Goal: Transaction & Acquisition: Purchase product/service

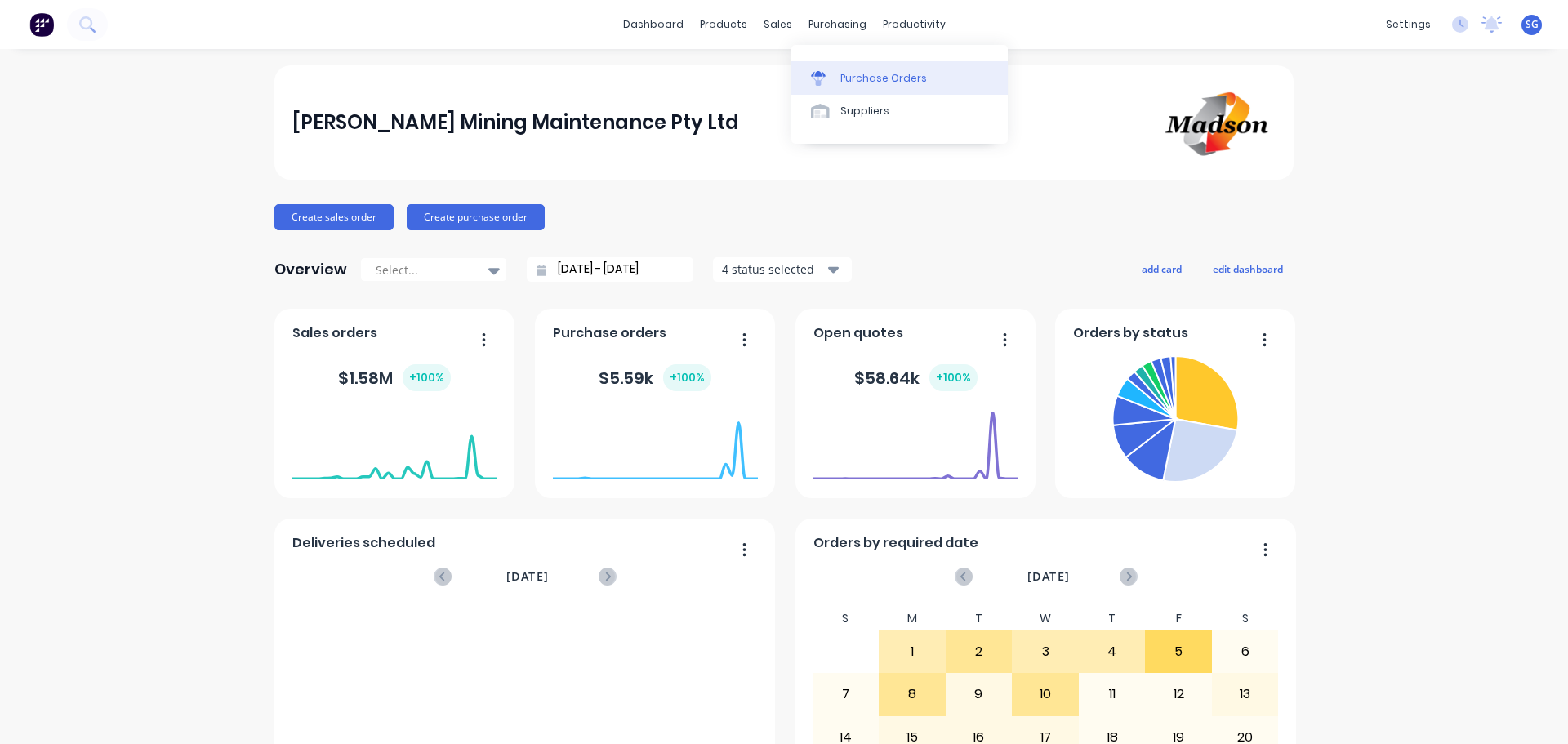
click at [845, 71] on div "Purchase Orders" at bounding box center [883, 78] width 87 height 14
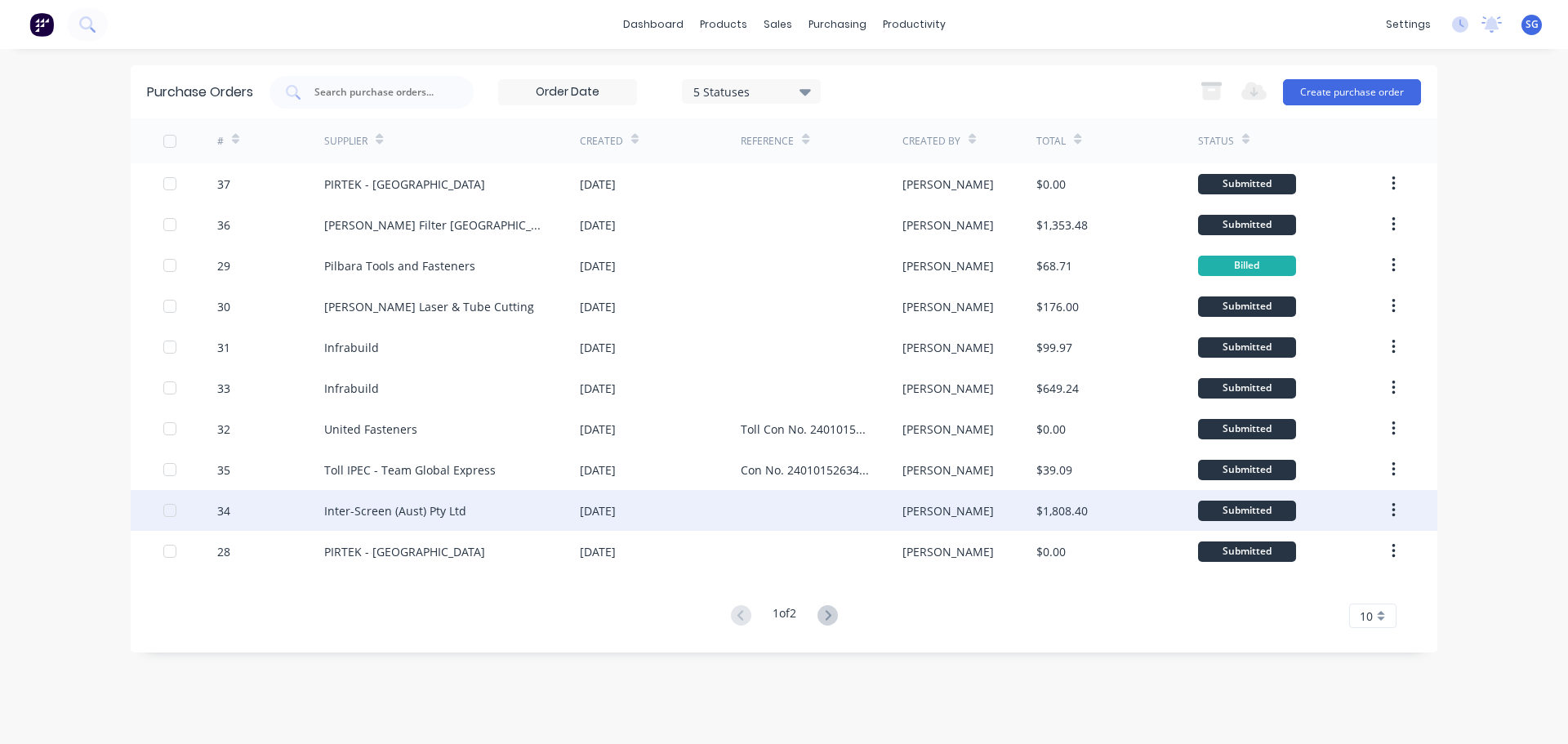
click at [816, 508] on div at bounding box center [820, 510] width 160 height 41
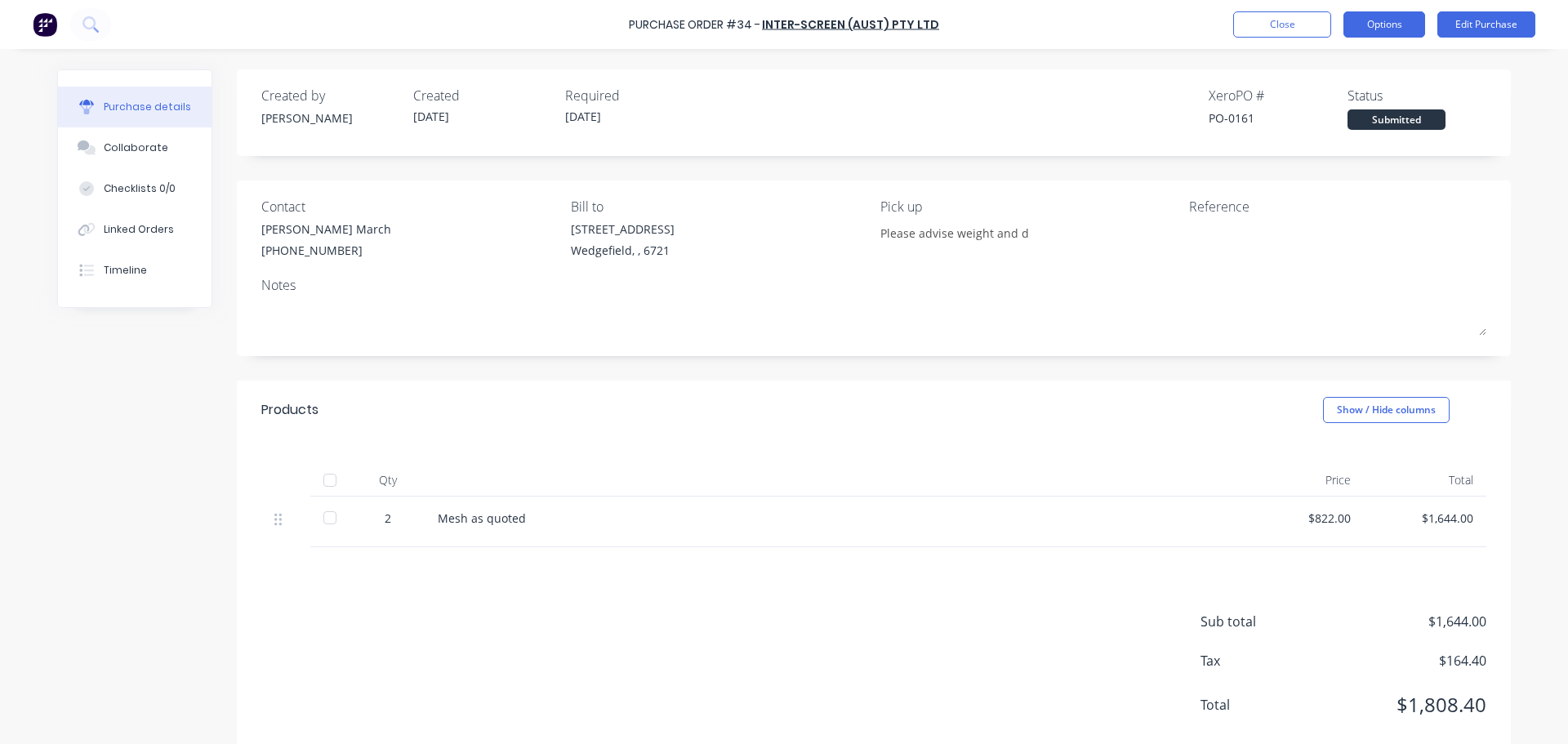
click at [1383, 34] on button "Options" at bounding box center [1383, 24] width 82 height 26
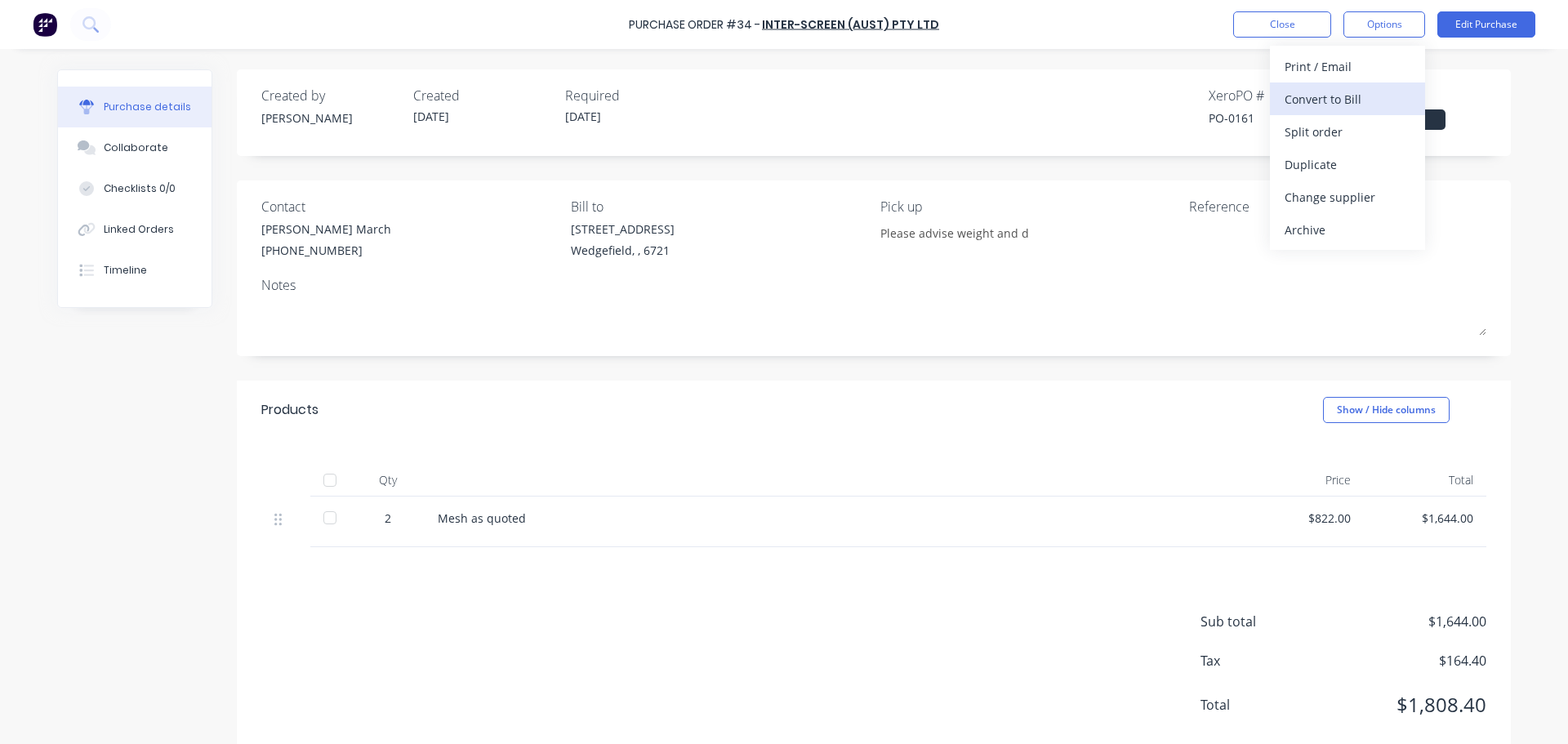
click at [1365, 99] on div "Convert to Bill" at bounding box center [1347, 99] width 126 height 23
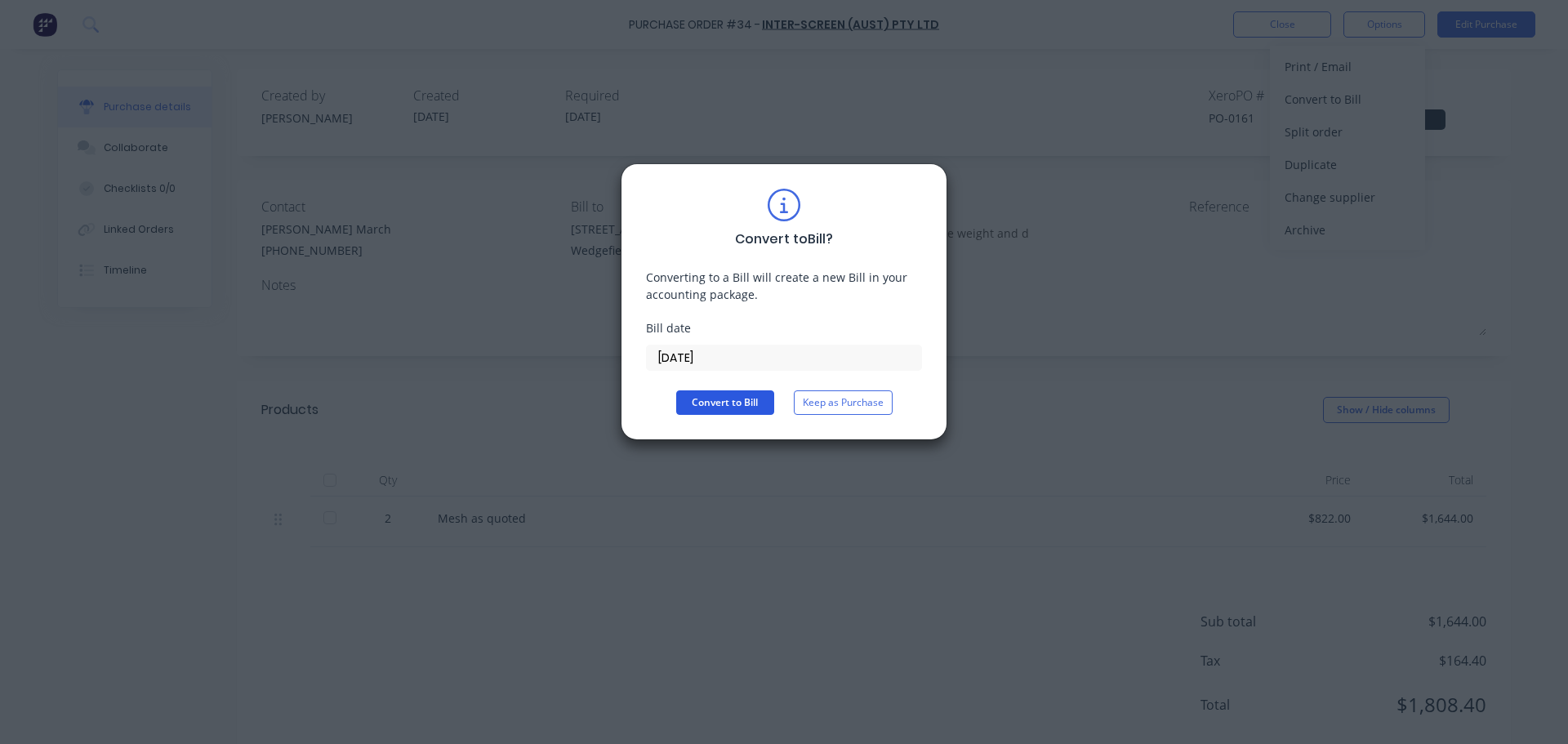
click at [728, 404] on button "Convert to Bill" at bounding box center [724, 402] width 98 height 24
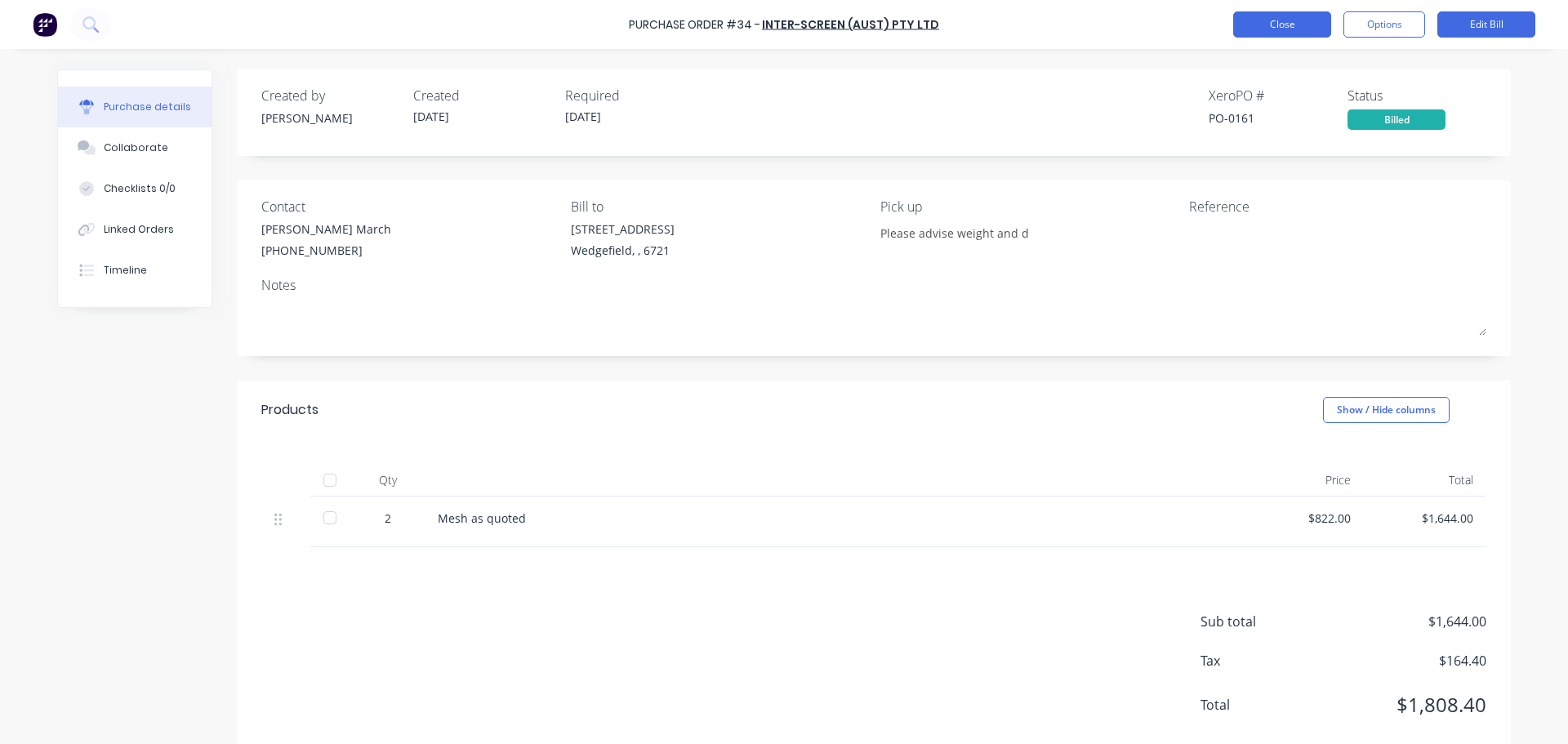
click at [1304, 25] on button "Close" at bounding box center [1281, 24] width 98 height 26
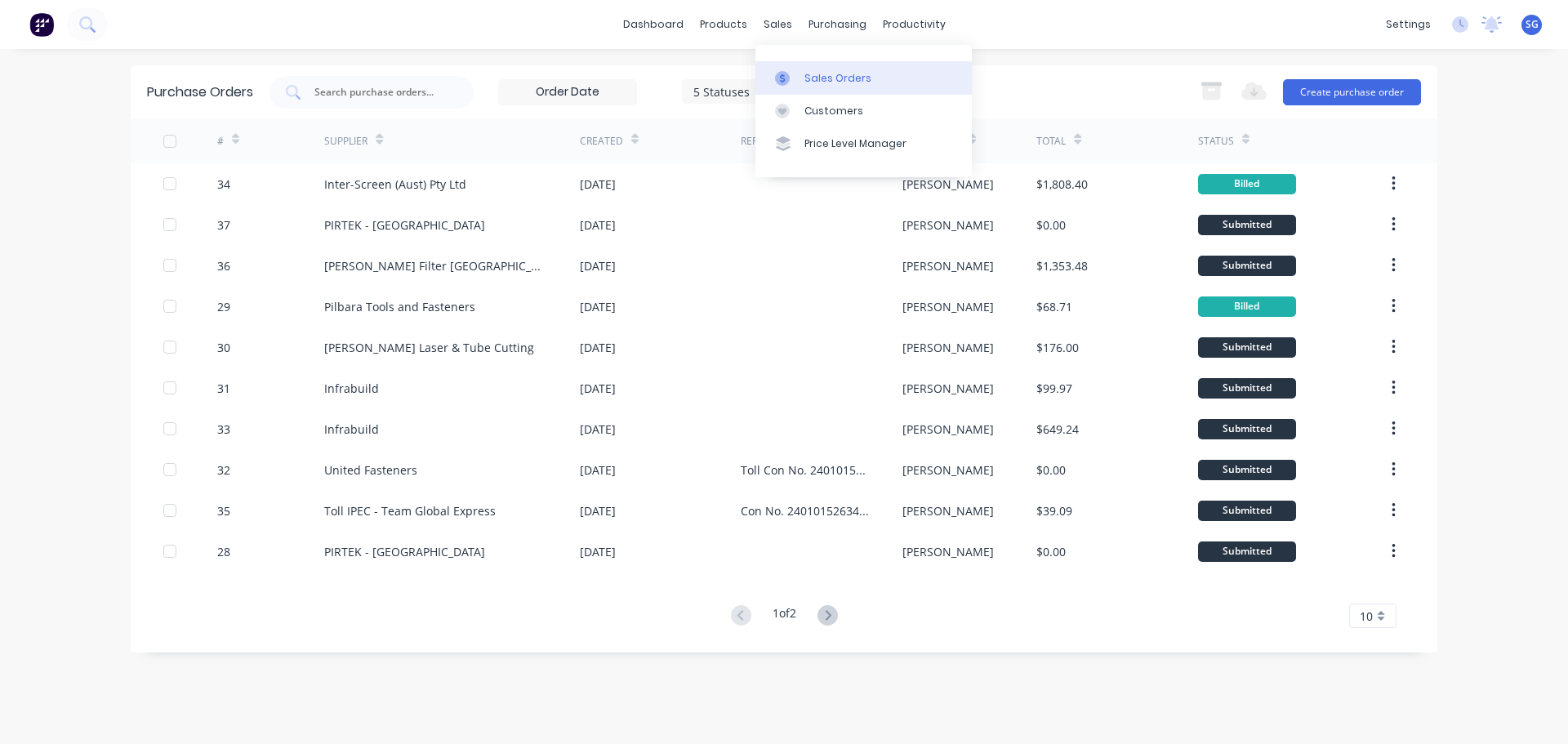
click at [821, 65] on link "Sales Orders" at bounding box center [862, 77] width 216 height 32
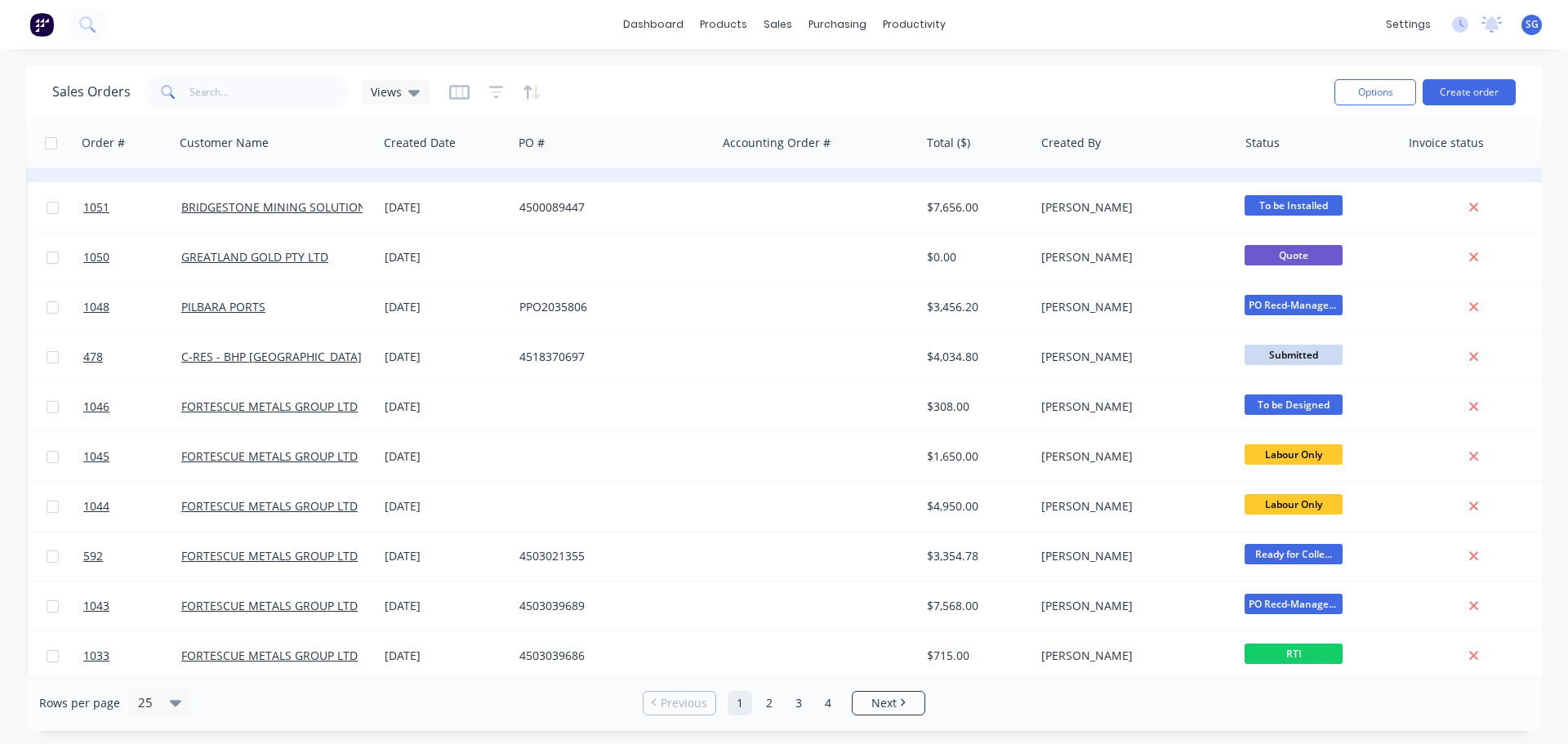
scroll to position [746, 0]
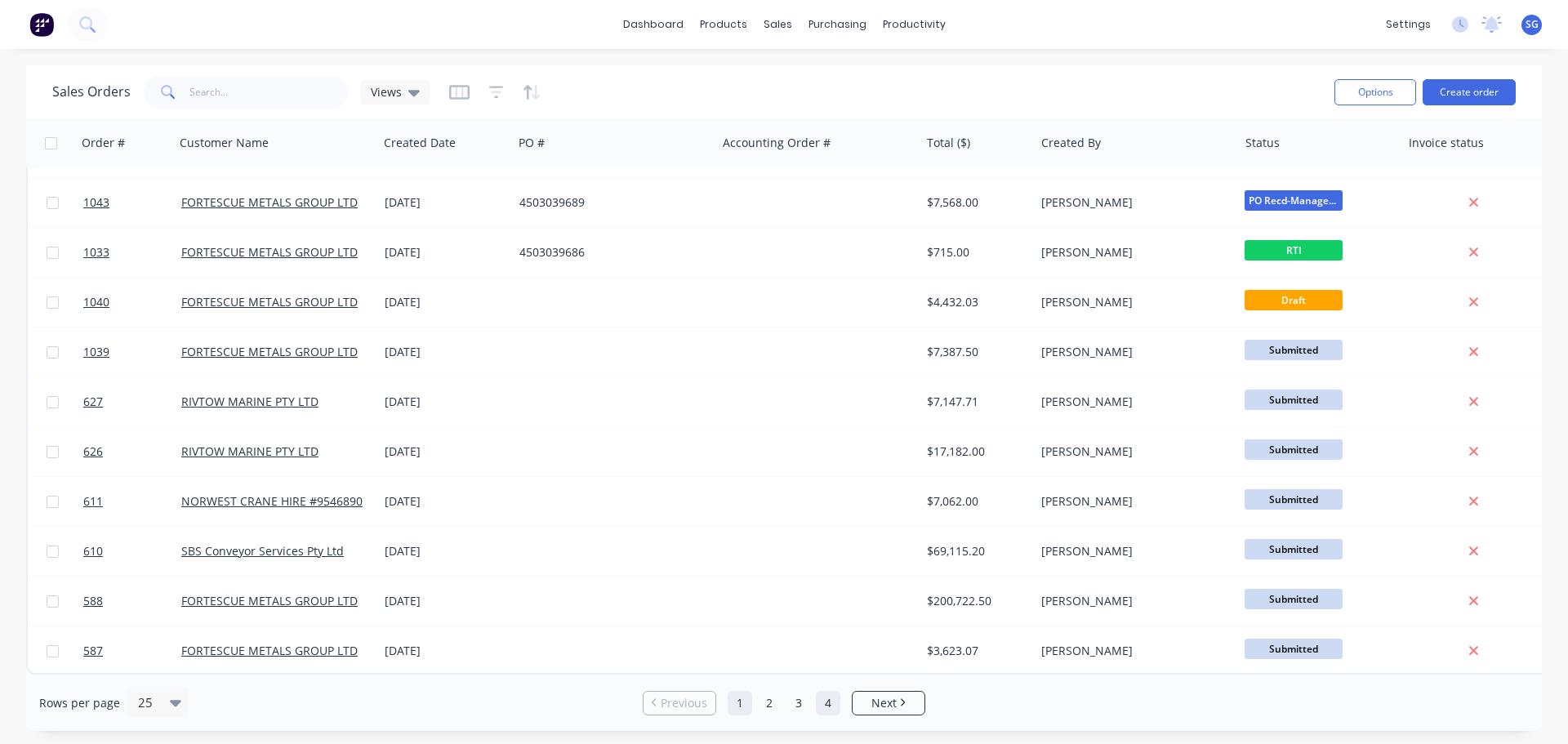
click at [825, 712] on link "4" at bounding box center [827, 703] width 24 height 24
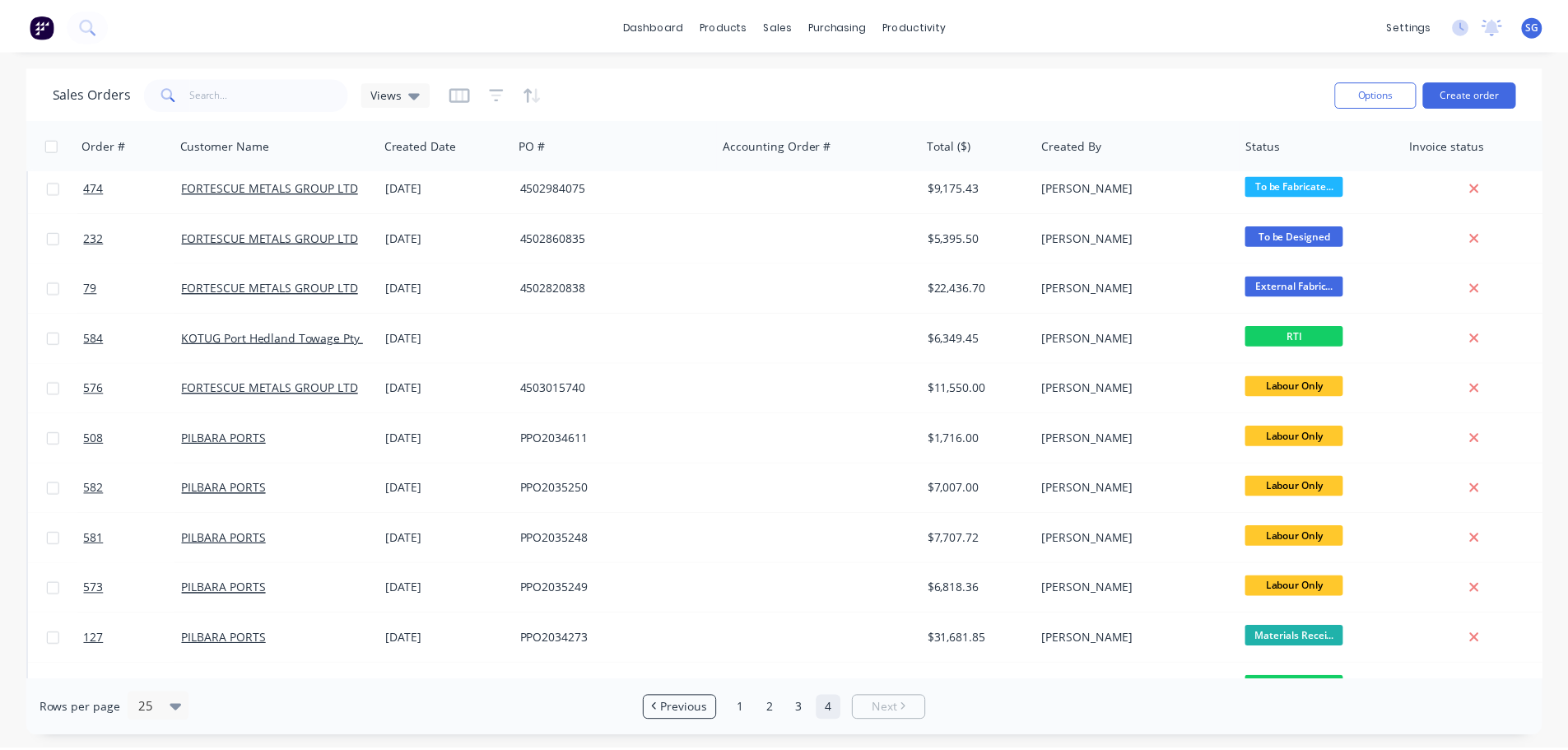
scroll to position [0, 0]
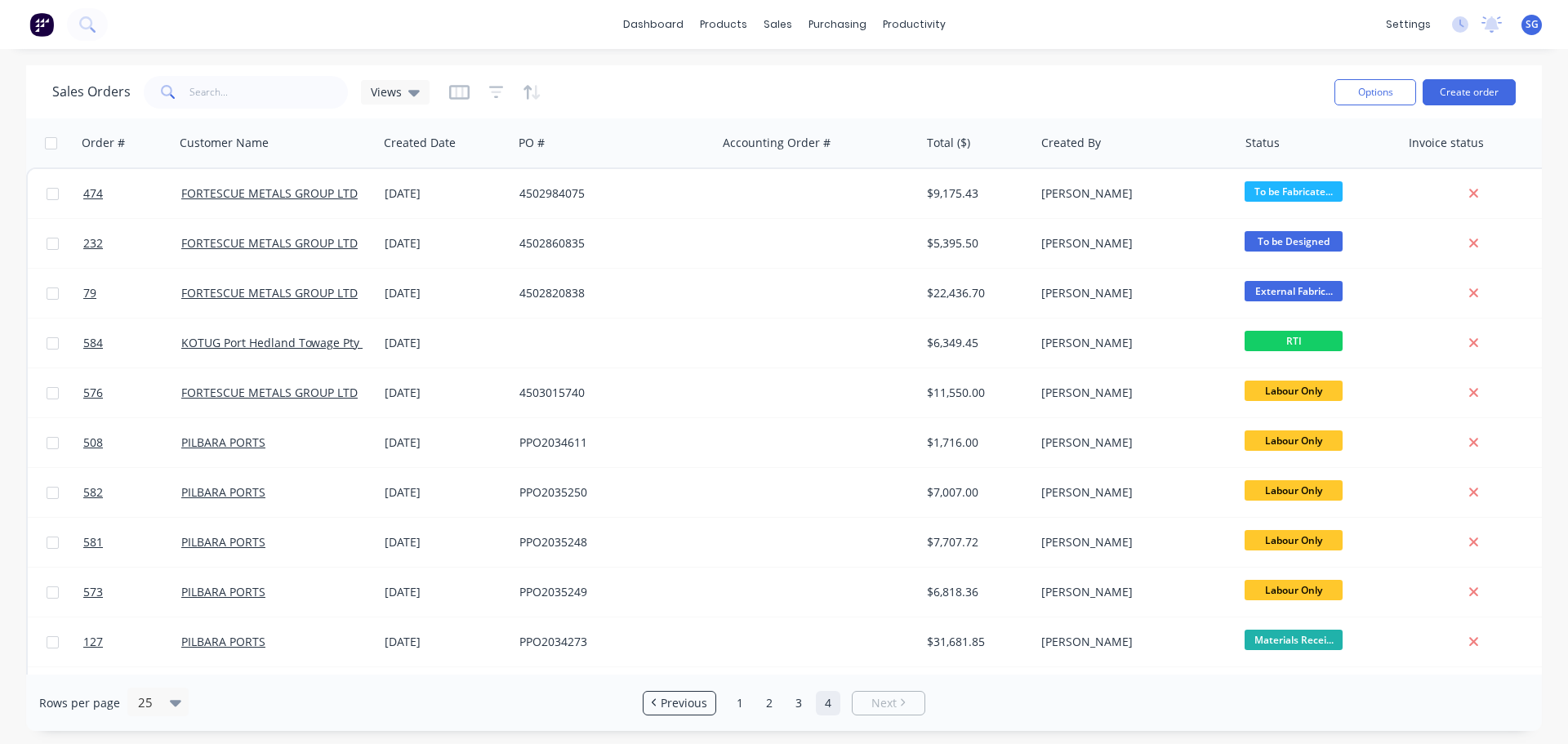
drag, startPoint x: 825, startPoint y: 712, endPoint x: 991, endPoint y: 90, distance: 643.8
click at [991, 90] on div "Sales Orders Views" at bounding box center [686, 91] width 1269 height 40
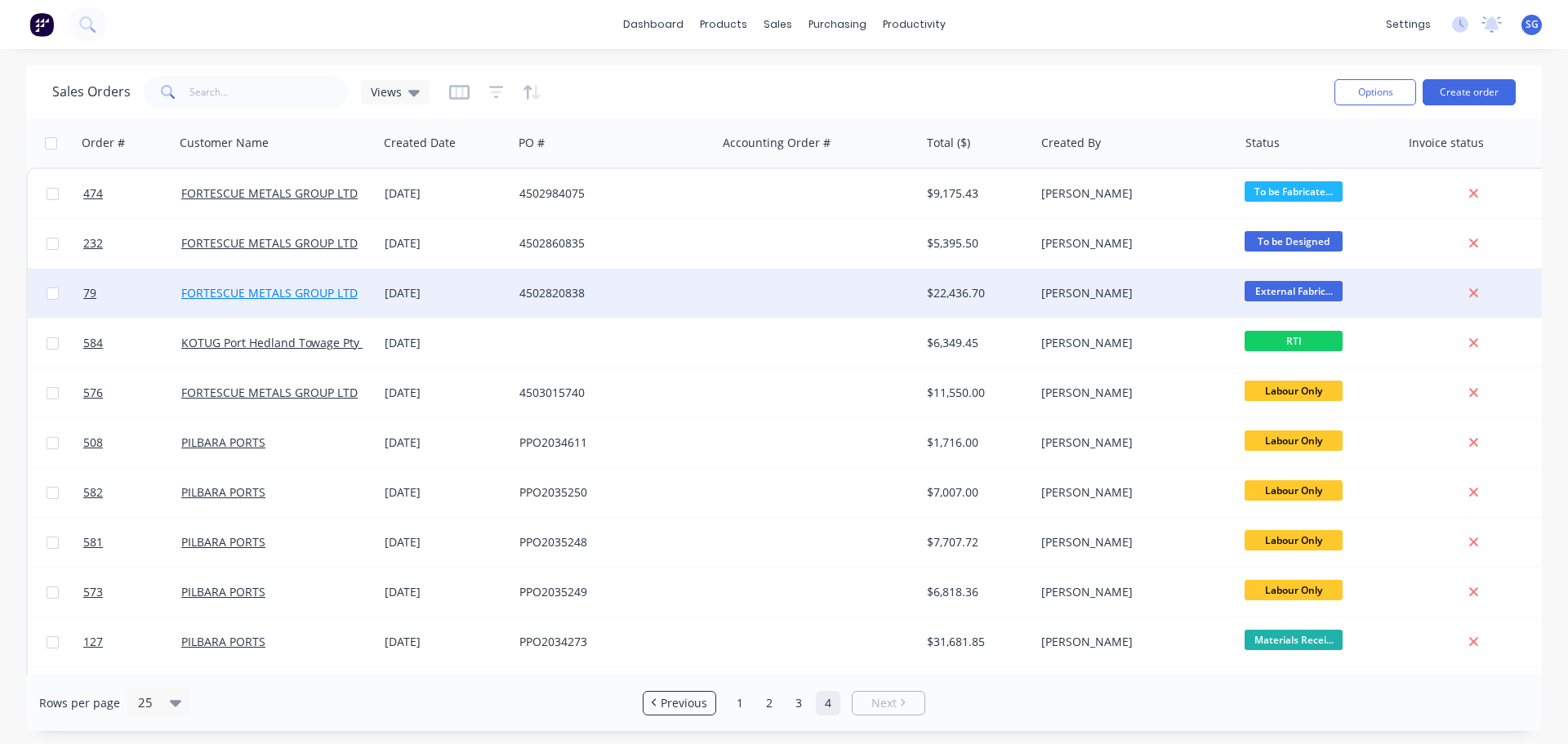
click at [230, 293] on link "FORTESCUE METALS GROUP LTD" at bounding box center [269, 292] width 177 height 15
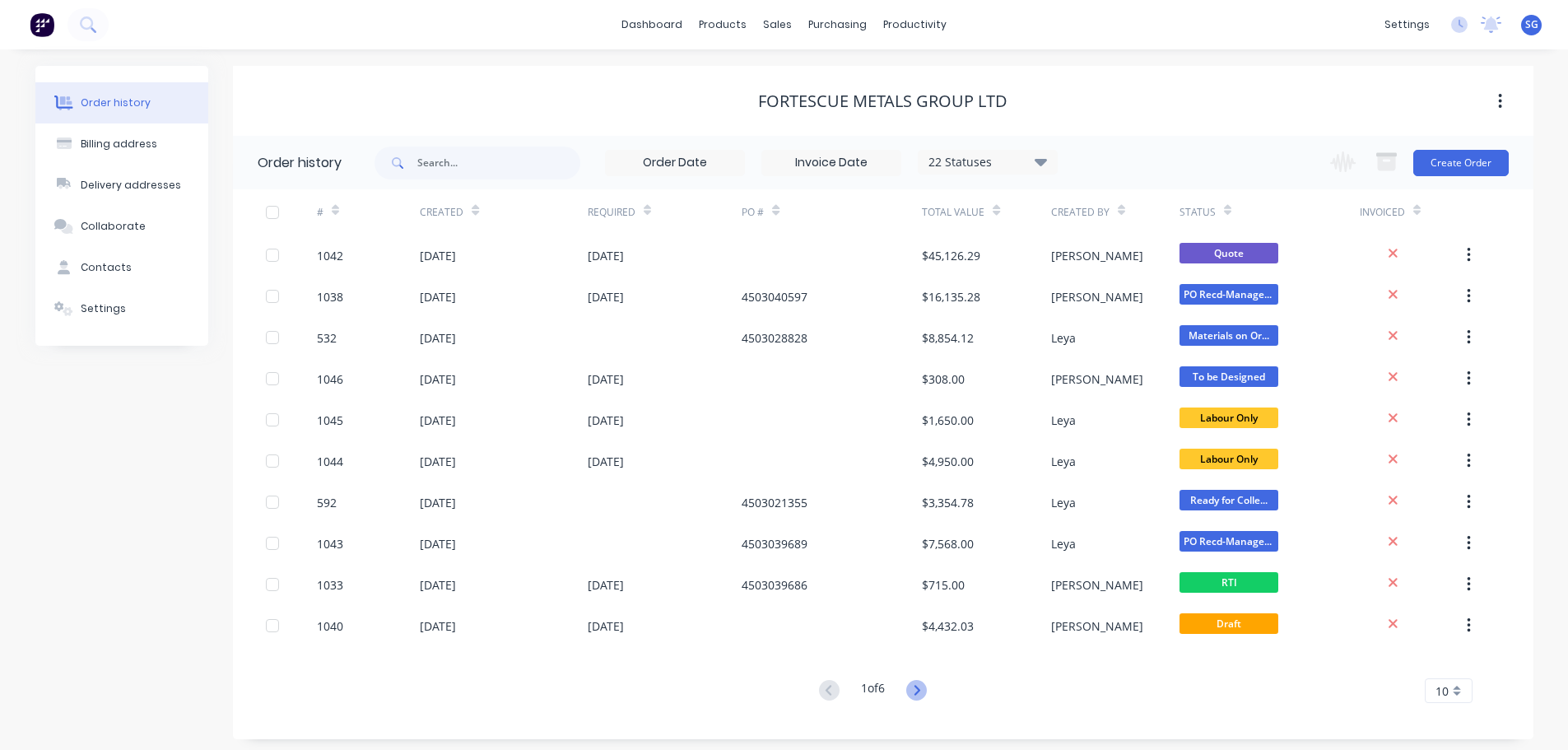
click at [920, 689] on icon at bounding box center [917, 689] width 5 height 10
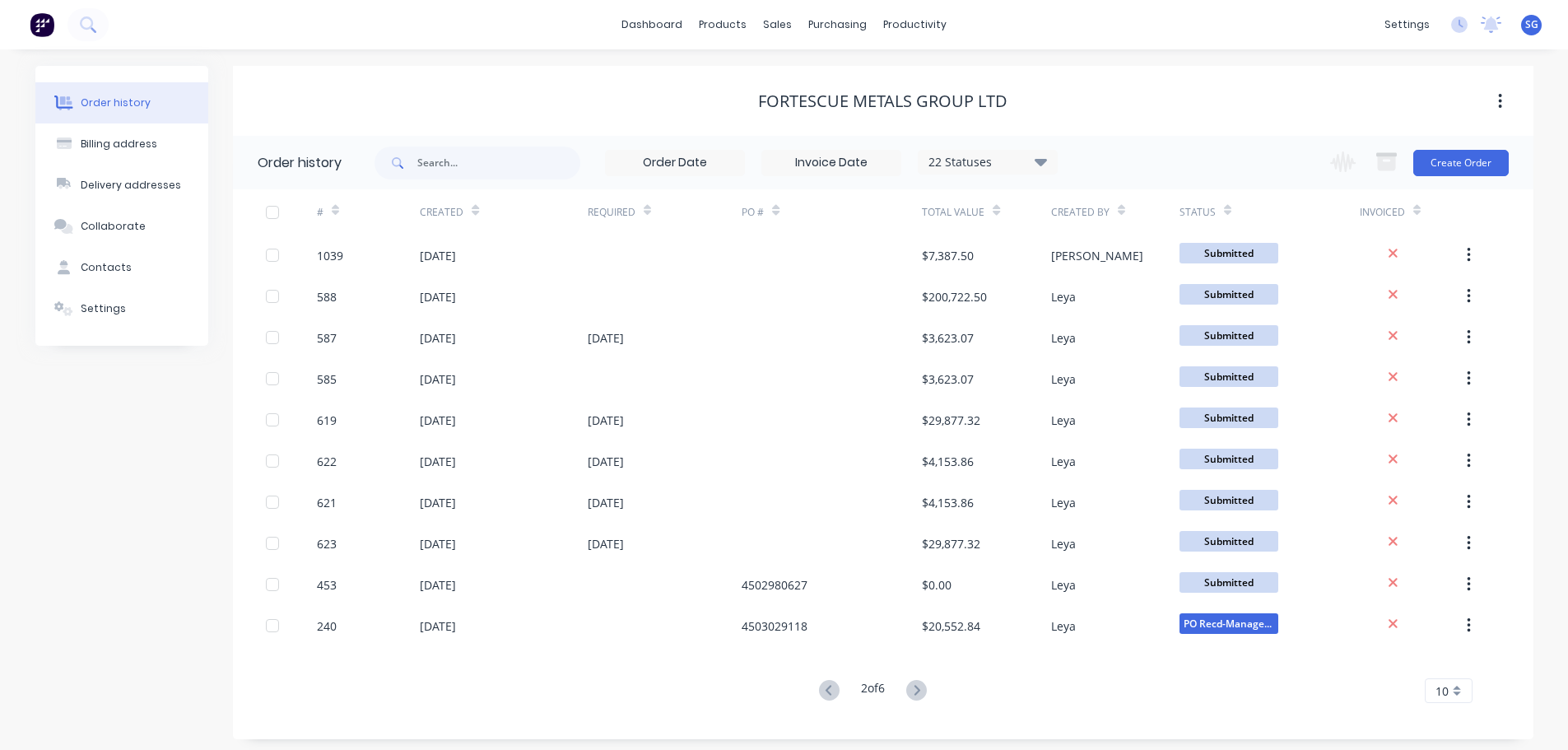
click at [920, 689] on icon at bounding box center [917, 689] width 5 height 10
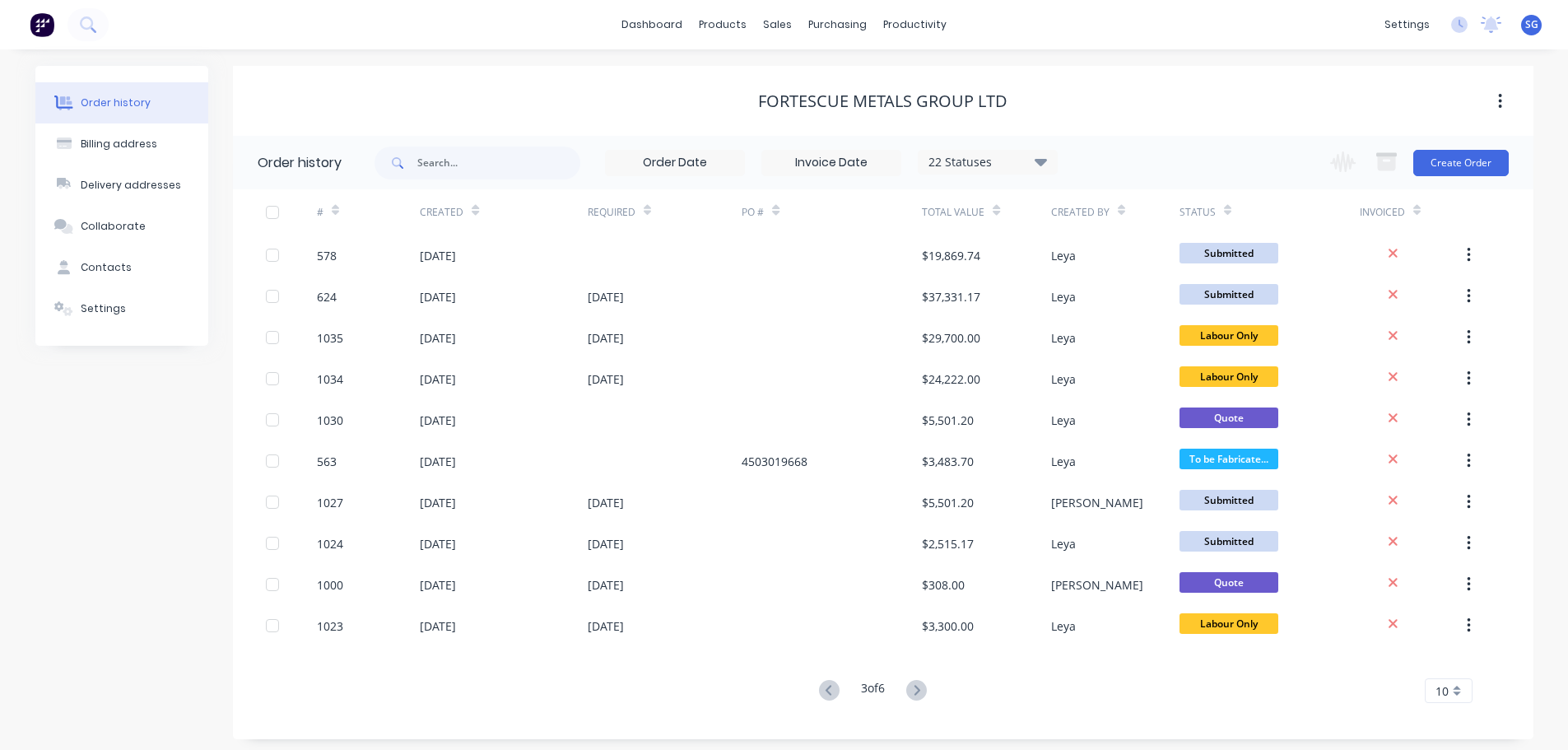
click at [920, 689] on icon at bounding box center [917, 689] width 5 height 10
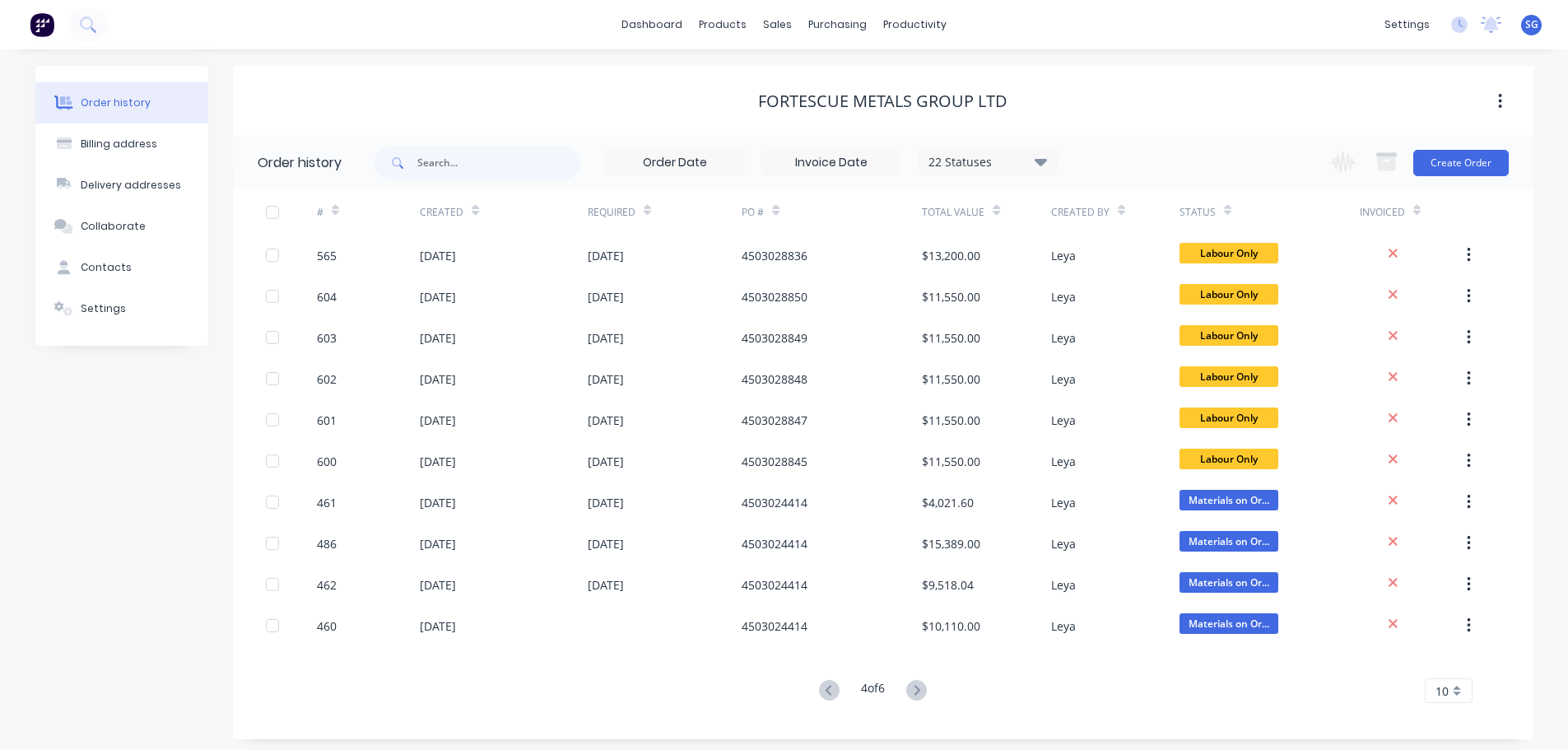
click at [920, 689] on icon at bounding box center [917, 689] width 5 height 10
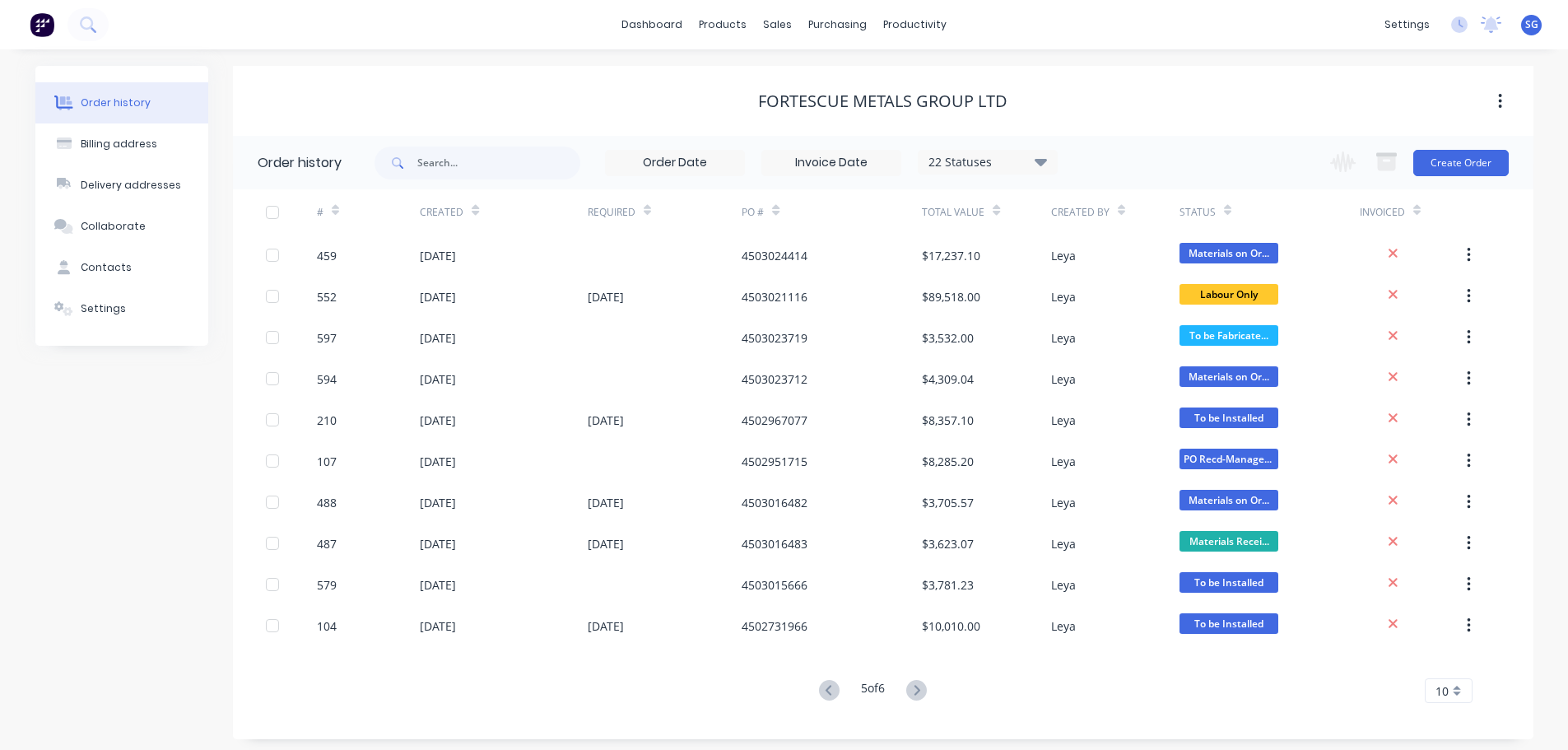
scroll to position [2, 0]
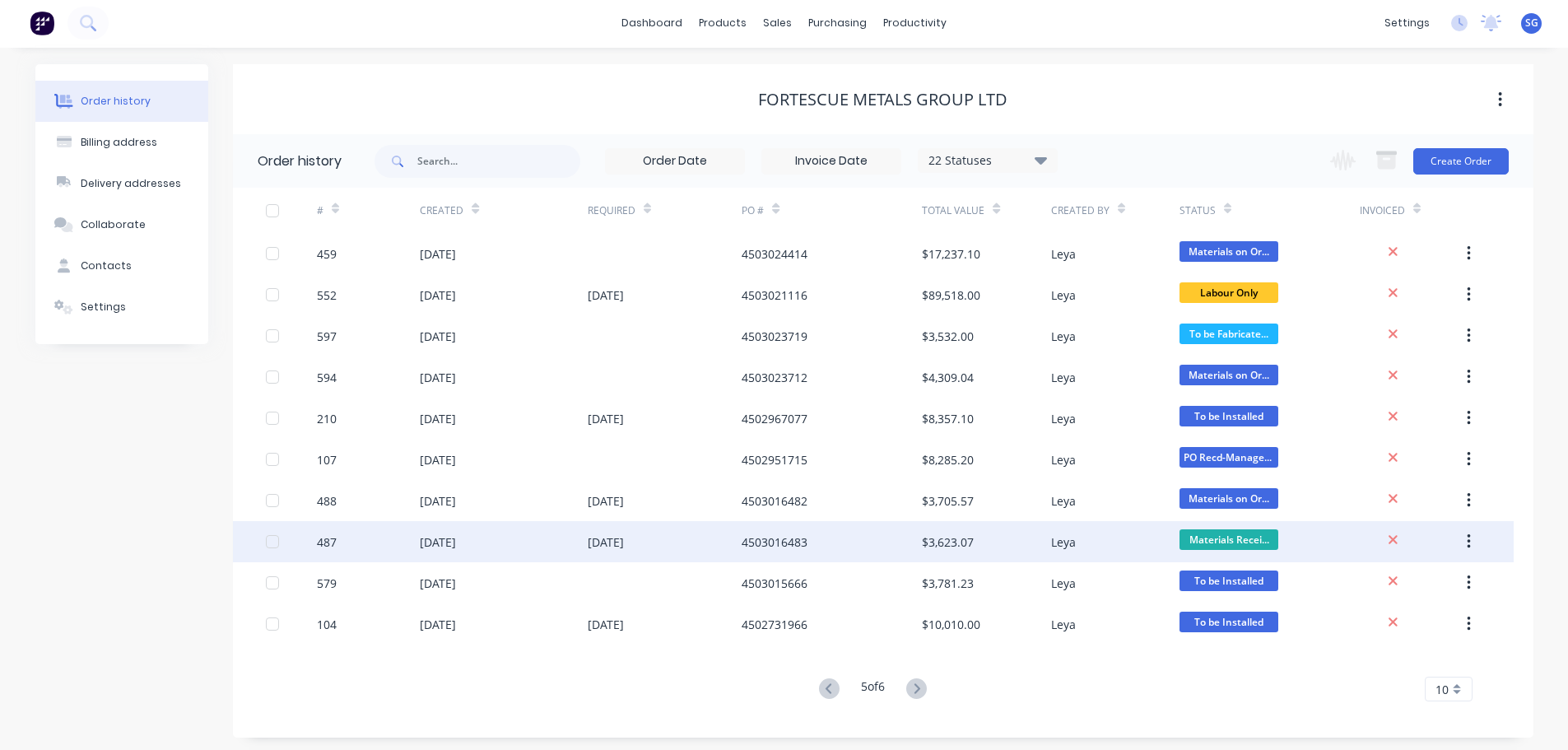
click at [327, 544] on div "487" at bounding box center [327, 541] width 20 height 17
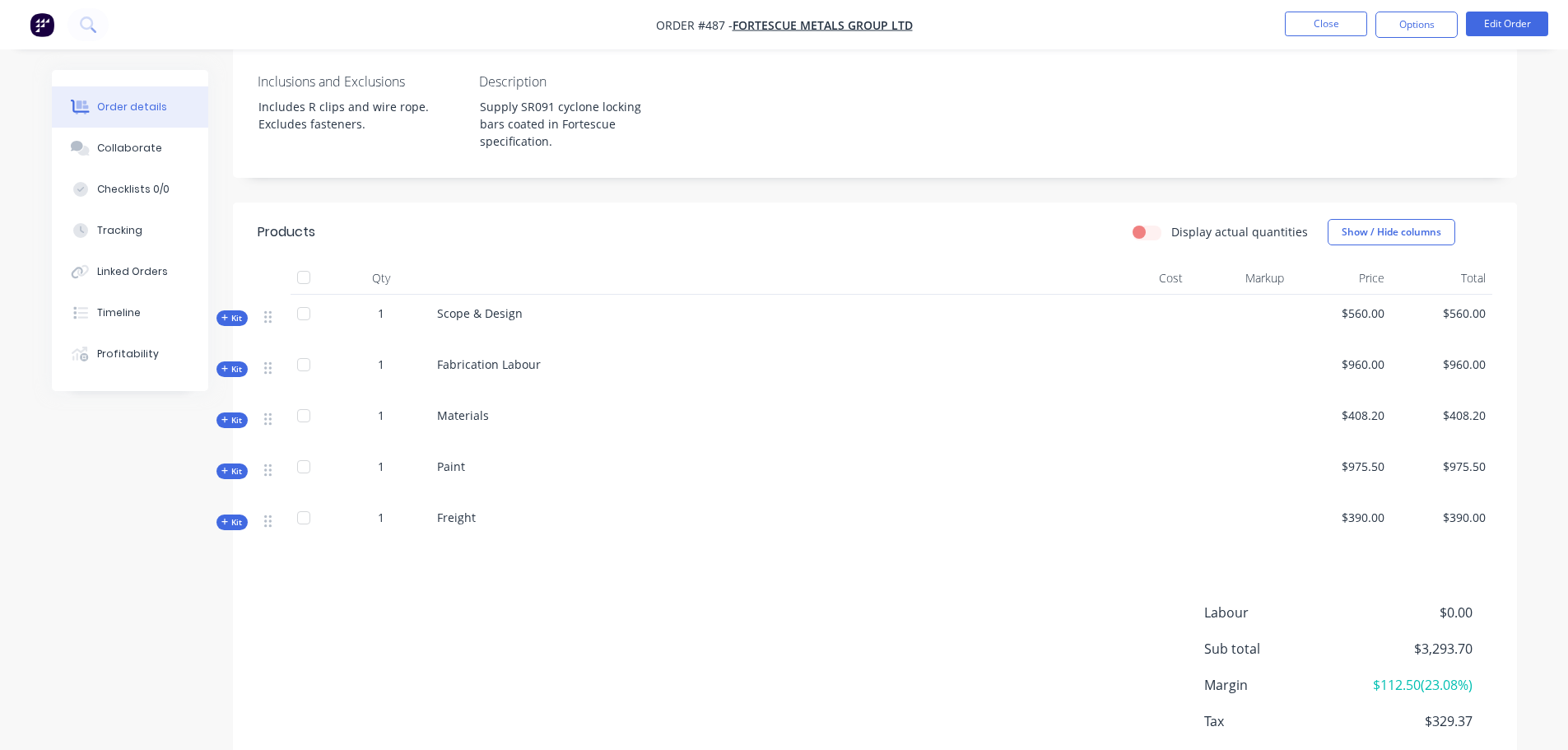
scroll to position [493, 0]
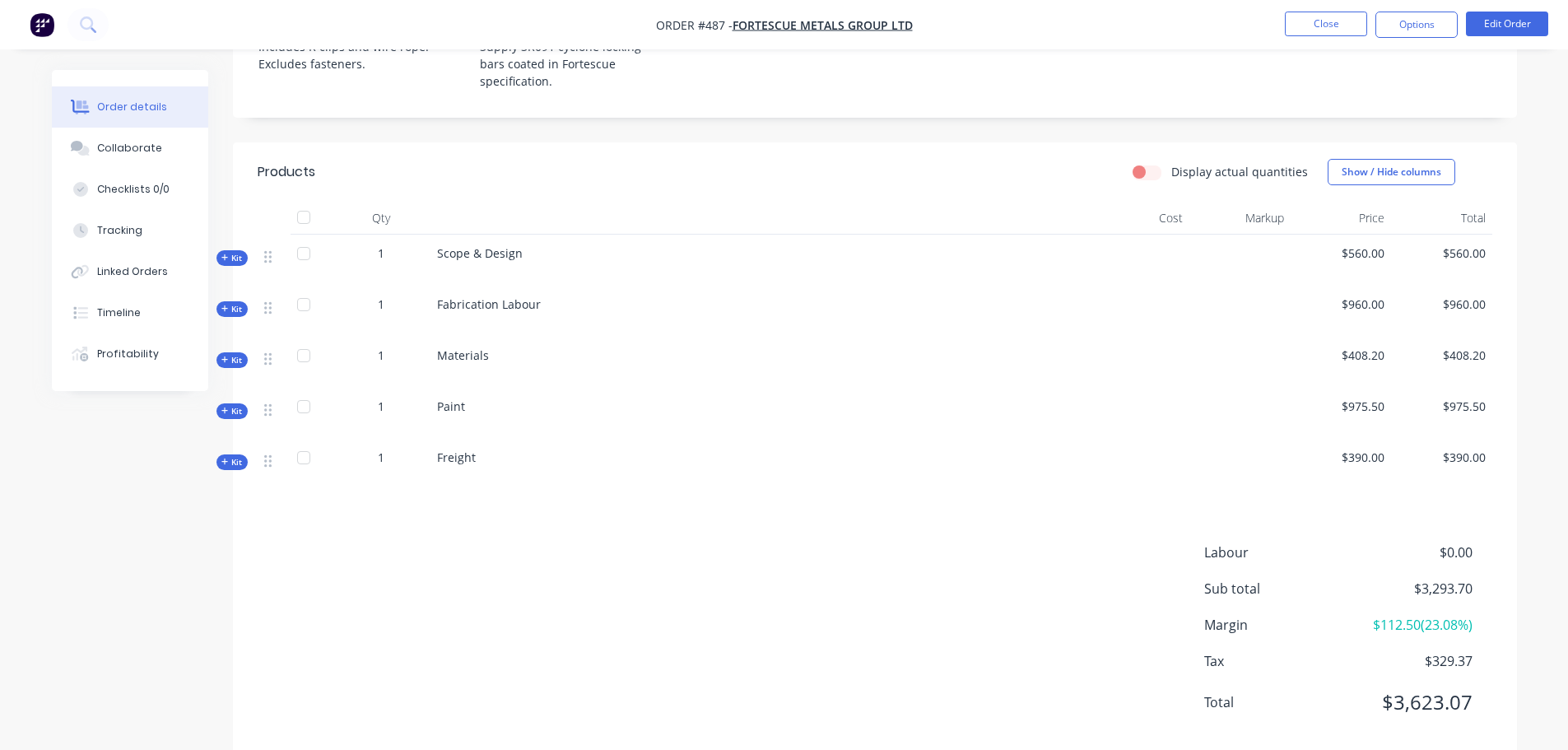
click at [226, 355] on icon at bounding box center [225, 359] width 7 height 8
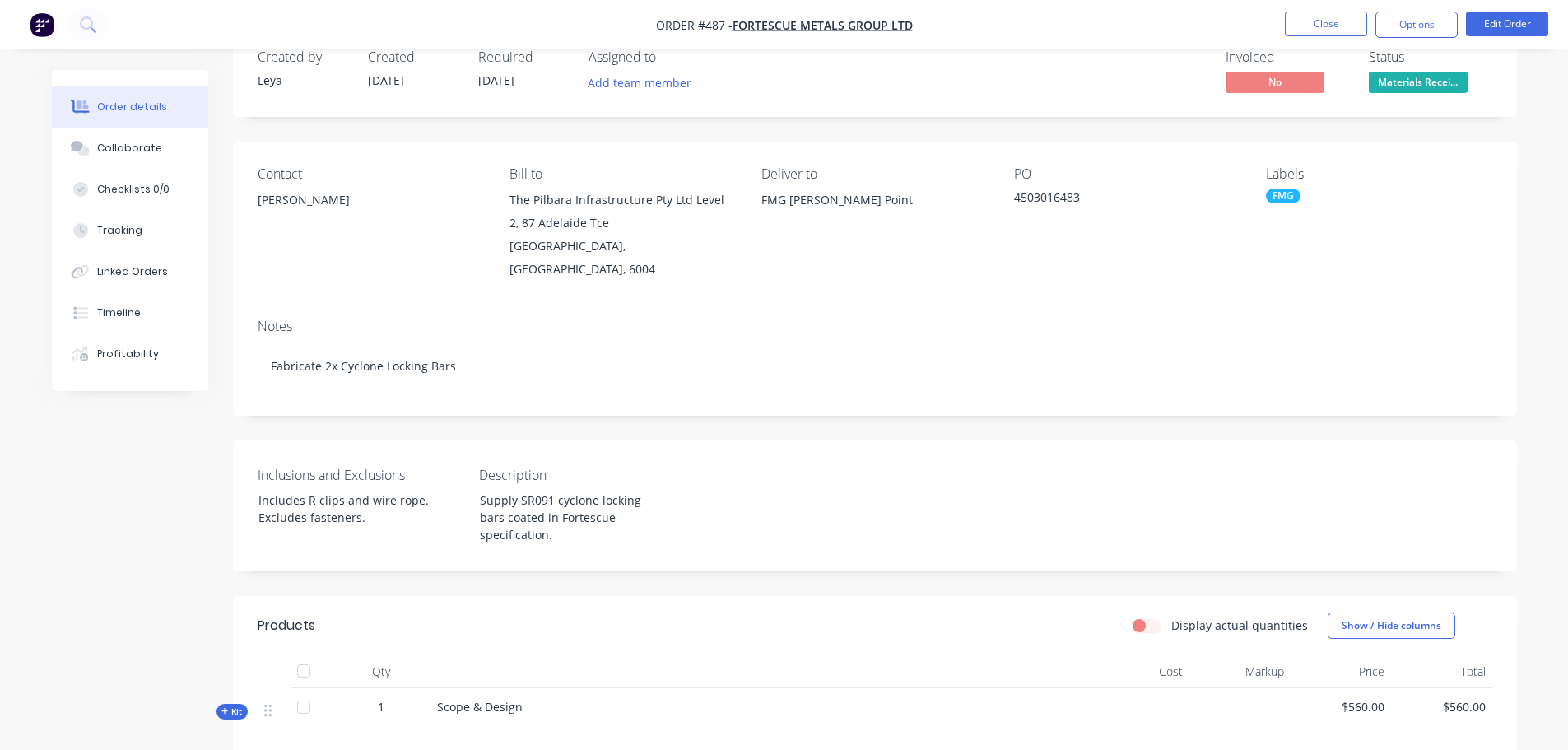
scroll to position [0, 0]
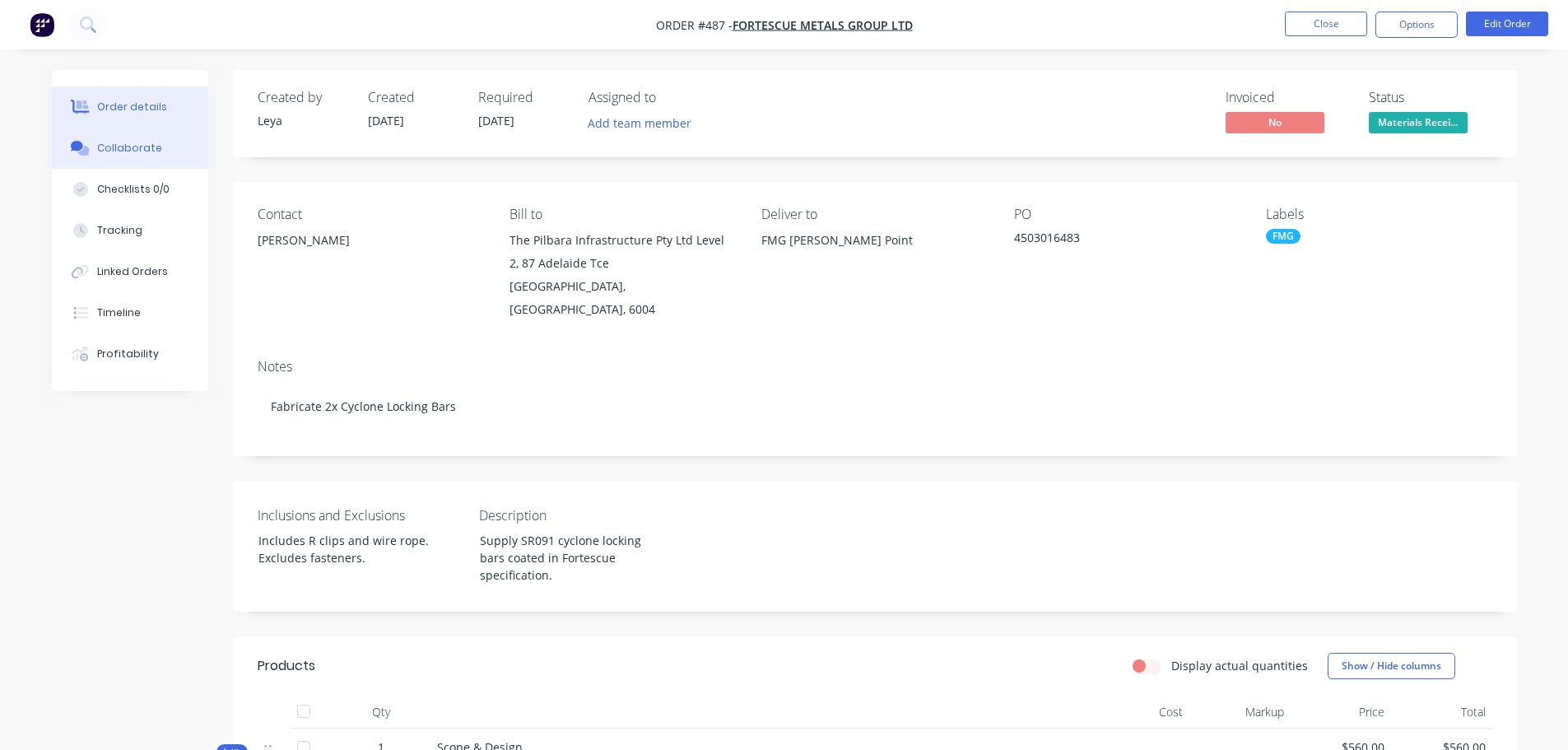
click at [144, 159] on button "Collaborate" at bounding box center [129, 148] width 156 height 42
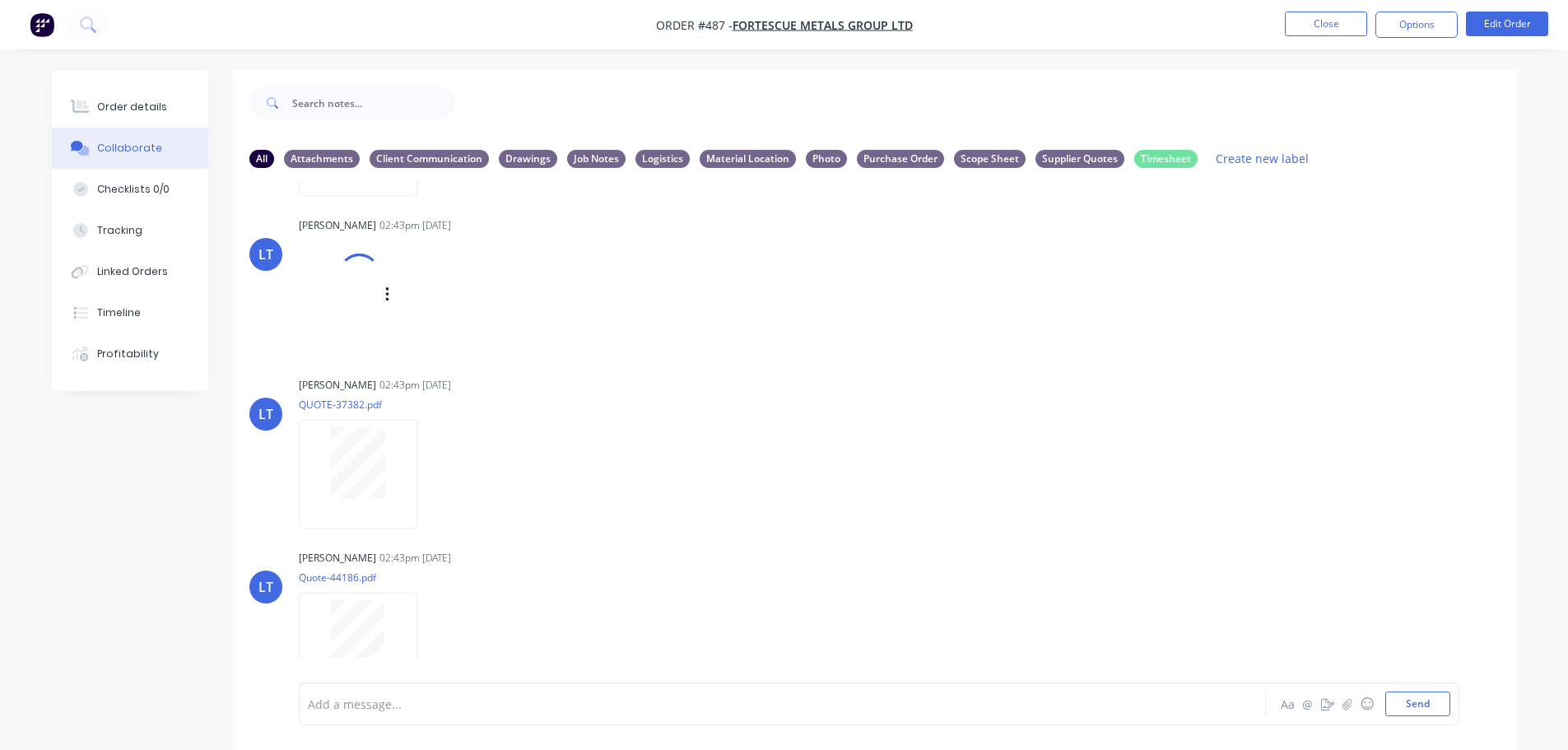
scroll to position [192, 0]
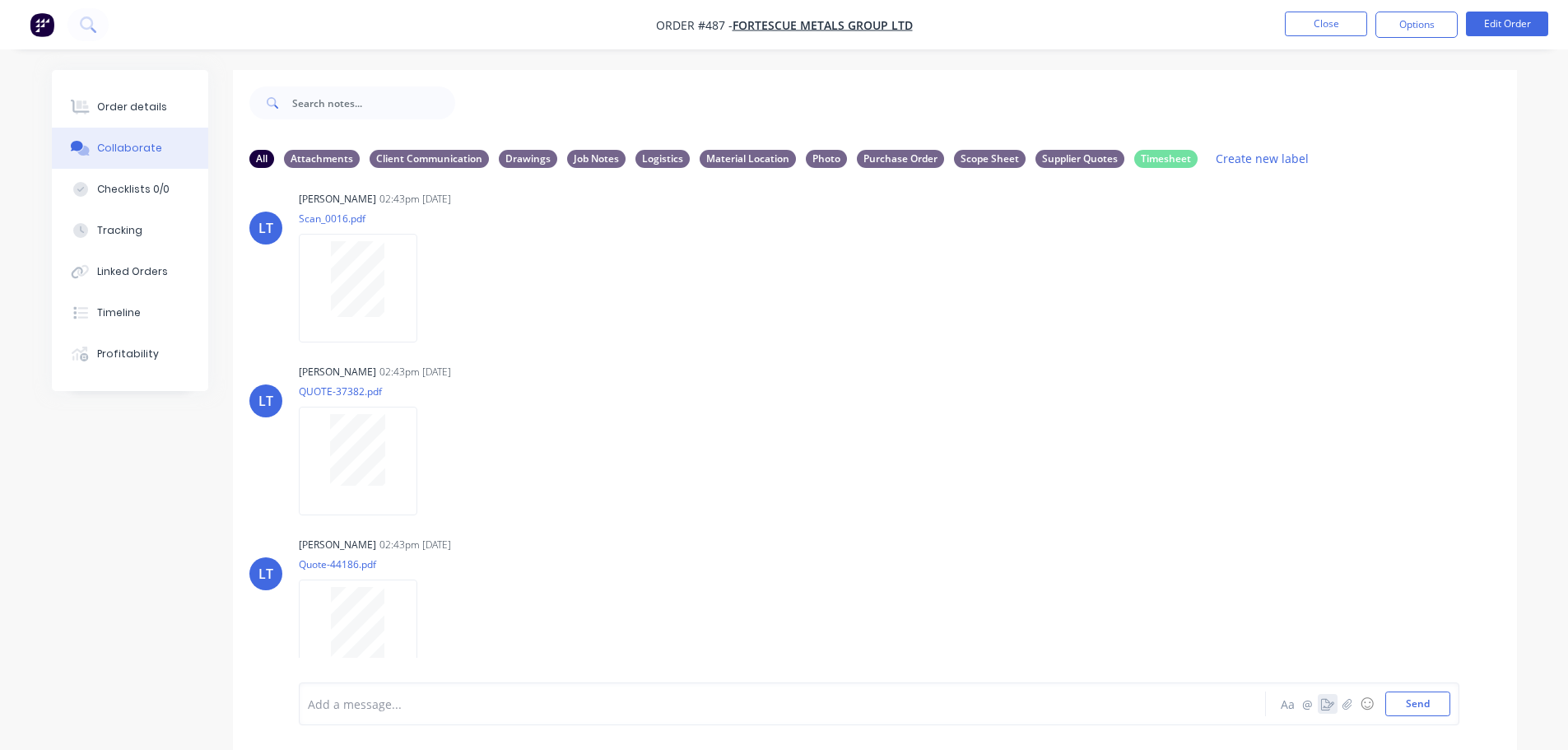
click at [1329, 706] on icon "button" at bounding box center [1328, 703] width 14 height 12
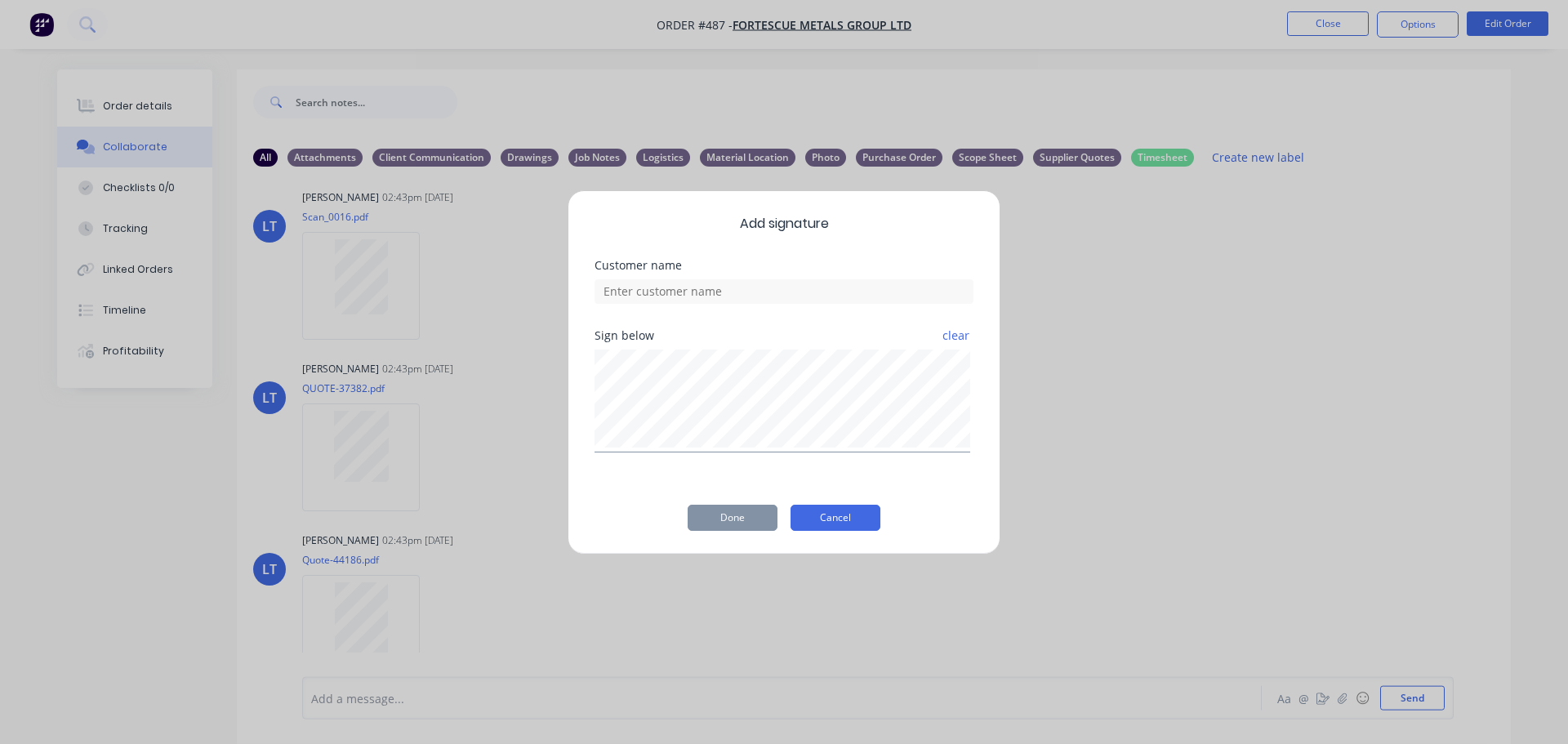
click at [831, 519] on button "Cancel" at bounding box center [836, 517] width 90 height 26
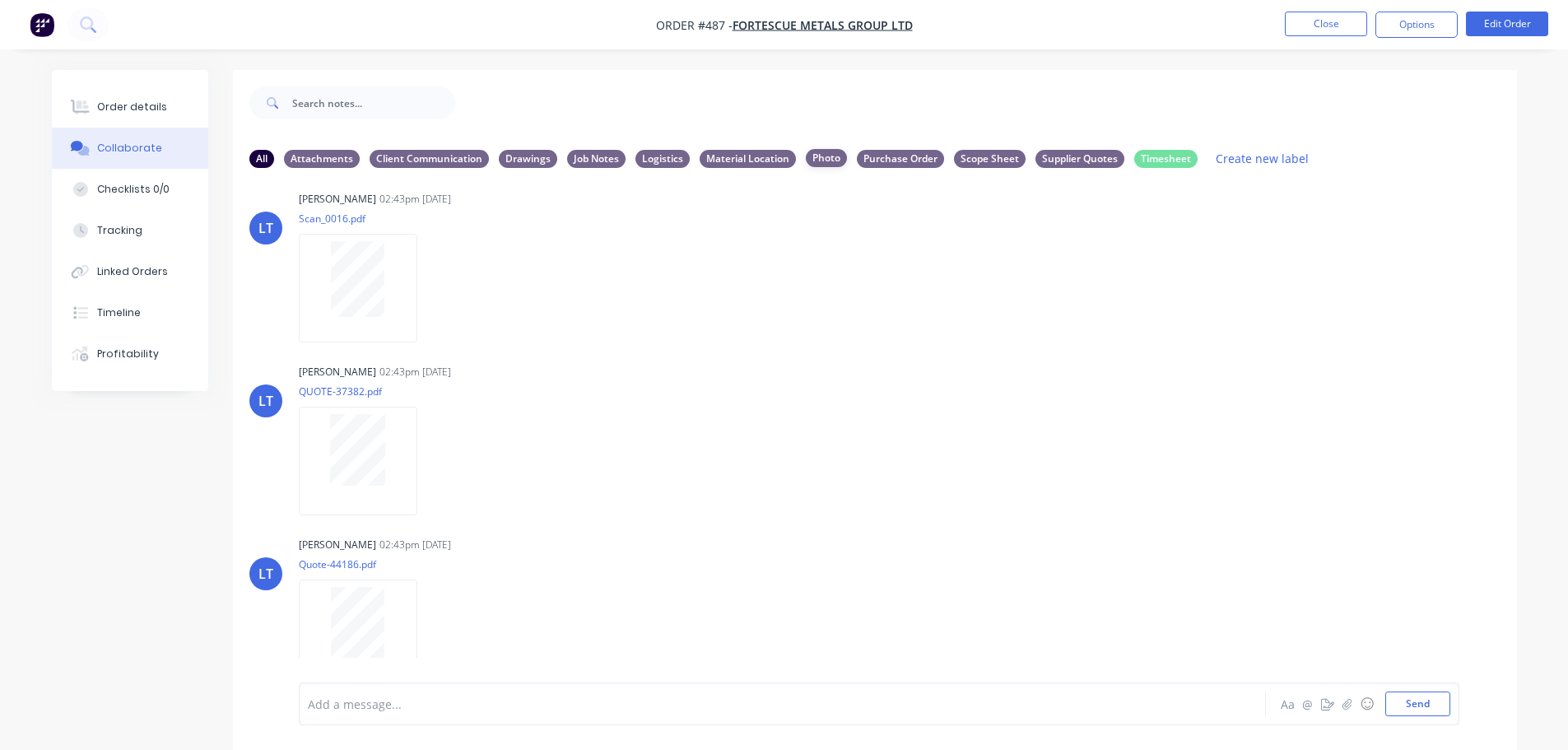
click at [815, 161] on div "Photo" at bounding box center [827, 158] width 42 height 18
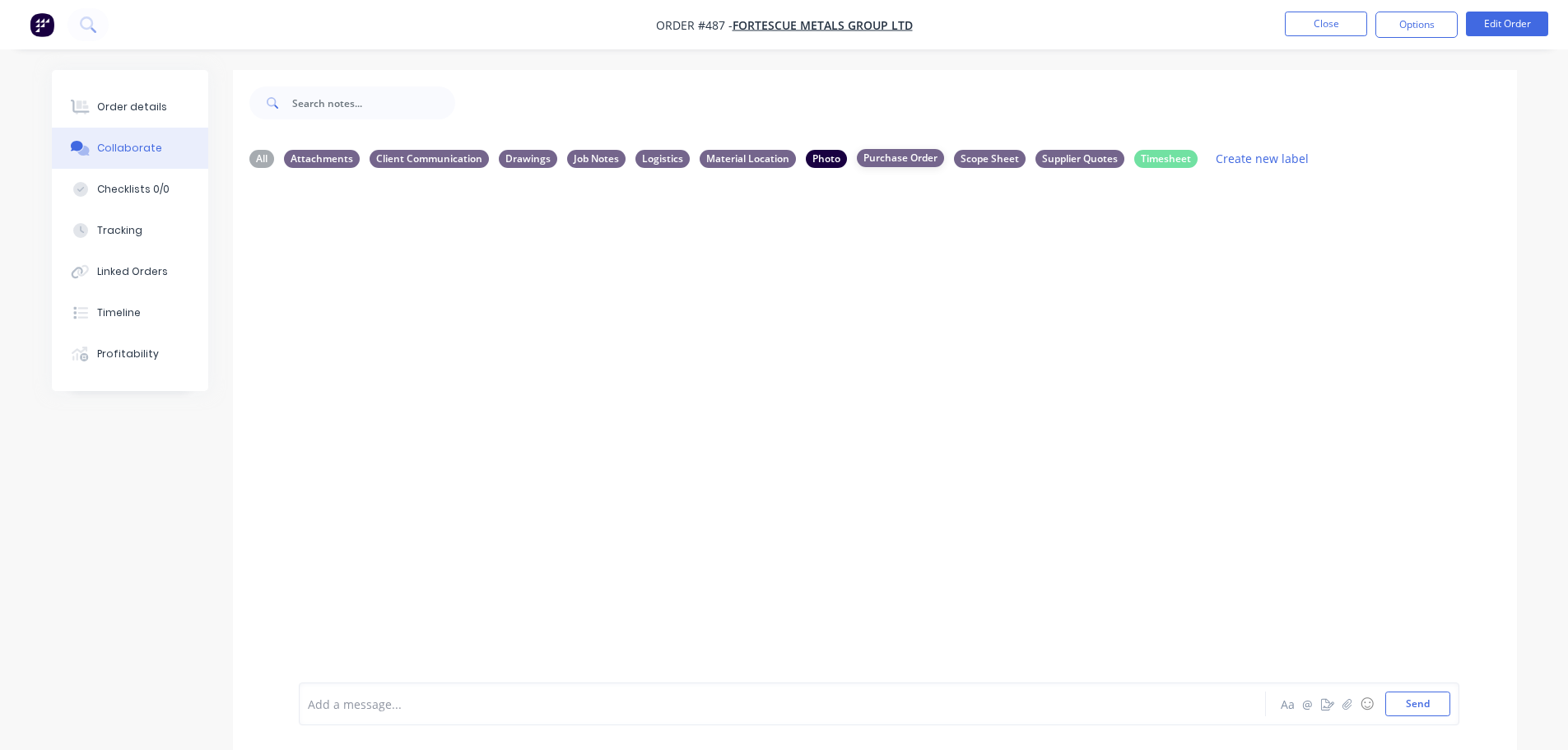
click at [902, 161] on div "Purchase Order" at bounding box center [900, 158] width 88 height 18
click at [821, 163] on div "Photo" at bounding box center [827, 158] width 42 height 18
click at [255, 162] on div "All" at bounding box center [261, 158] width 24 height 18
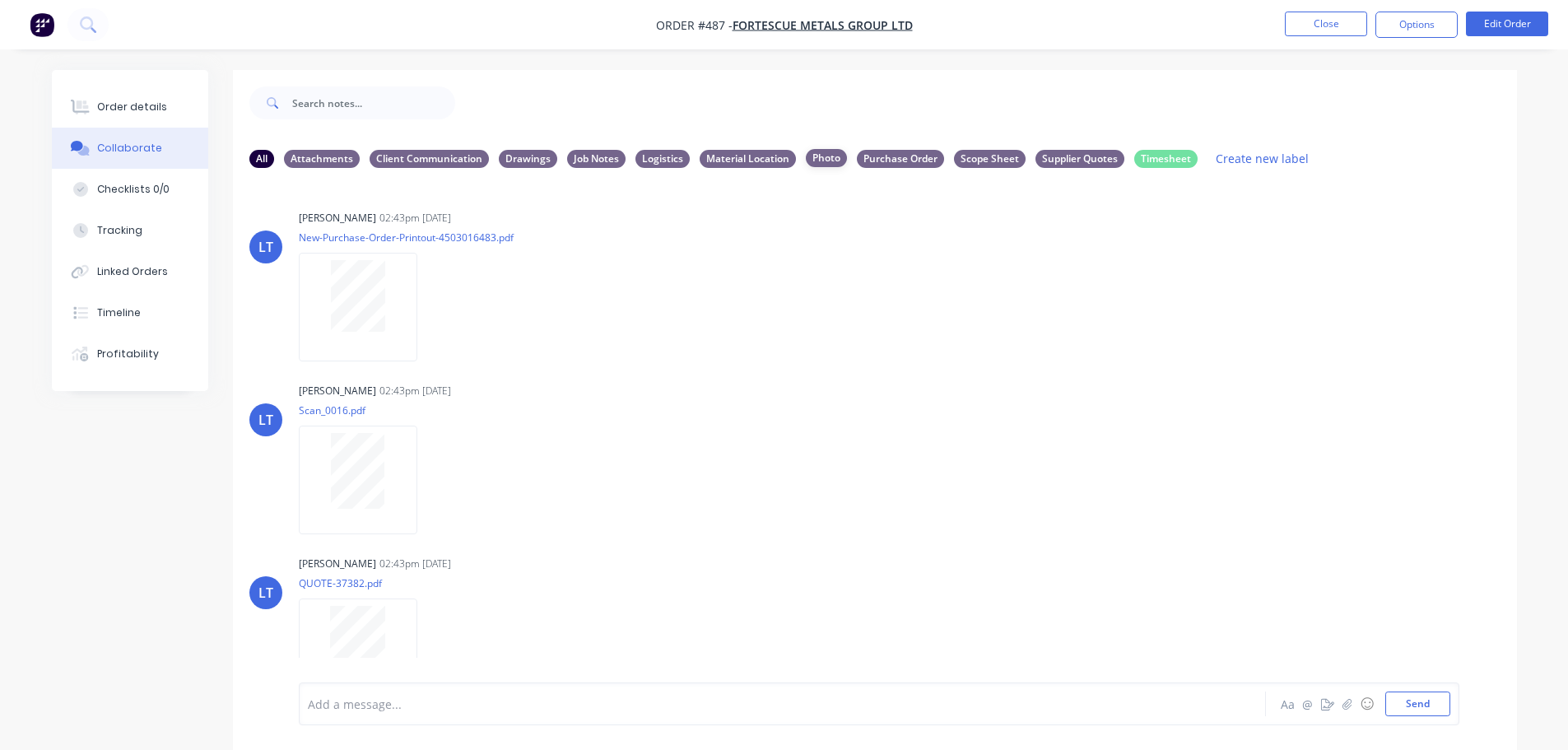
click at [823, 159] on div "Photo" at bounding box center [827, 158] width 42 height 18
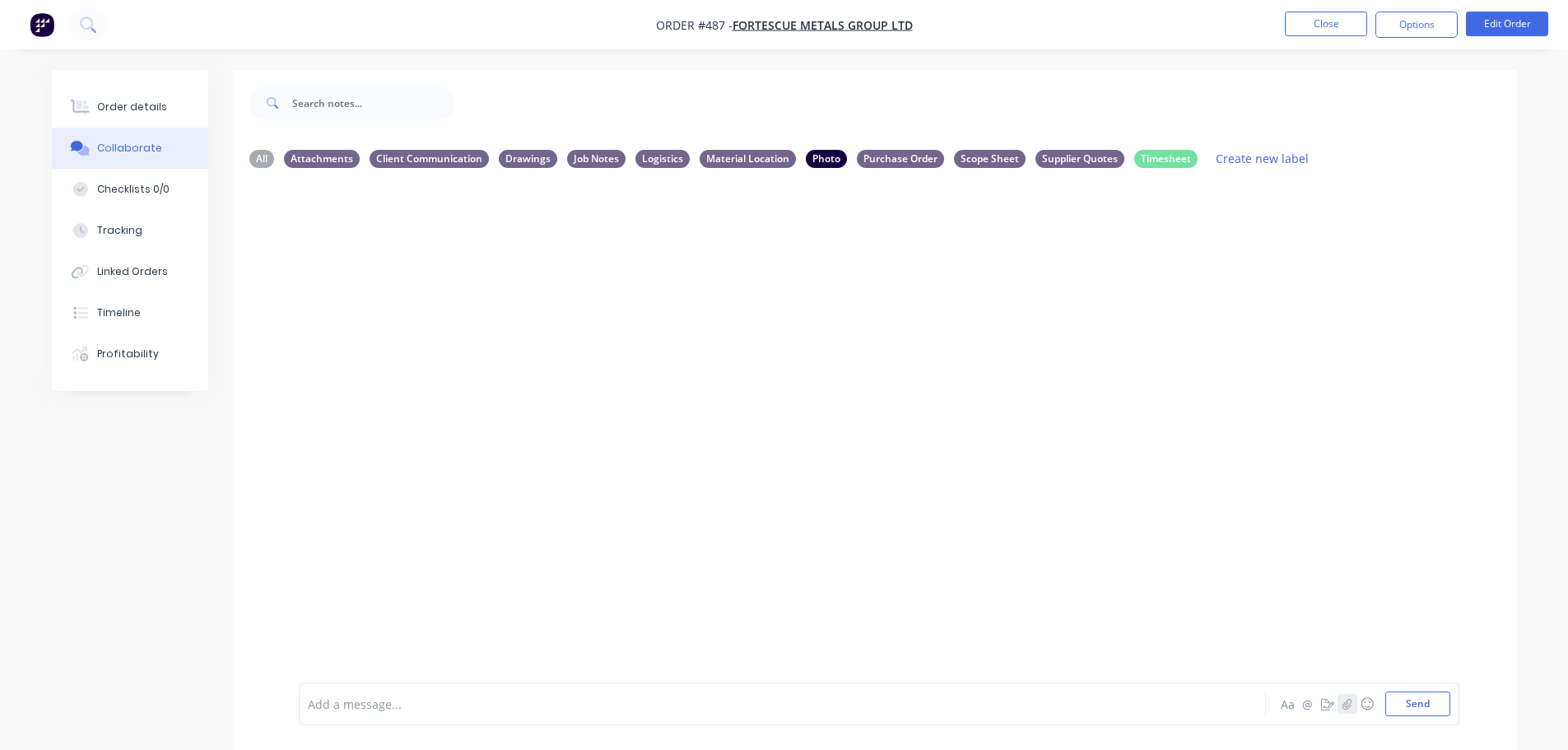
click at [1347, 705] on icon "button" at bounding box center [1347, 703] width 10 height 12
click at [337, 708] on div at bounding box center [737, 704] width 856 height 17
click at [1399, 700] on button "Send" at bounding box center [1418, 703] width 65 height 24
click at [1067, 571] on div at bounding box center [875, 431] width 1284 height 502
click at [258, 162] on div "All" at bounding box center [261, 158] width 24 height 18
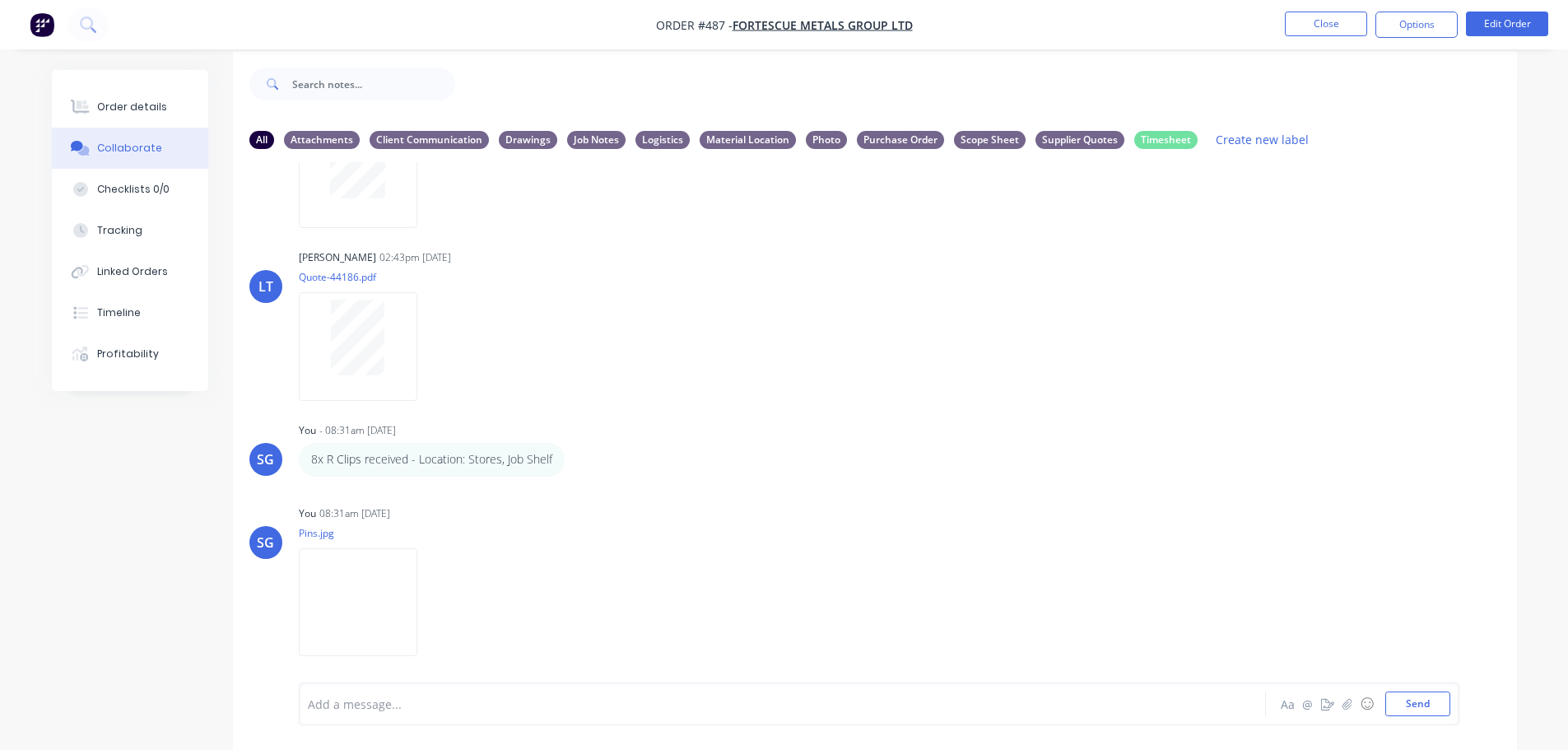
scroll to position [24, 0]
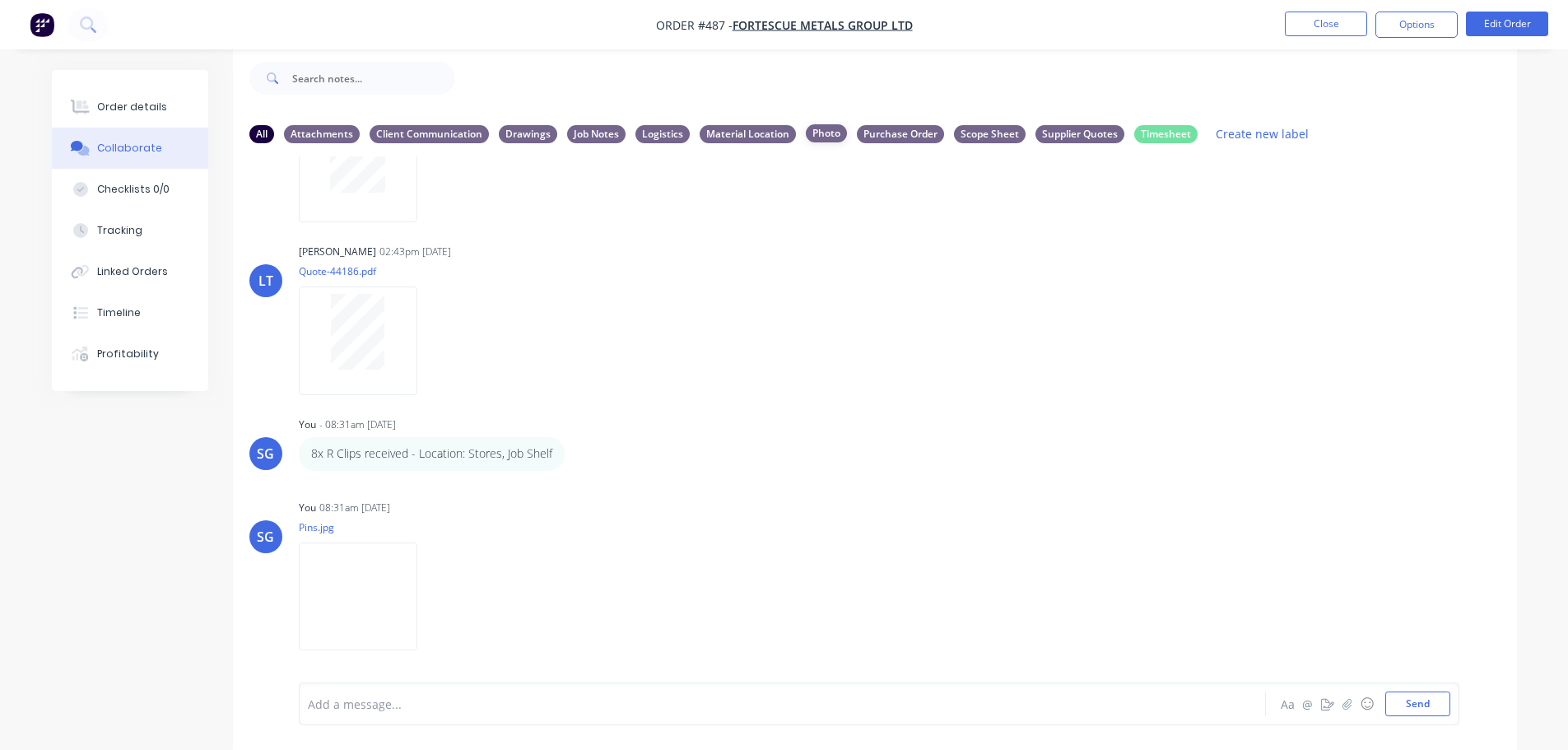
click at [826, 136] on div "Photo" at bounding box center [827, 134] width 42 height 18
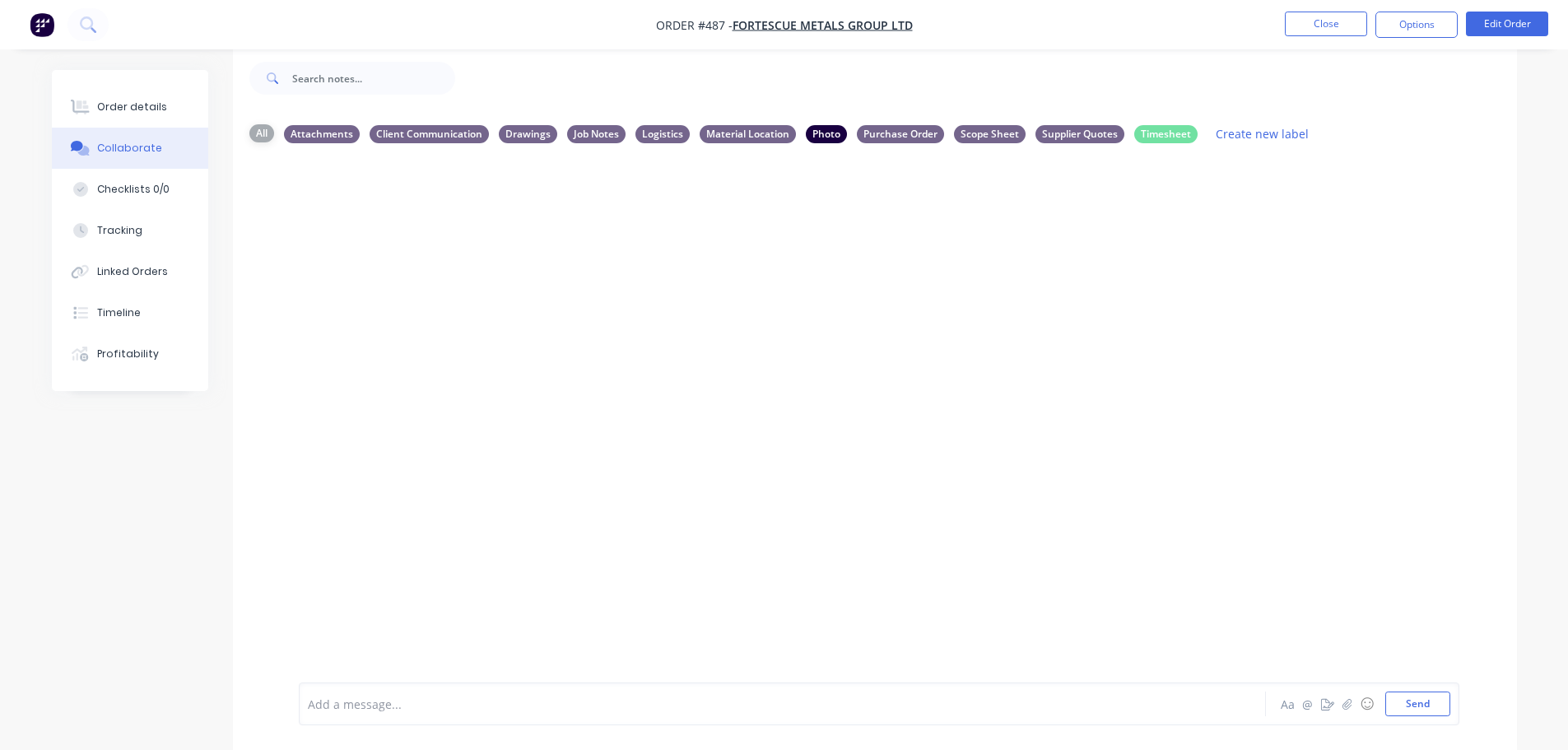
click at [258, 134] on div "All" at bounding box center [261, 134] width 24 height 18
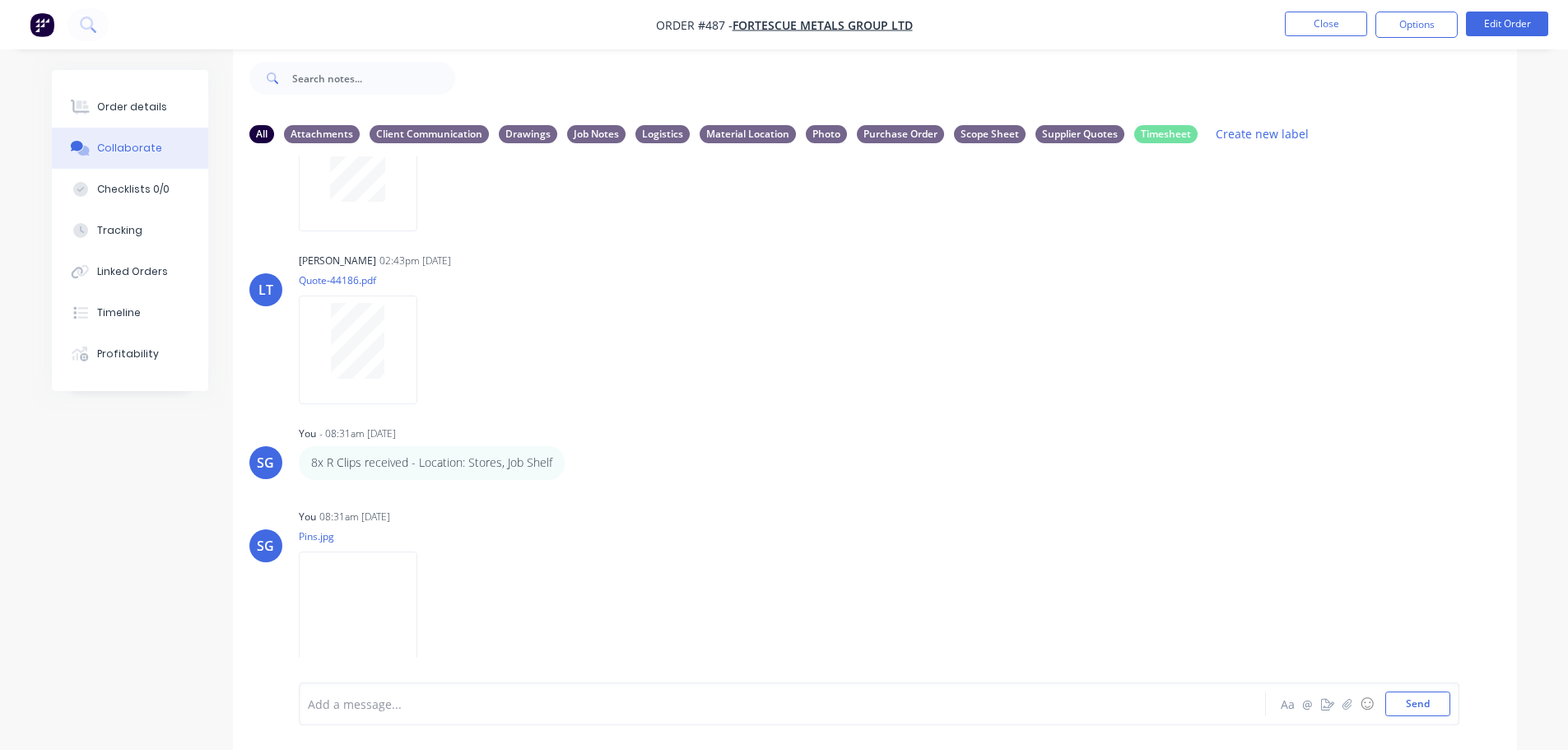
scroll to position [460, 0]
click at [318, 137] on div "Attachments" at bounding box center [322, 134] width 76 height 18
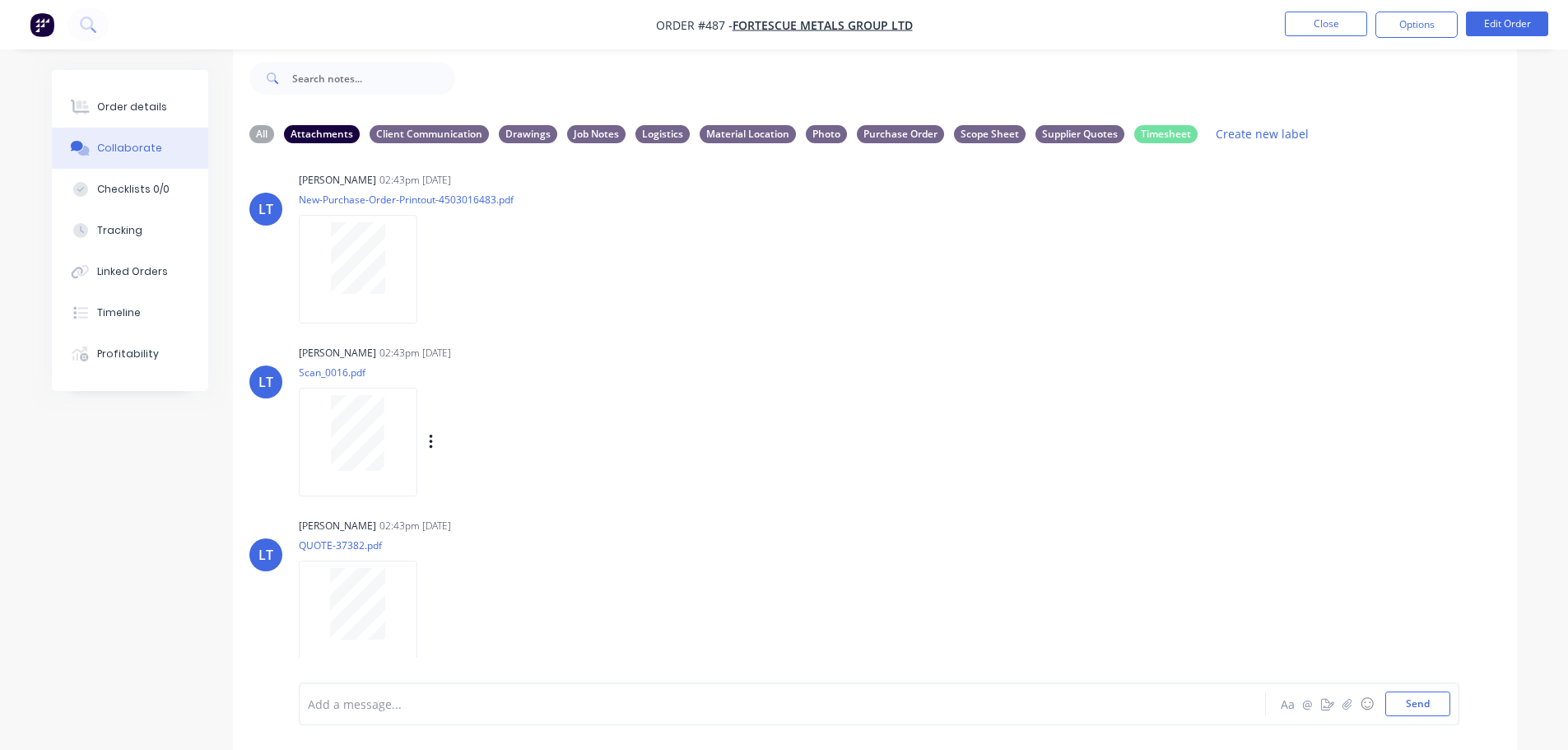
scroll to position [0, 0]
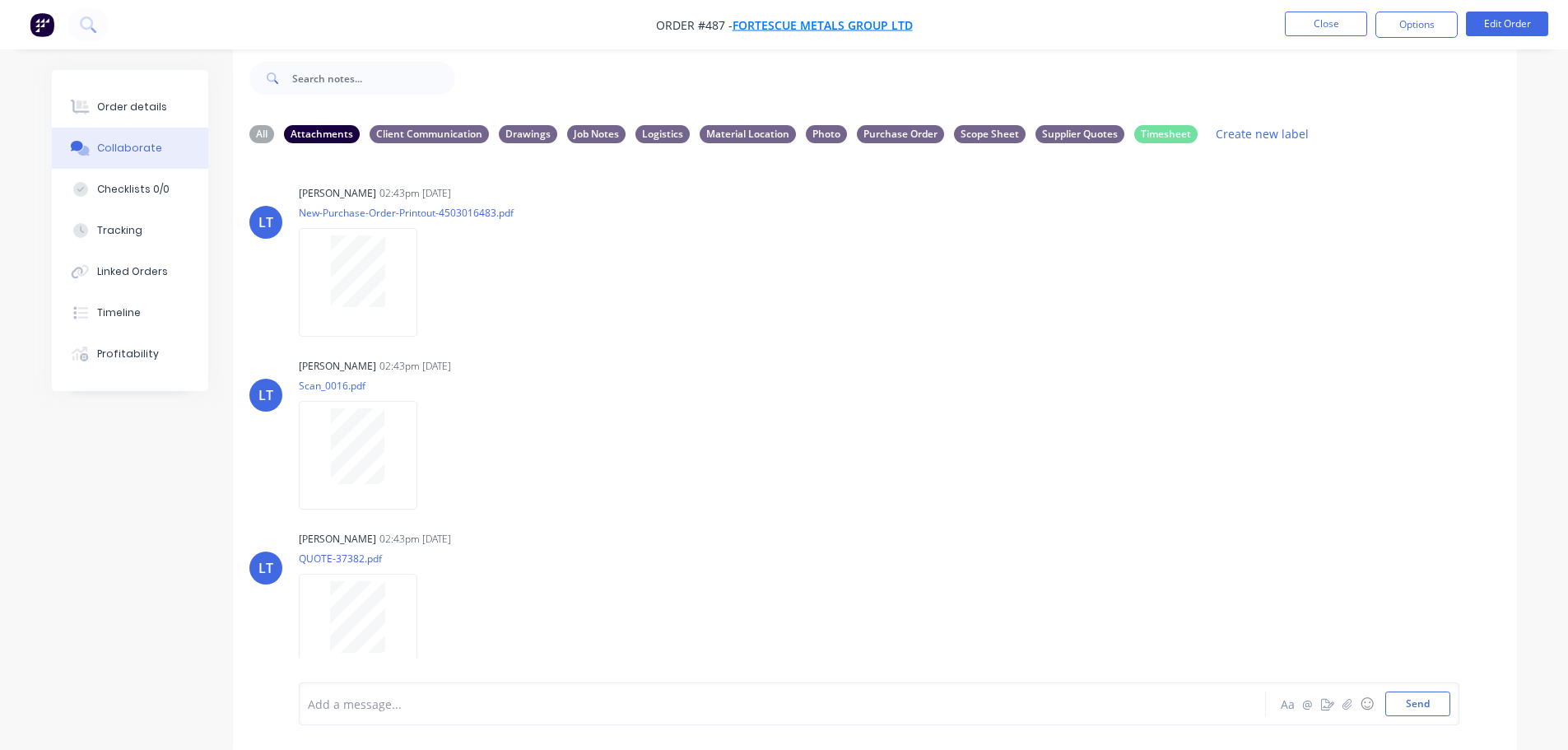
click at [792, 23] on span "FORTESCUE METALS GROUP LTD" at bounding box center [822, 24] width 180 height 15
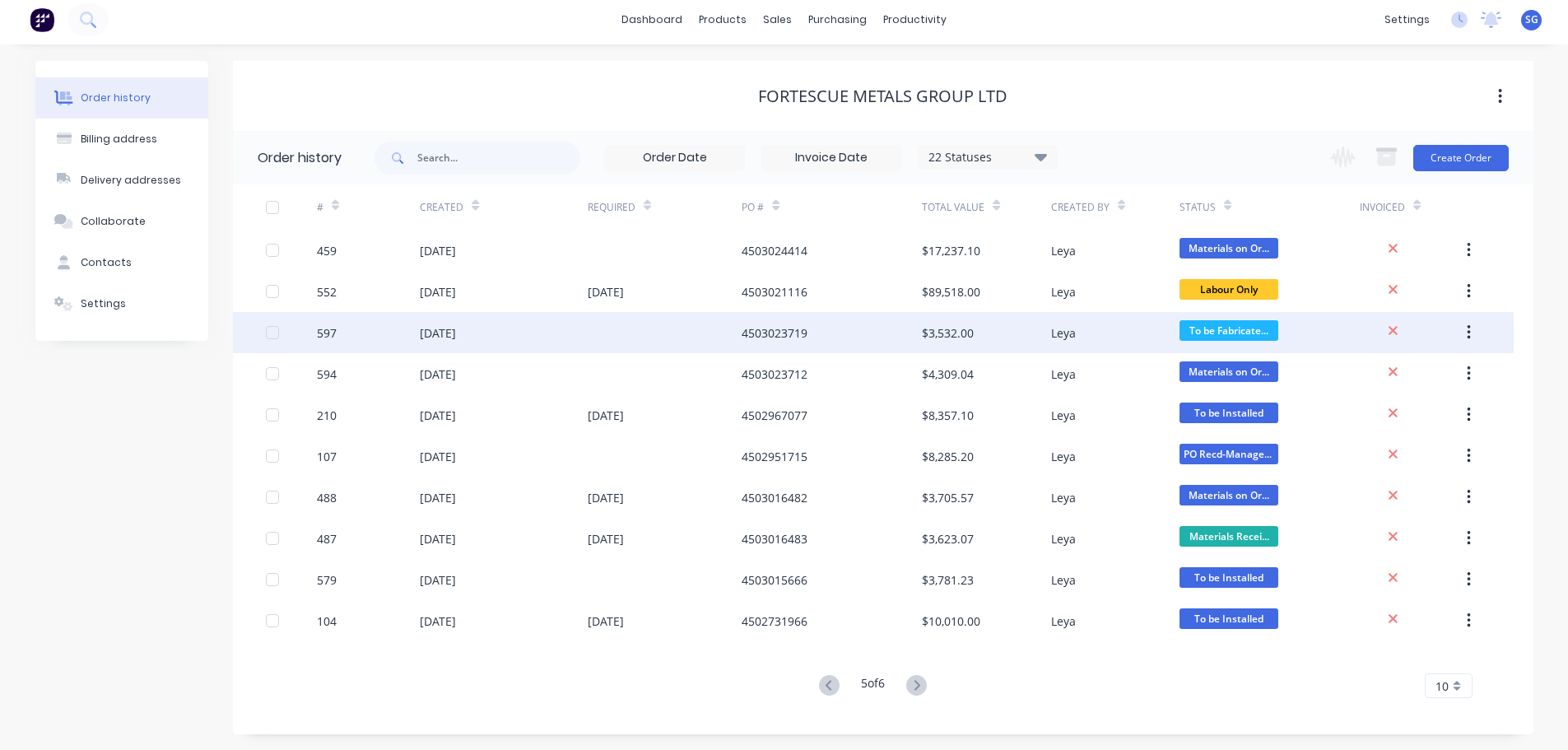
scroll to position [5, 0]
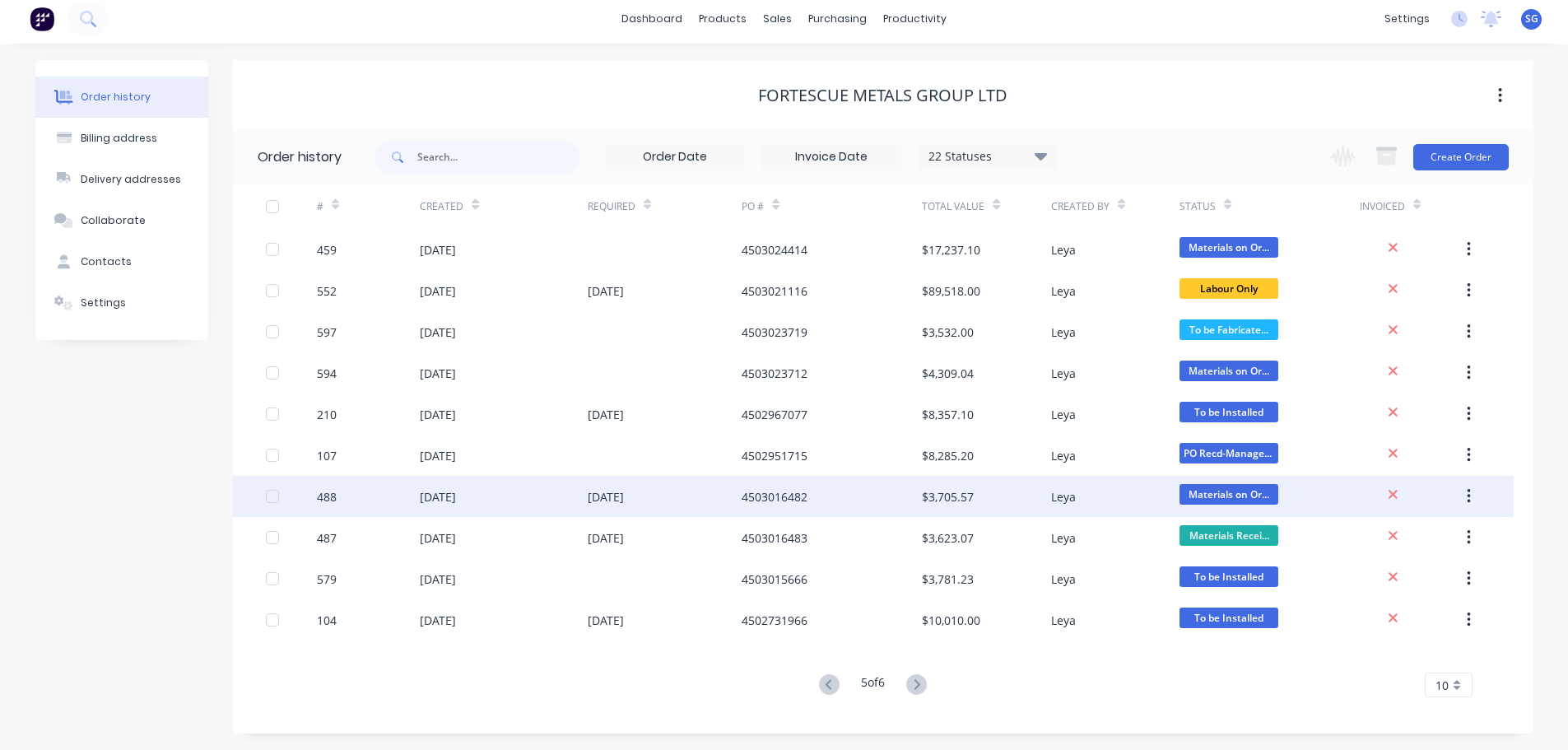
click at [515, 496] on div "[DATE]" at bounding box center [503, 496] width 167 height 42
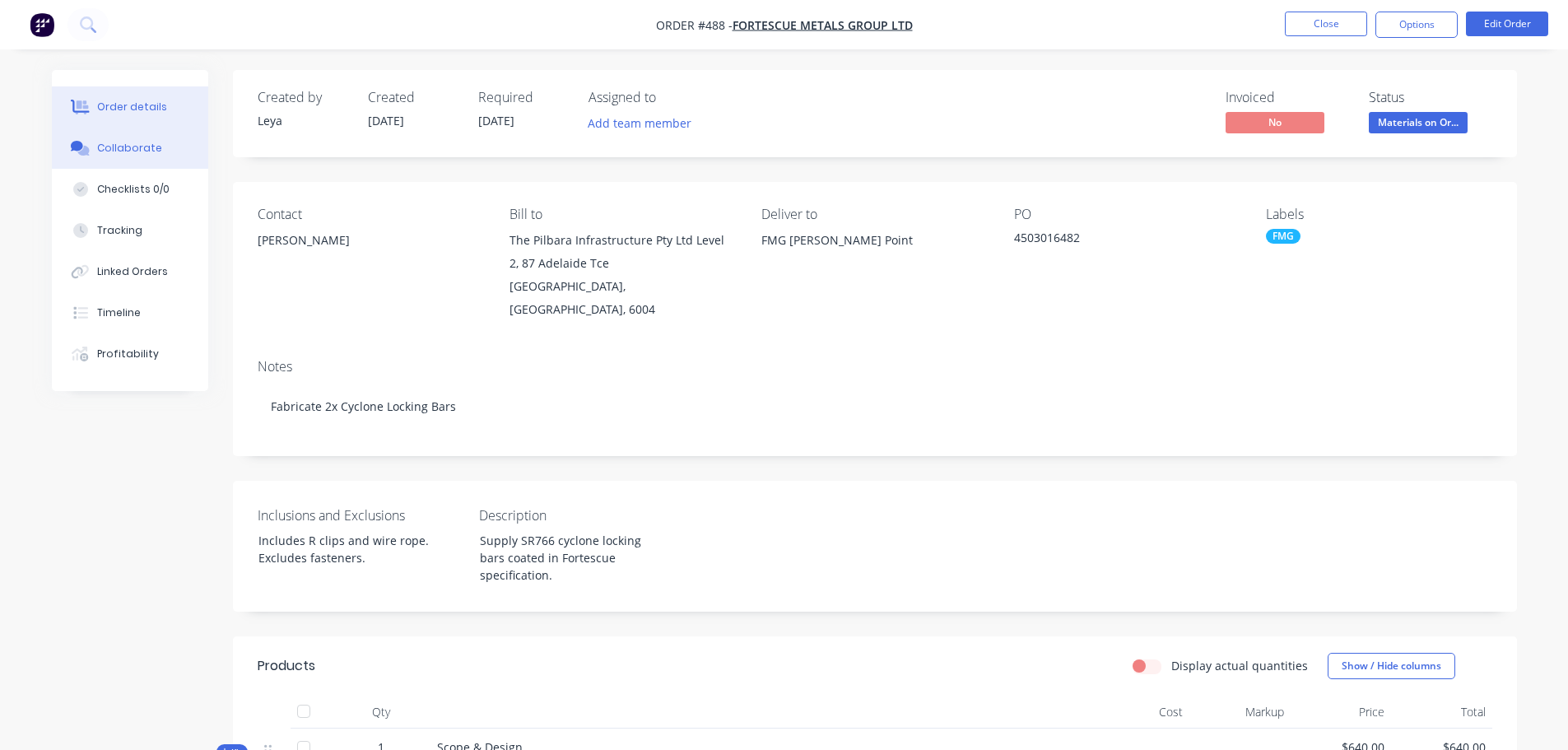
click at [125, 156] on button "Collaborate" at bounding box center [129, 148] width 156 height 42
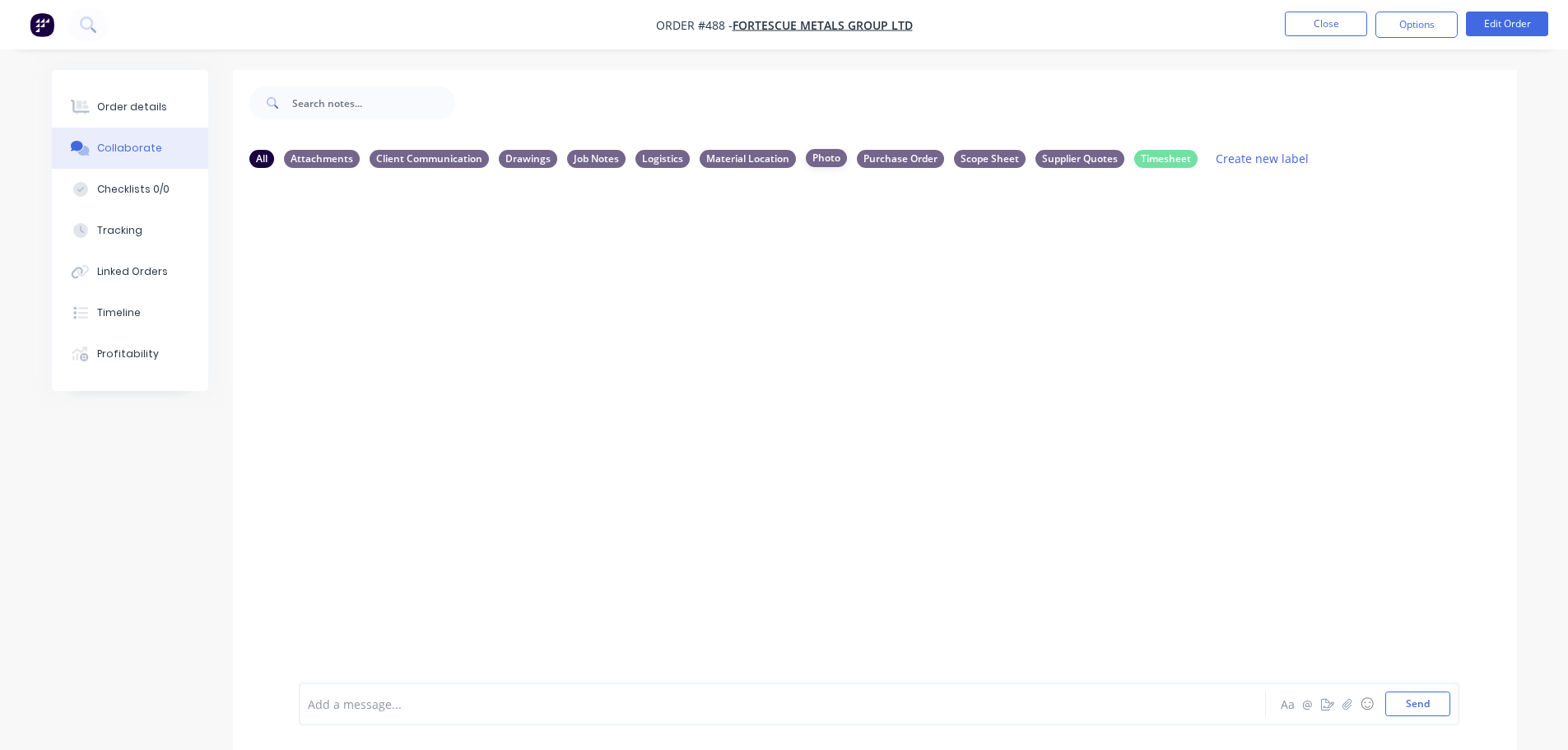
click at [822, 155] on div "Photo" at bounding box center [827, 158] width 42 height 18
click at [1344, 706] on icon "button" at bounding box center [1347, 703] width 10 height 12
click at [345, 708] on div at bounding box center [737, 704] width 856 height 17
click at [1420, 705] on button "Send" at bounding box center [1418, 703] width 65 height 24
click at [1454, 31] on button "Options" at bounding box center [1416, 24] width 82 height 26
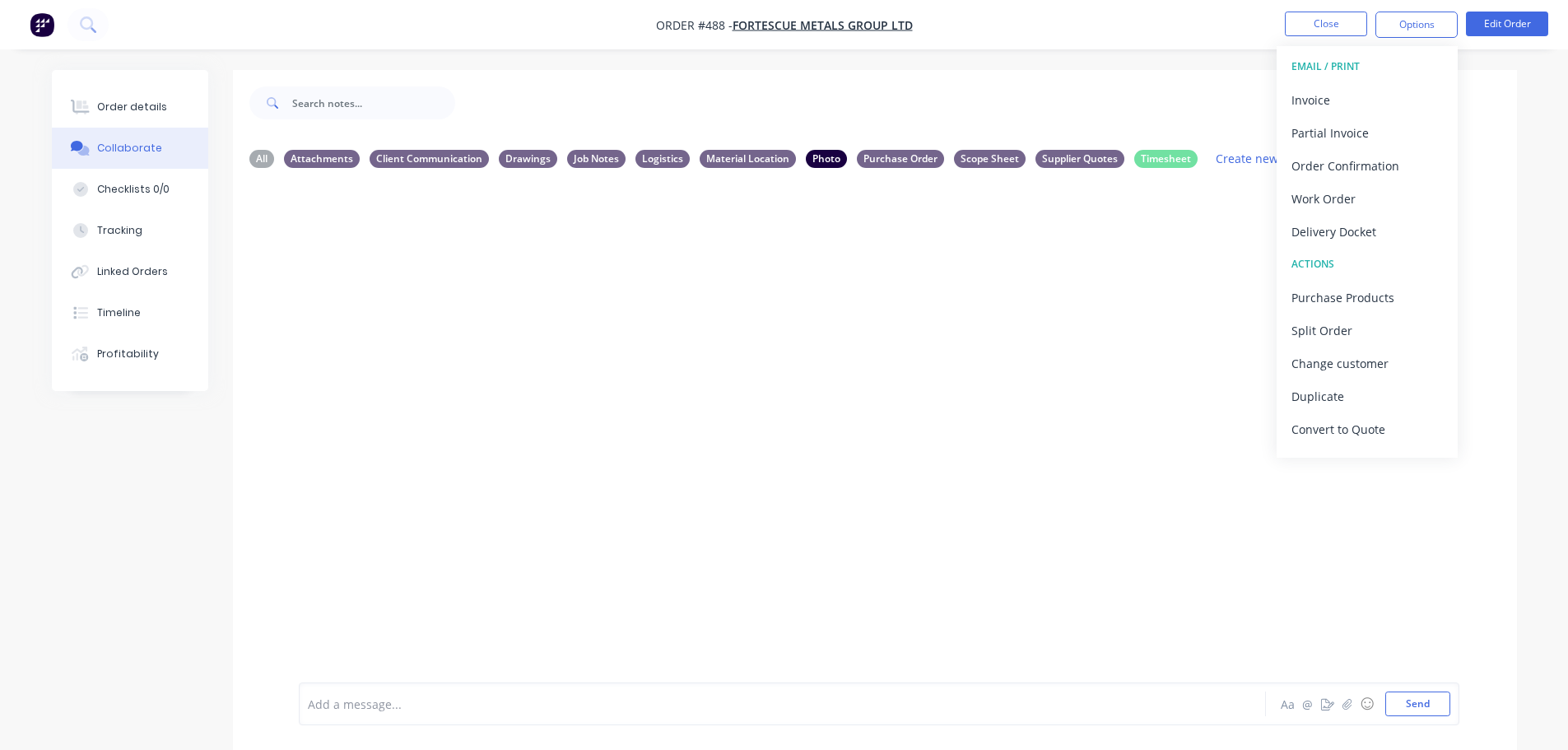
click at [966, 539] on div at bounding box center [875, 431] width 1284 height 502
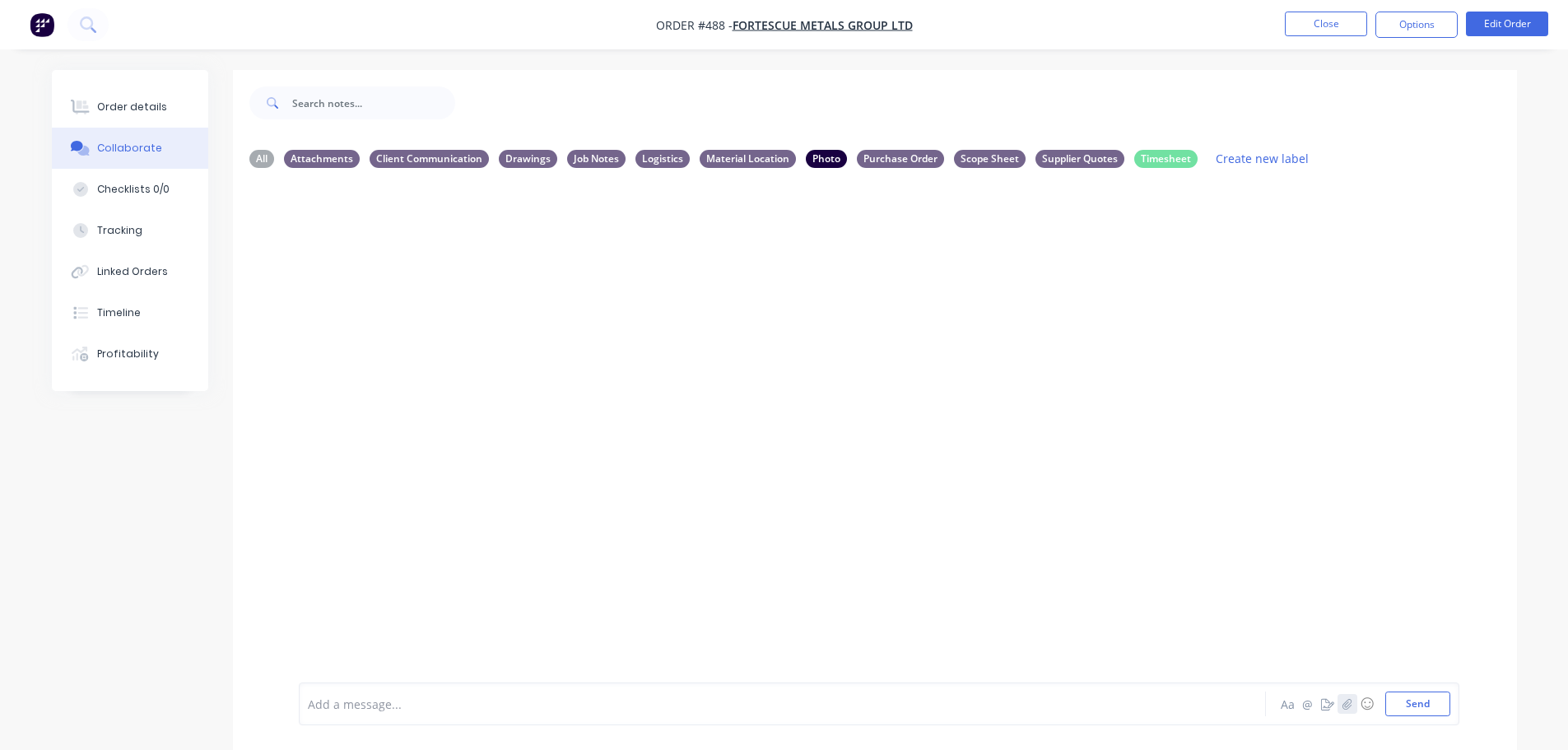
click at [1352, 706] on icon "button" at bounding box center [1347, 703] width 10 height 12
click at [327, 155] on div "Attachments" at bounding box center [322, 158] width 76 height 18
click at [366, 706] on div at bounding box center [737, 704] width 856 height 17
click at [263, 164] on div "All" at bounding box center [261, 158] width 24 height 18
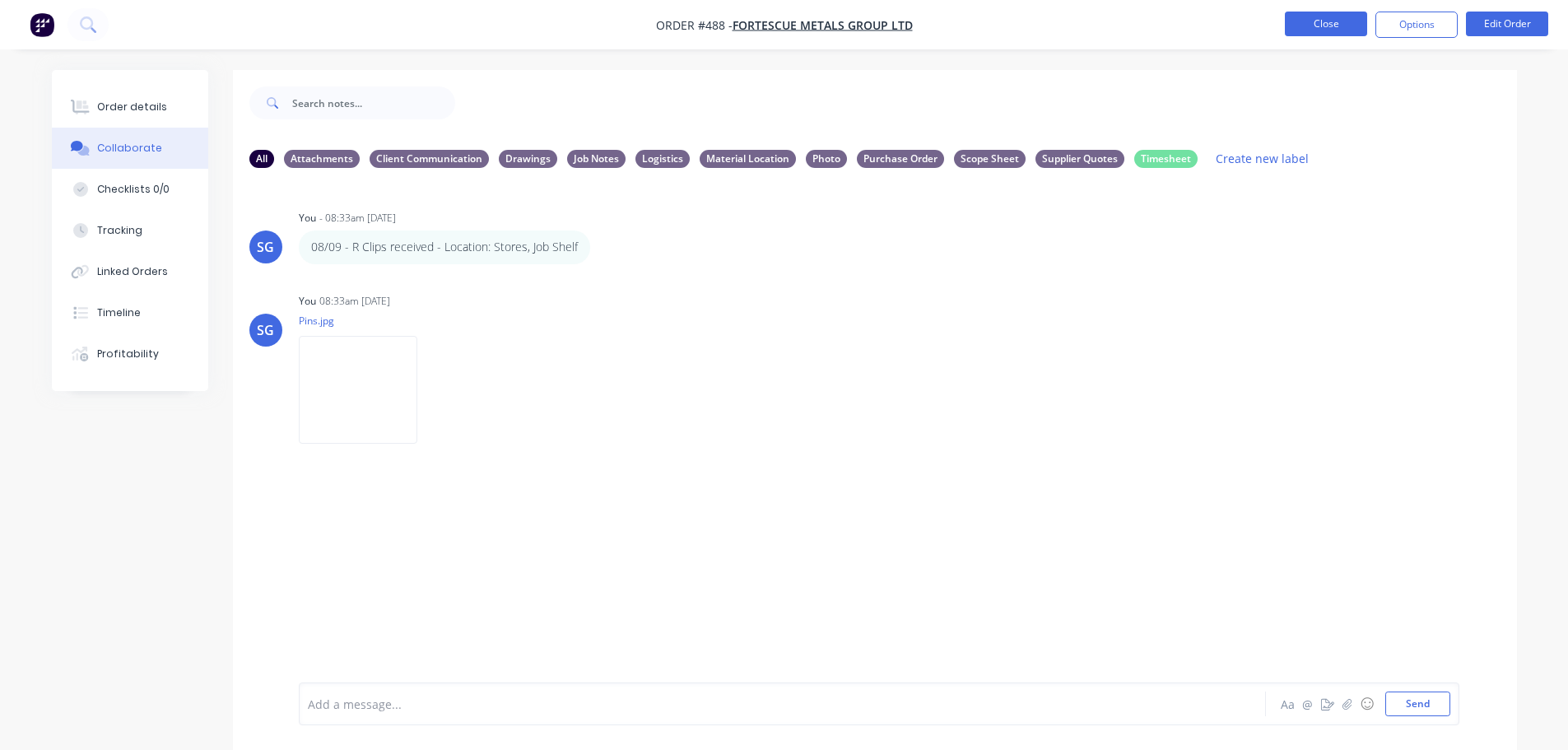
click at [1305, 22] on button "Close" at bounding box center [1326, 23] width 82 height 24
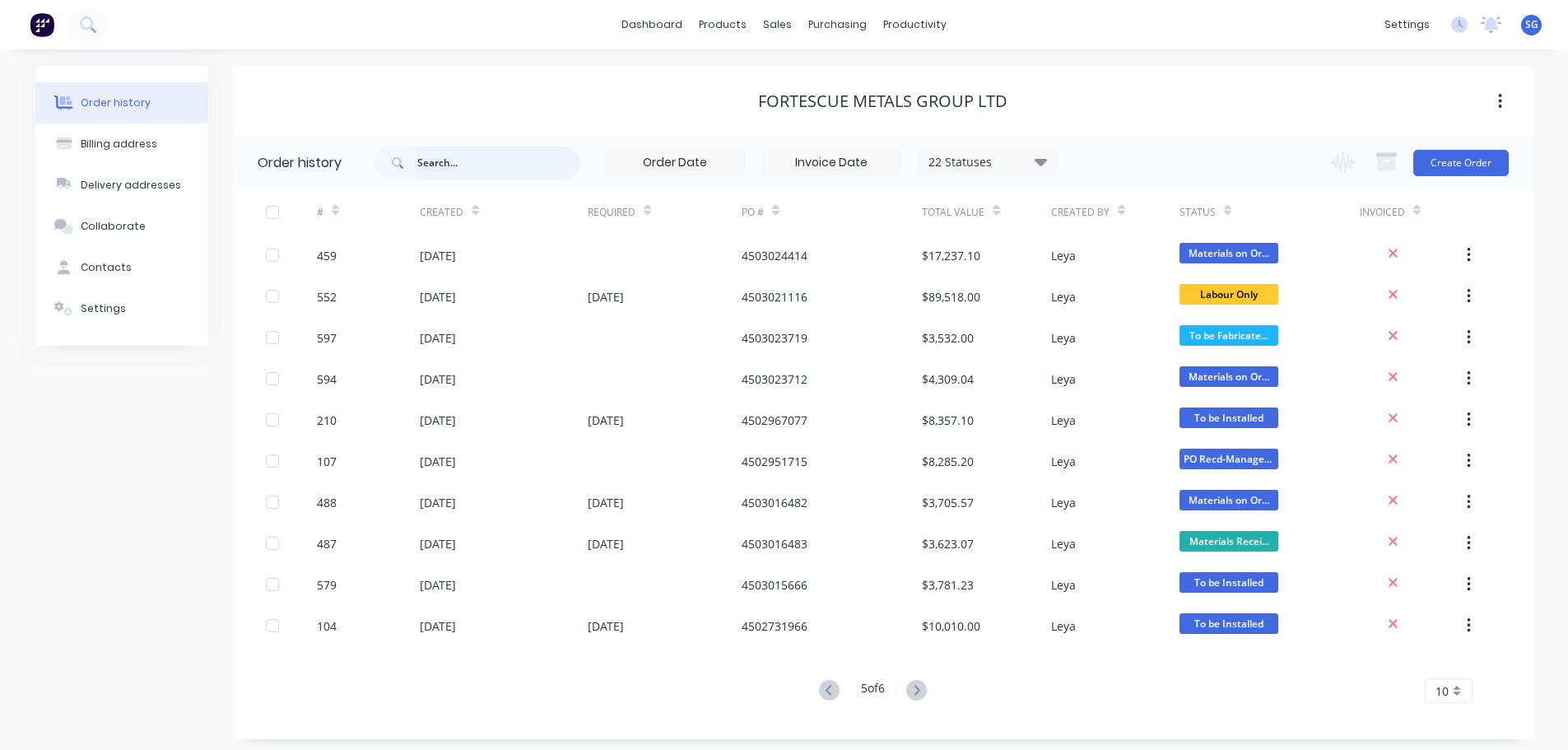
click at [487, 166] on input "text" at bounding box center [499, 163] width 163 height 33
type input "0"
type input "487"
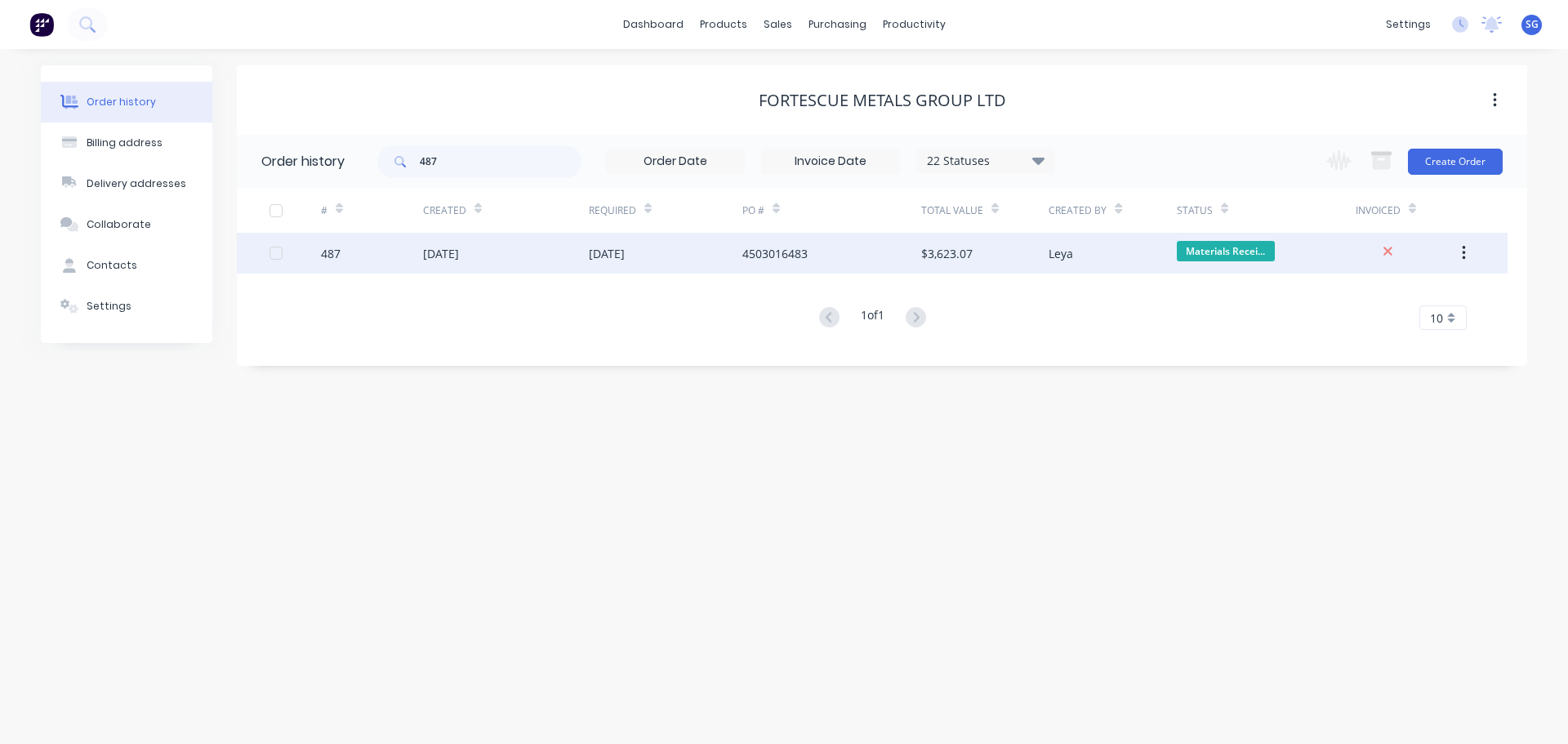
click at [438, 248] on div "[DATE]" at bounding box center [441, 253] width 36 height 17
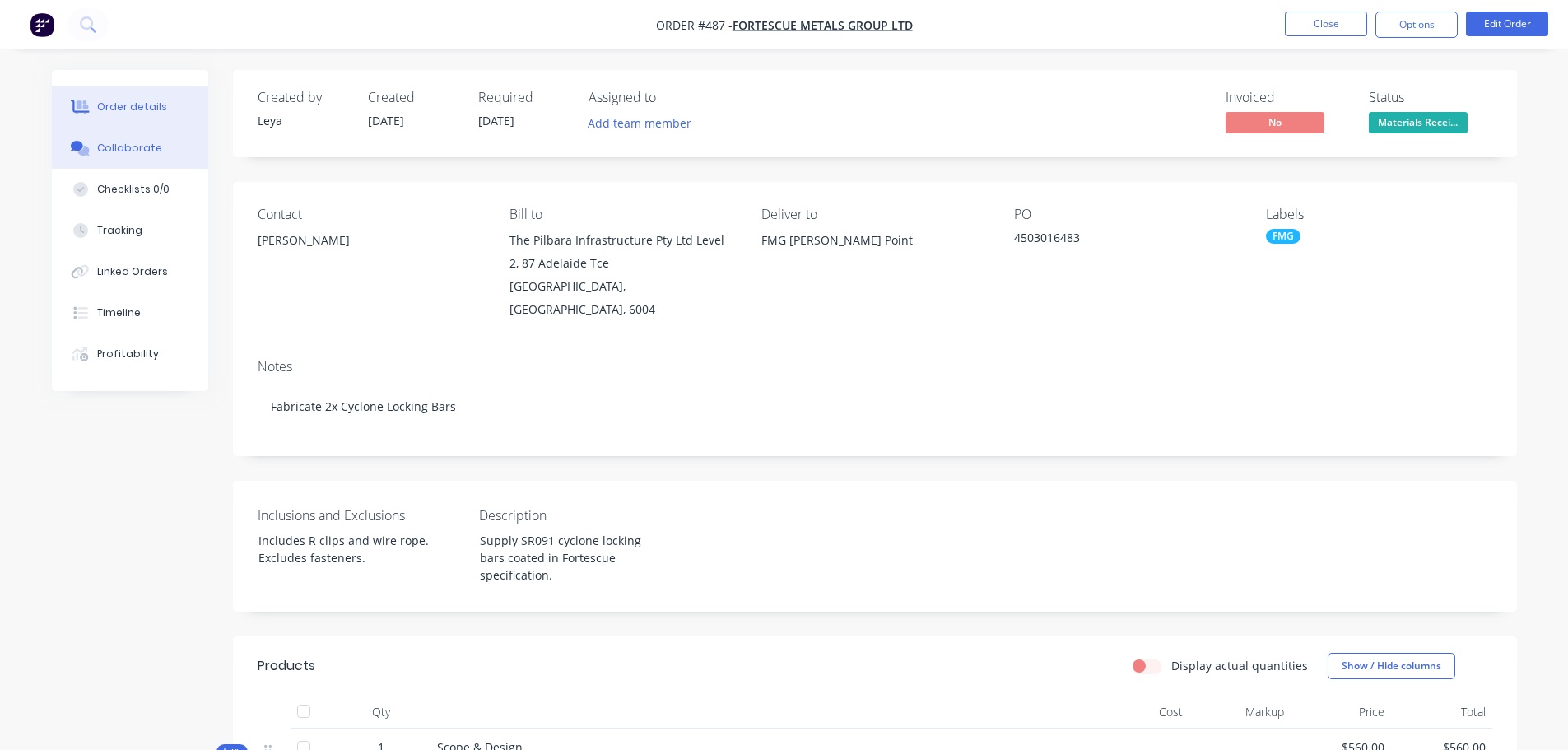
click at [116, 148] on div "Collaborate" at bounding box center [129, 148] width 65 height 14
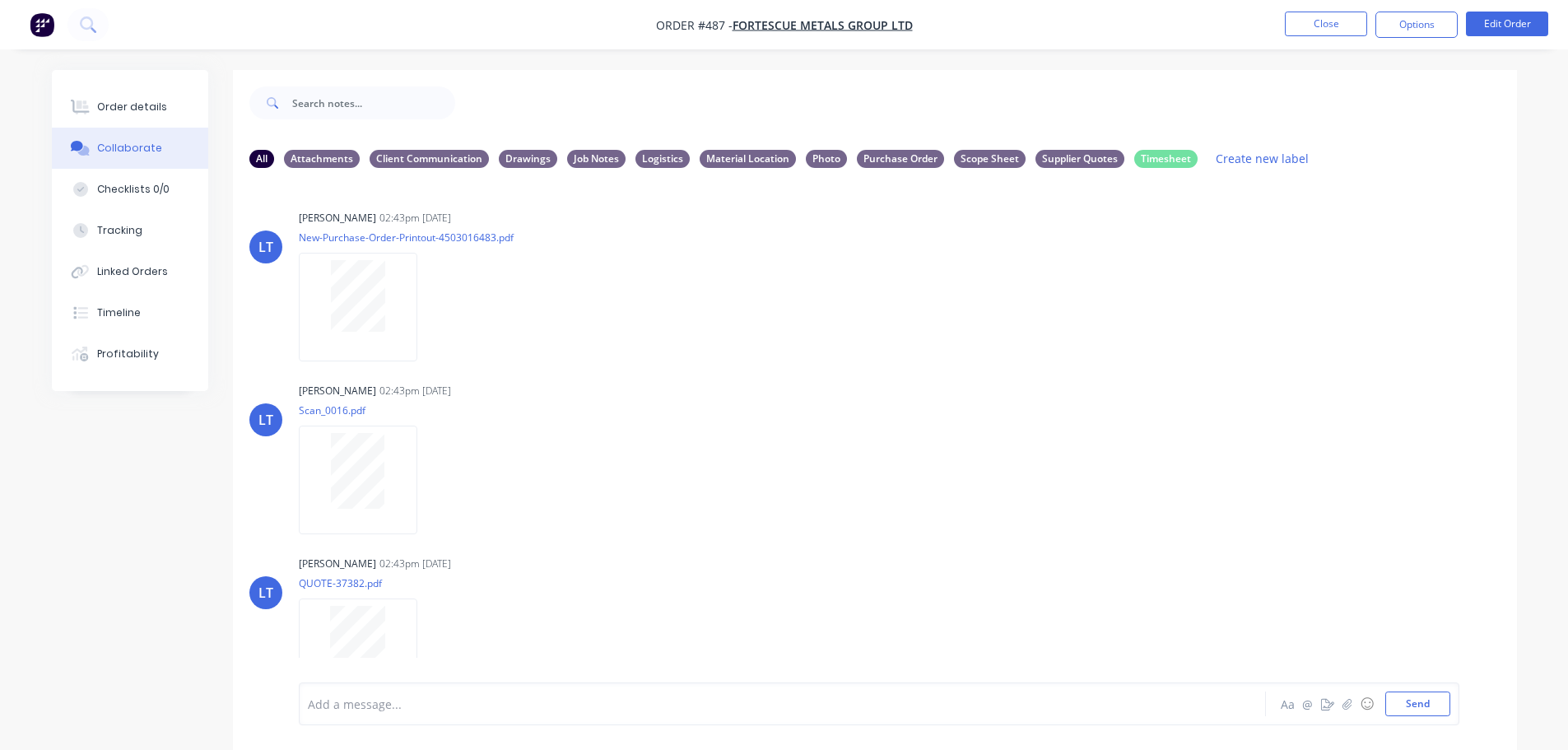
scroll to position [460, 0]
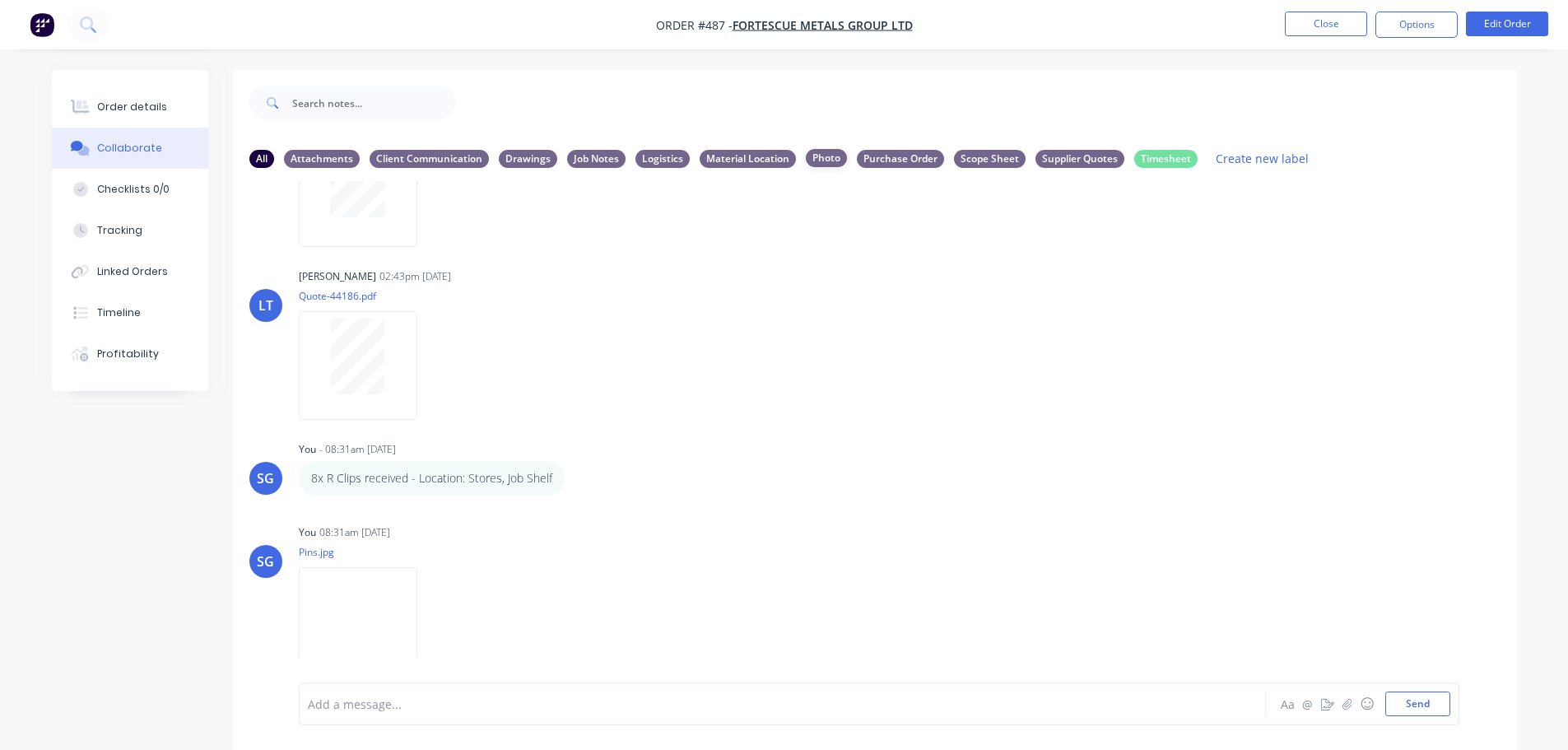
click at [824, 152] on div "Photo" at bounding box center [827, 158] width 42 height 18
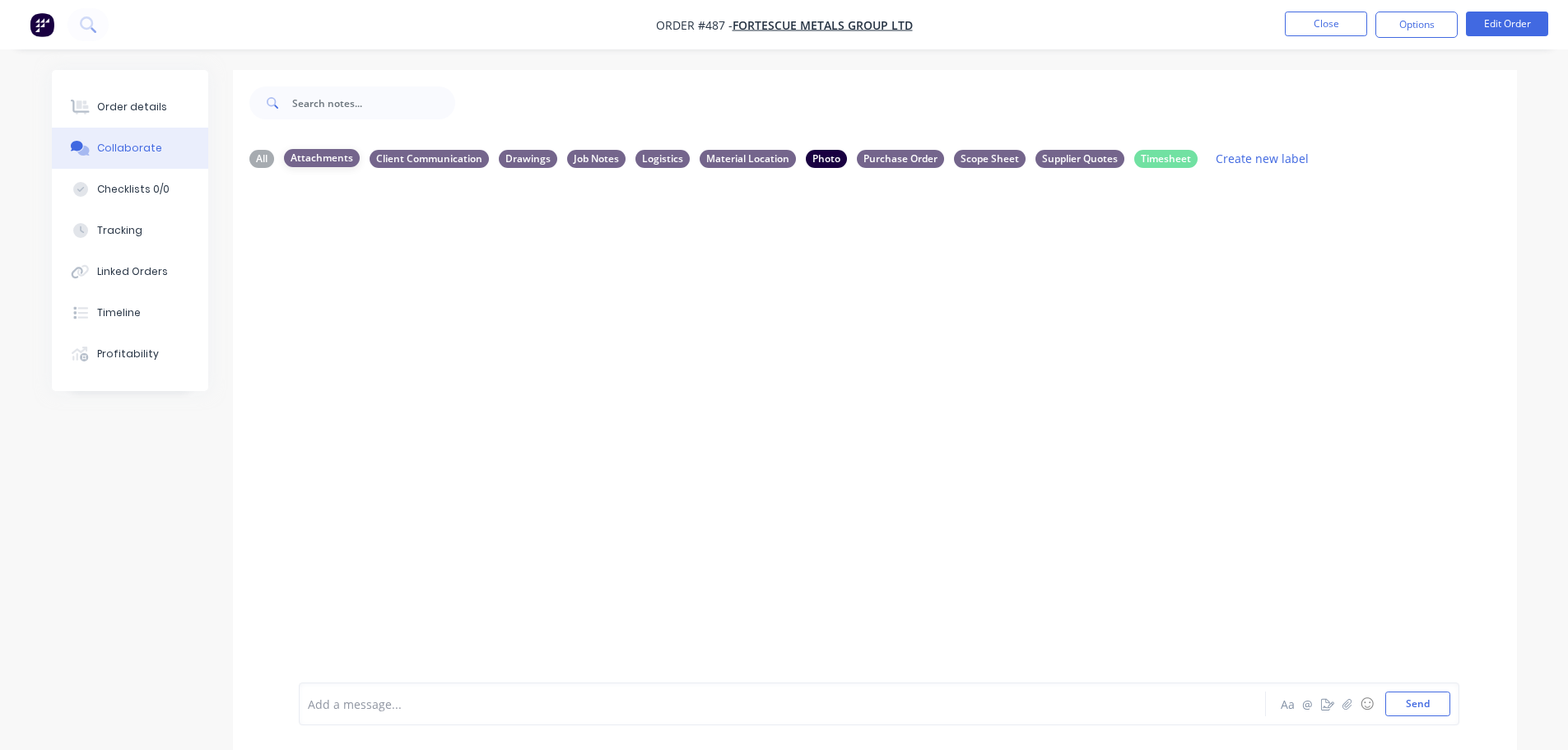
click at [309, 158] on div "Attachments" at bounding box center [322, 158] width 76 height 18
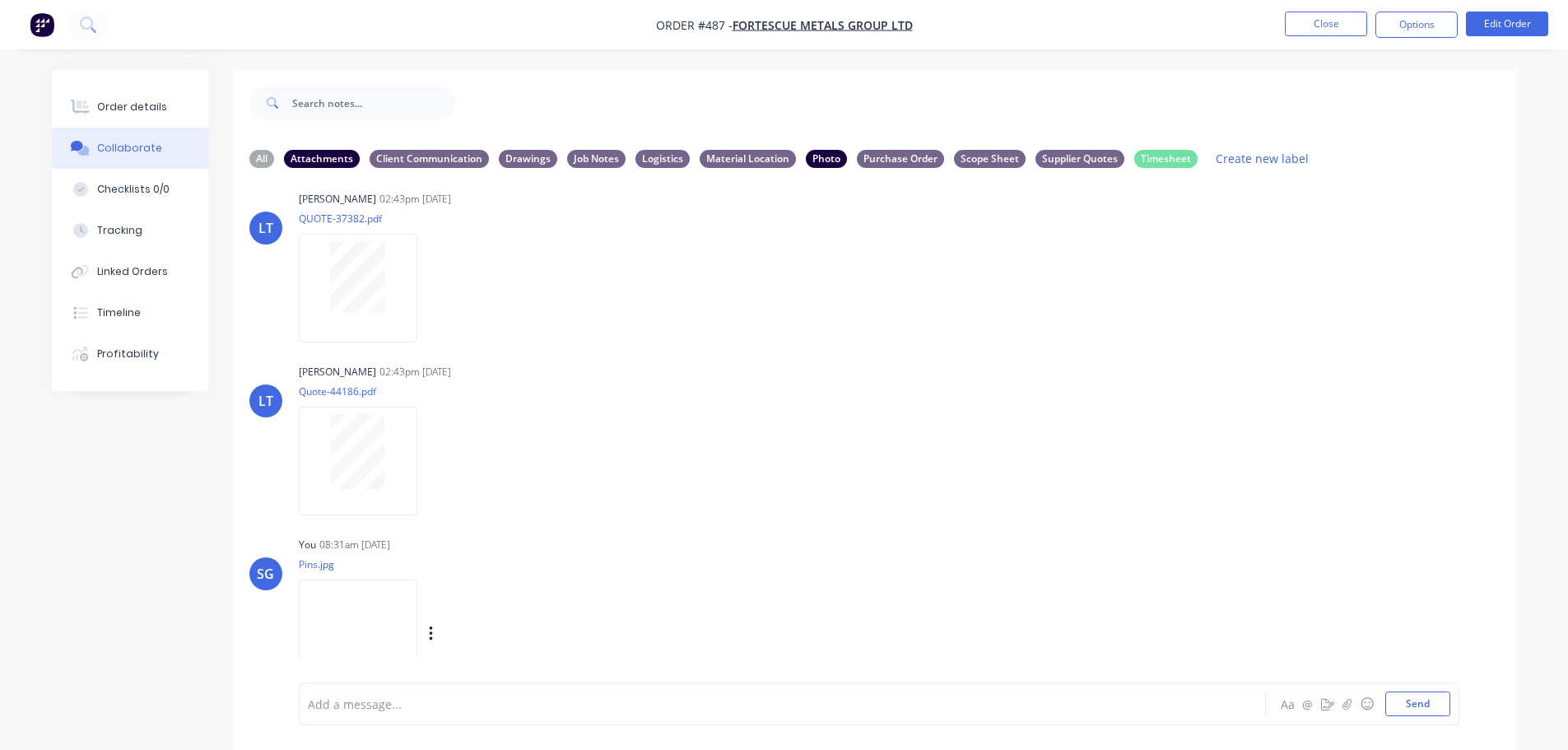
scroll to position [378, 0]
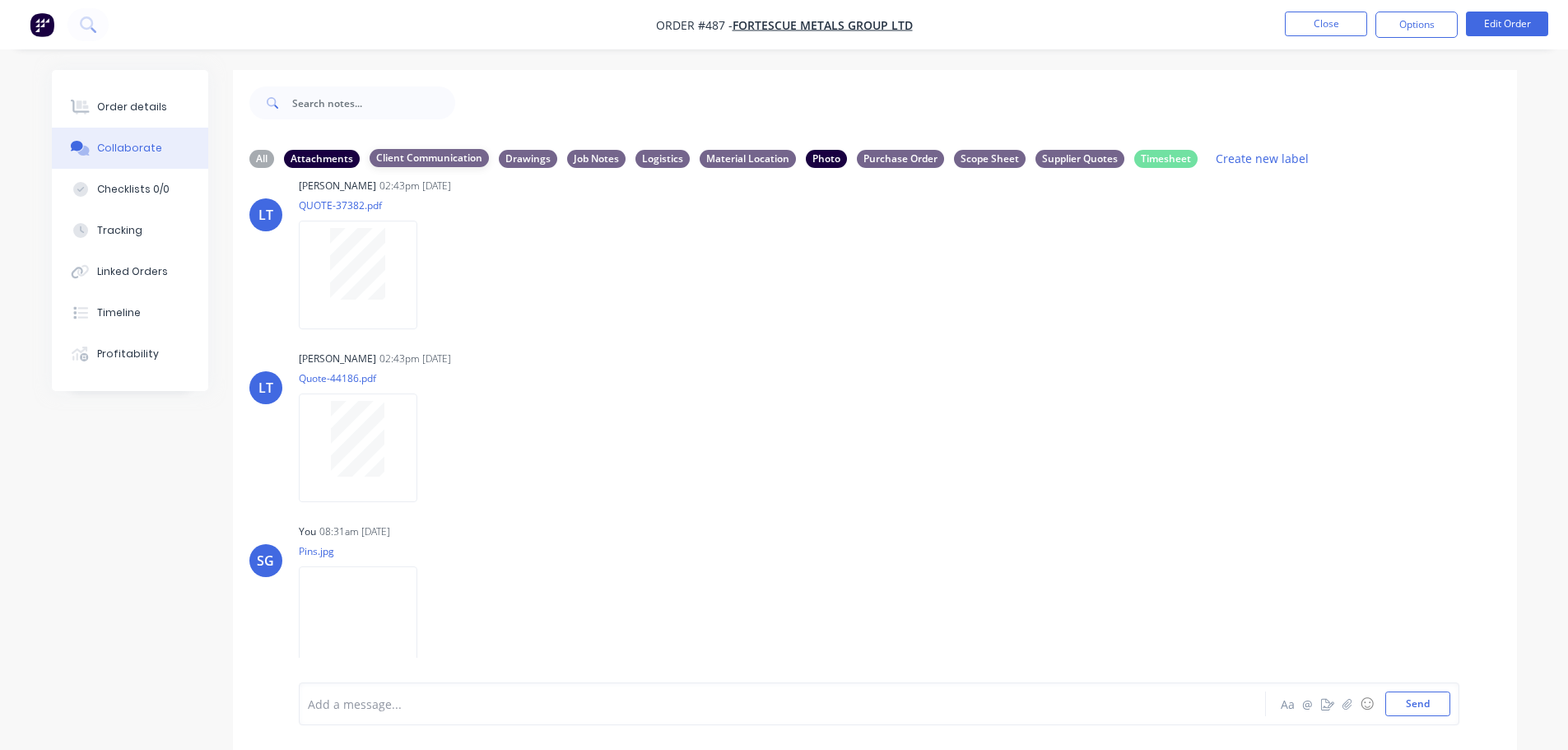
click at [427, 161] on div "Client Communication" at bounding box center [429, 158] width 119 height 18
click at [518, 158] on div "Drawings" at bounding box center [528, 158] width 59 height 18
click at [266, 159] on div "All" at bounding box center [261, 158] width 24 height 18
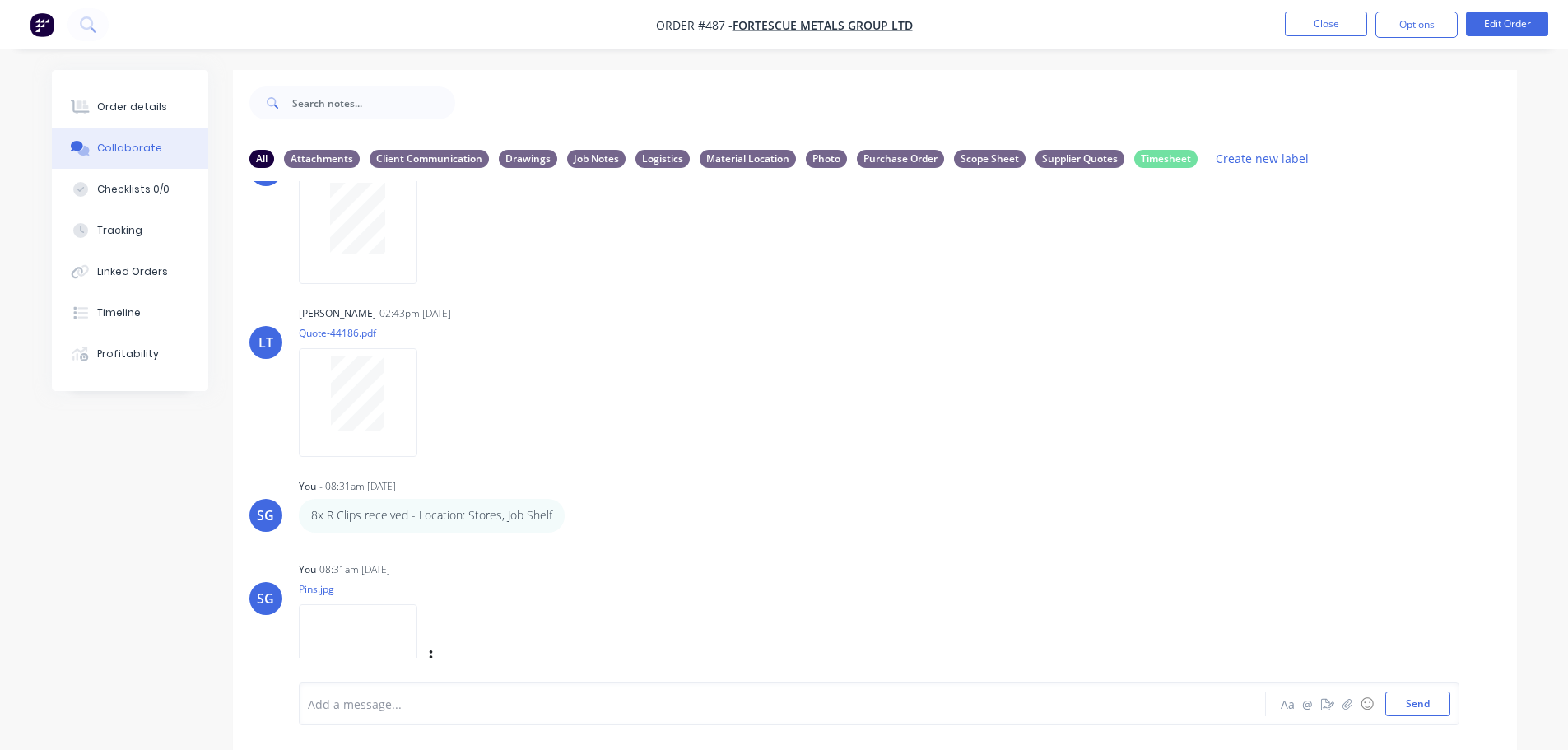
scroll to position [460, 0]
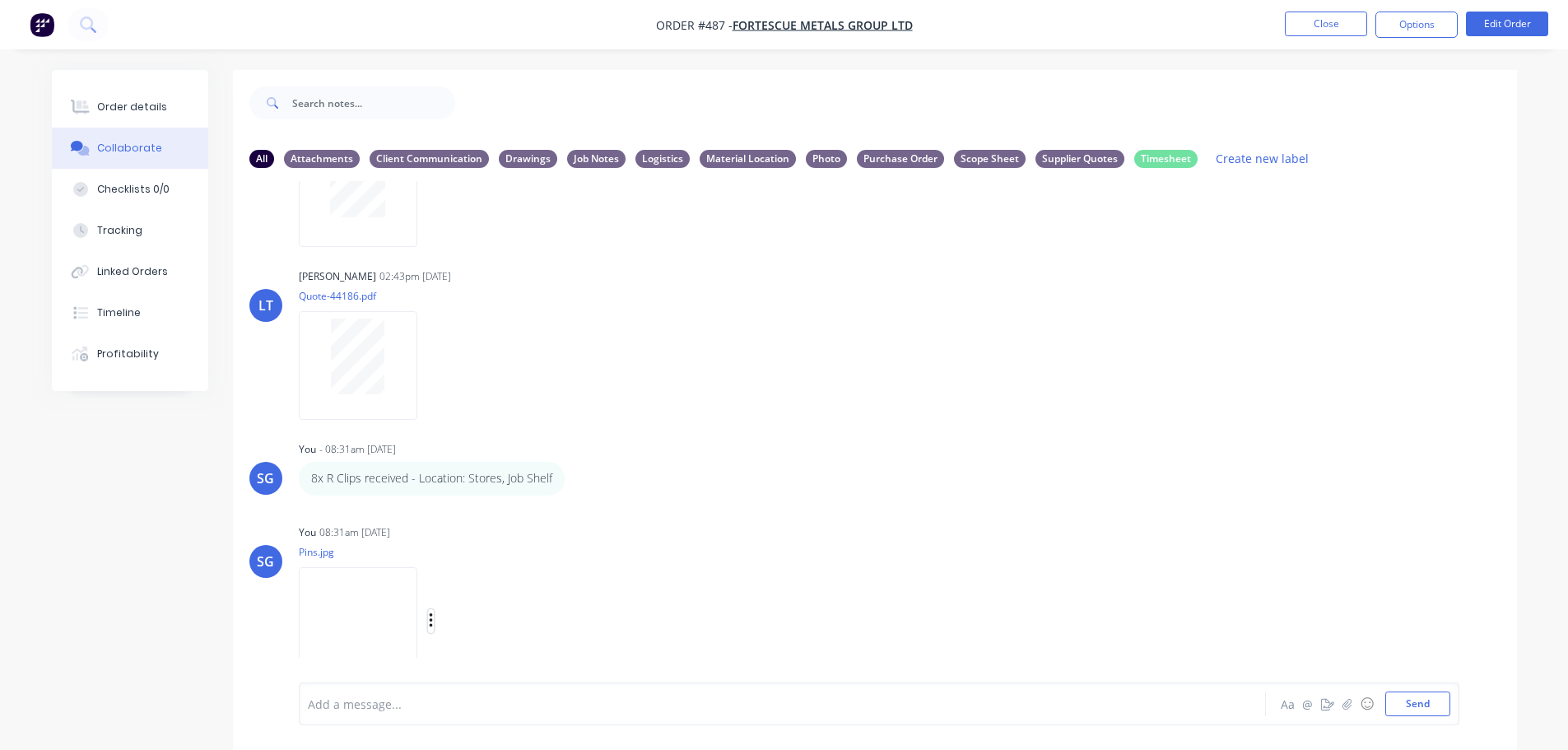
click at [430, 615] on icon "button" at bounding box center [431, 621] width 4 height 14
click at [503, 581] on button "Labels" at bounding box center [539, 586] width 185 height 37
click at [676, 504] on div "LT [PERSON_NAME] 02:43pm [DATE] New-Purchase-Order-Printout-4503016483.pdf Labe…" at bounding box center [875, 431] width 1284 height 502
click at [819, 161] on div "Photo" at bounding box center [827, 158] width 42 height 18
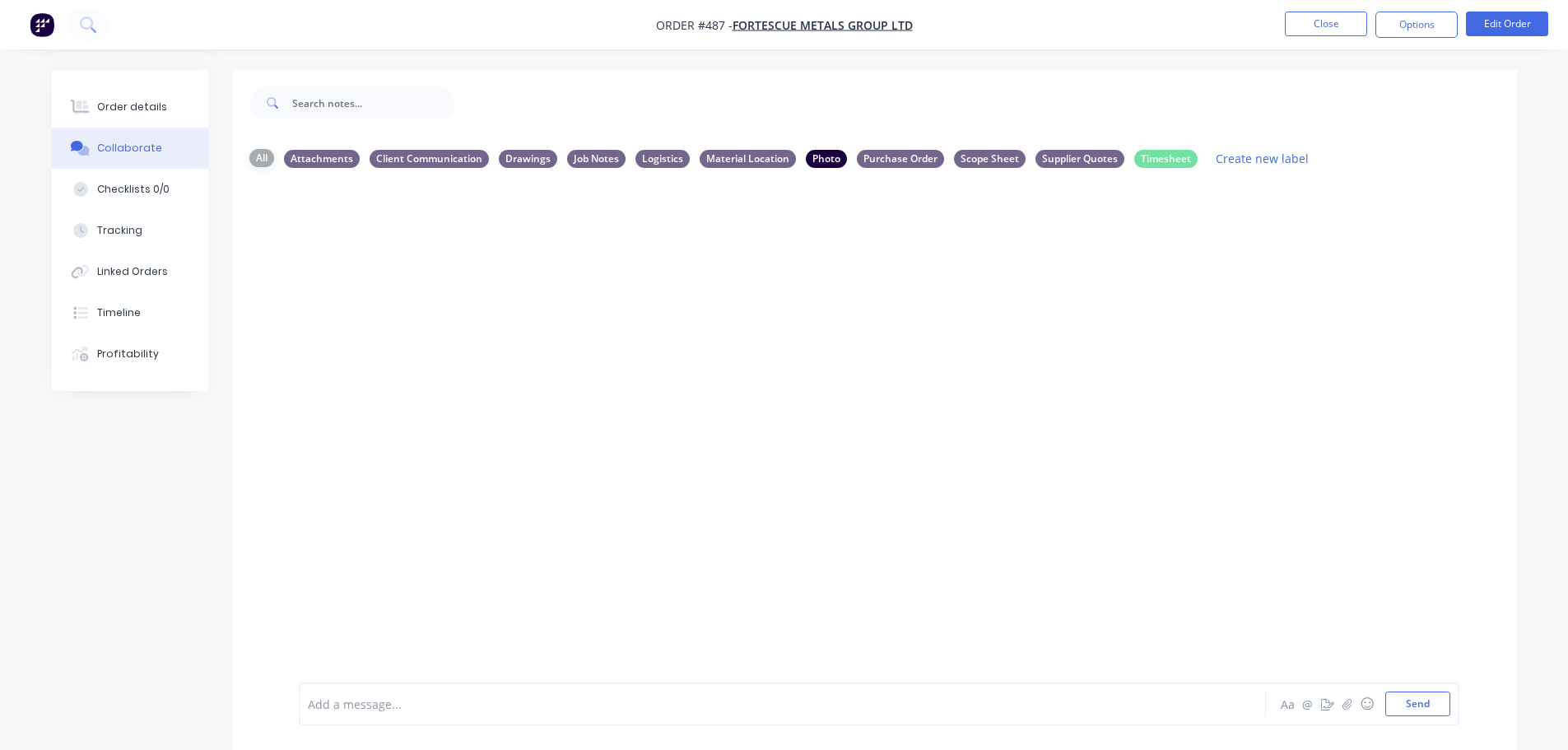
click at [255, 157] on div "All" at bounding box center [261, 158] width 24 height 18
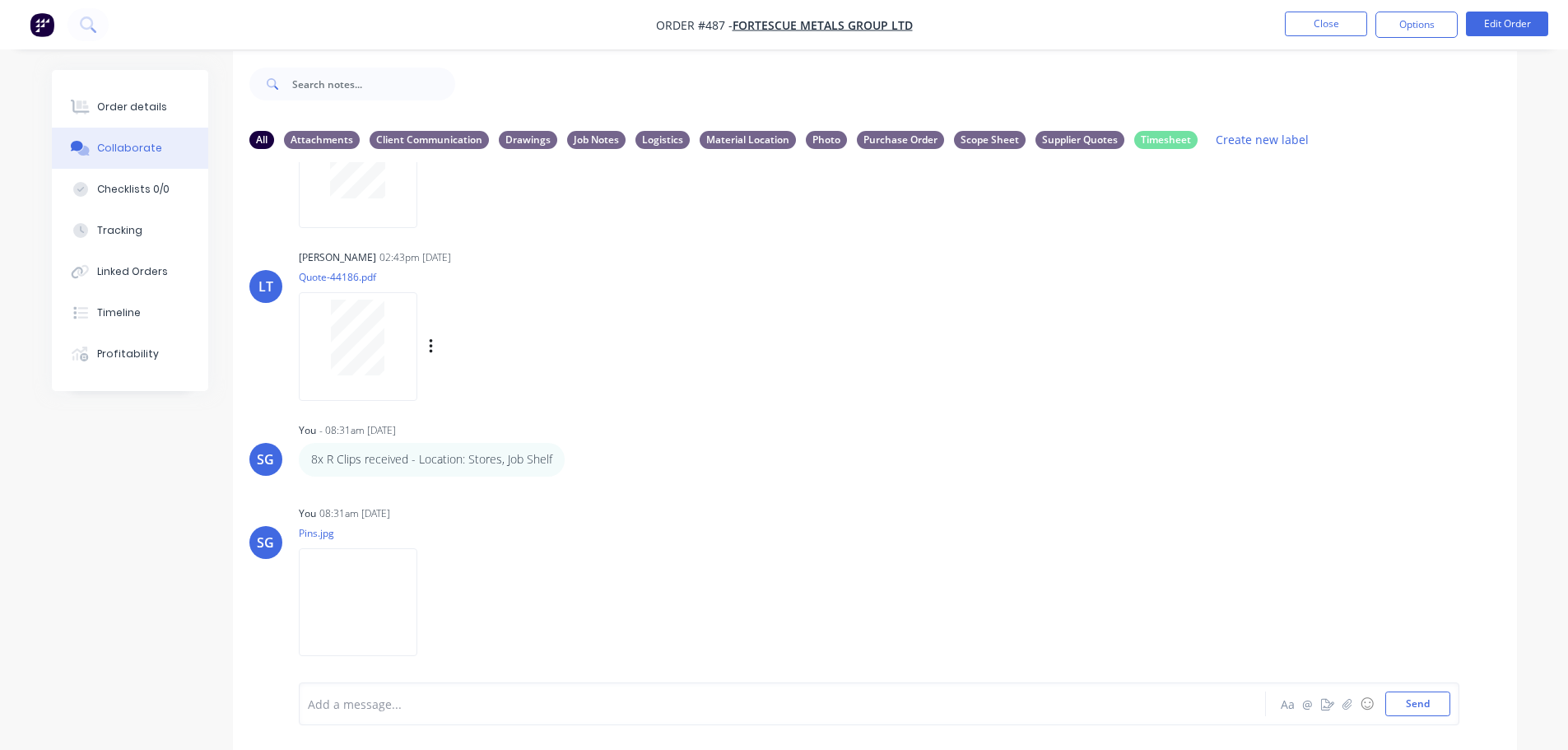
scroll to position [24, 0]
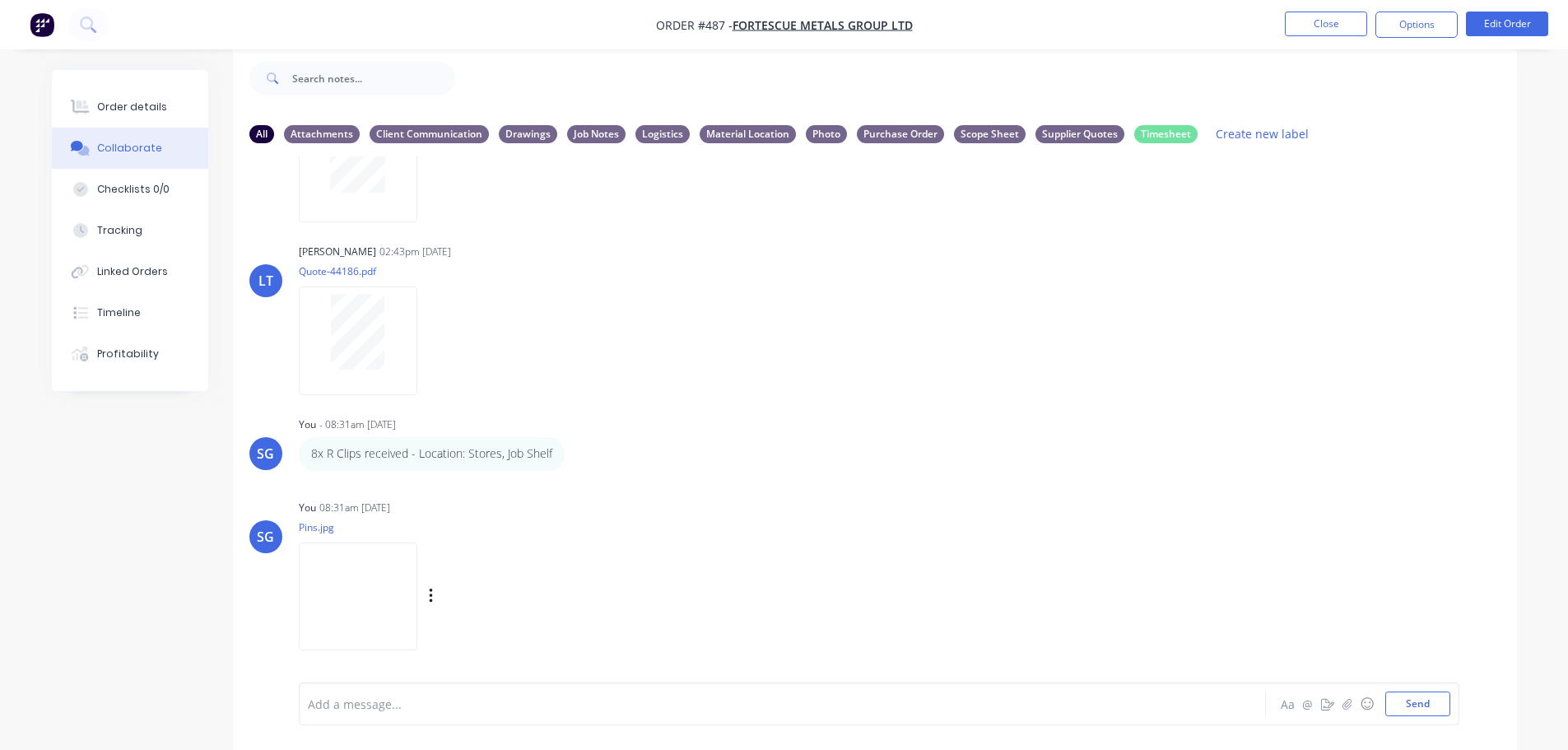
click at [435, 598] on div "Labels Download Delete" at bounding box center [516, 596] width 185 height 23
click at [429, 601] on icon "button" at bounding box center [431, 595] width 5 height 19
click at [478, 558] on button "Labels" at bounding box center [539, 560] width 185 height 37
click at [577, 578] on input "text" at bounding box center [613, 579] width 180 height 33
type input "photo"
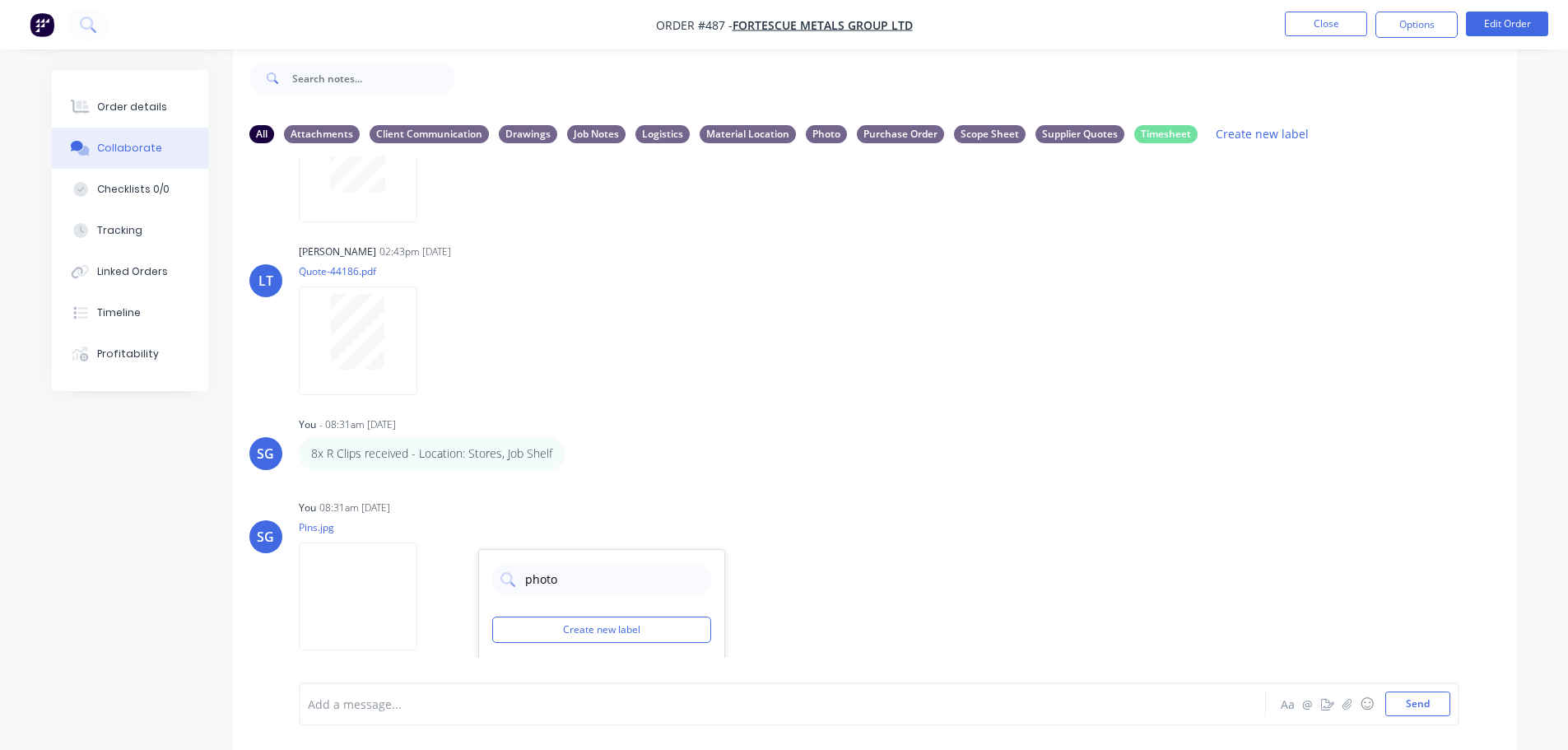
click at [784, 398] on div "LT [PERSON_NAME] 02:43pm [DATE] New-Purchase-Order-Printout-4503016483.pdf Labe…" at bounding box center [875, 407] width 1284 height 502
click at [574, 458] on icon "button" at bounding box center [576, 454] width 4 height 14
click at [621, 506] on button "Delete" at bounding box center [635, 511] width 104 height 27
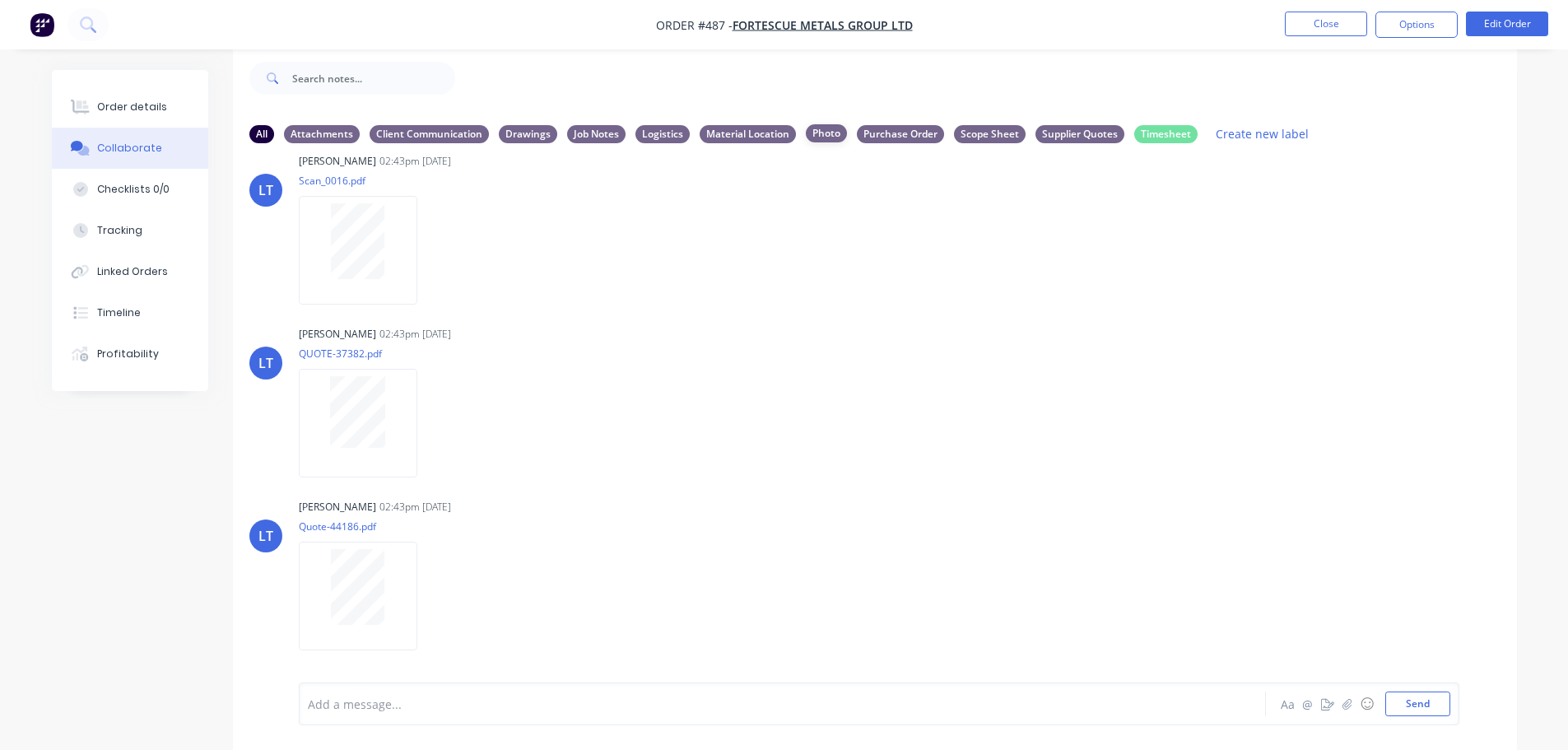
click at [832, 132] on div "Photo" at bounding box center [827, 134] width 42 height 18
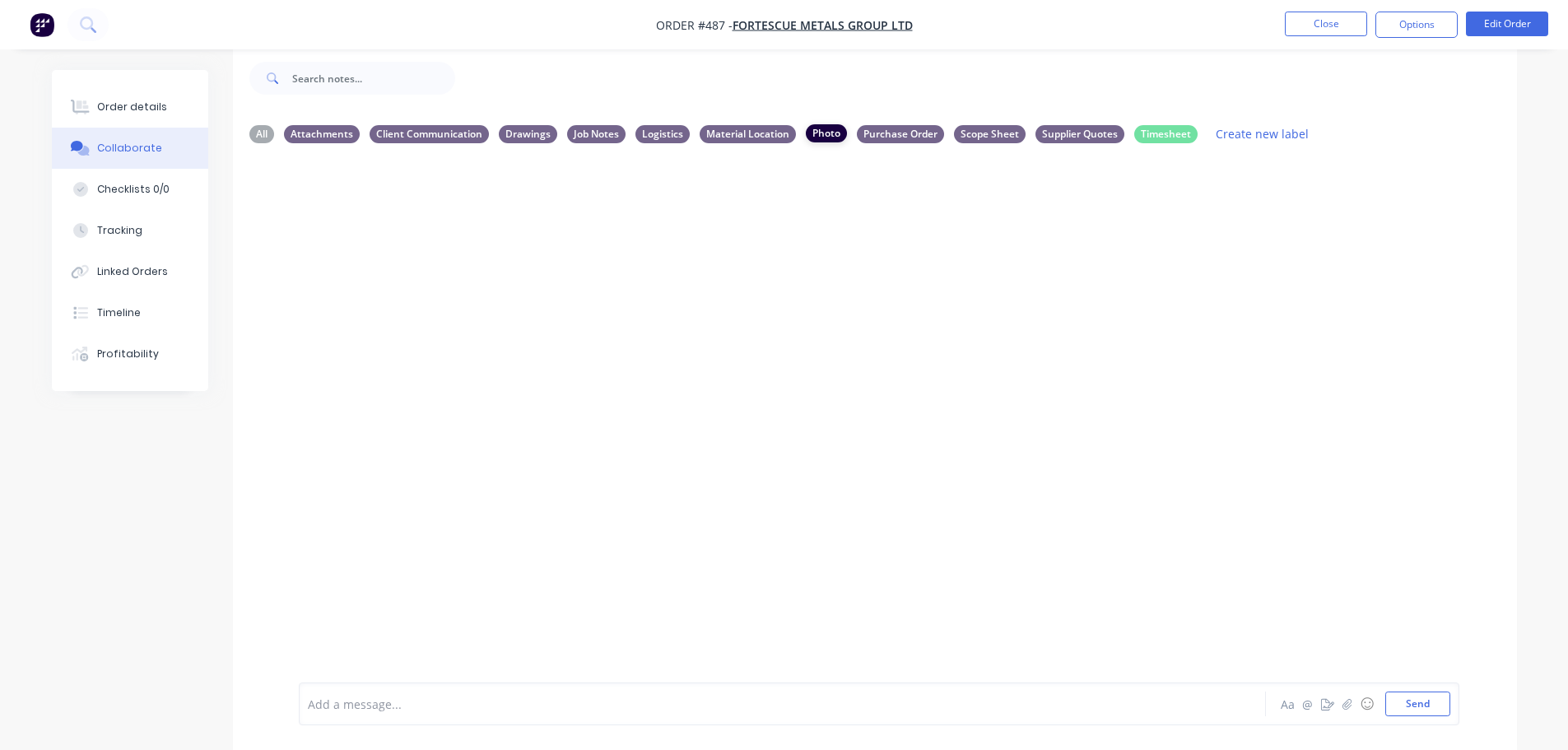
scroll to position [0, 0]
click at [1342, 713] on button "button" at bounding box center [1347, 704] width 20 height 20
click at [371, 611] on icon at bounding box center [373, 614] width 14 height 14
click at [1347, 711] on button "button" at bounding box center [1347, 704] width 20 height 20
click at [1413, 709] on button "Send" at bounding box center [1418, 703] width 65 height 24
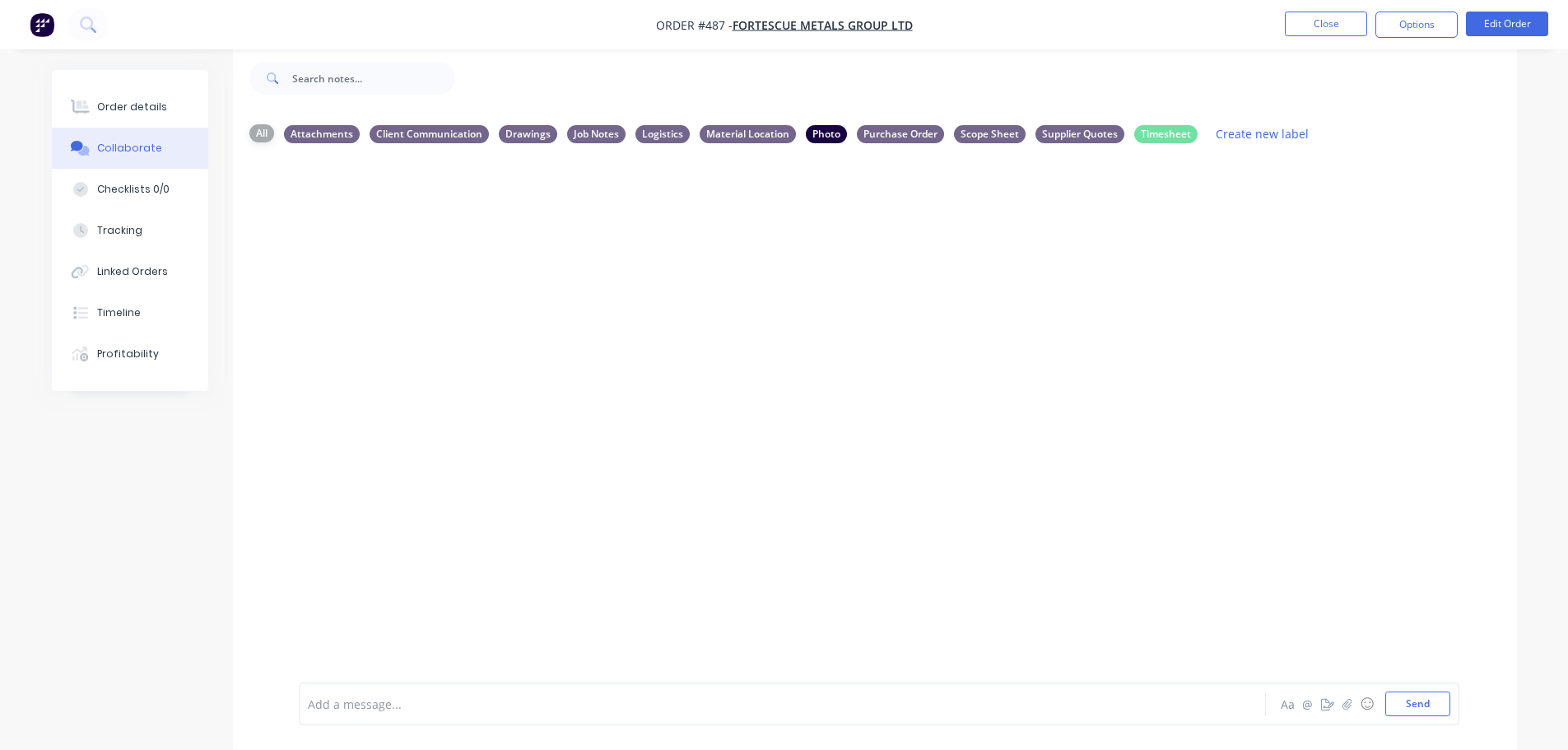
click at [263, 131] on div "All" at bounding box center [261, 134] width 24 height 18
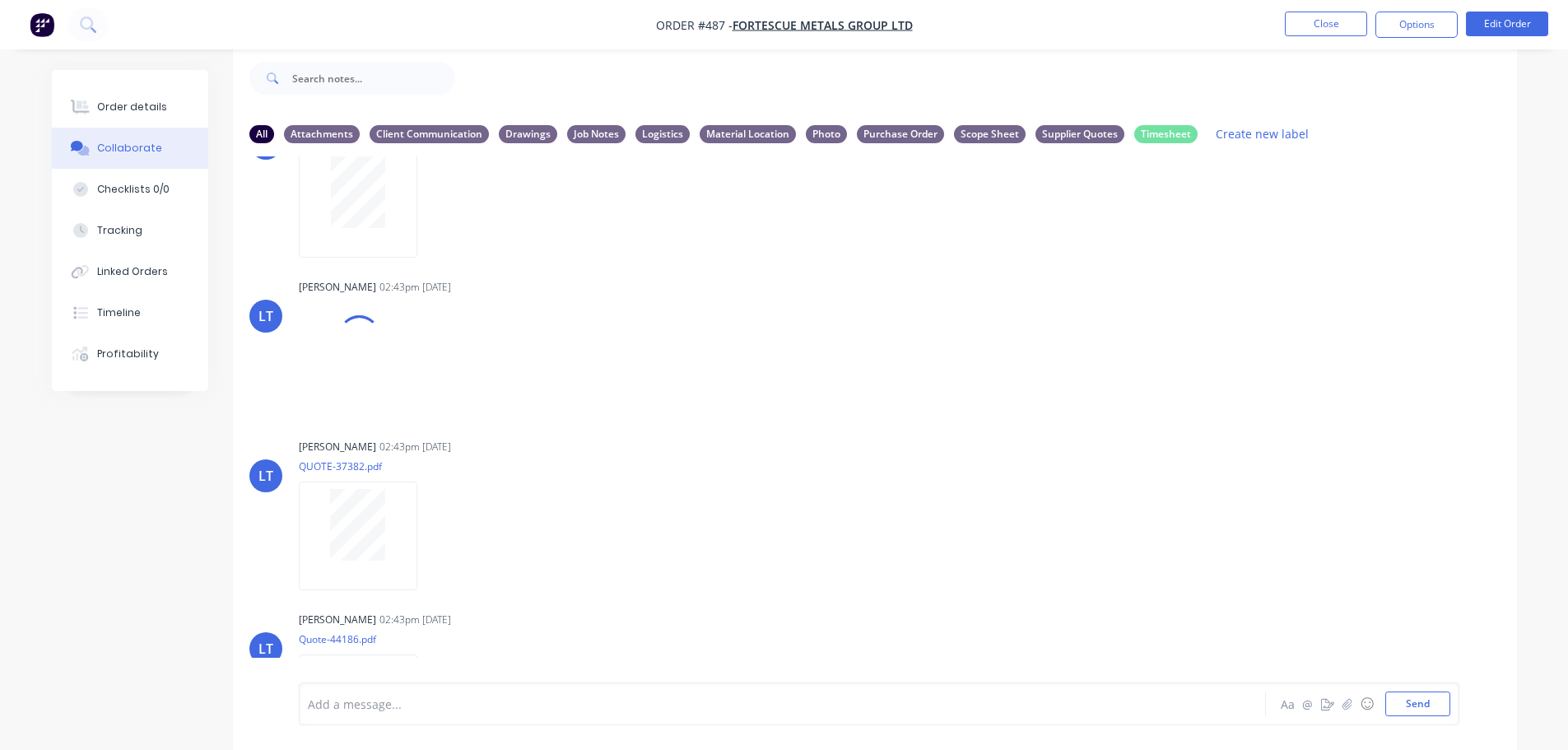
scroll to position [378, 0]
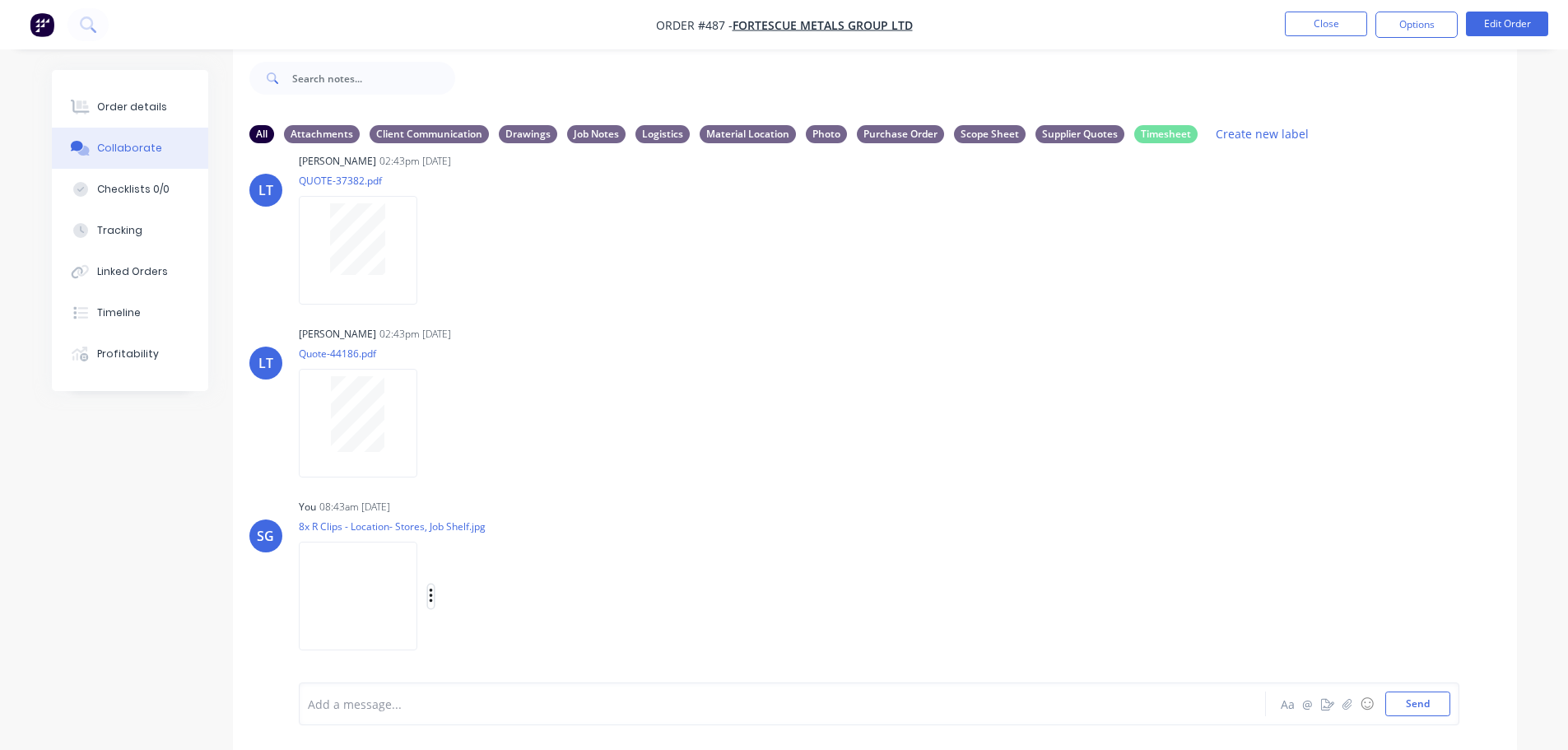
click at [430, 594] on icon "button" at bounding box center [431, 595] width 5 height 19
click at [478, 567] on button "Labels" at bounding box center [539, 561] width 185 height 37
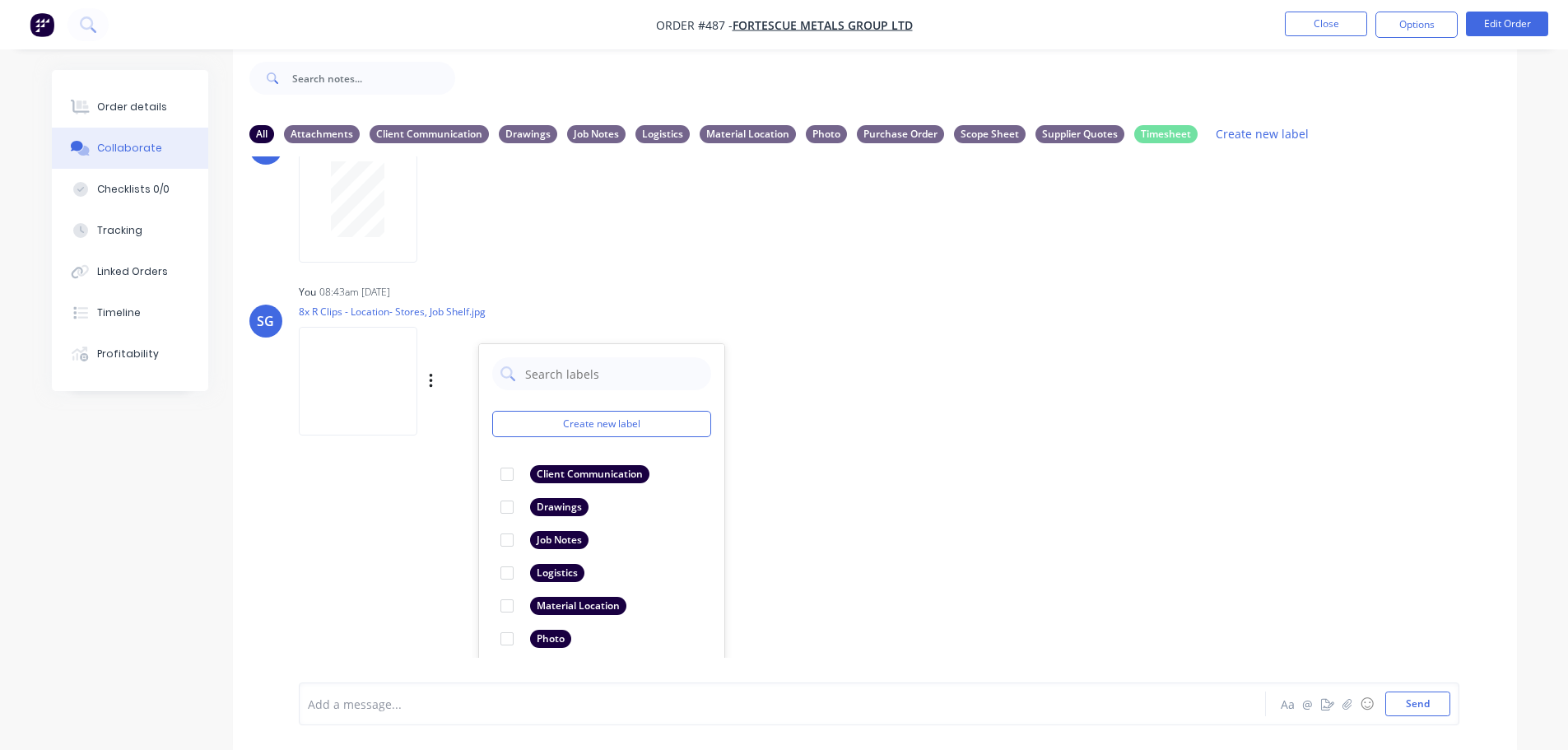
scroll to position [641, 0]
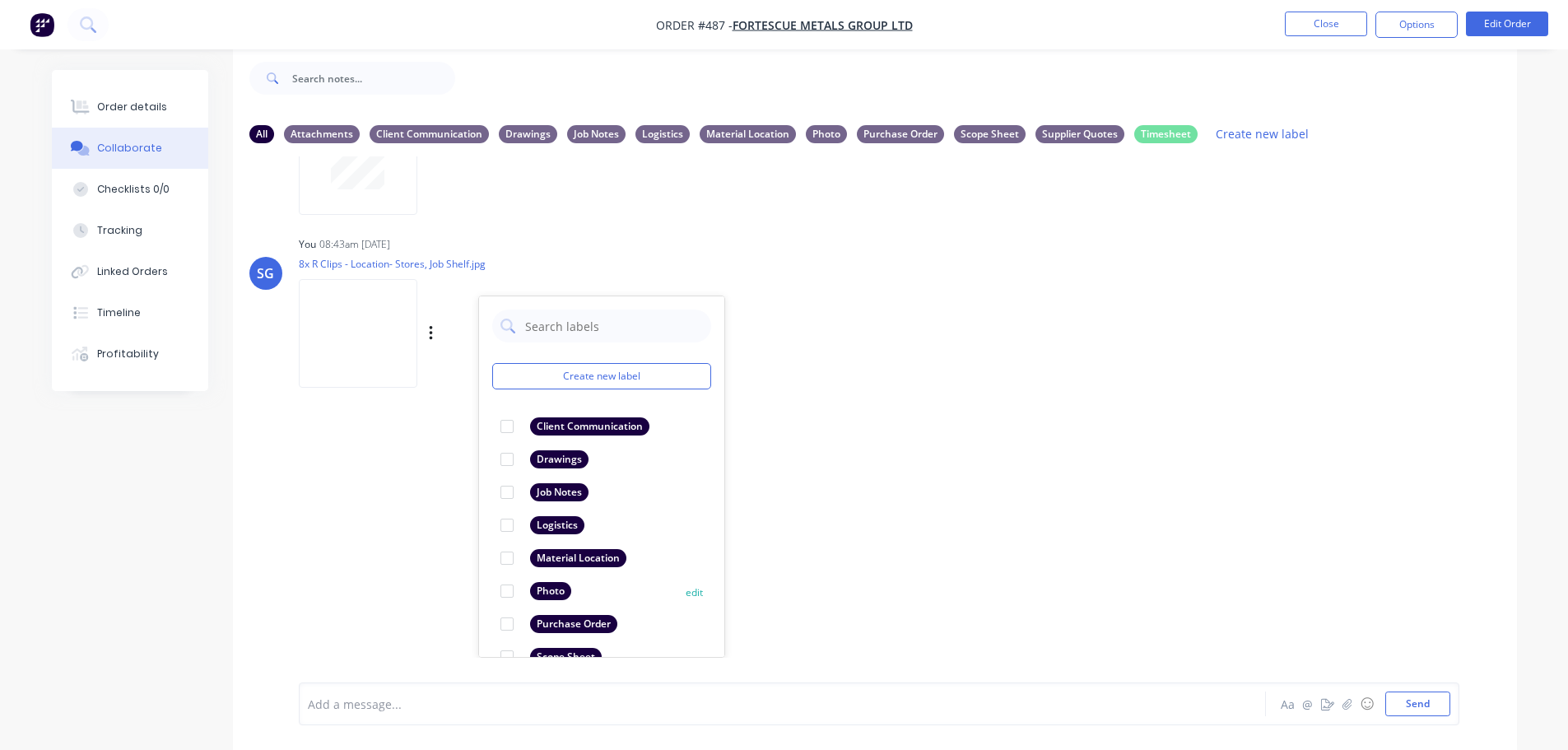
click at [502, 592] on div at bounding box center [507, 591] width 33 height 33
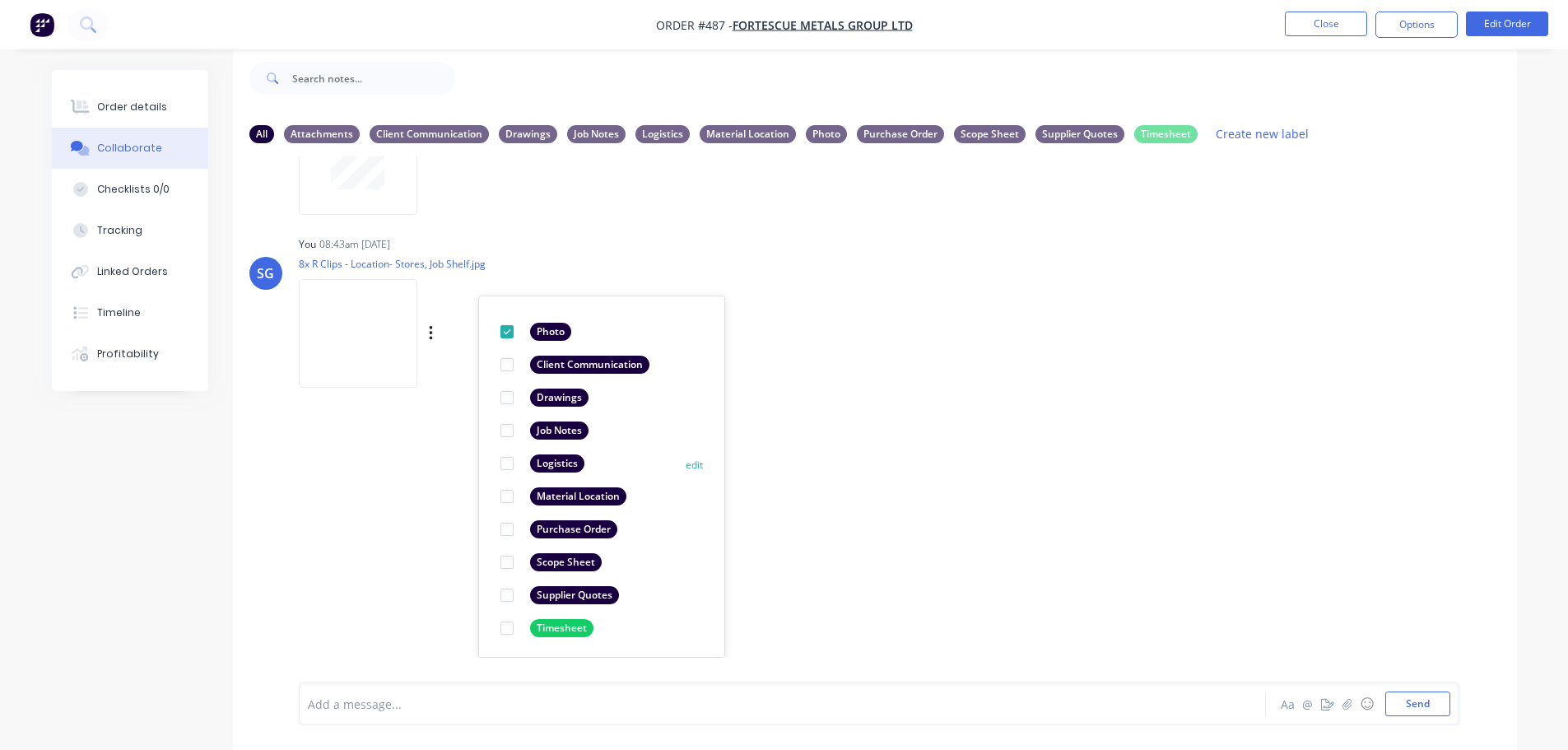
scroll to position [96, 0]
click at [804, 706] on div at bounding box center [737, 704] width 856 height 17
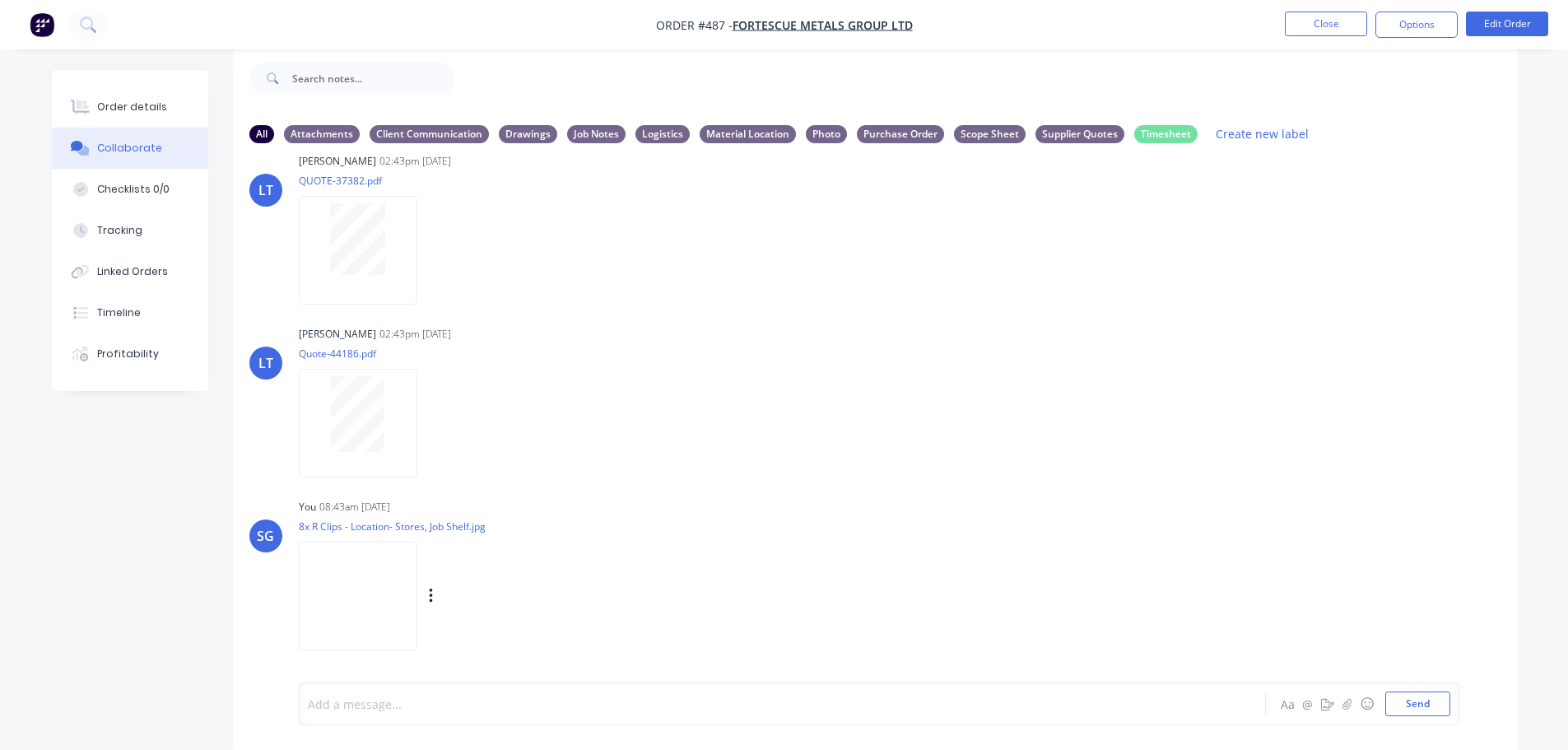
scroll to position [378, 0]
click at [825, 141] on div "Photo" at bounding box center [827, 134] width 42 height 18
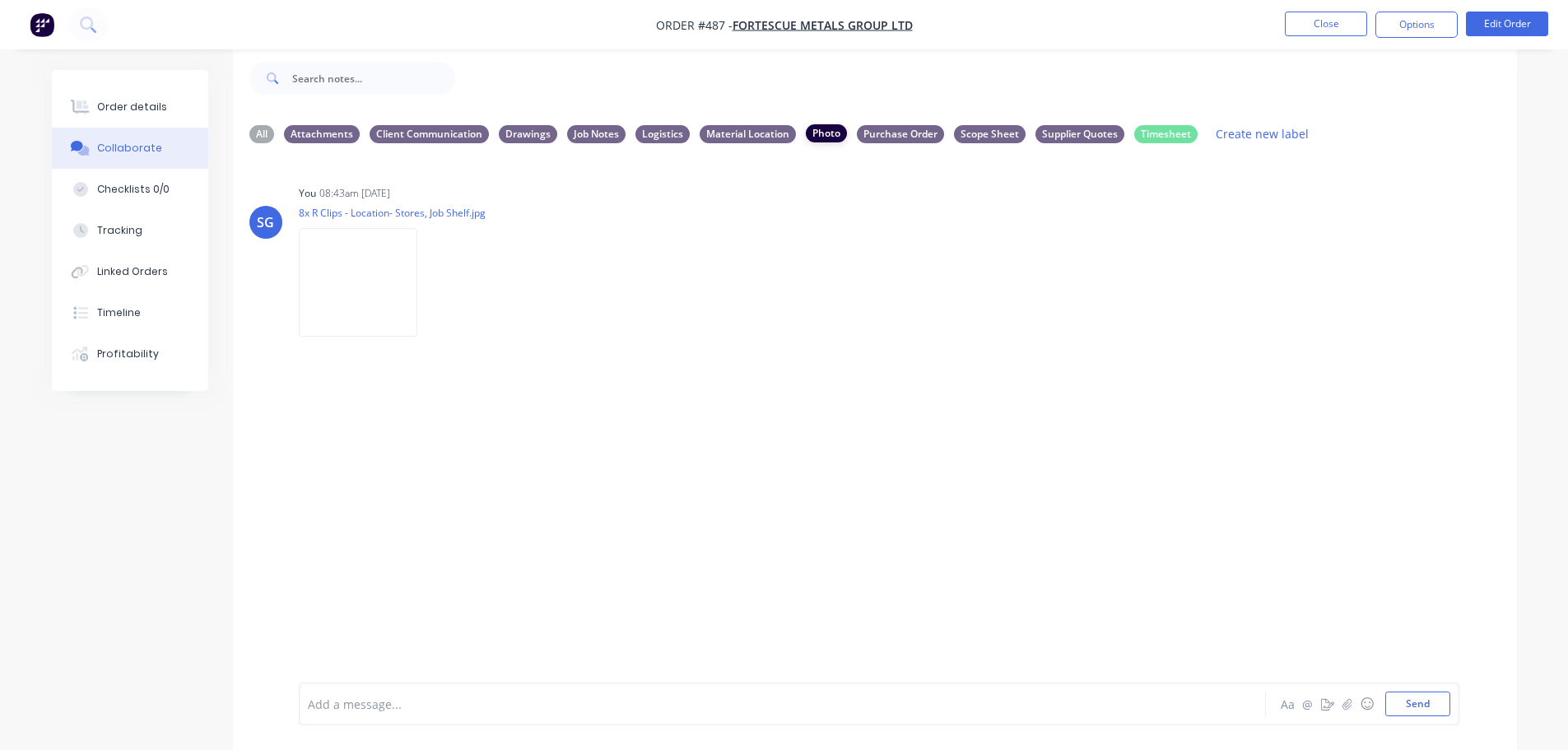
scroll to position [0, 0]
click at [0, 0] on icon "button" at bounding box center [0, 0] width 0 height 0
click at [0, 0] on button "Labels" at bounding box center [0, 0] width 0 height 0
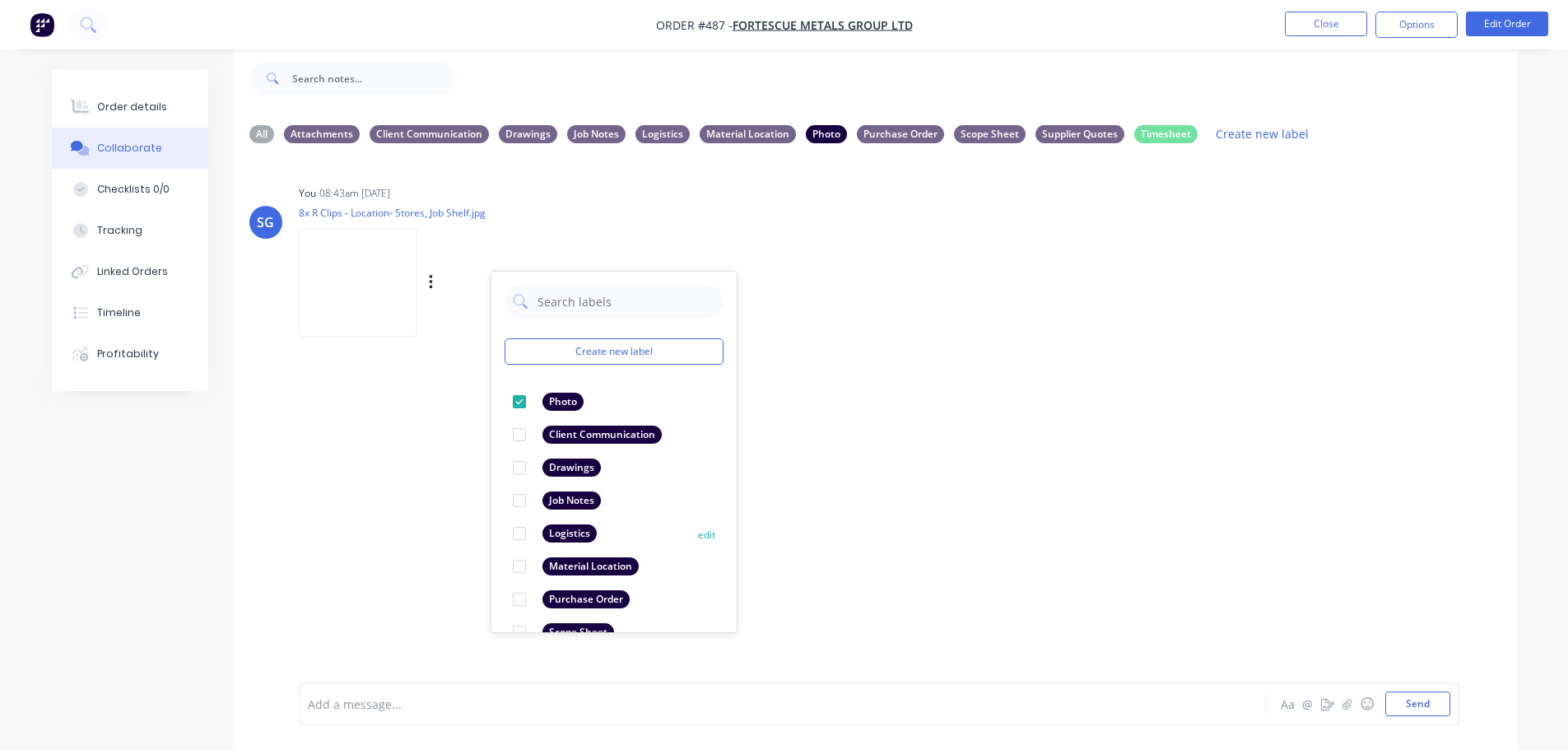
click at [523, 568] on div at bounding box center [519, 566] width 33 height 33
click at [521, 438] on div at bounding box center [519, 435] width 33 height 33
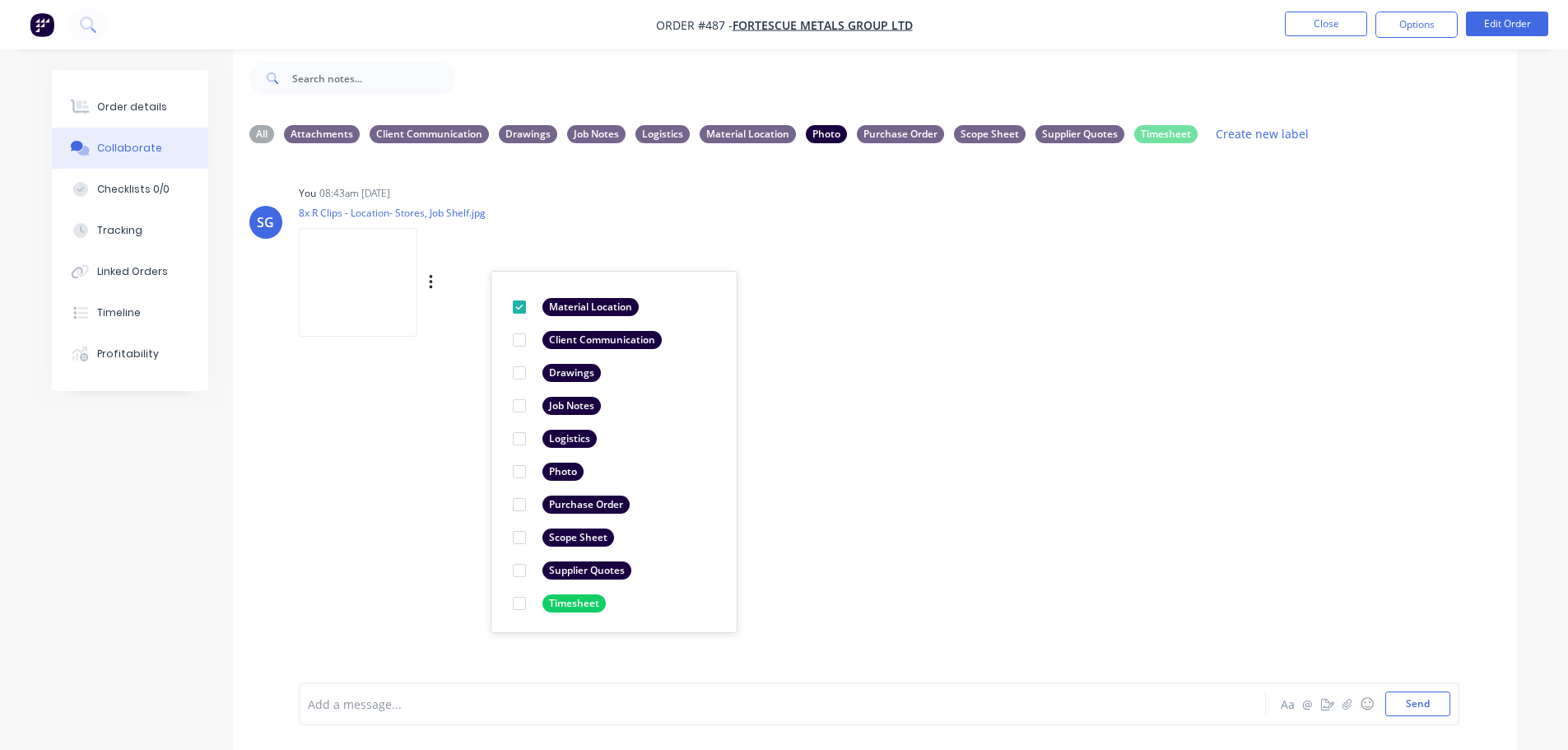
scroll to position [96, 0]
click at [925, 480] on div "SG You 08:43am [DATE] 8x R Clips - Location- Stores, Job Shelf.jpg Labels Downl…" at bounding box center [875, 407] width 1284 height 502
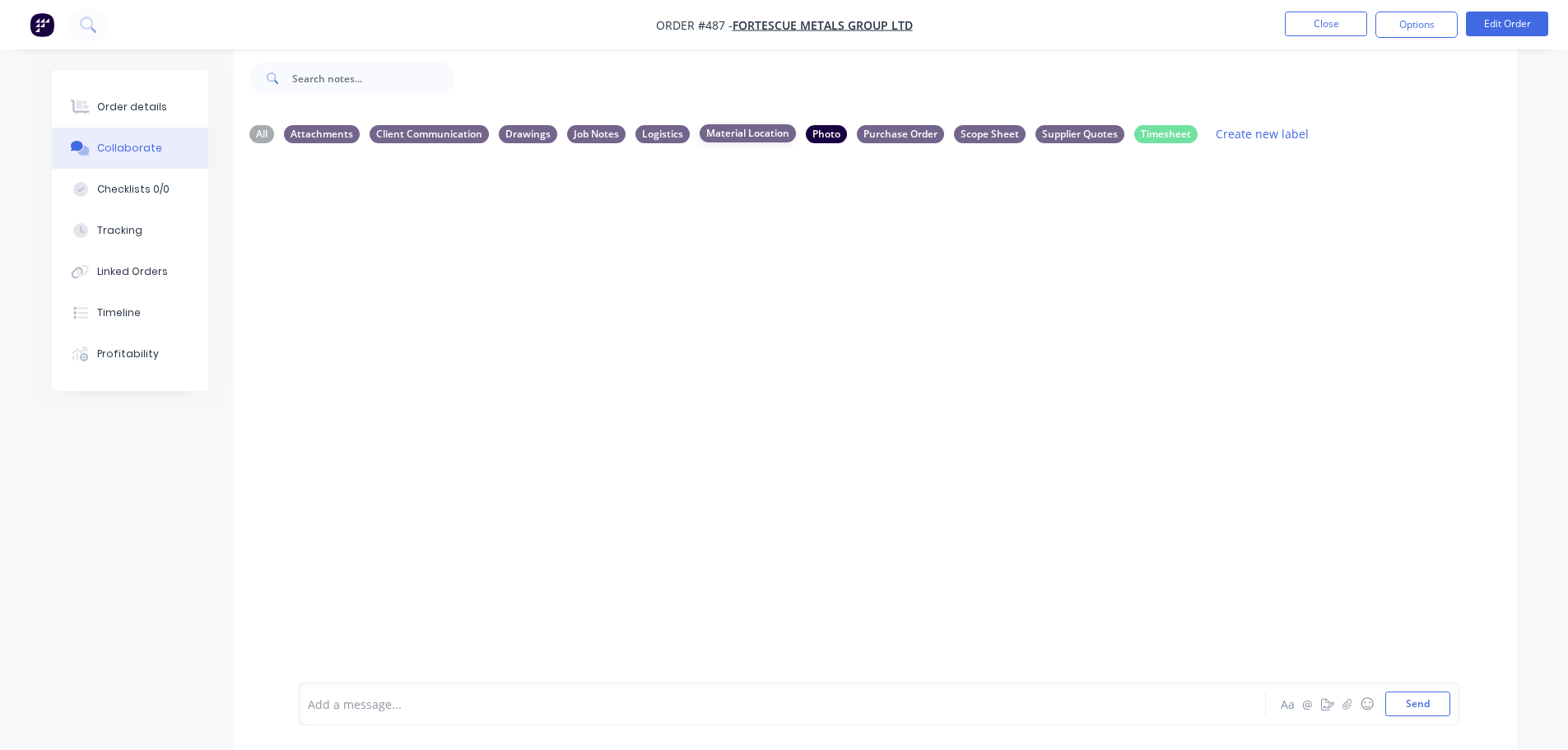
click at [745, 136] on div "Material Location" at bounding box center [747, 134] width 97 height 18
click at [258, 134] on div "All" at bounding box center [261, 134] width 24 height 18
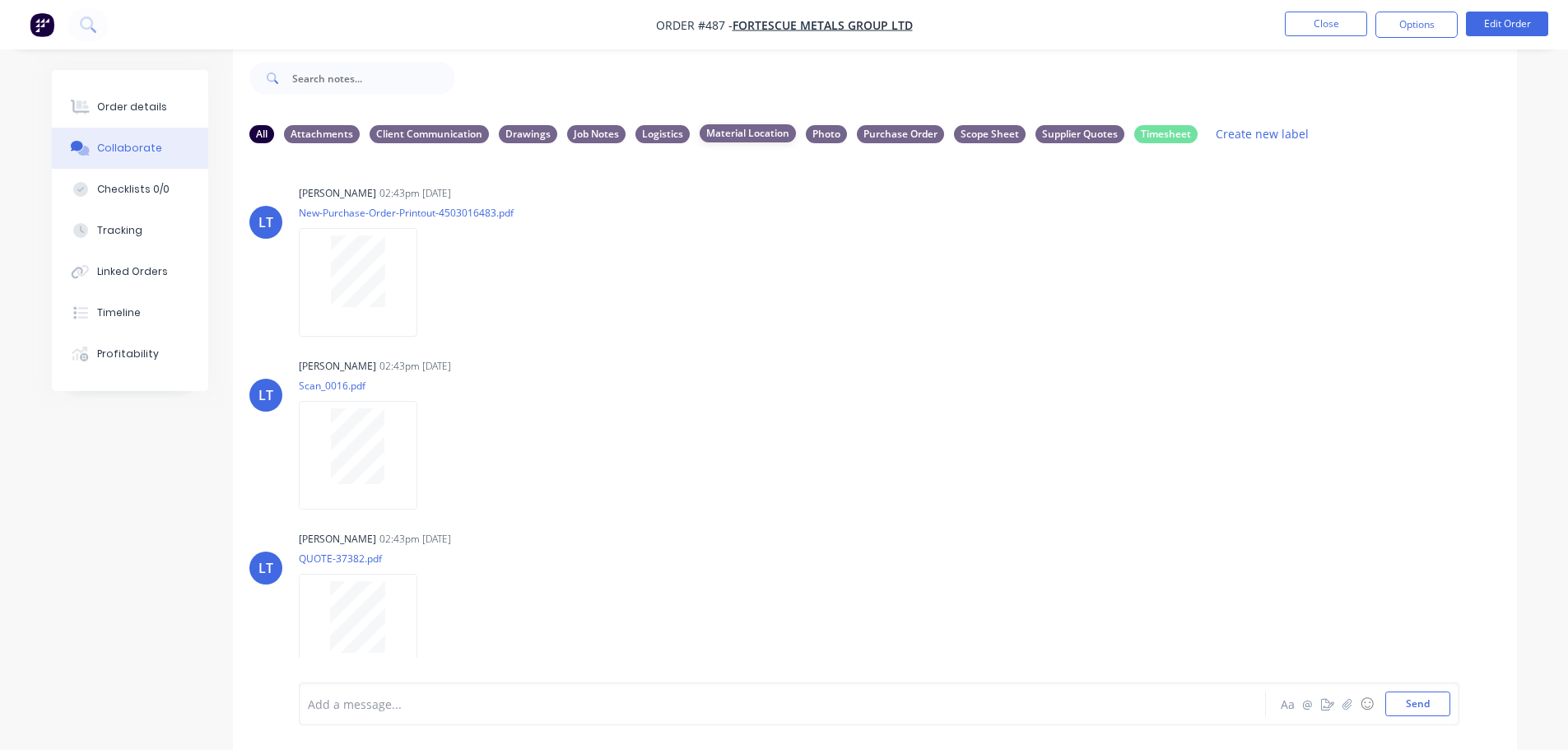
click at [728, 133] on div "Material Location" at bounding box center [747, 134] width 97 height 18
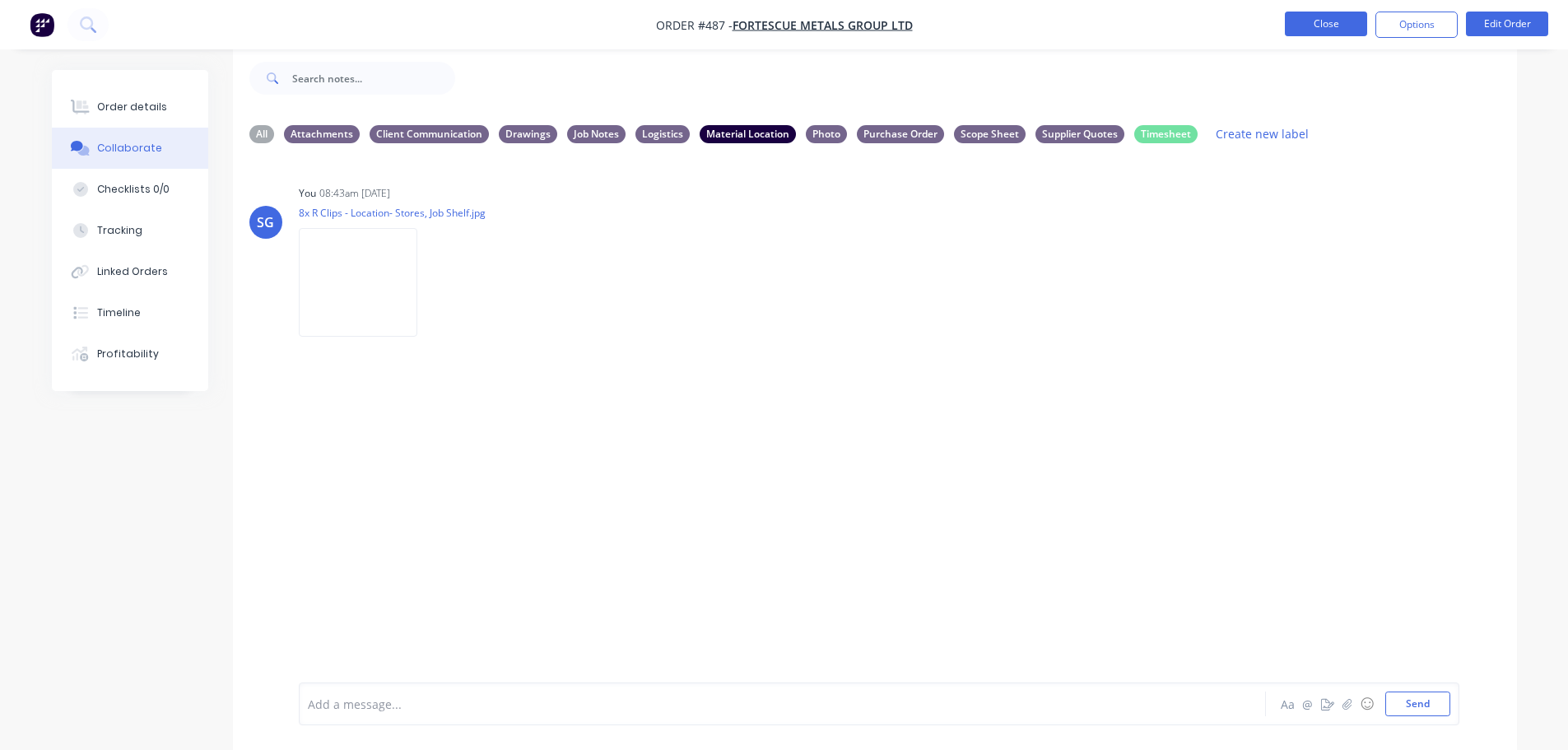
click at [1320, 23] on button "Close" at bounding box center [1326, 23] width 82 height 24
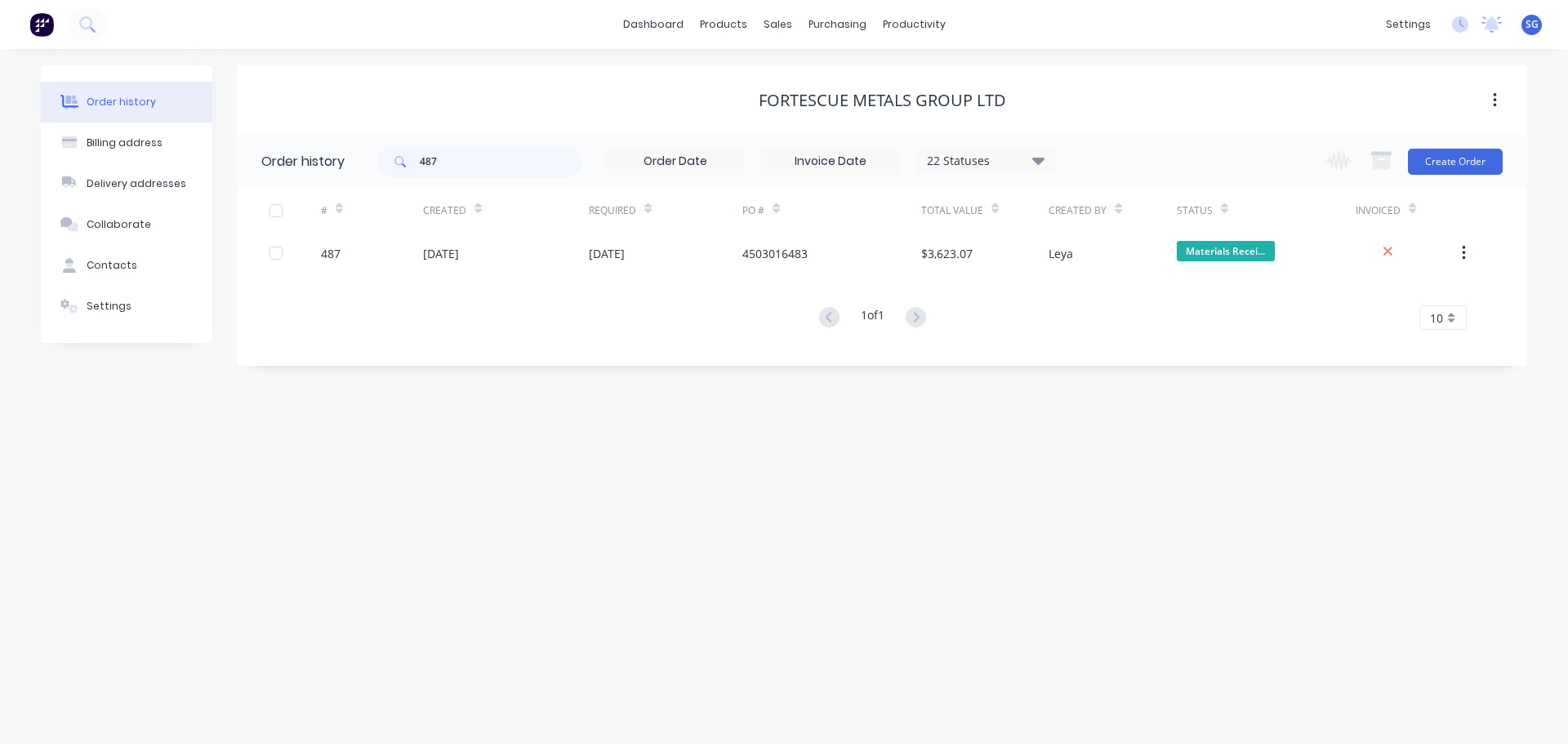
click at [464, 178] on div "487 22 Statuses Invoice Status Invoiced Not Invoiced Partial Order Status All A…" at bounding box center [716, 160] width 678 height 53
click at [469, 164] on input "487" at bounding box center [500, 161] width 161 height 32
type input "488"
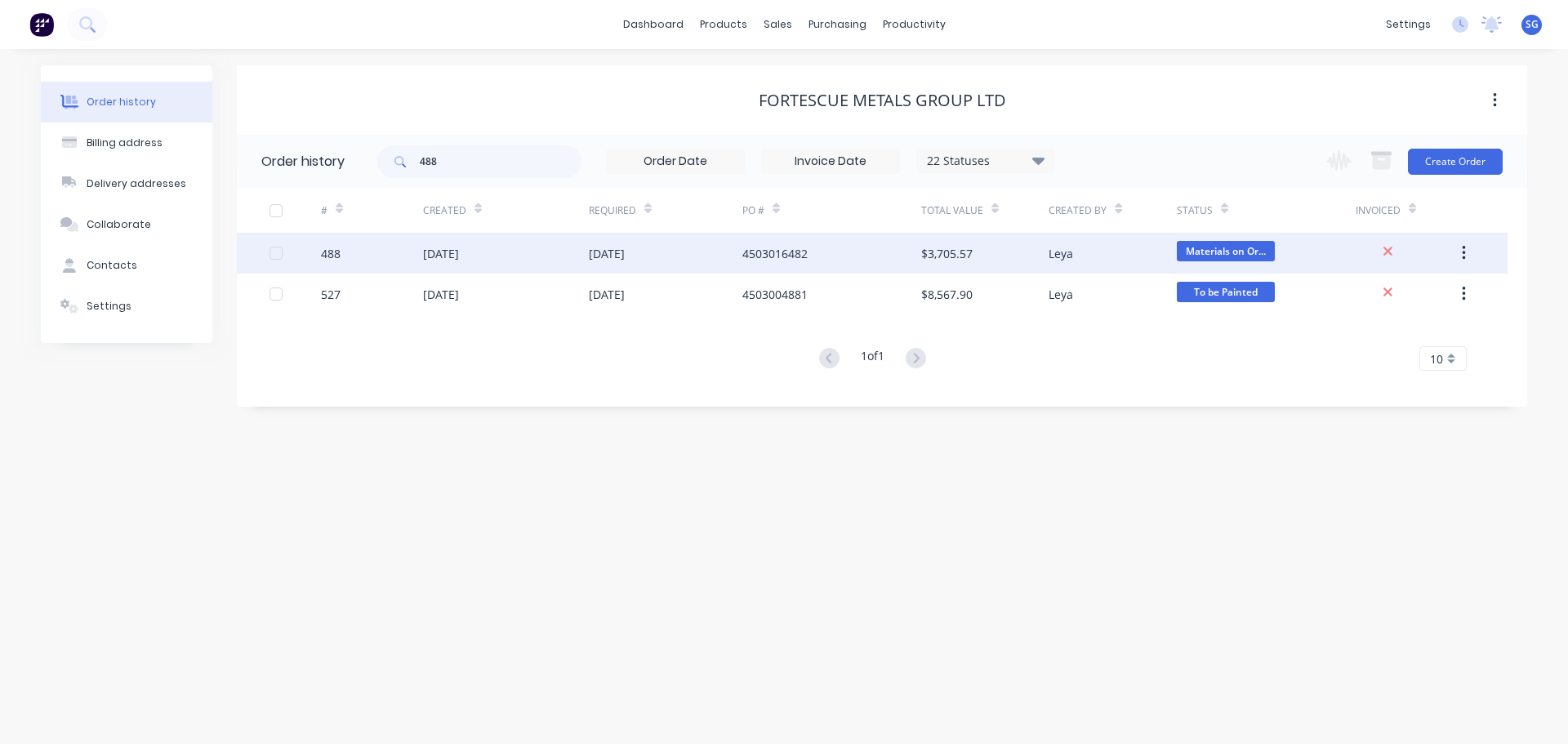
click at [447, 260] on div "[DATE]" at bounding box center [441, 253] width 36 height 17
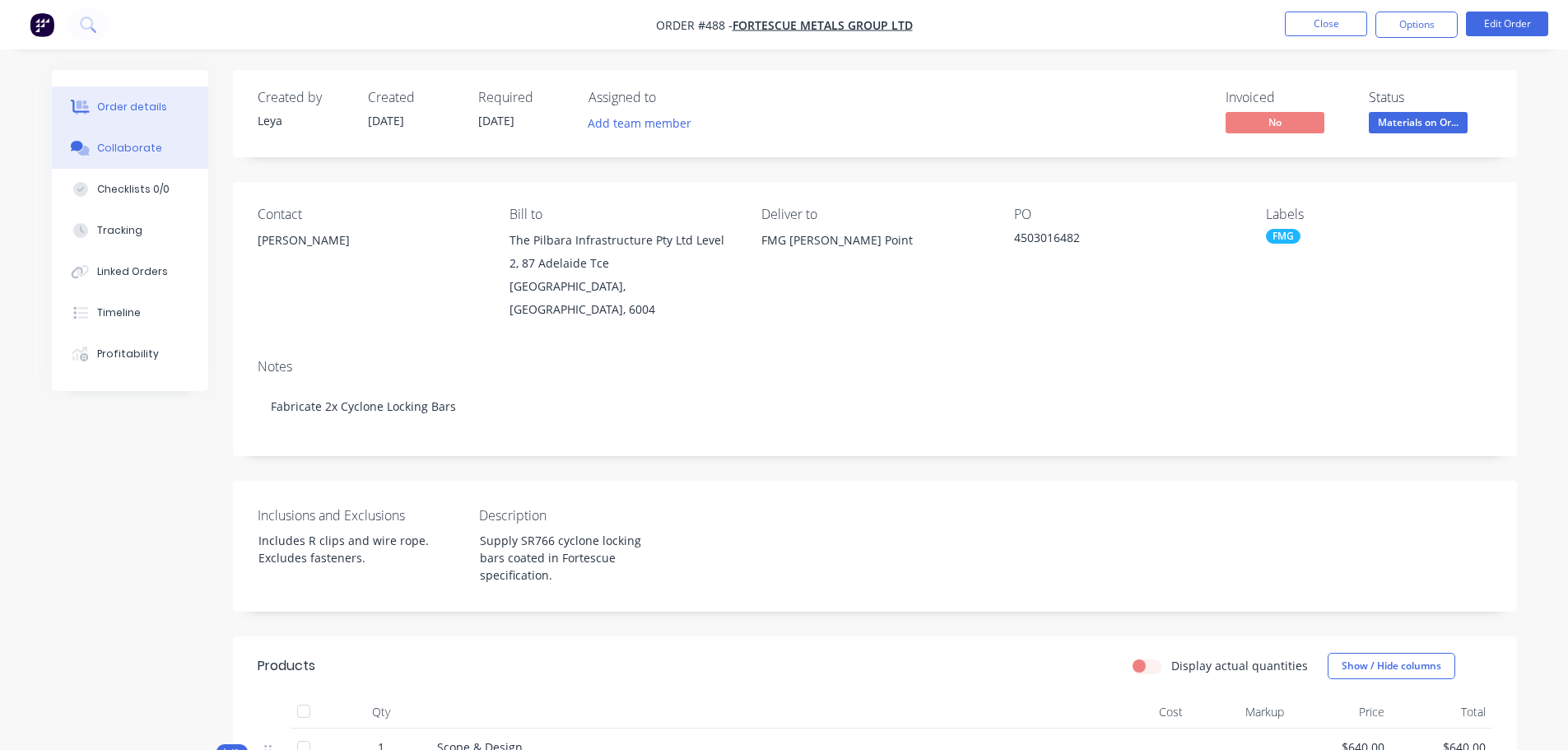
click at [115, 152] on div "Collaborate" at bounding box center [129, 148] width 65 height 14
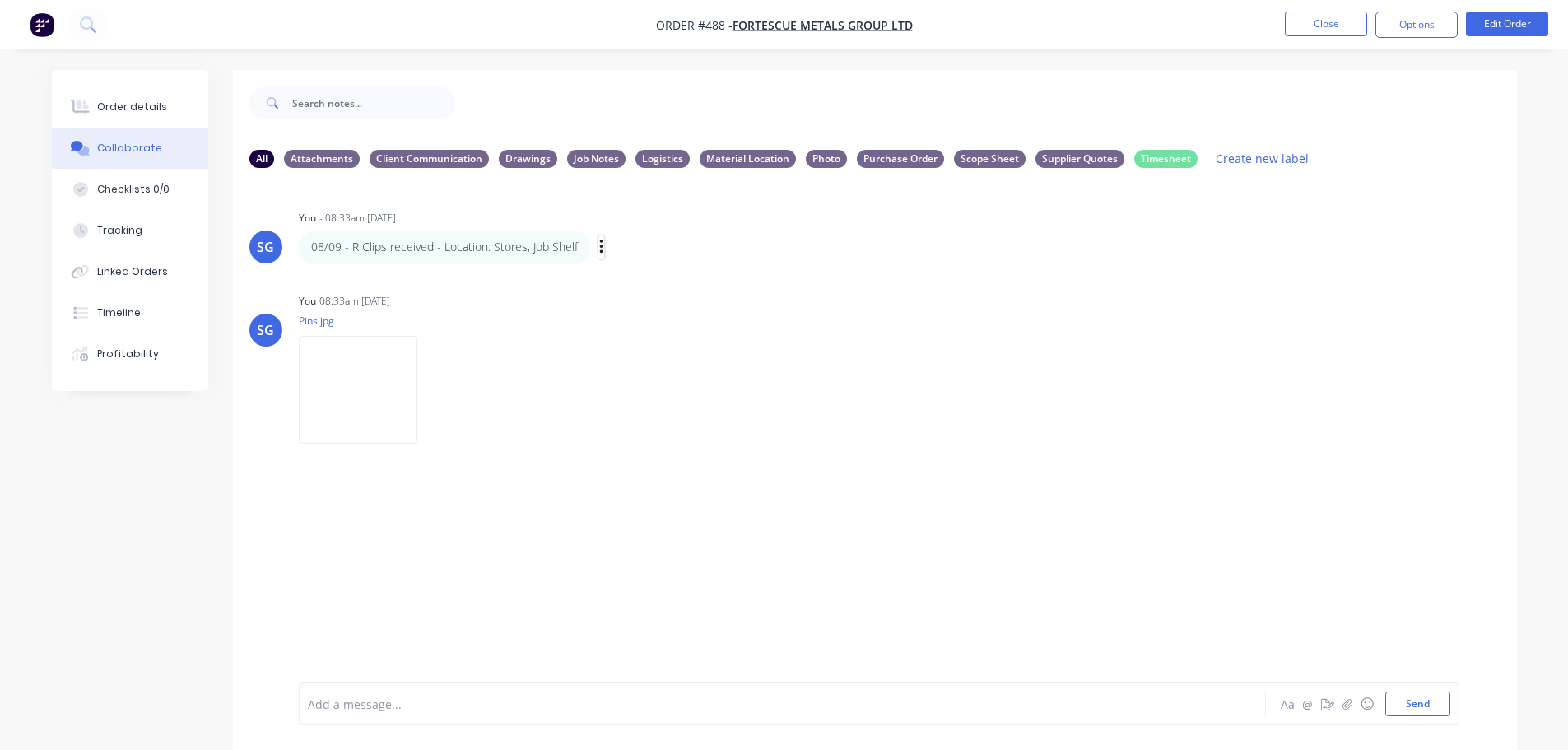
click at [599, 250] on icon "button" at bounding box center [601, 247] width 5 height 19
click at [641, 300] on button "Delete" at bounding box center [661, 305] width 104 height 27
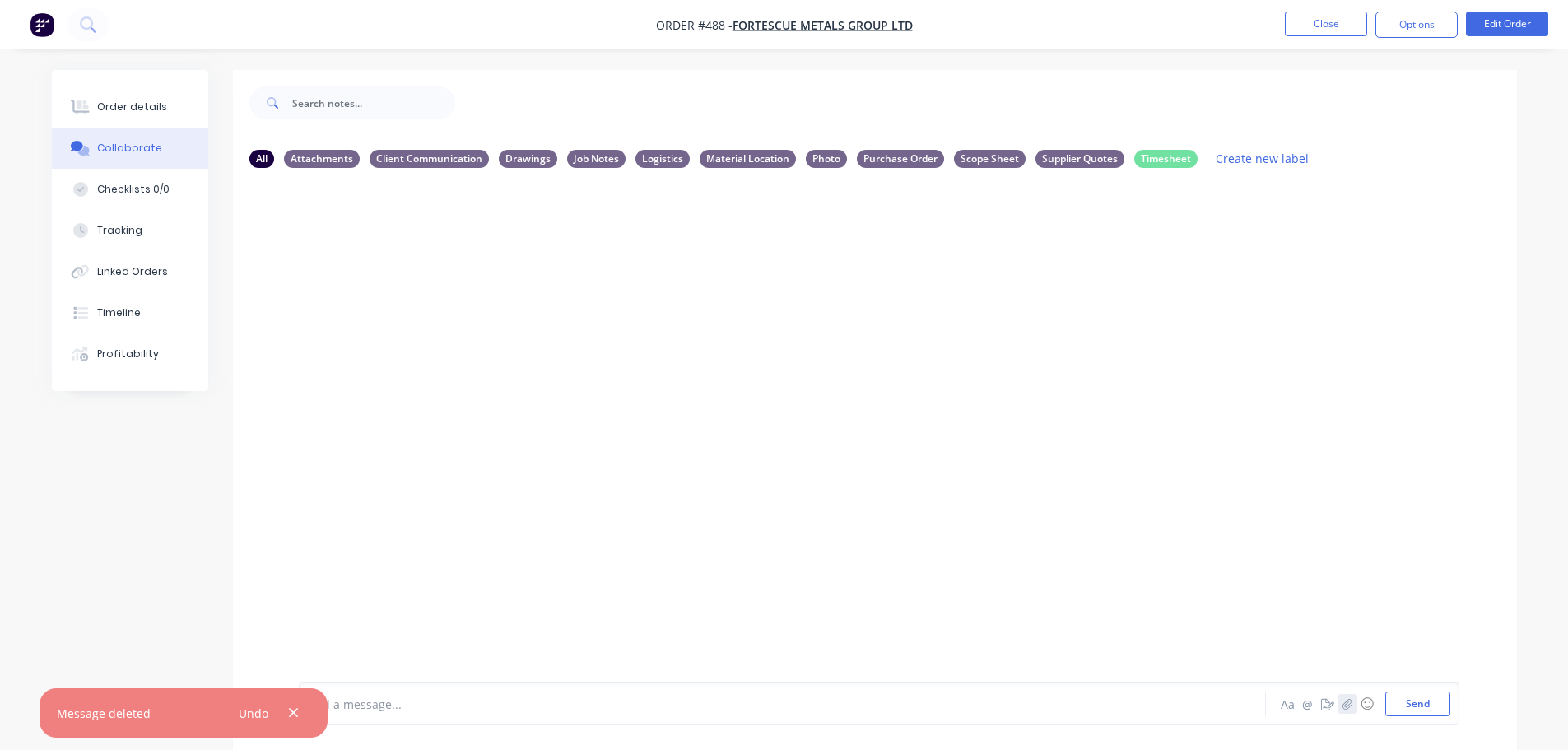
click at [1348, 706] on icon "button" at bounding box center [1347, 703] width 10 height 12
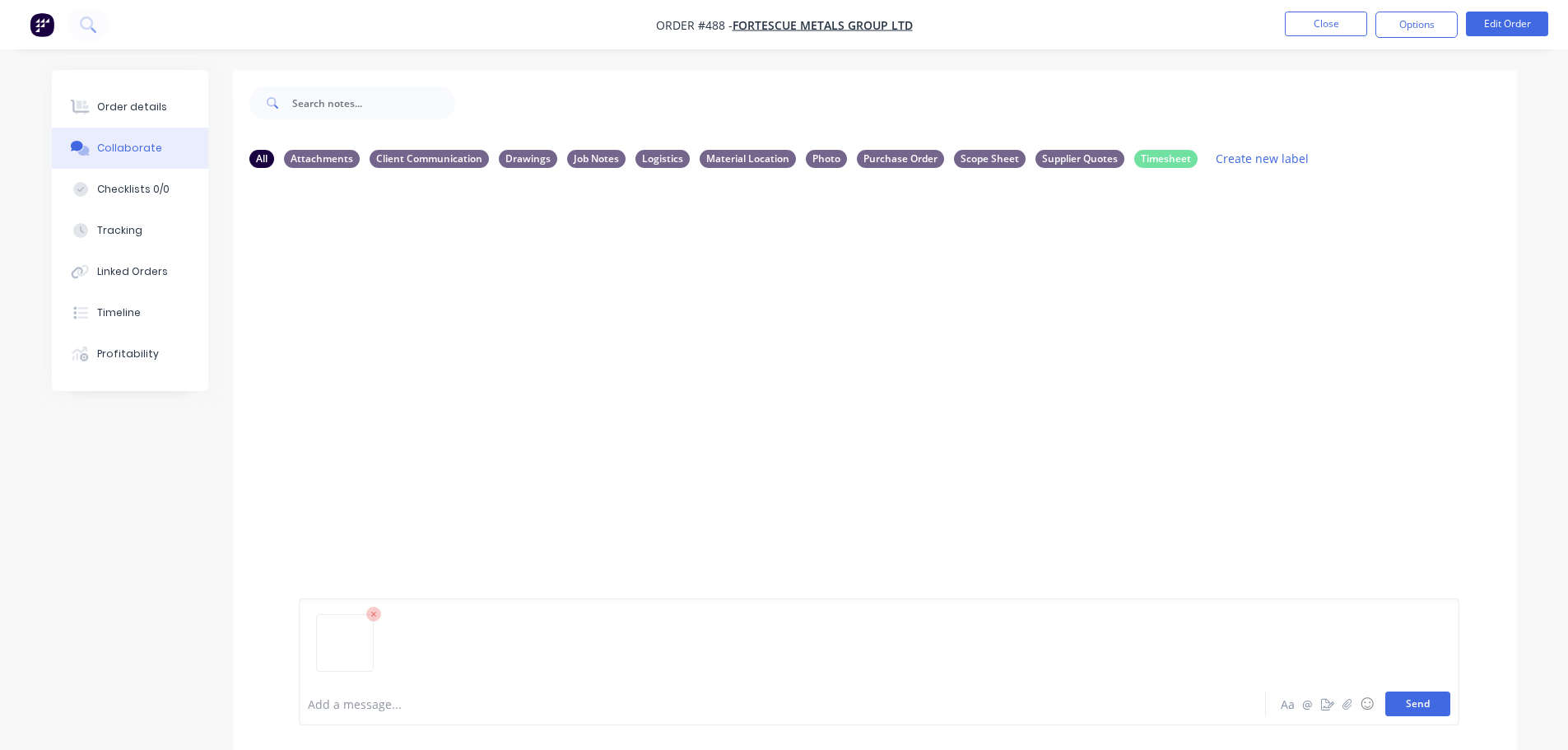
click at [1425, 713] on button "Send" at bounding box center [1418, 703] width 65 height 24
click at [431, 311] on icon "button" at bounding box center [431, 307] width 5 height 19
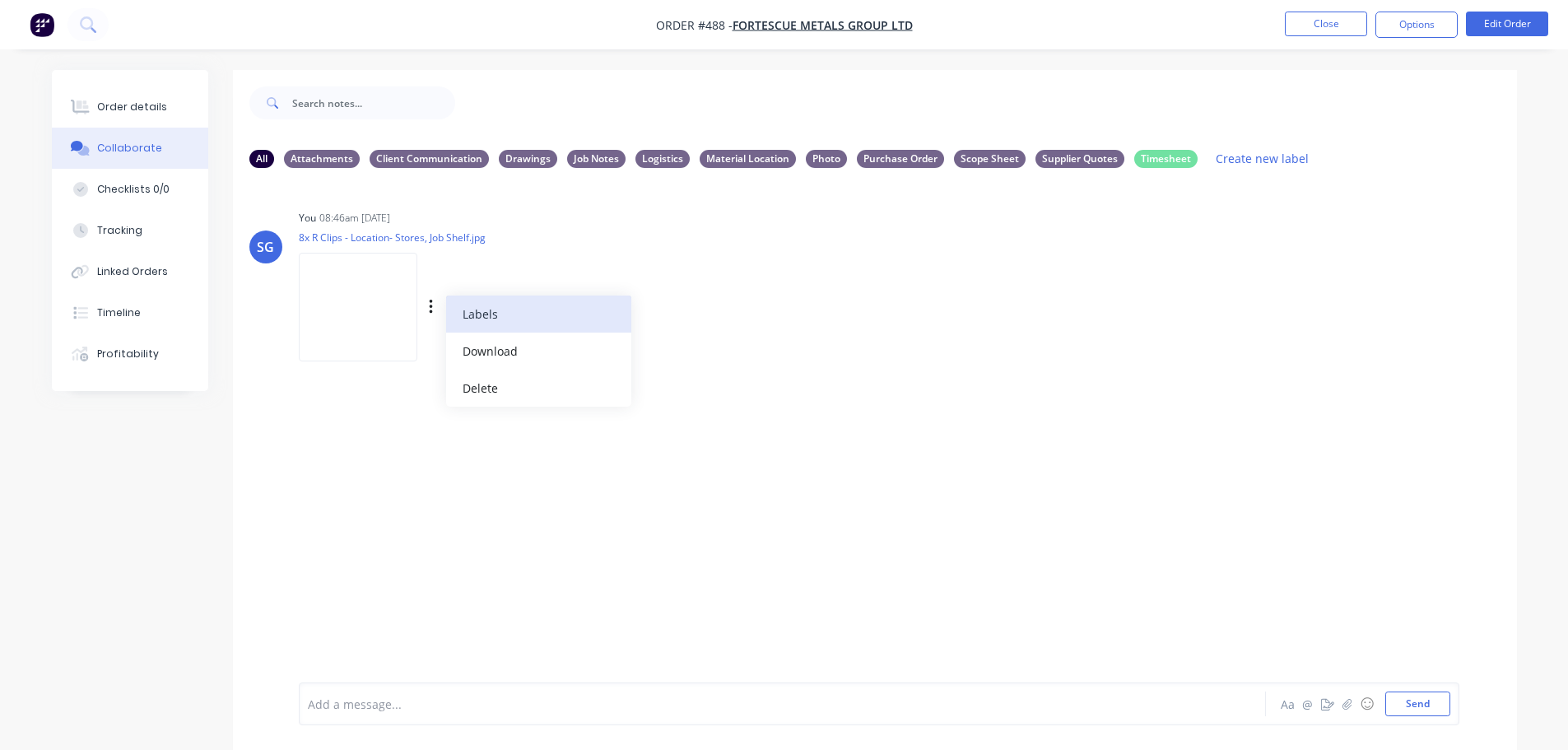
click at [477, 314] on button "Labels" at bounding box center [539, 314] width 185 height 37
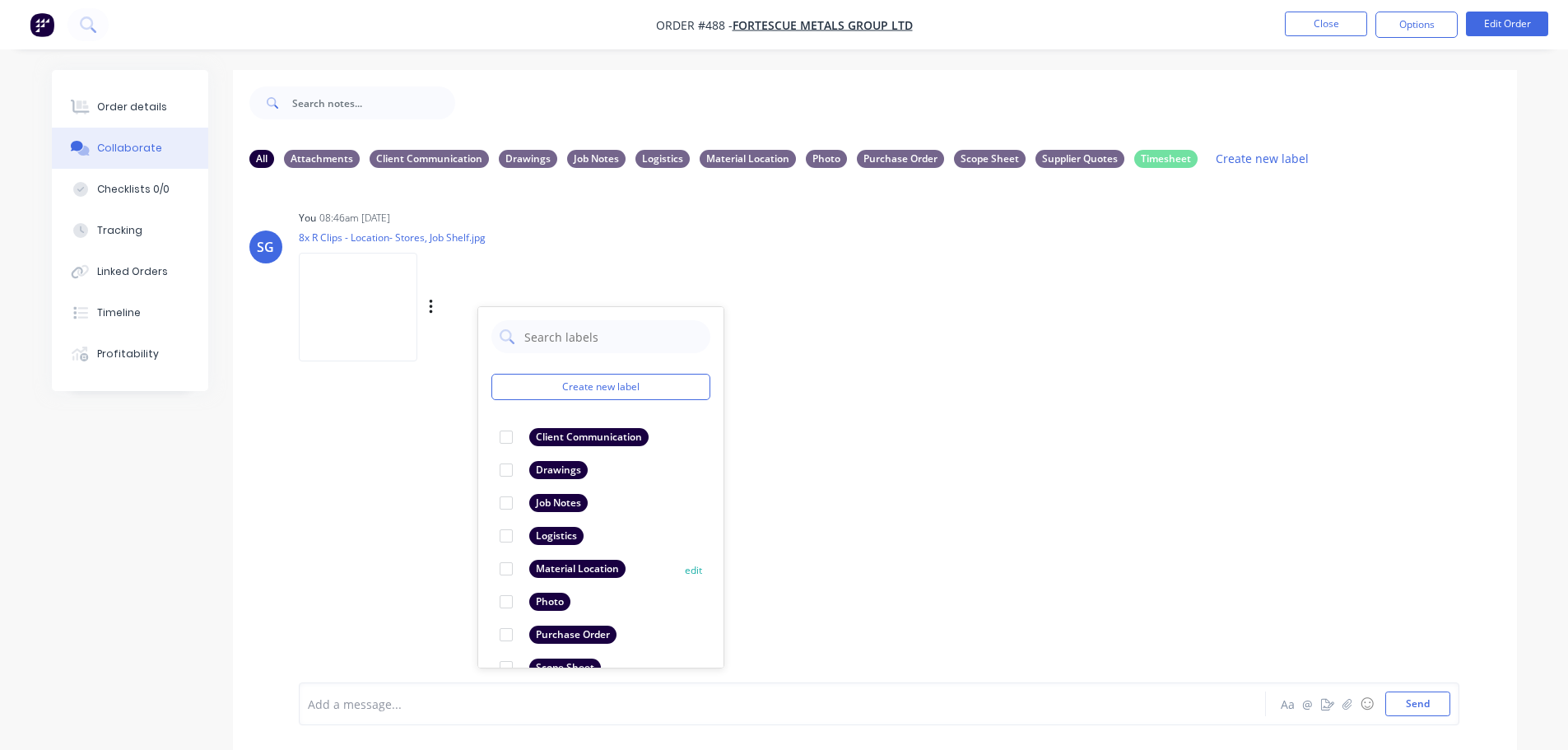
click at [506, 570] on div at bounding box center [506, 568] width 33 height 33
click at [604, 272] on div "You 08:46am [DATE] 8x R Clips - Location- Stores, Job Shelf.jpg Labels Download…" at bounding box center [556, 280] width 514 height 148
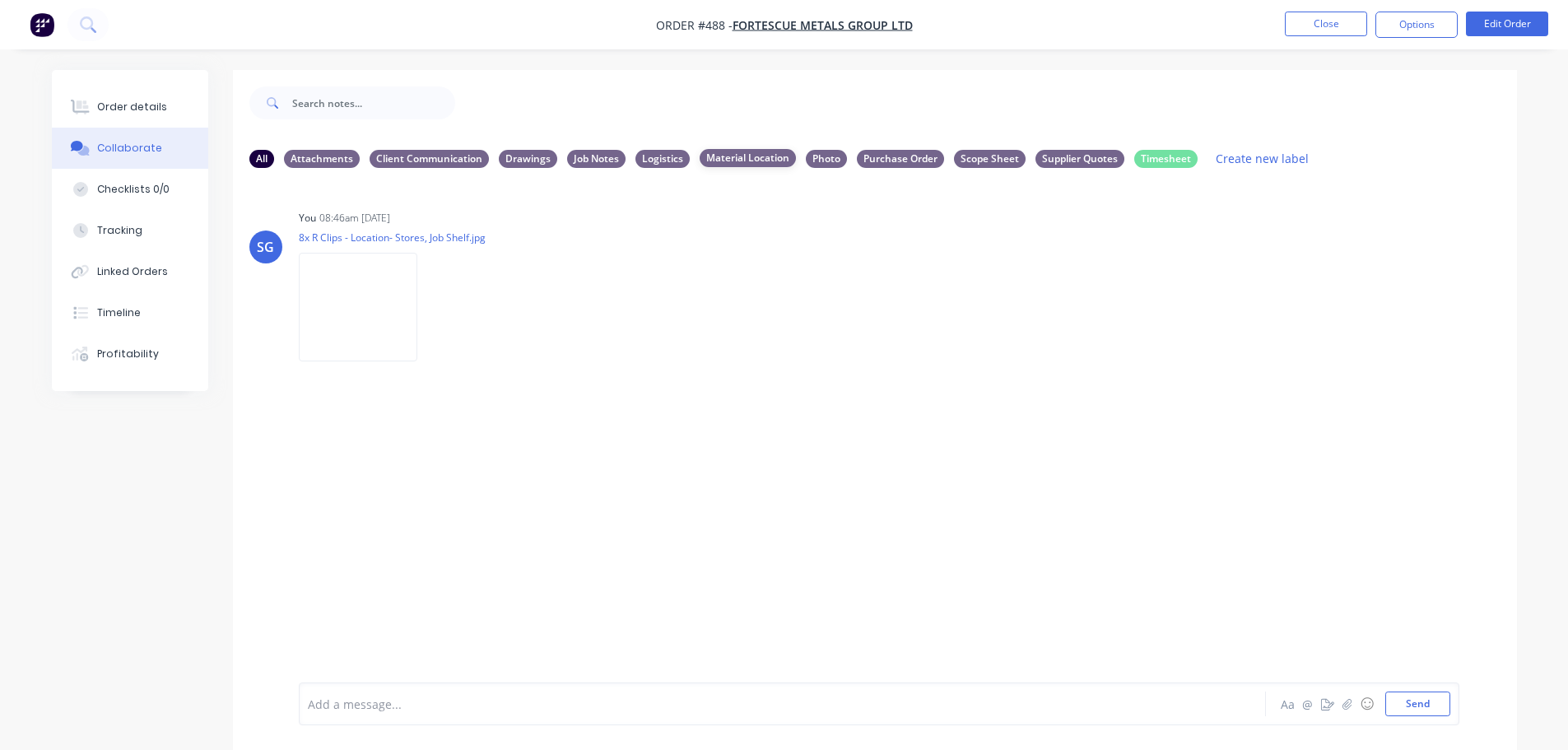
click at [739, 161] on div "Material Location" at bounding box center [747, 158] width 97 height 18
click at [1329, 25] on button "Close" at bounding box center [1326, 23] width 82 height 24
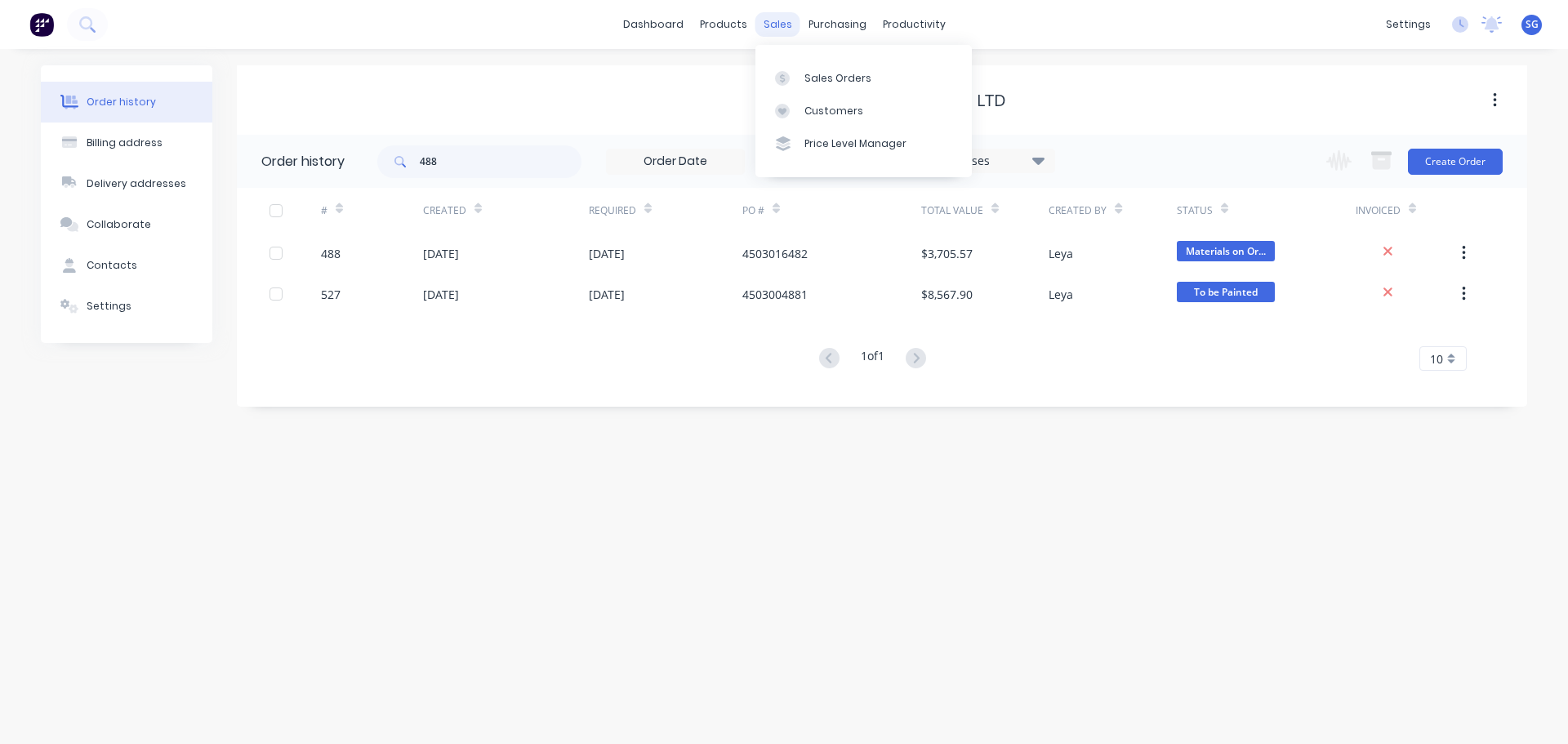
click at [776, 15] on div "sales" at bounding box center [777, 24] width 45 height 24
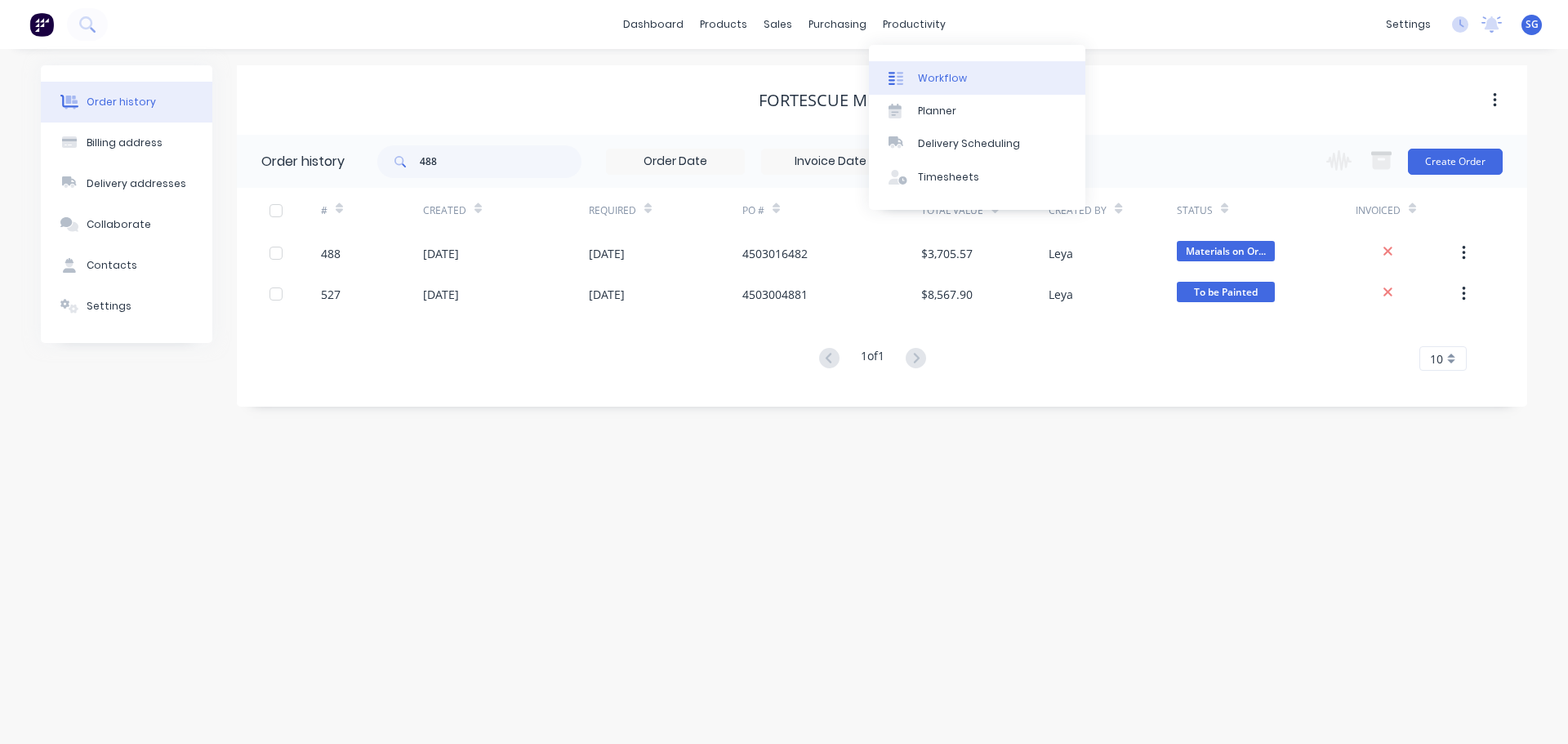
click at [939, 79] on div "Workflow" at bounding box center [942, 78] width 49 height 14
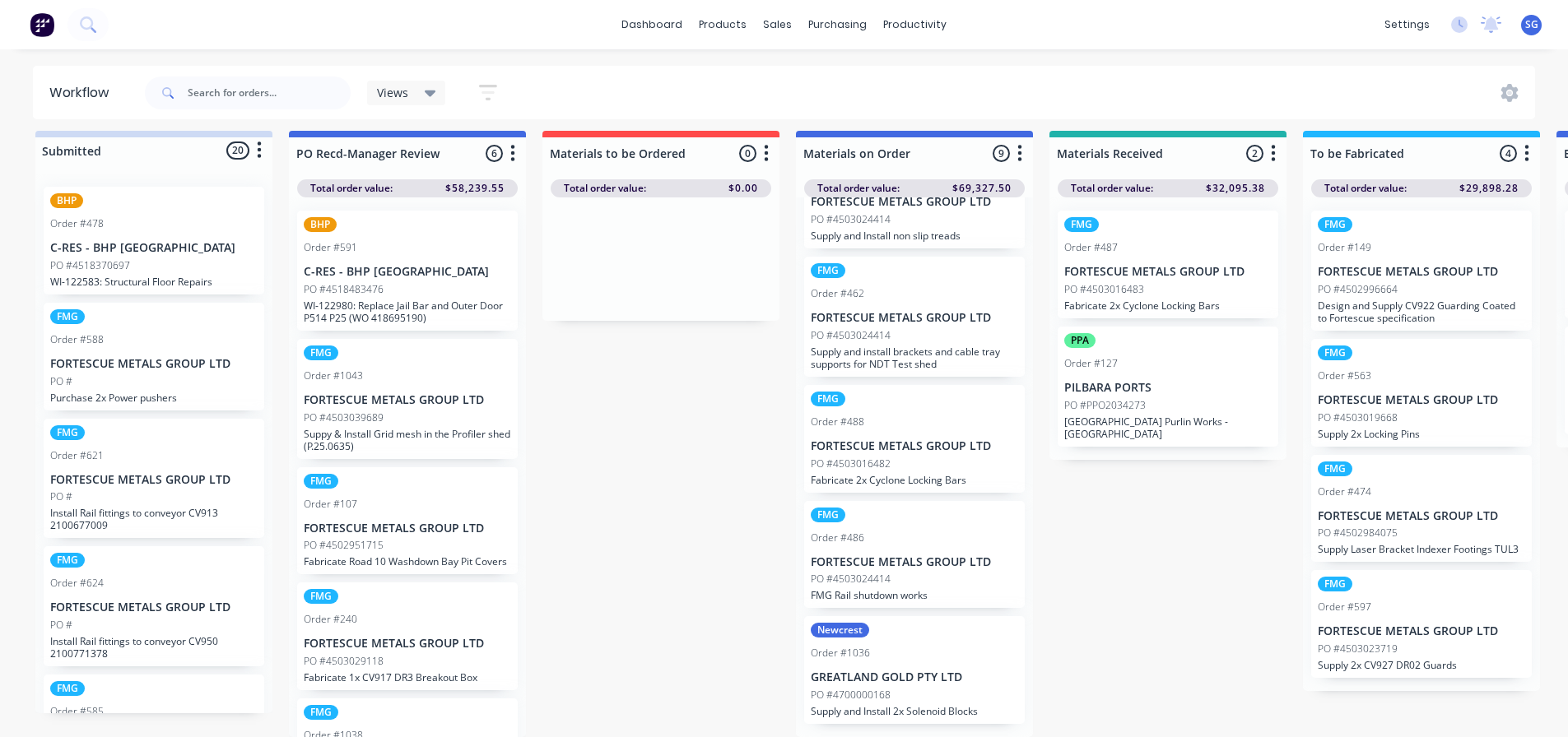
scroll to position [22, 0]
click at [881, 442] on p "FORTESCUE METALS GROUP LTD" at bounding box center [915, 445] width 208 height 14
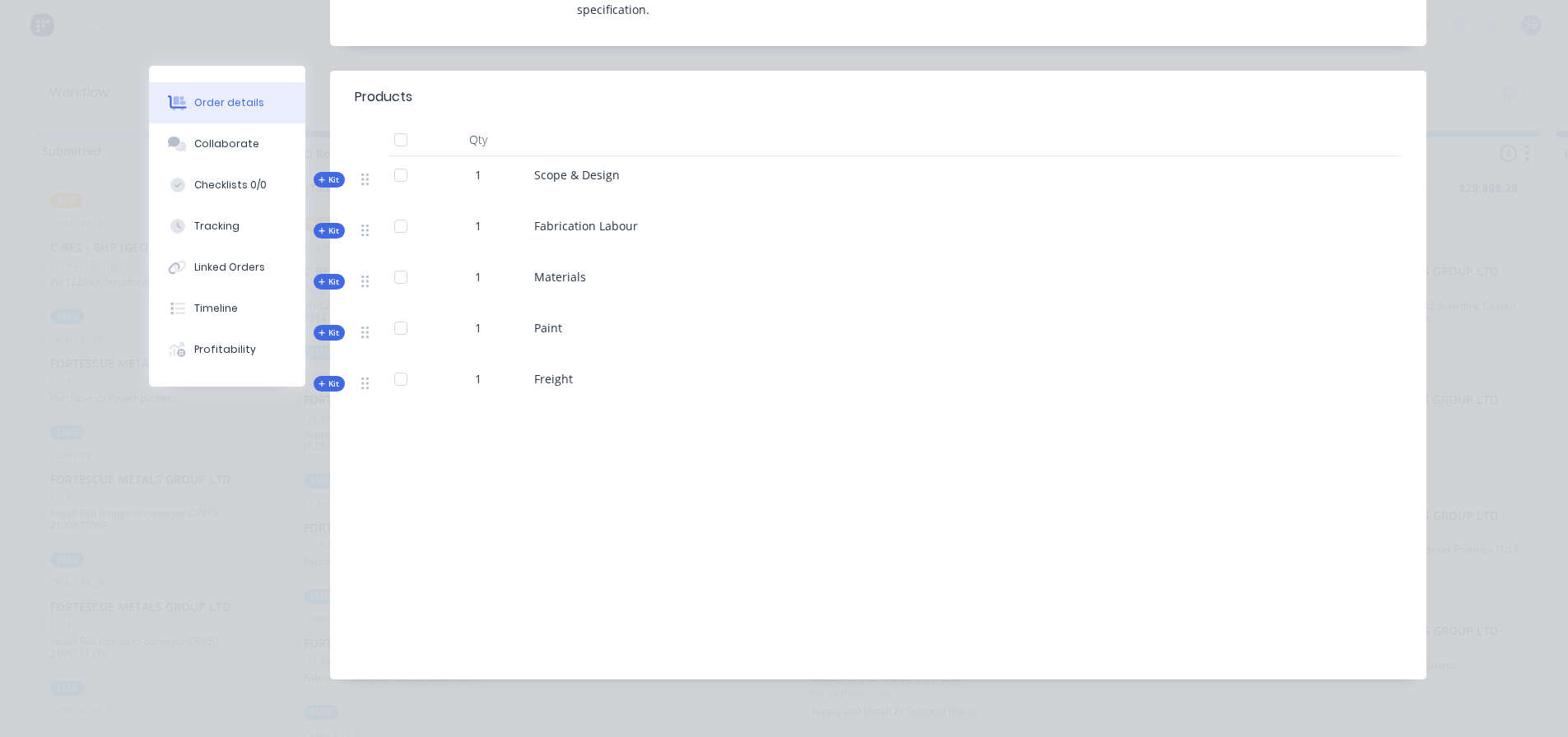
scroll to position [592, 0]
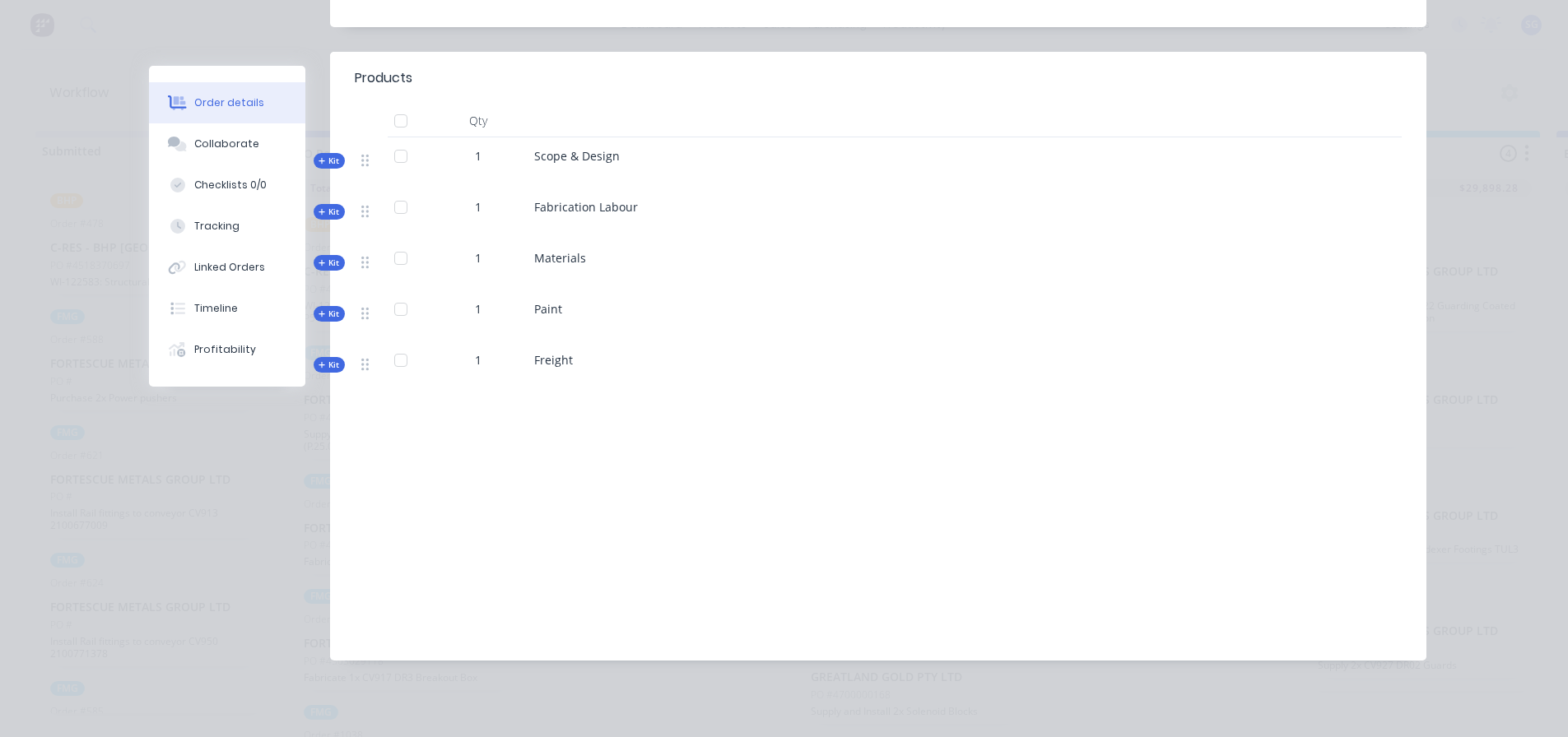
click at [318, 263] on icon at bounding box center [321, 263] width 6 height 6
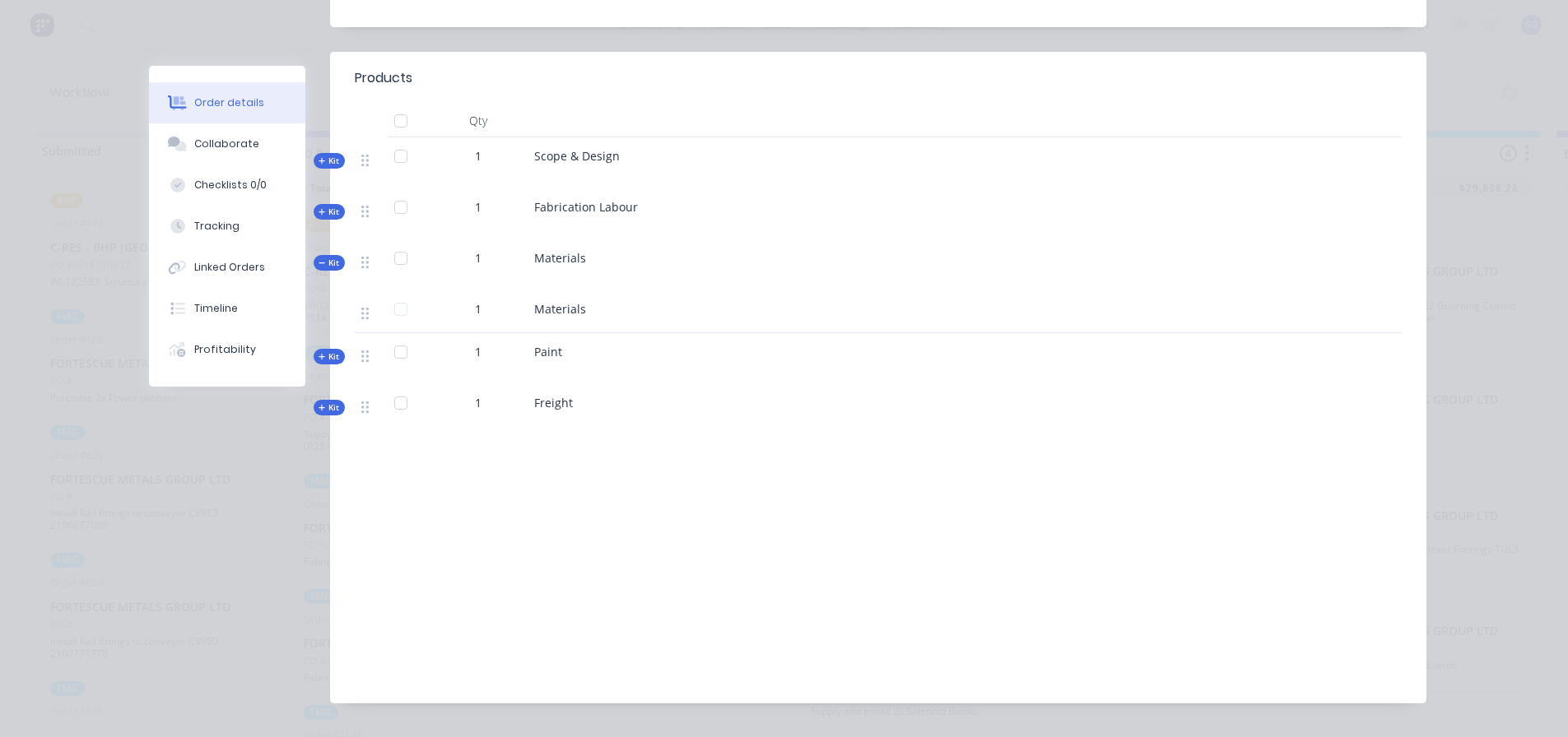
click at [318, 263] on icon at bounding box center [321, 263] width 6 height 1
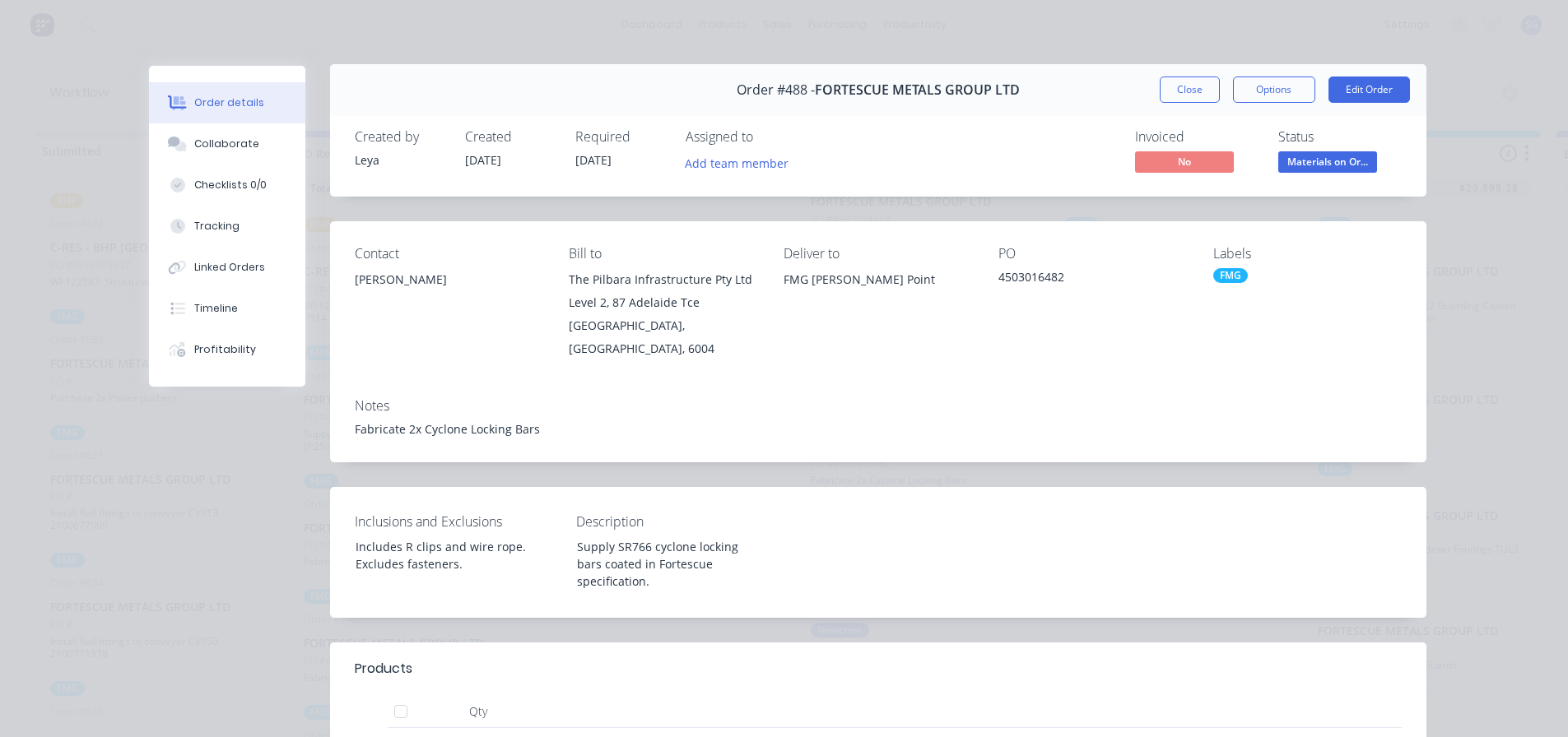
scroll to position [0, 0]
click at [1173, 87] on button "Close" at bounding box center [1189, 91] width 60 height 26
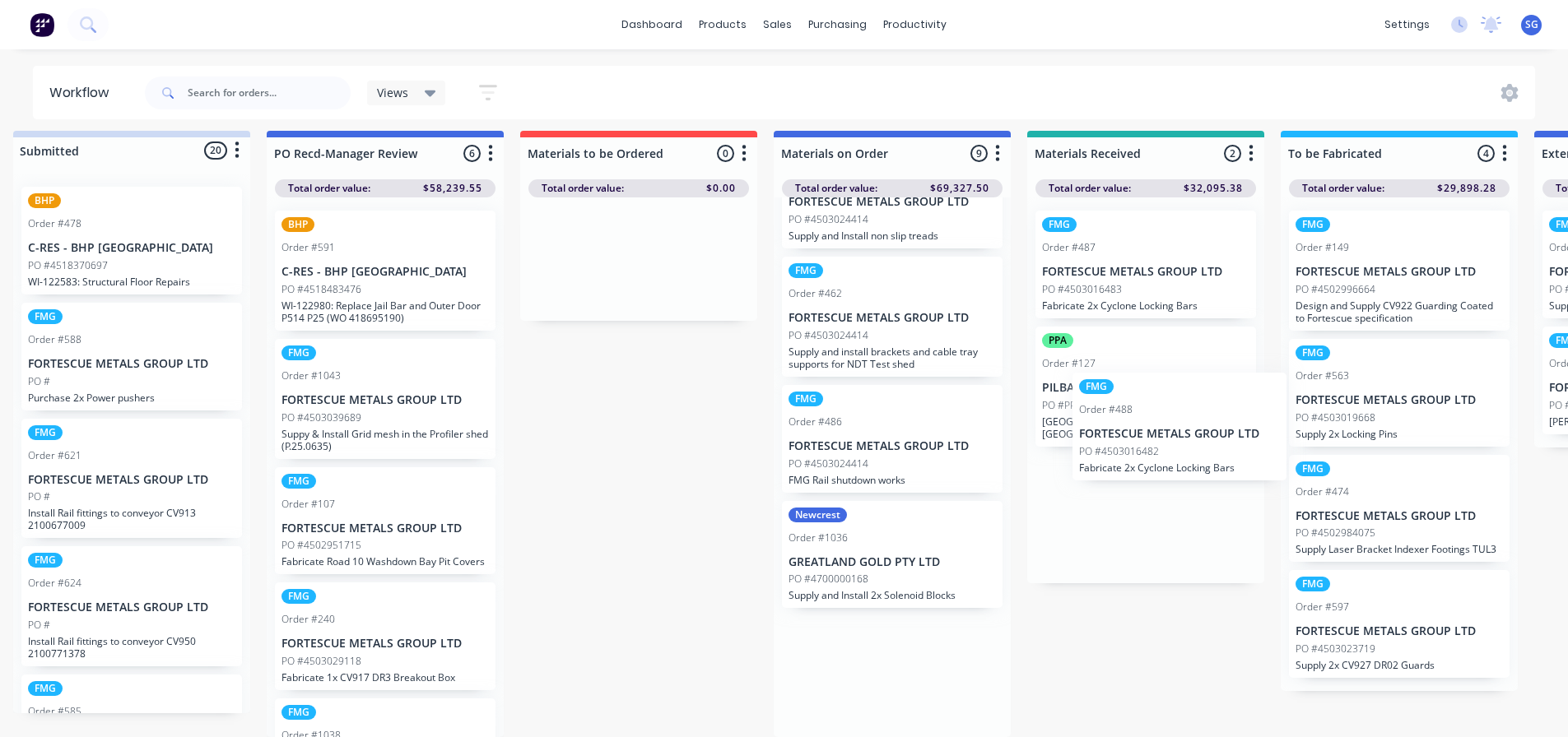
scroll to position [22, 26]
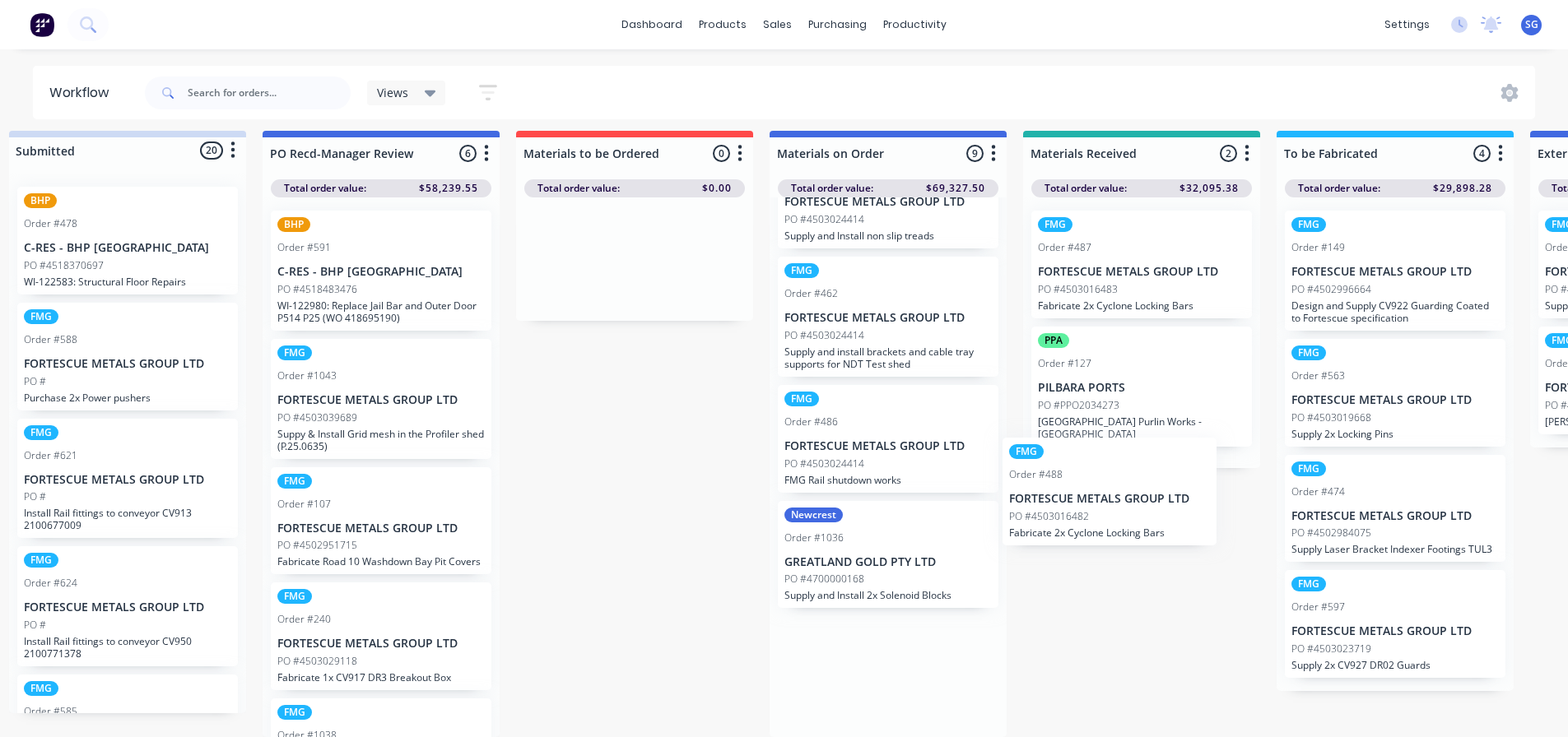
drag, startPoint x: 907, startPoint y: 430, endPoint x: 1122, endPoint y: 485, distance: 221.9
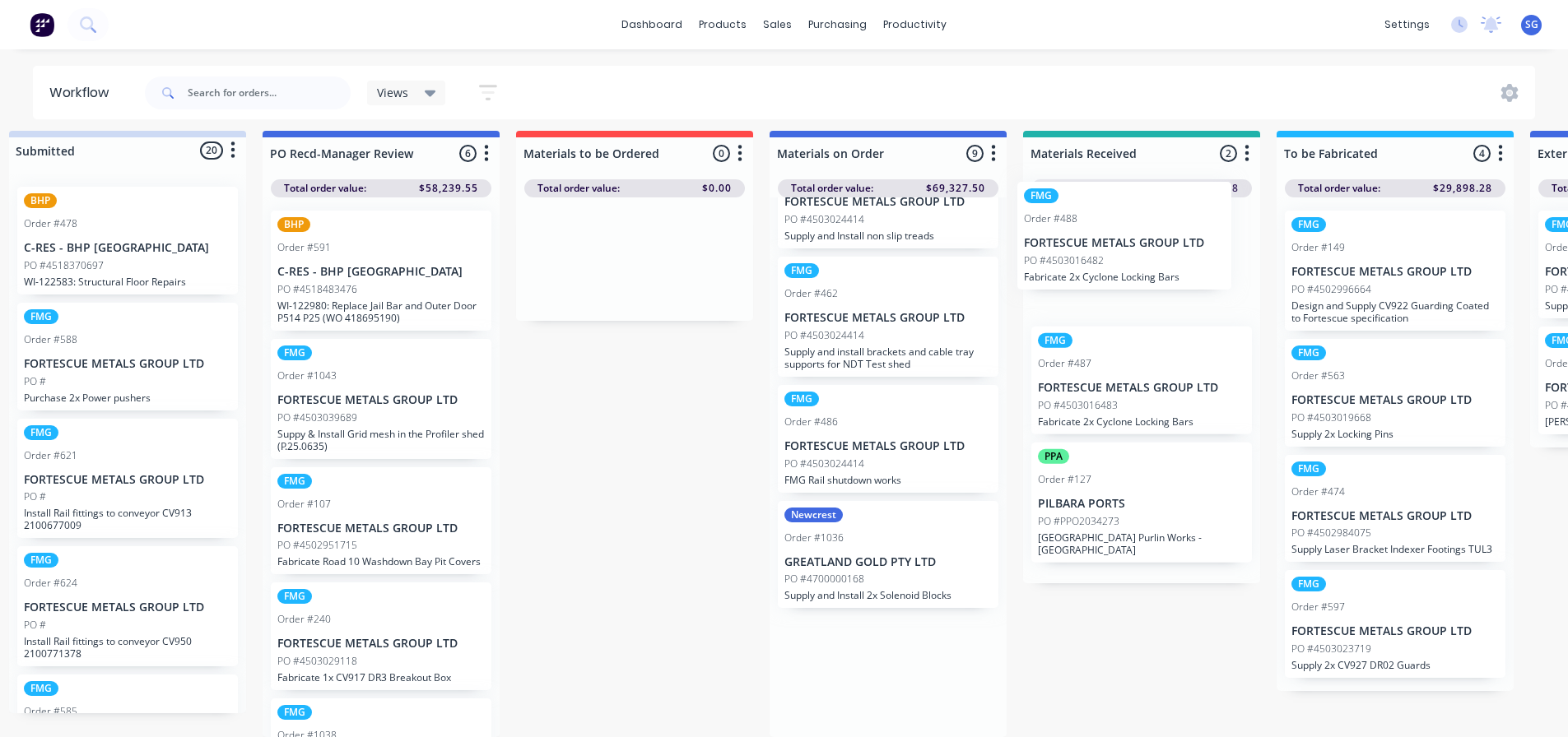
drag, startPoint x: 833, startPoint y: 420, endPoint x: 1079, endPoint y: 217, distance: 318.9
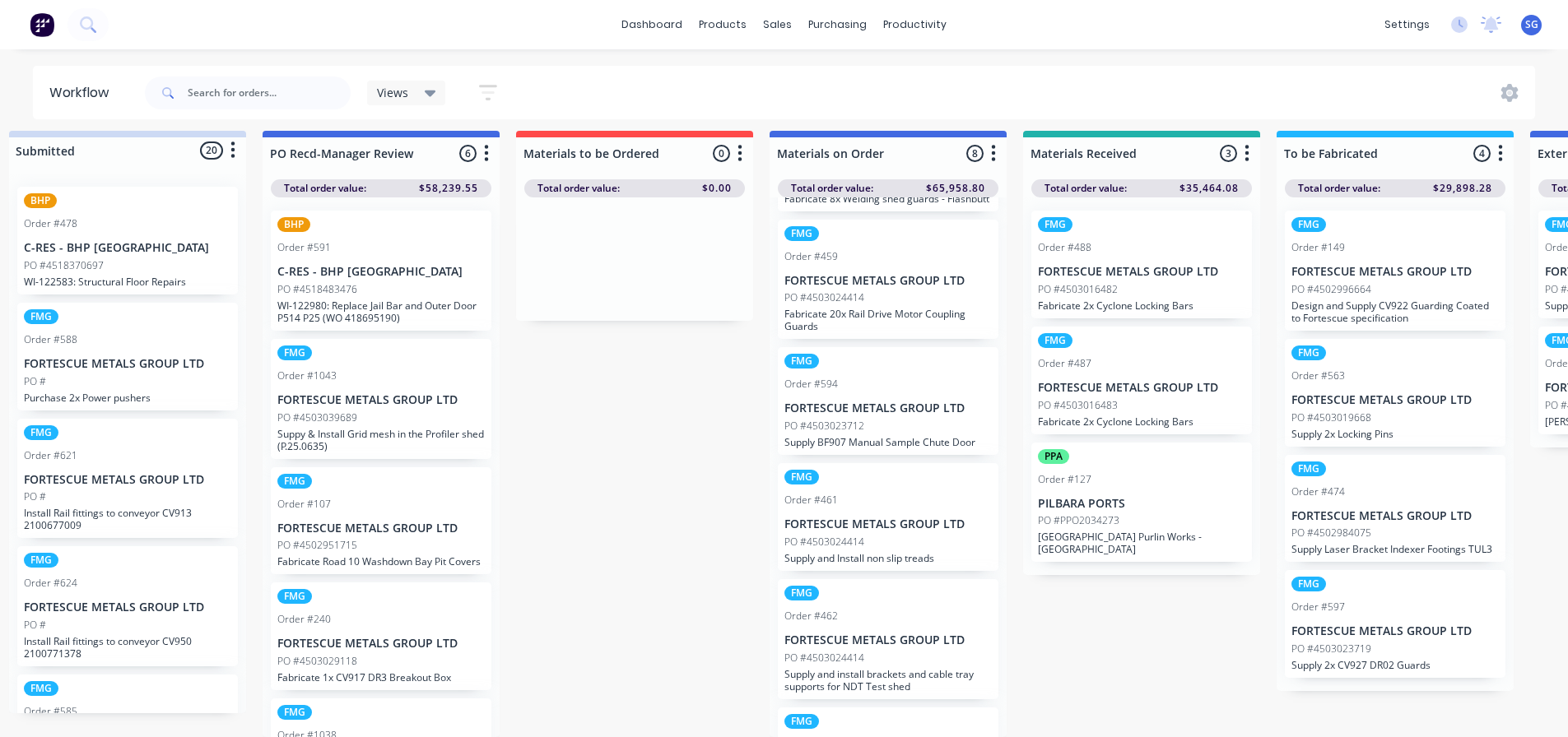
scroll to position [182, 0]
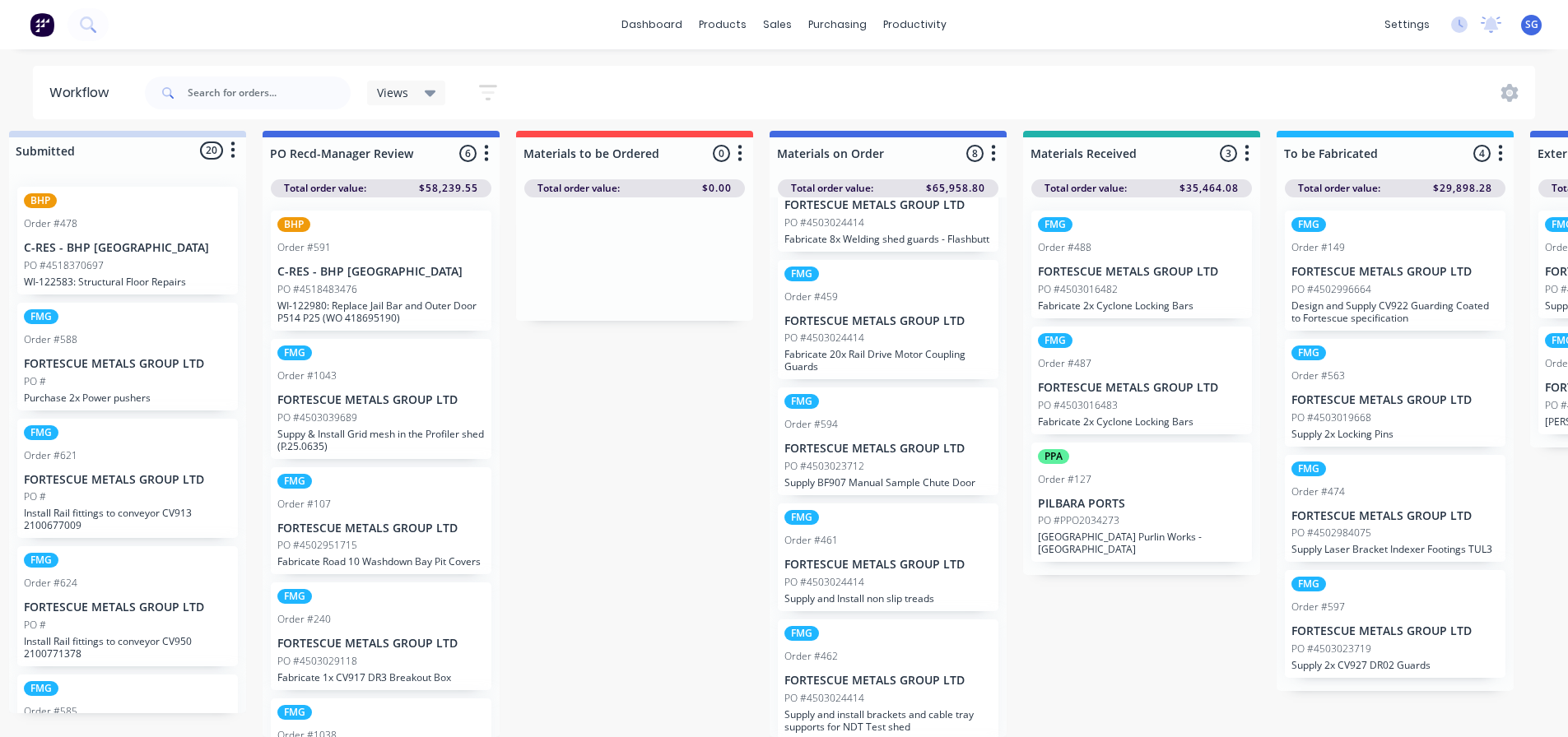
click at [1139, 265] on p "FORTESCUE METALS GROUP LTD" at bounding box center [1142, 271] width 208 height 14
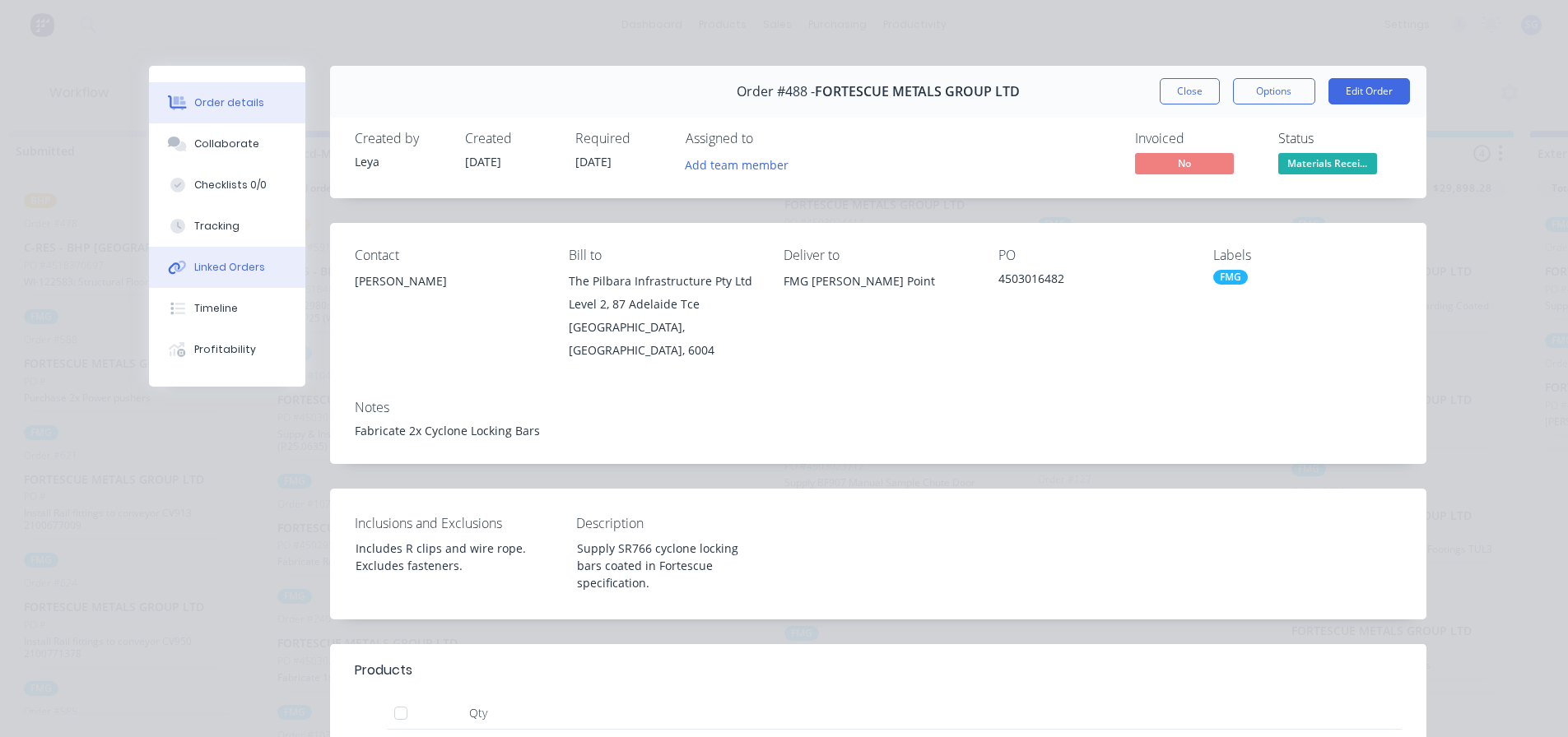
click at [226, 272] on div "Linked Orders" at bounding box center [230, 267] width 70 height 14
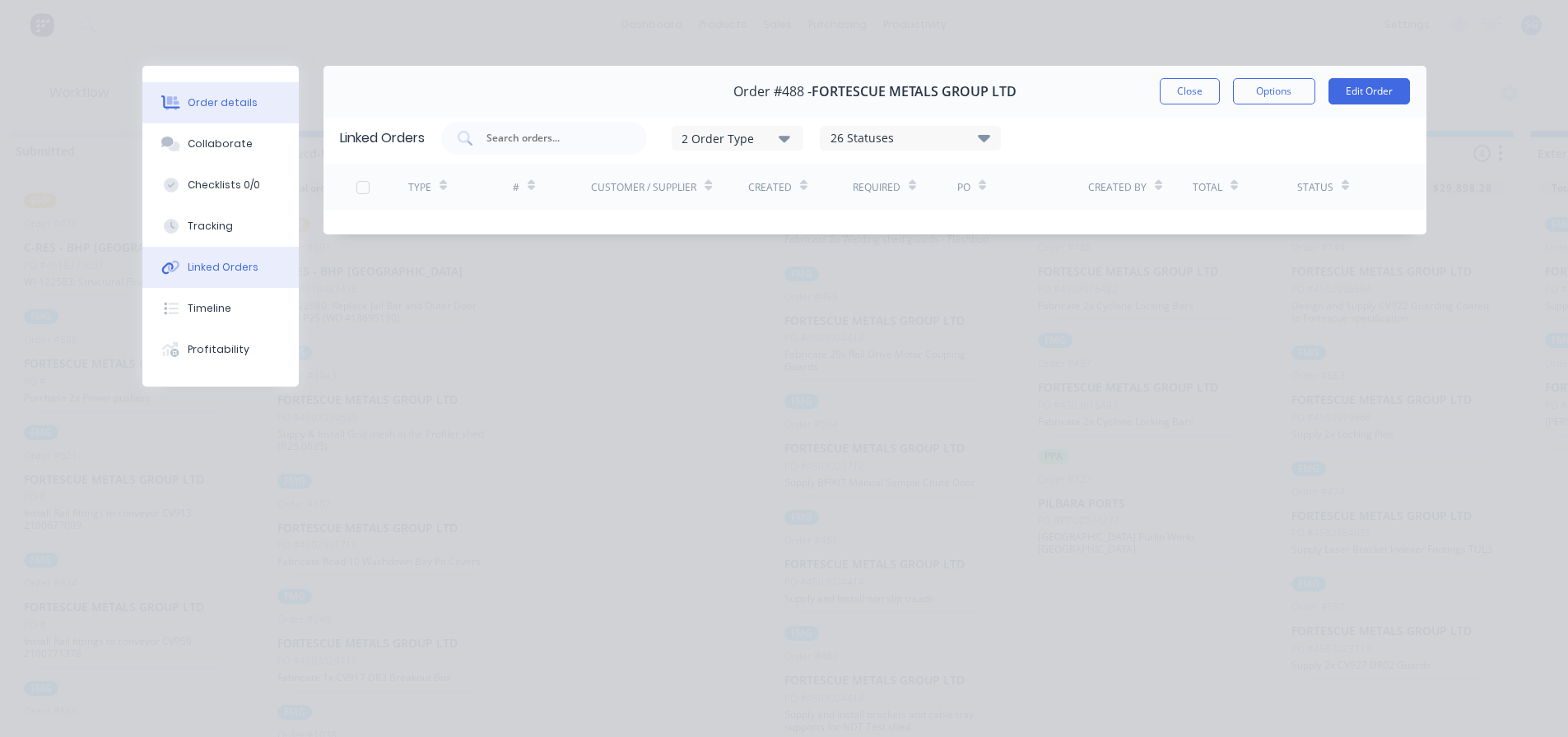
click at [217, 117] on button "Order details" at bounding box center [221, 103] width 156 height 42
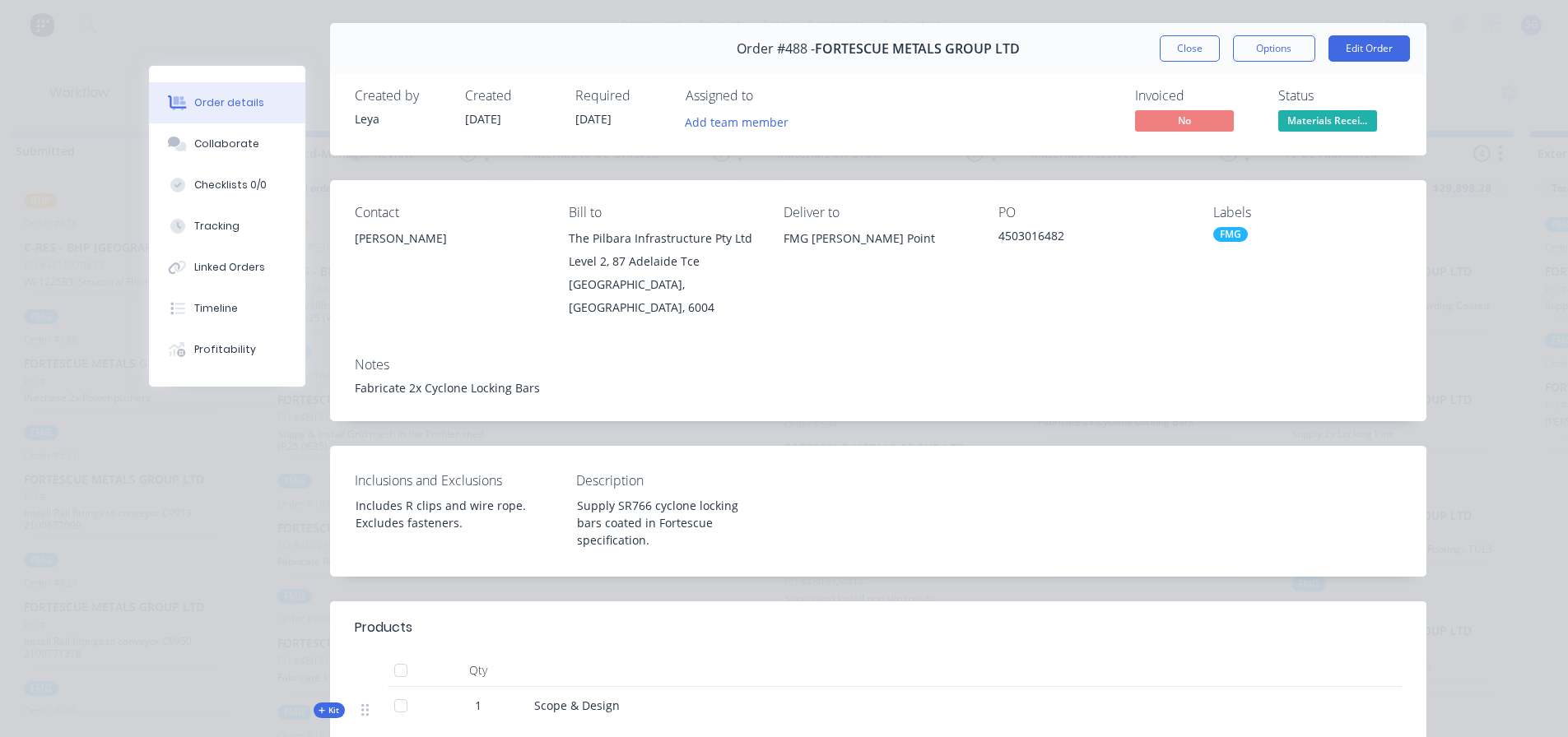
scroll to position [82, 0]
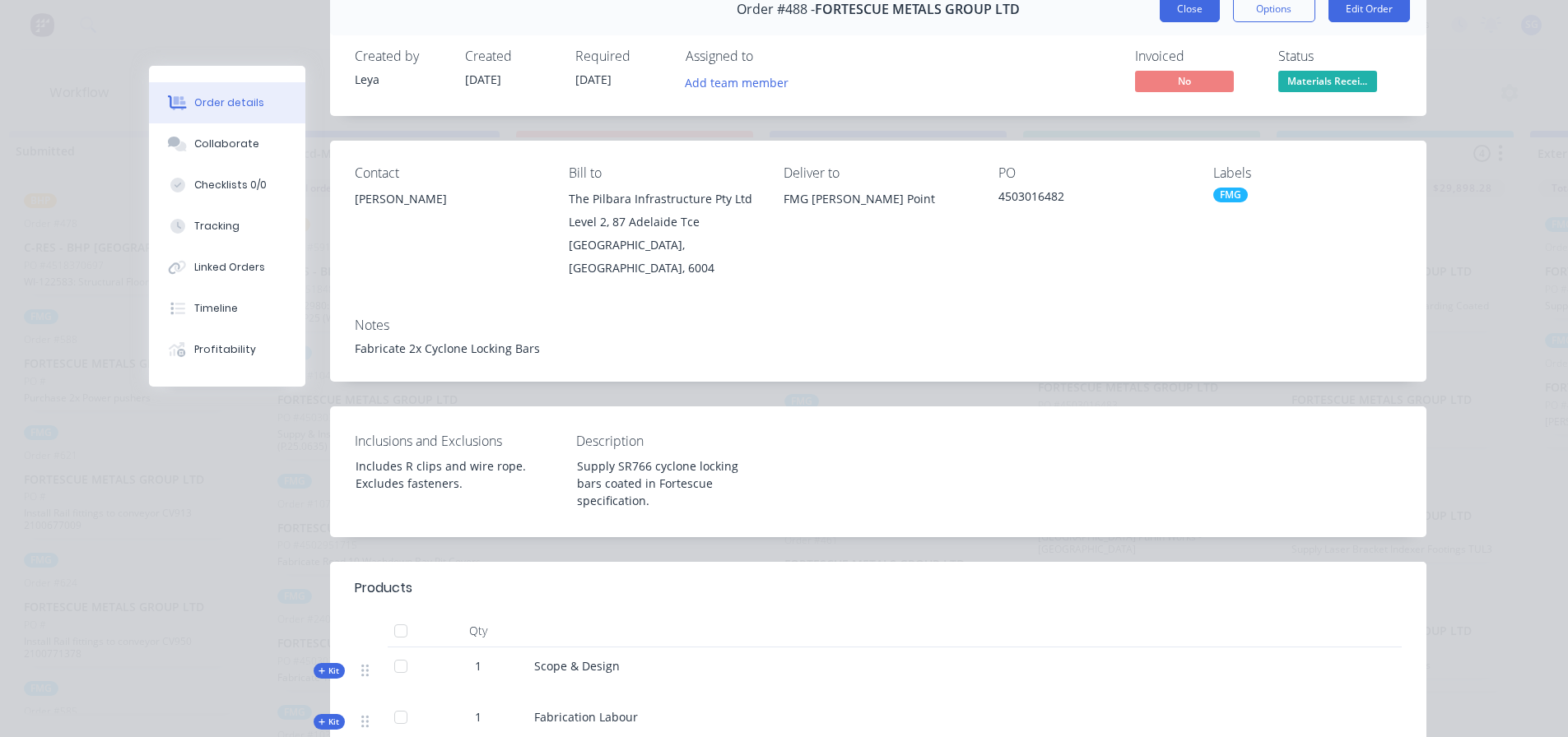
click at [1185, 20] on button "Close" at bounding box center [1189, 8] width 60 height 26
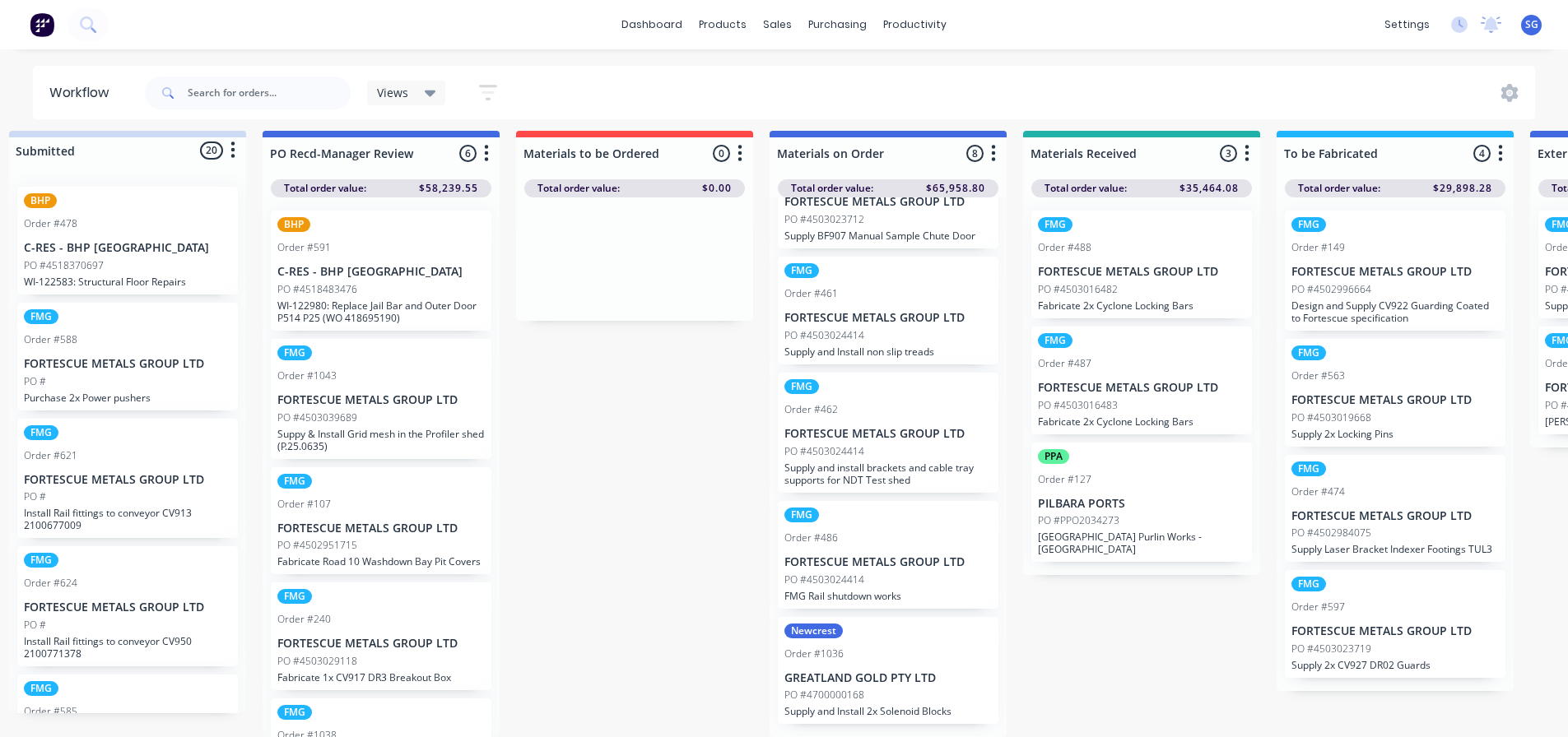
scroll to position [22, 0]
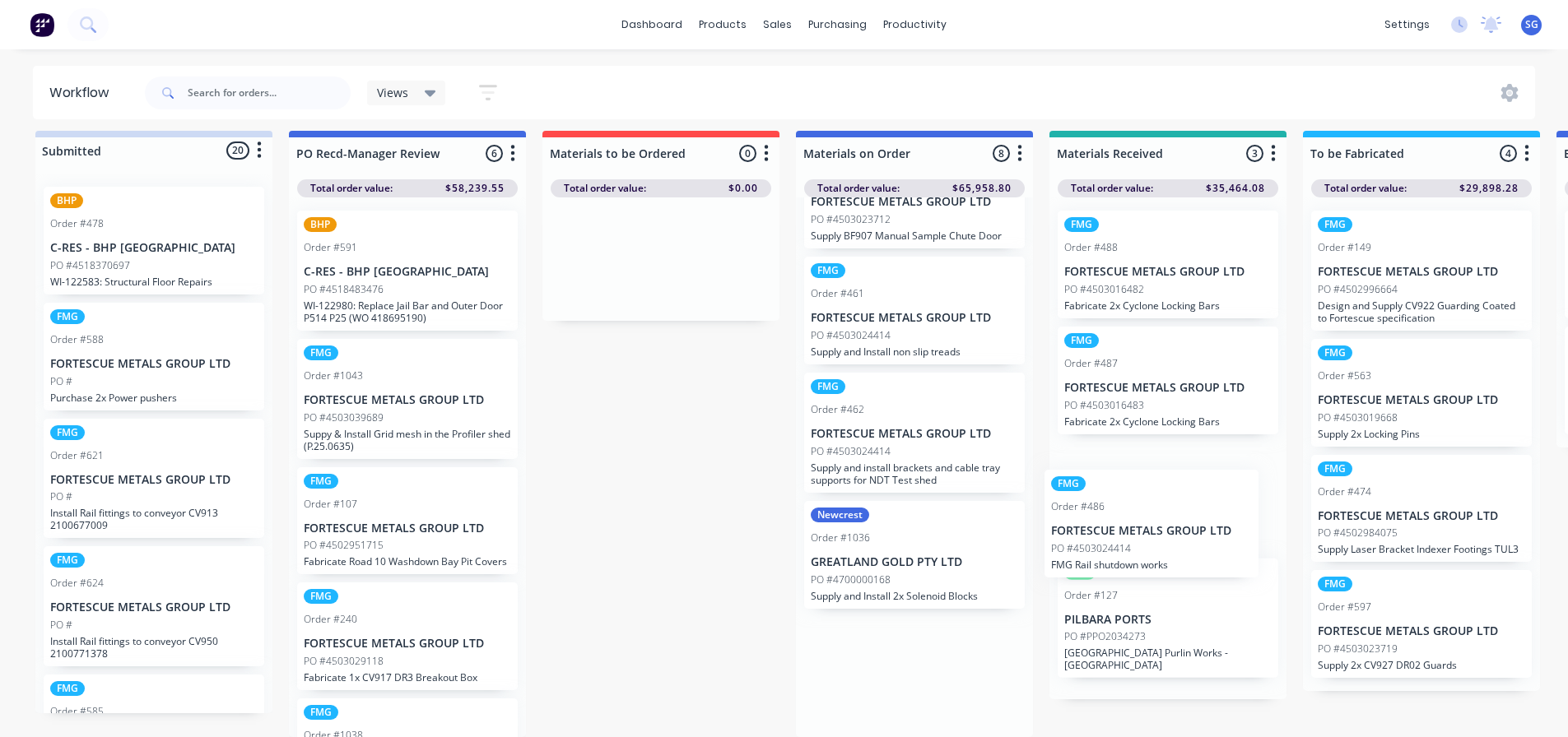
drag, startPoint x: 899, startPoint y: 559, endPoint x: 1143, endPoint y: 528, distance: 246.0
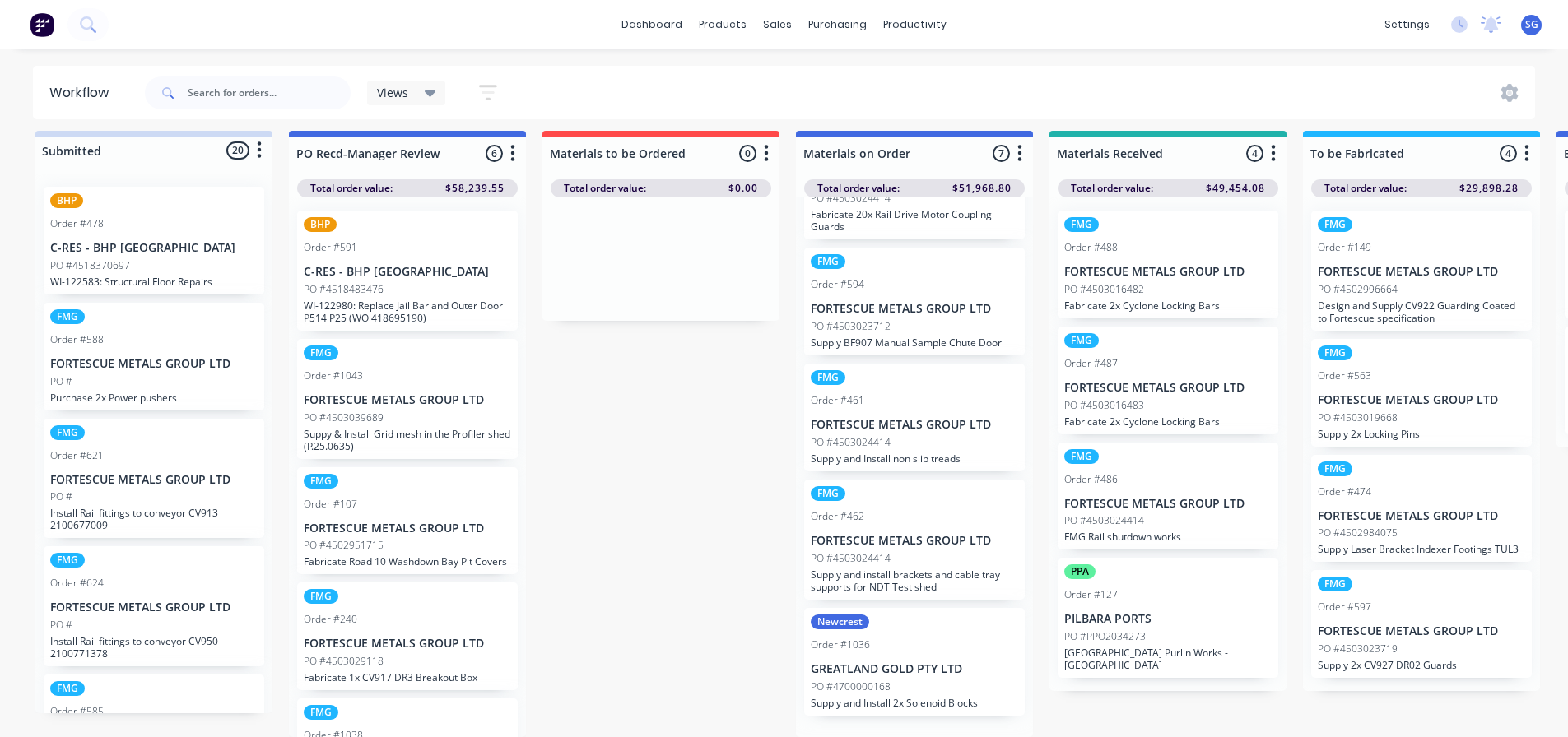
scroll to position [314, 0]
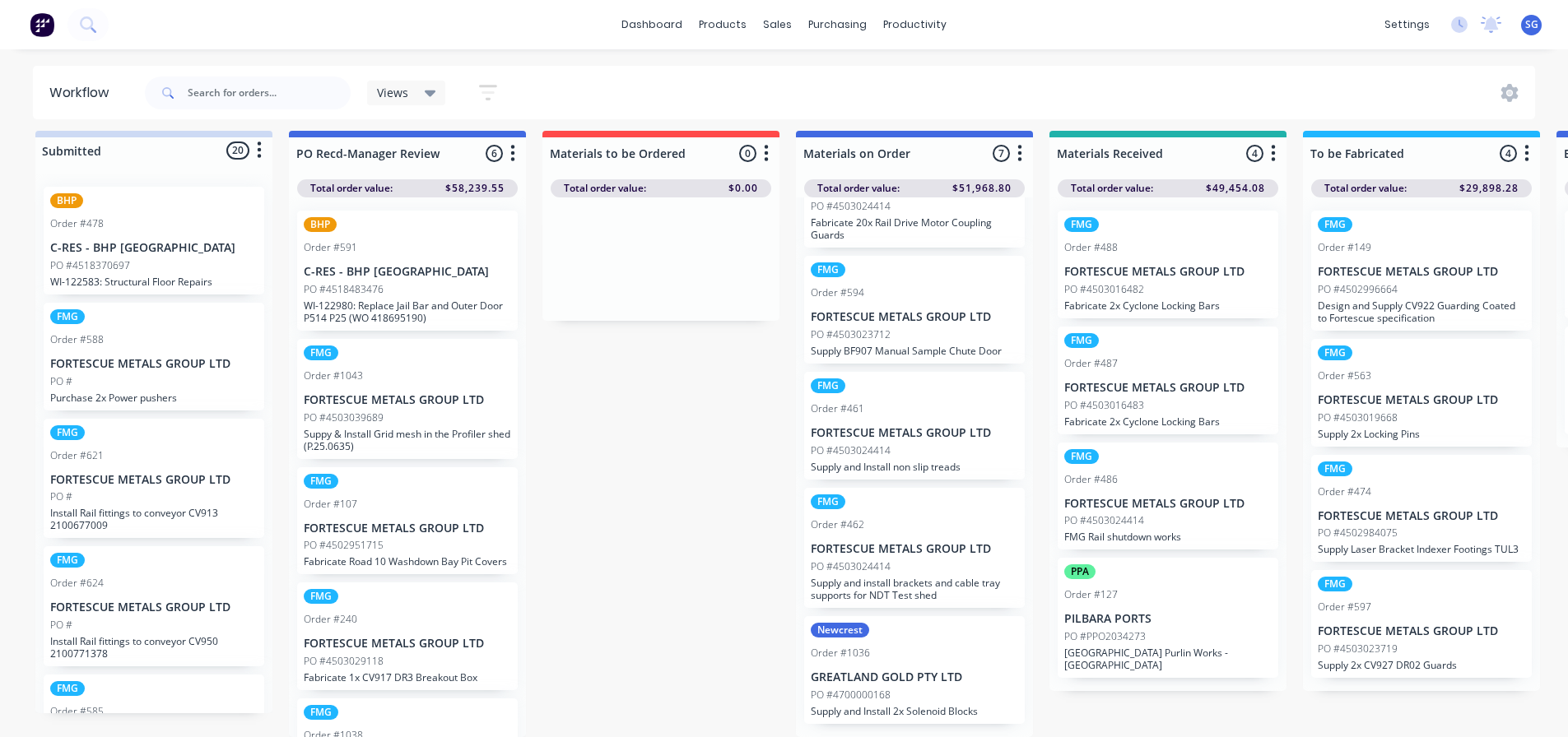
click at [890, 538] on div "FMG Order #462 FORTESCUE METALS GROUP LTD PO #4503024414 Supply and install bra…" at bounding box center [915, 547] width 221 height 120
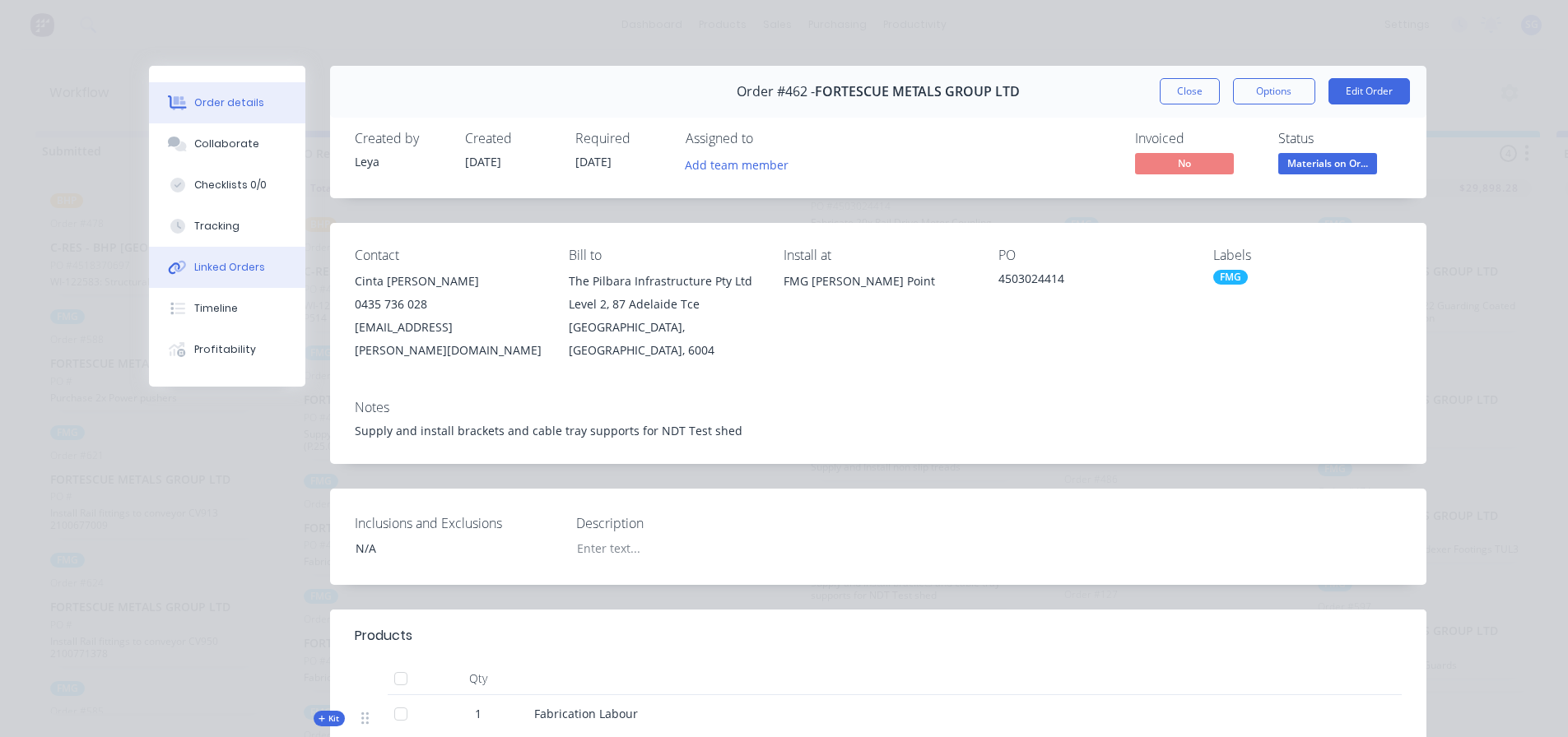
click at [225, 272] on div "Linked Orders" at bounding box center [230, 267] width 70 height 14
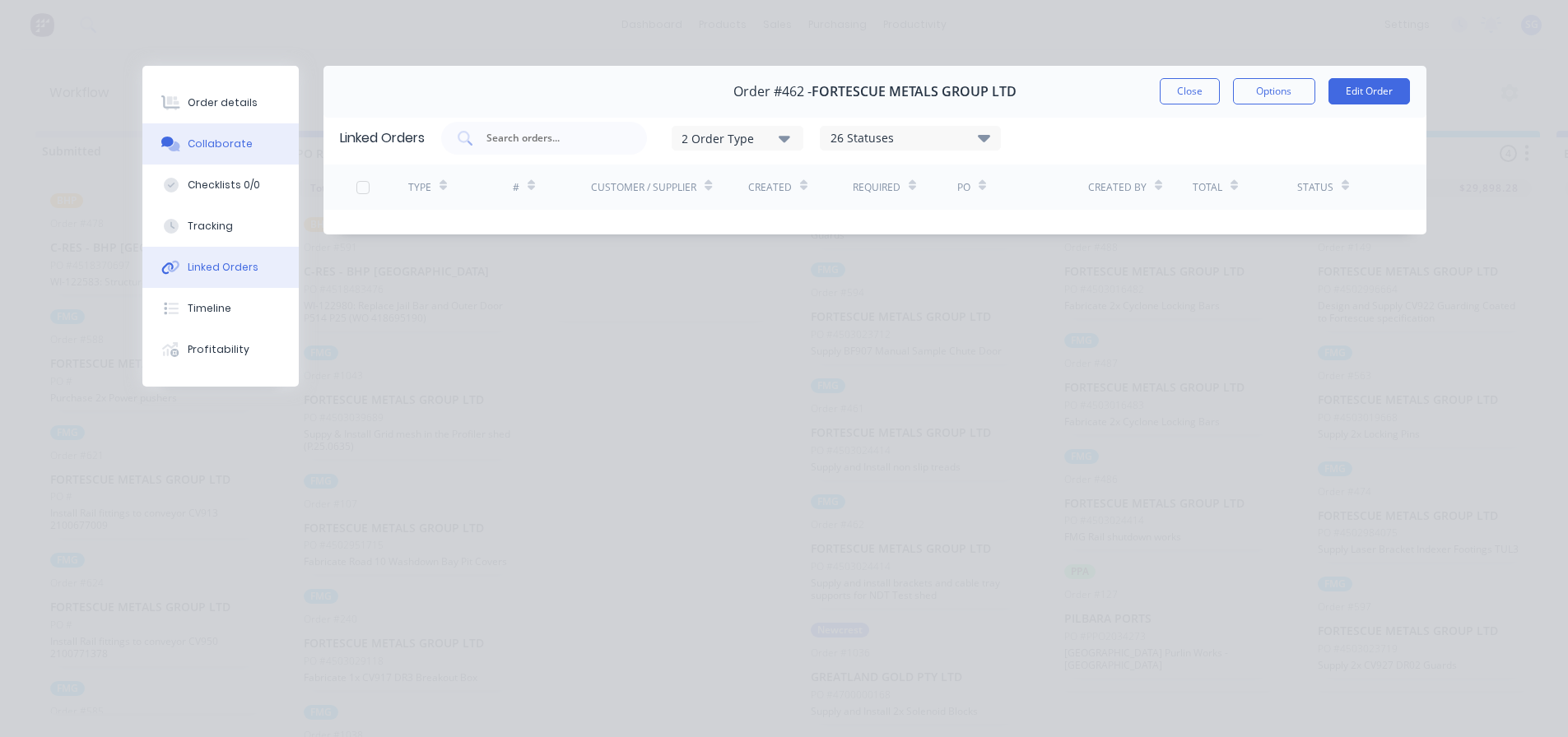
click at [232, 141] on div "Collaborate" at bounding box center [221, 144] width 65 height 14
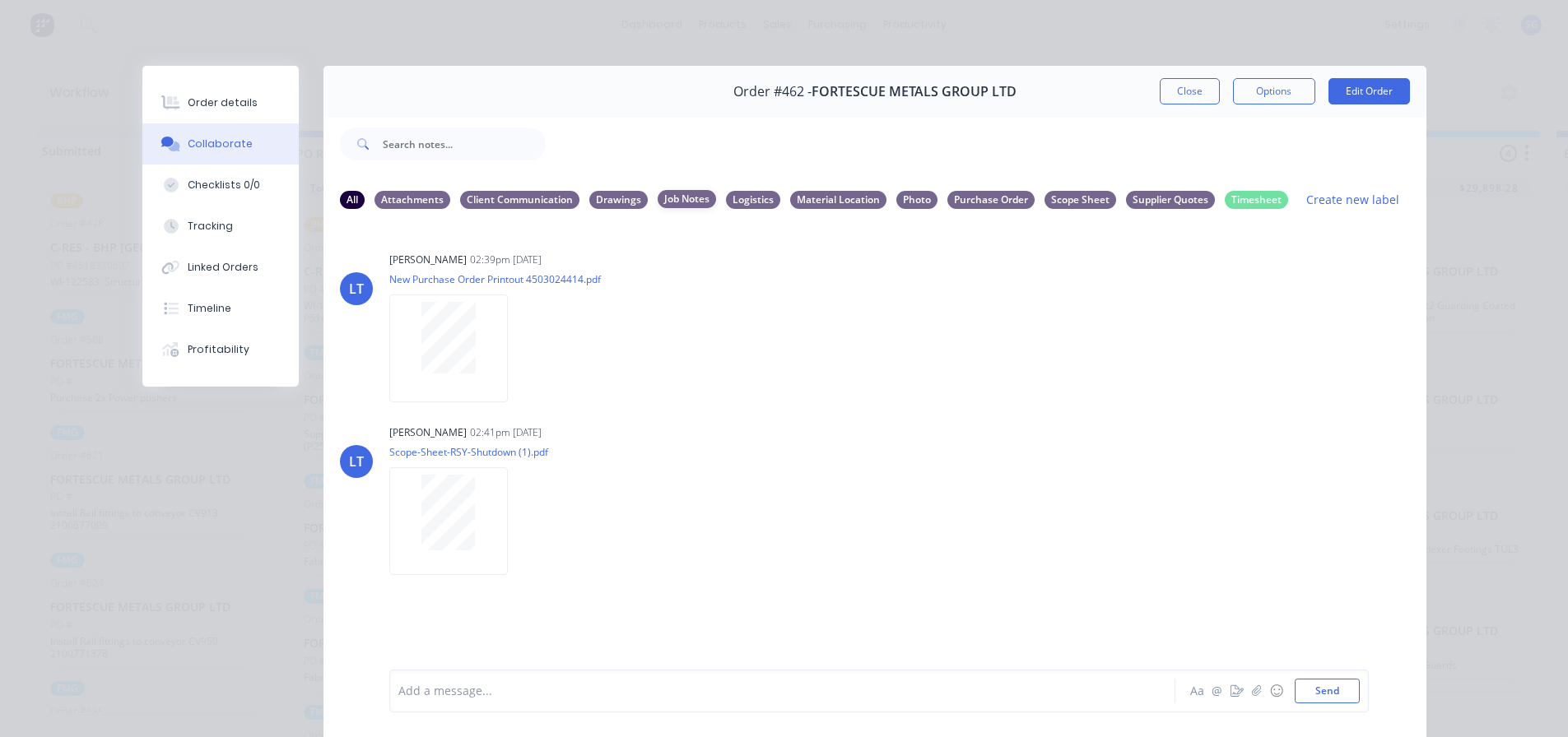
click at [671, 200] on div "Job Notes" at bounding box center [687, 199] width 59 height 18
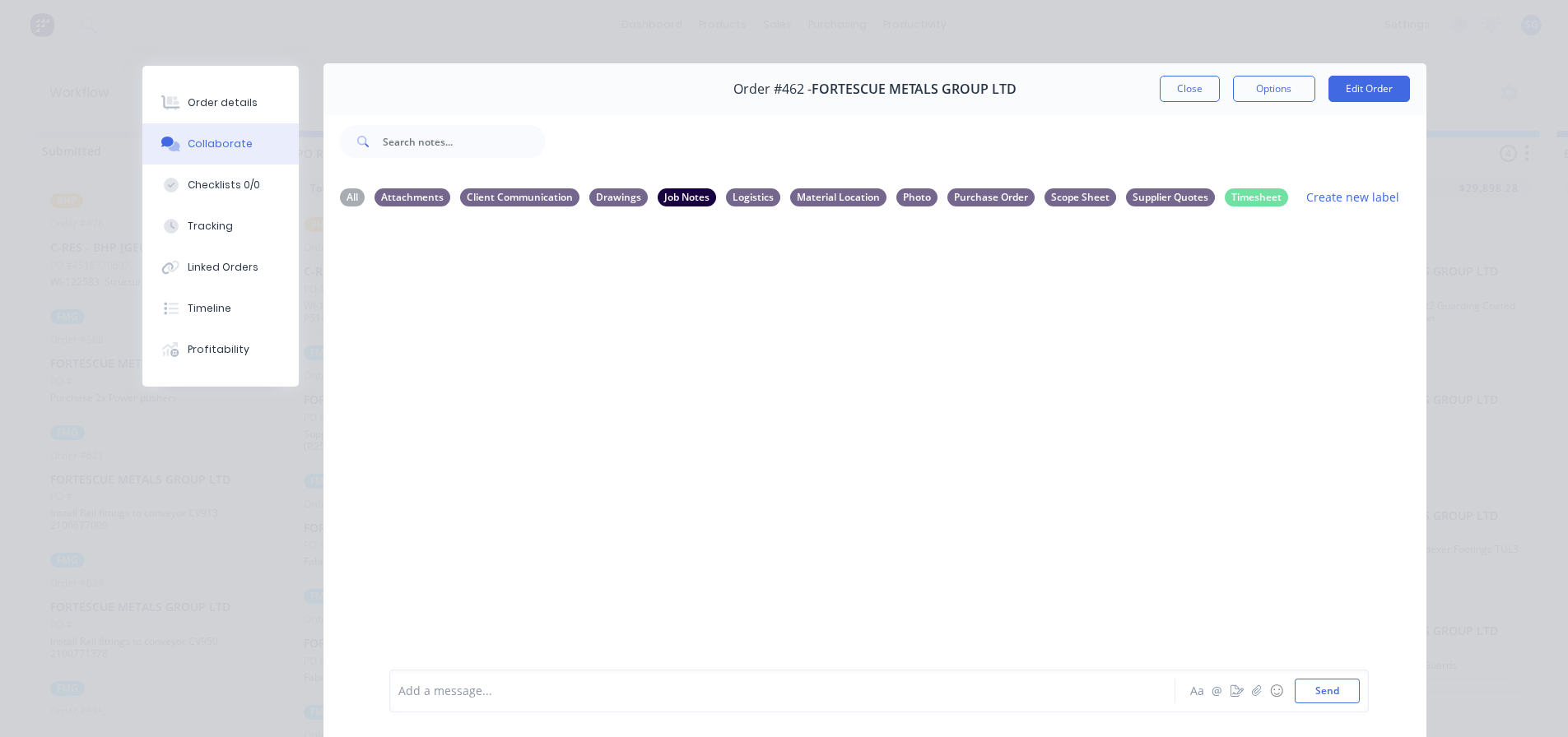
scroll to position [0, 0]
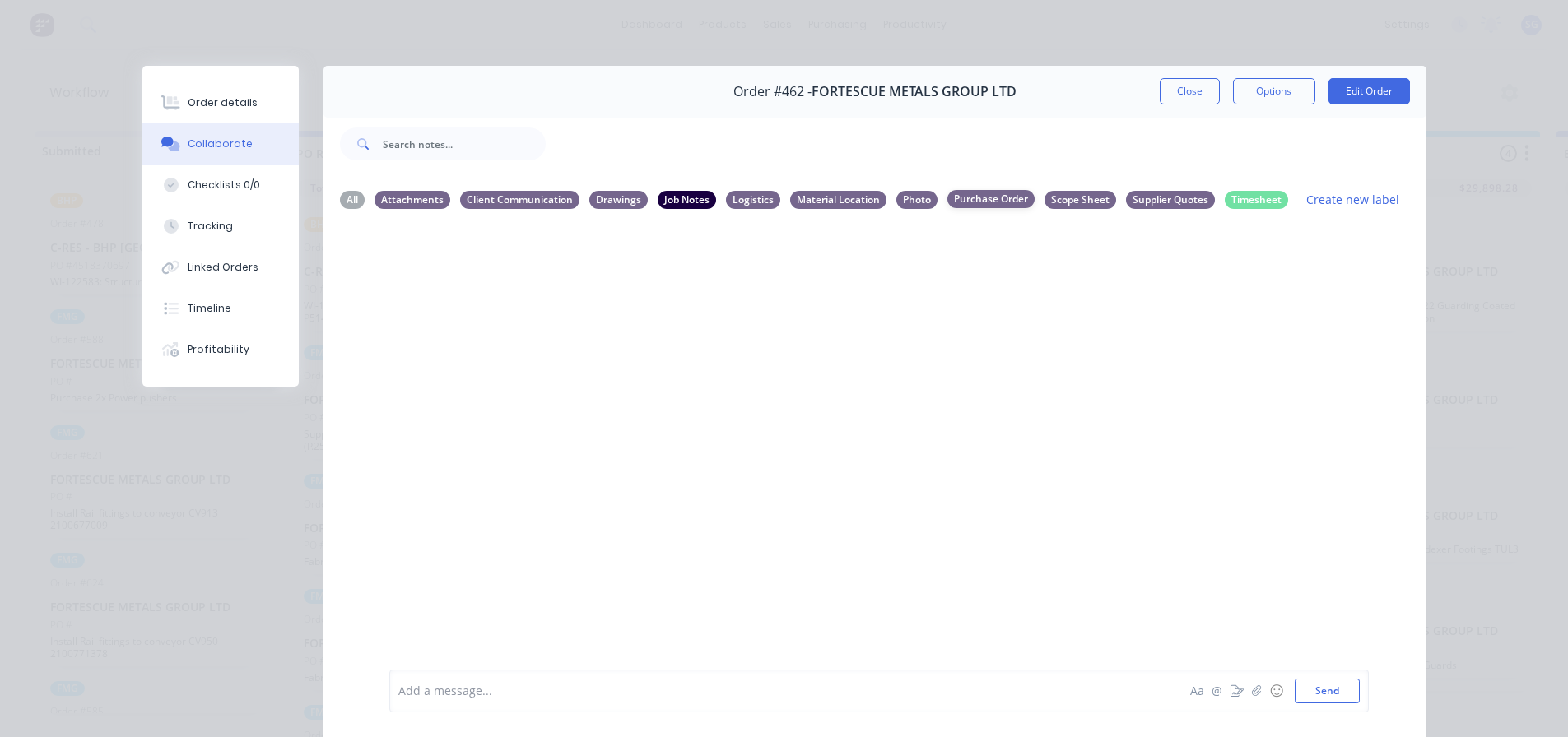
click at [969, 201] on div "Purchase Order" at bounding box center [991, 199] width 88 height 18
click at [458, 695] on div at bounding box center [759, 691] width 720 height 17
click at [673, 692] on div "PO1166 - United Fasteners (S/S) -" at bounding box center [759, 691] width 720 height 17
click at [673, 692] on span "PO1166 - United Fasteners (S/S) - ETA 08/09 via Toll - 2401015184427" at bounding box center [587, 691] width 377 height 15
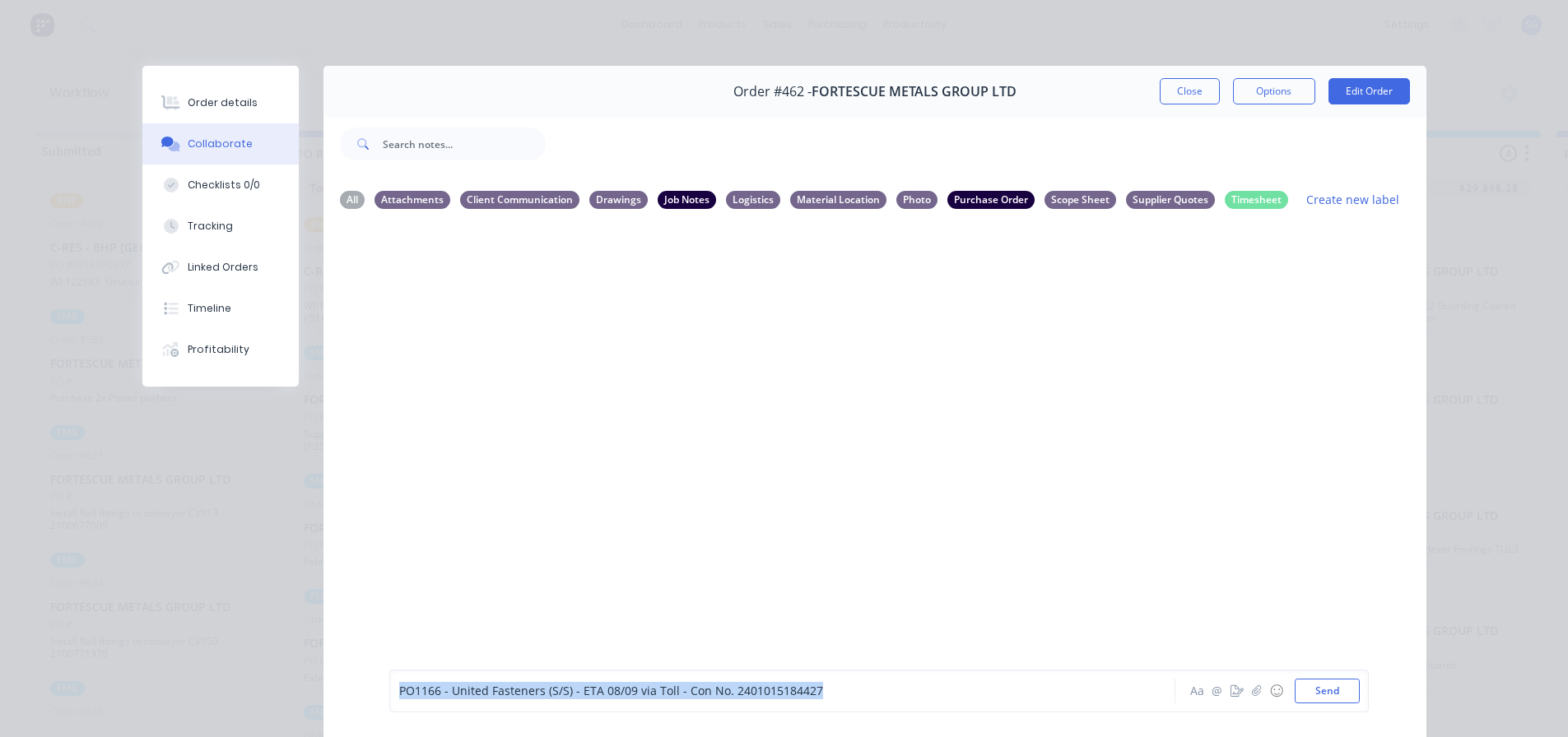
drag, startPoint x: 843, startPoint y: 699, endPoint x: 332, endPoint y: 698, distance: 511.0
click at [332, 698] on div "PO1166 - United Fasteners (S/S) - ETA 08/09 via Toll - Con No. 2401015184427 Aa…" at bounding box center [875, 691] width 1103 height 92
click at [858, 692] on div "PO1166 - United Fasteners (S/S) - ETA 08/09 via Toll - Con No. 2401015184427" at bounding box center [759, 691] width 720 height 17
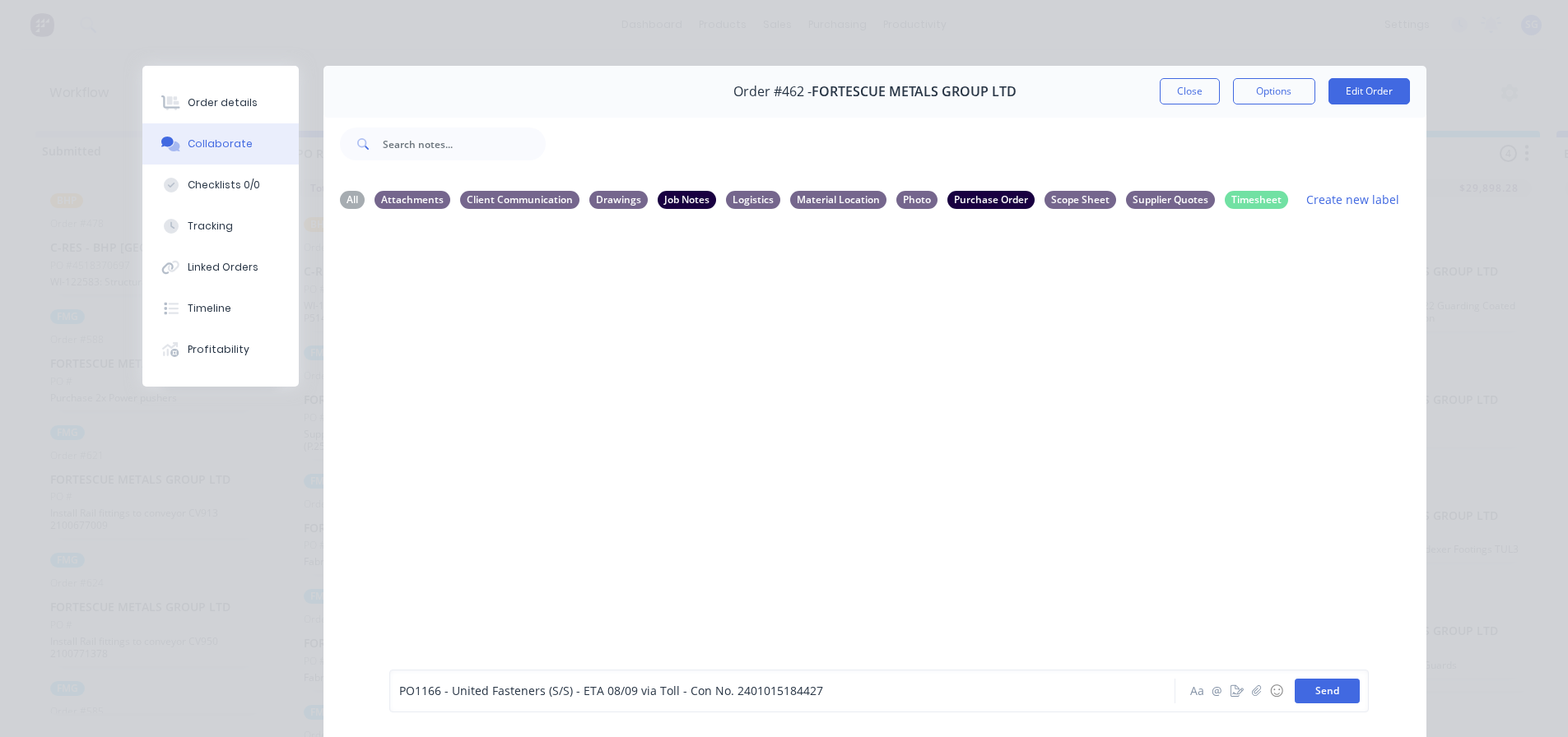
click at [1334, 694] on button "Send" at bounding box center [1328, 690] width 65 height 24
click at [347, 199] on div "All" at bounding box center [352, 199] width 24 height 18
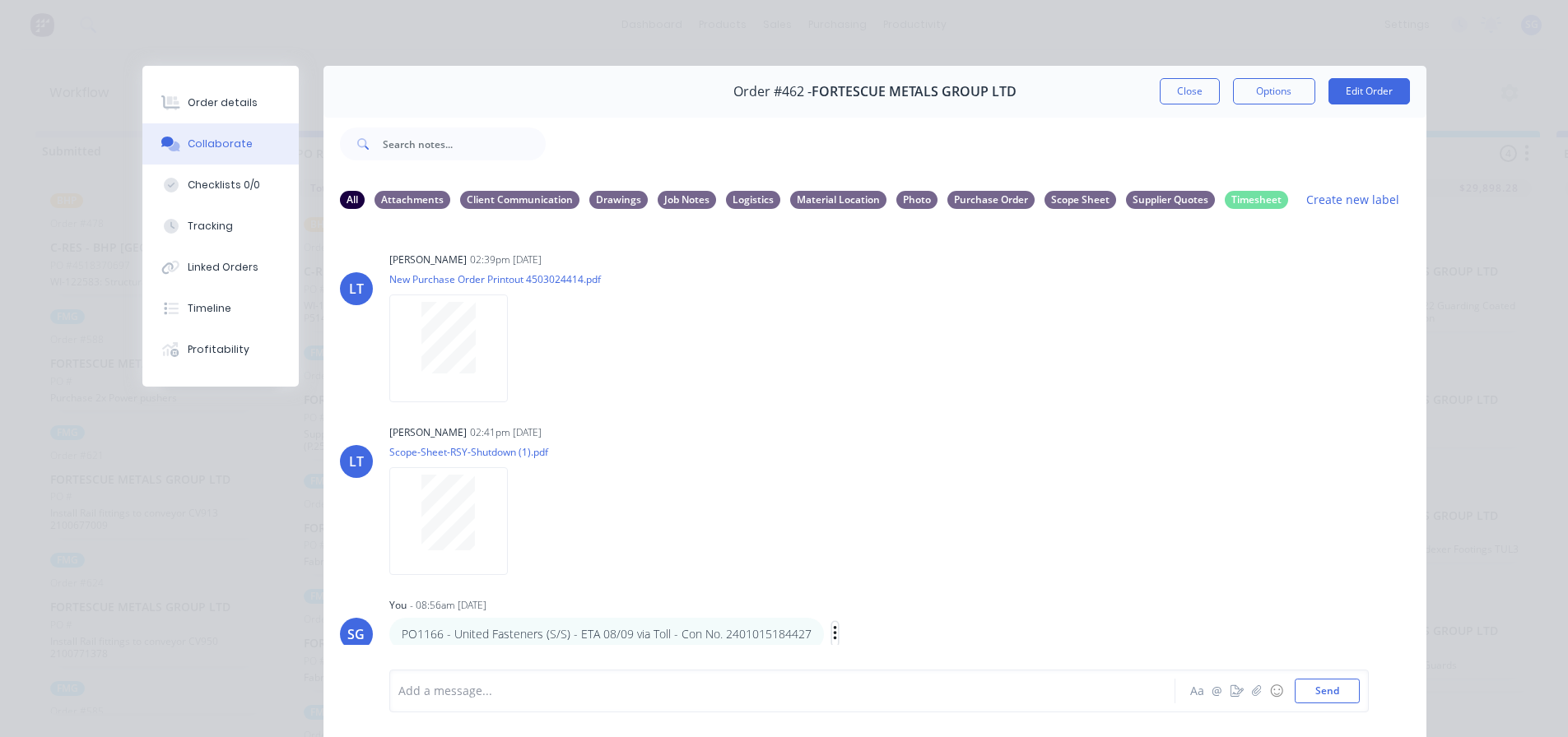
click at [833, 639] on icon "button" at bounding box center [835, 633] width 5 height 19
click at [843, 607] on button "Labels" at bounding box center [895, 607] width 104 height 27
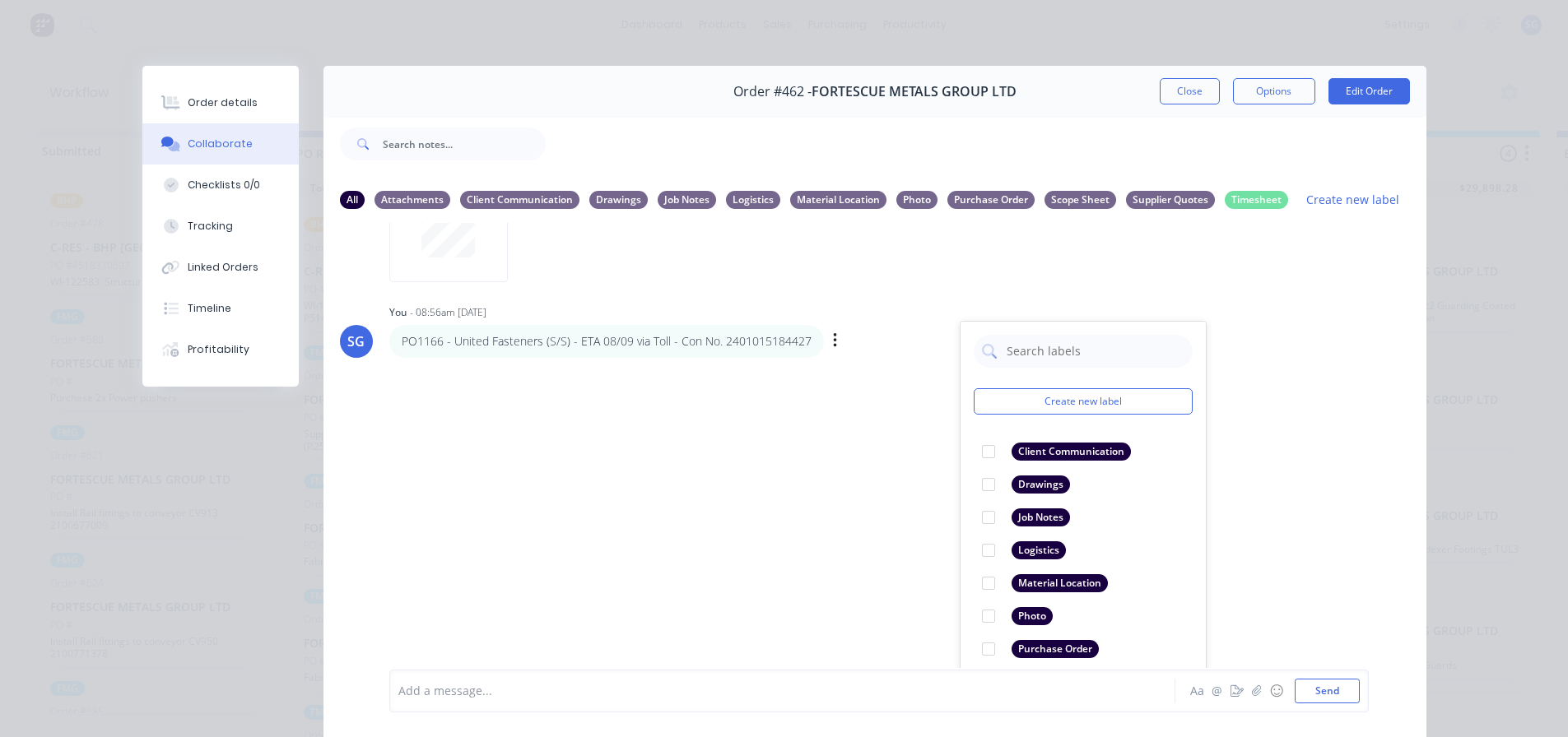
scroll to position [295, 0]
click at [990, 648] on div at bounding box center [989, 647] width 33 height 33
click at [735, 705] on div "Add a message... Aa @ ☺ Send" at bounding box center [879, 690] width 980 height 42
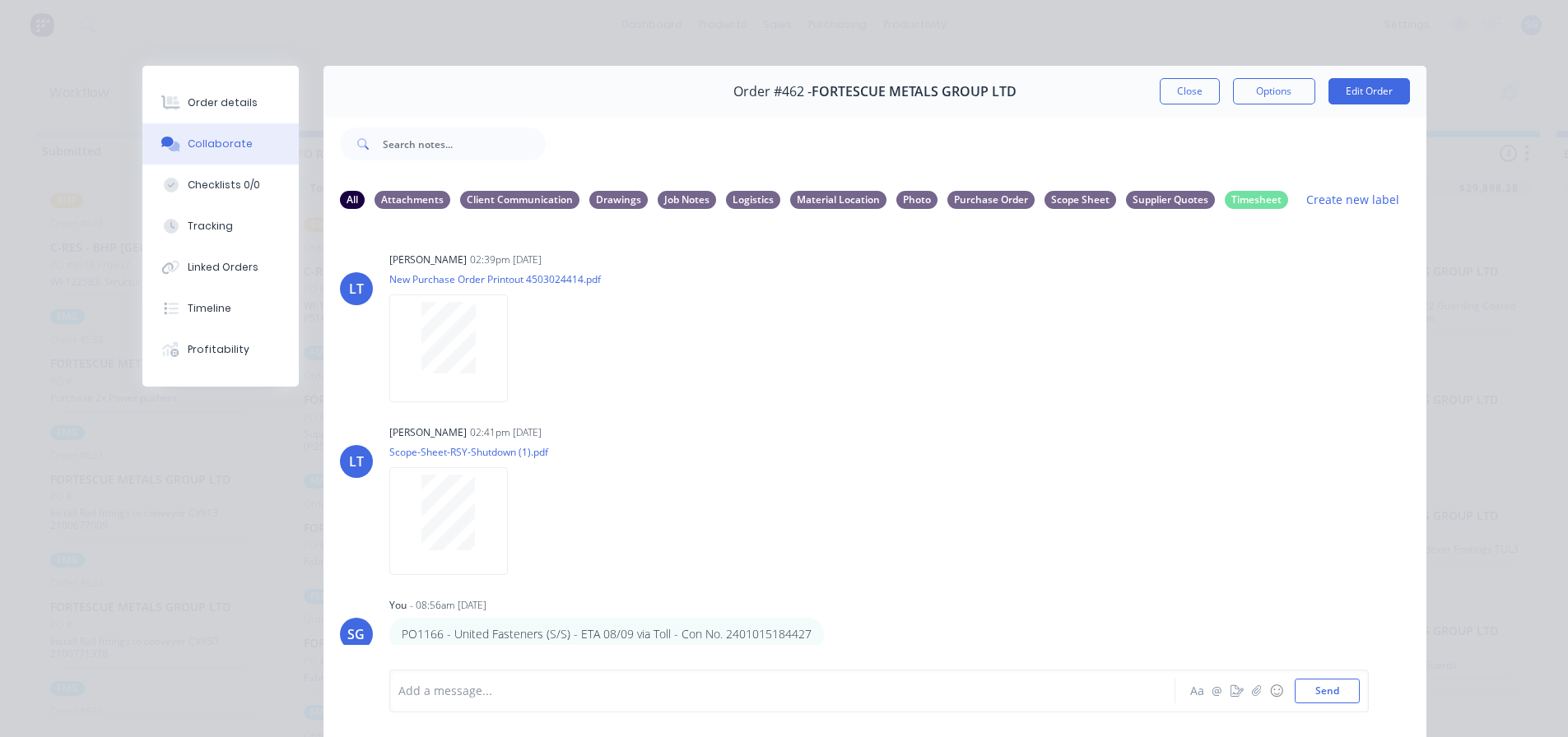
scroll to position [88, 0]
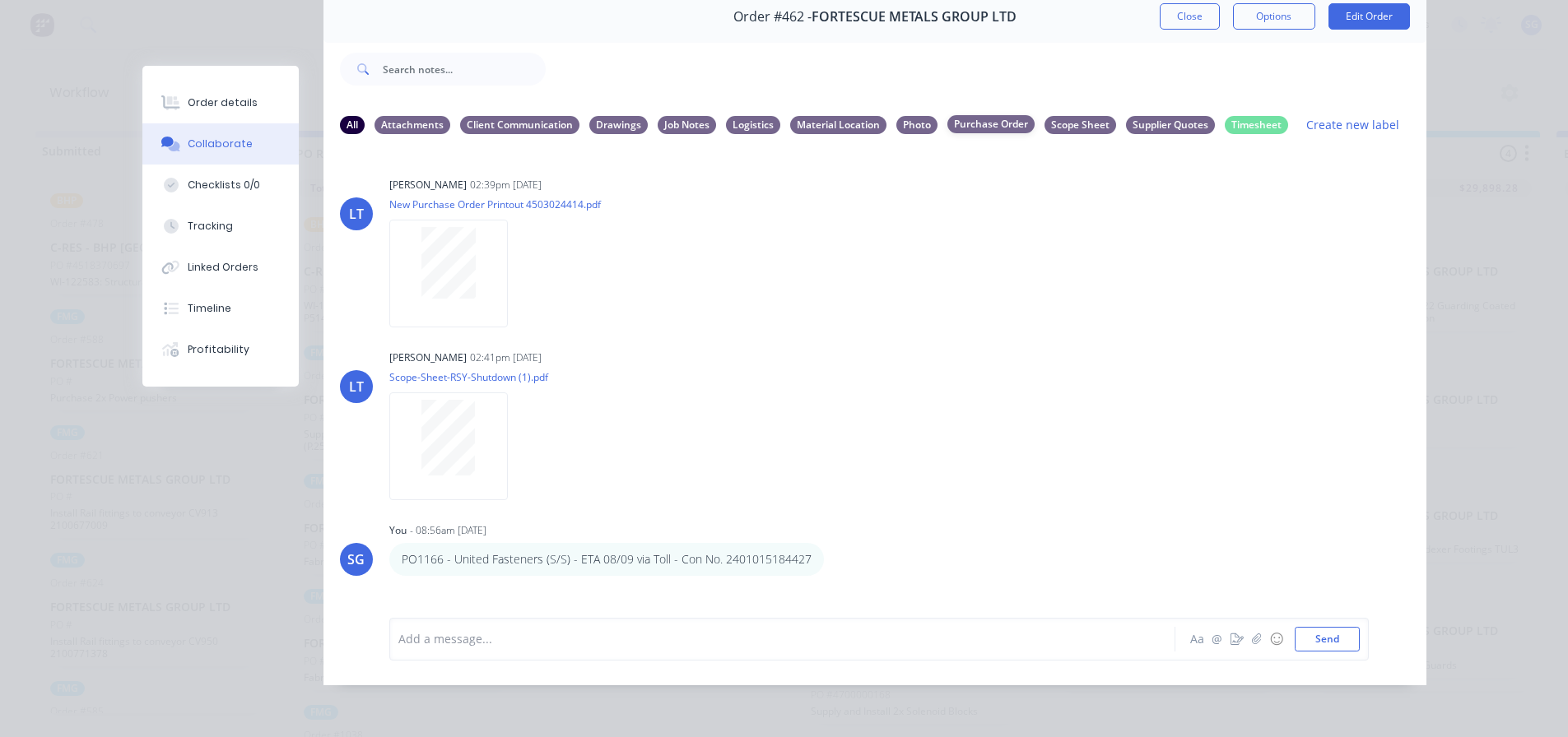
click at [990, 116] on div "Purchase Order" at bounding box center [991, 125] width 88 height 18
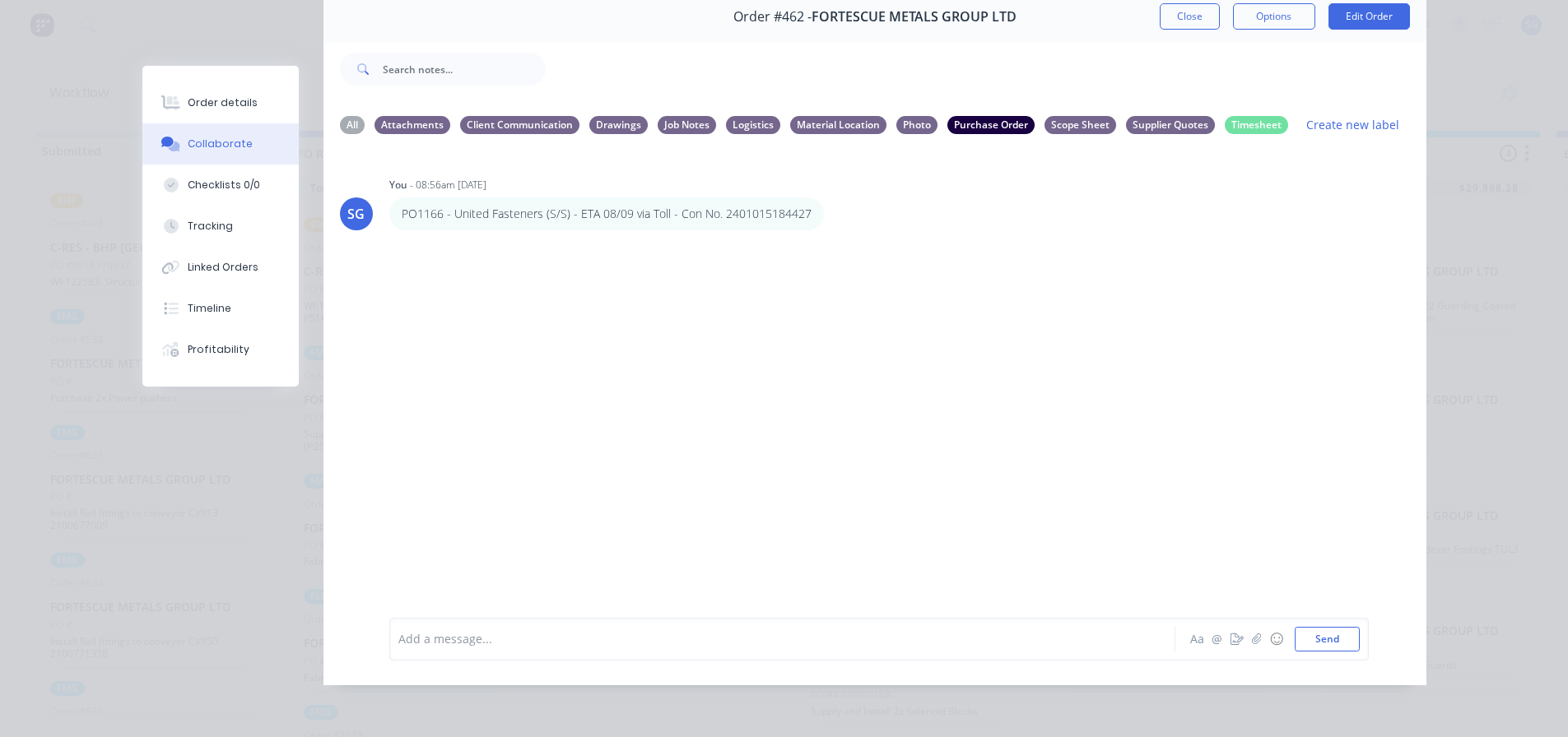
click at [0, 0] on icon "button" at bounding box center [0, 0] width 0 height 0
click at [0, 0] on button "Labels" at bounding box center [0, 0] width 0 height 0
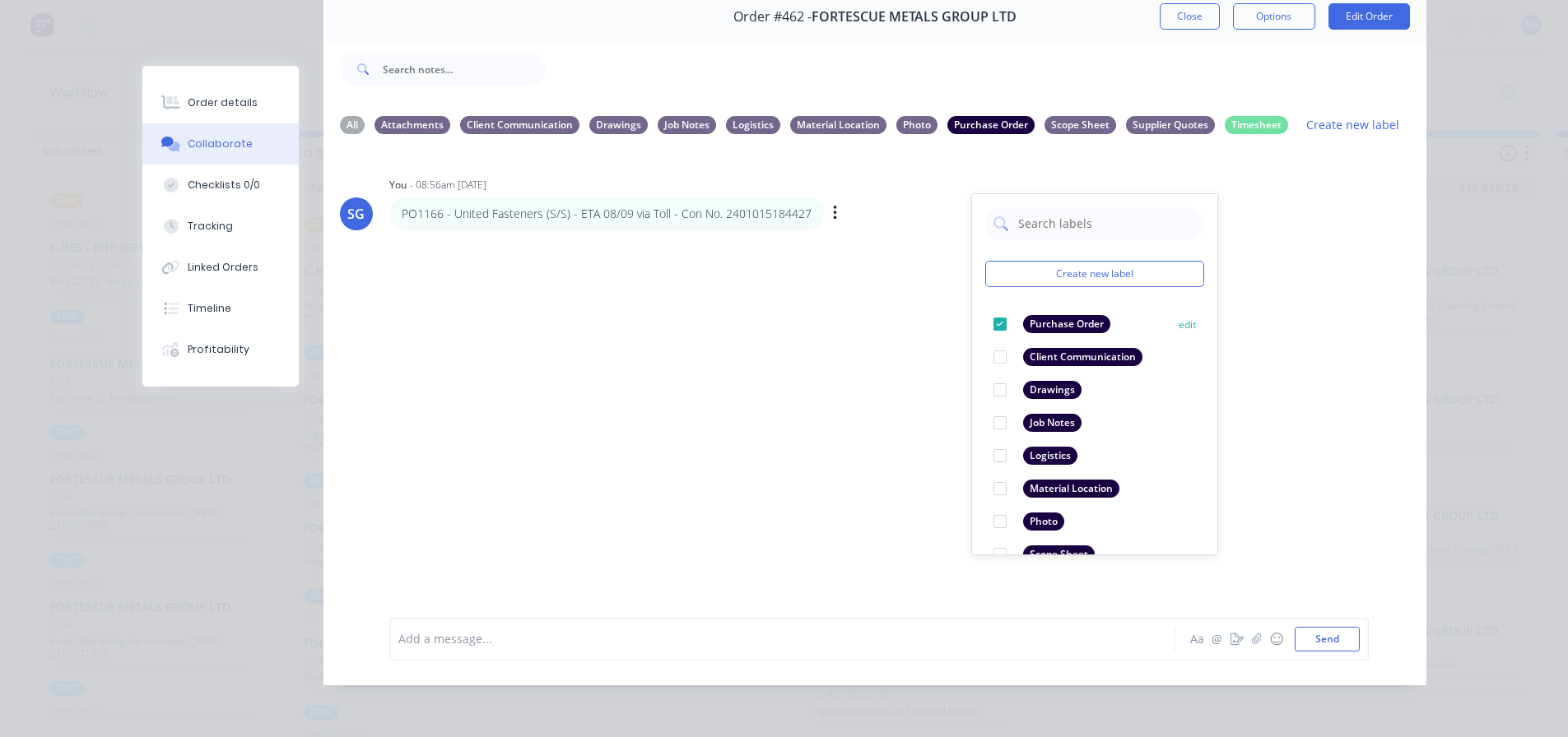
click at [992, 313] on div at bounding box center [1000, 324] width 33 height 33
click at [997, 411] on div at bounding box center [1000, 423] width 33 height 33
drag, startPoint x: 779, startPoint y: 327, endPoint x: 774, endPoint y: 273, distance: 54.2
click at [779, 327] on div "SG You - 08:56am [DATE] Create new label Logistics edit Client Communication ed…" at bounding box center [875, 370] width 1103 height 445
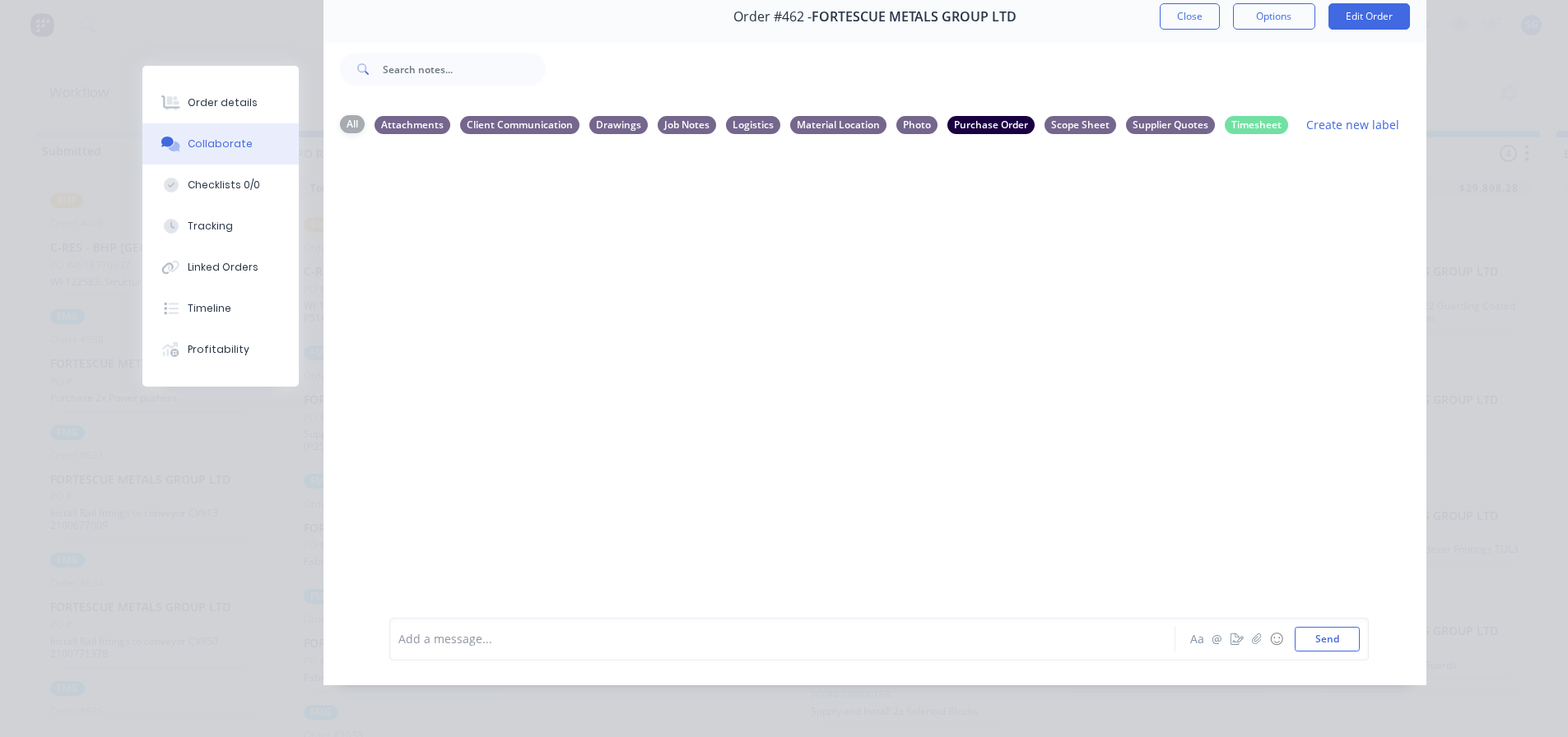
click at [355, 116] on div "All" at bounding box center [352, 125] width 24 height 18
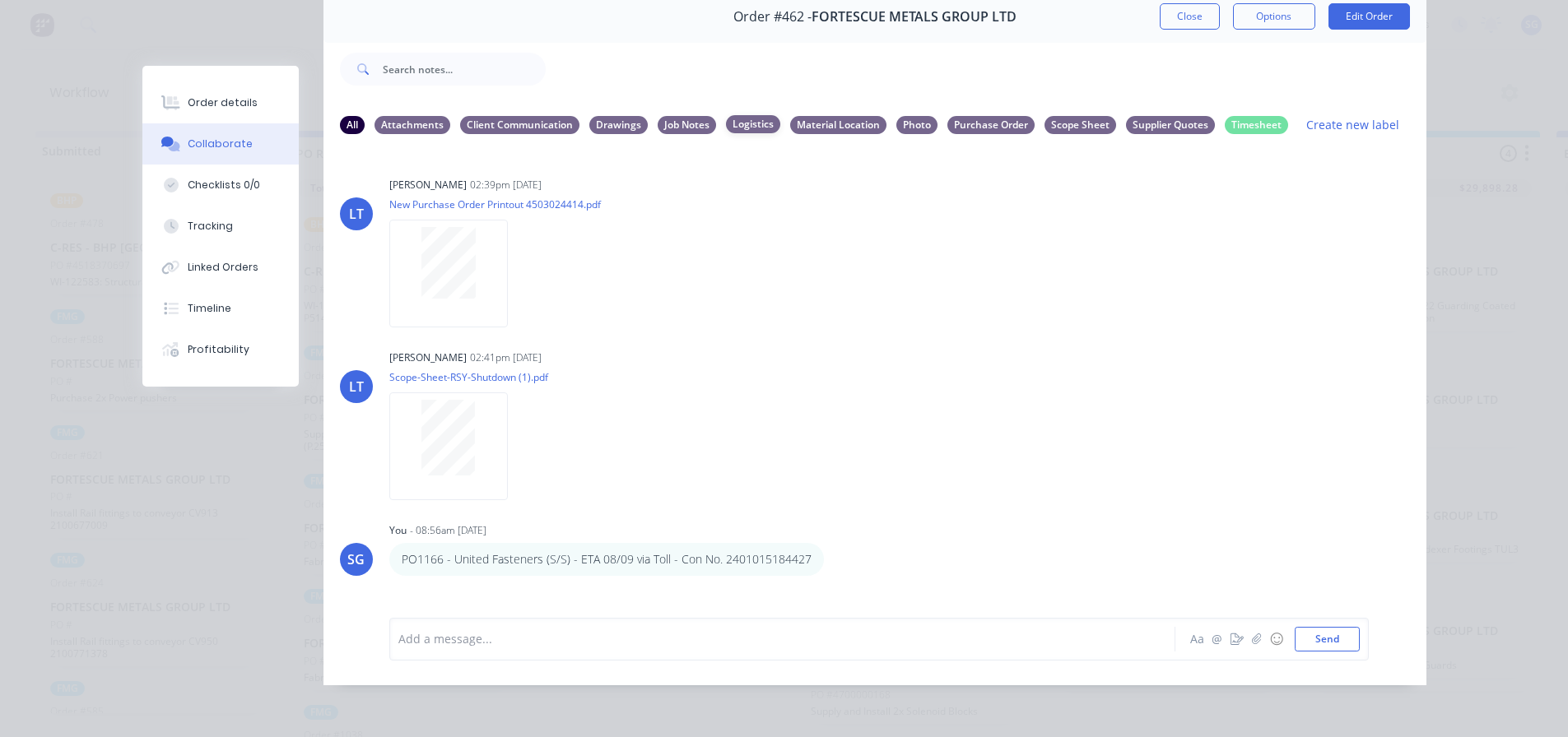
click at [741, 116] on div "Logistics" at bounding box center [753, 125] width 54 height 18
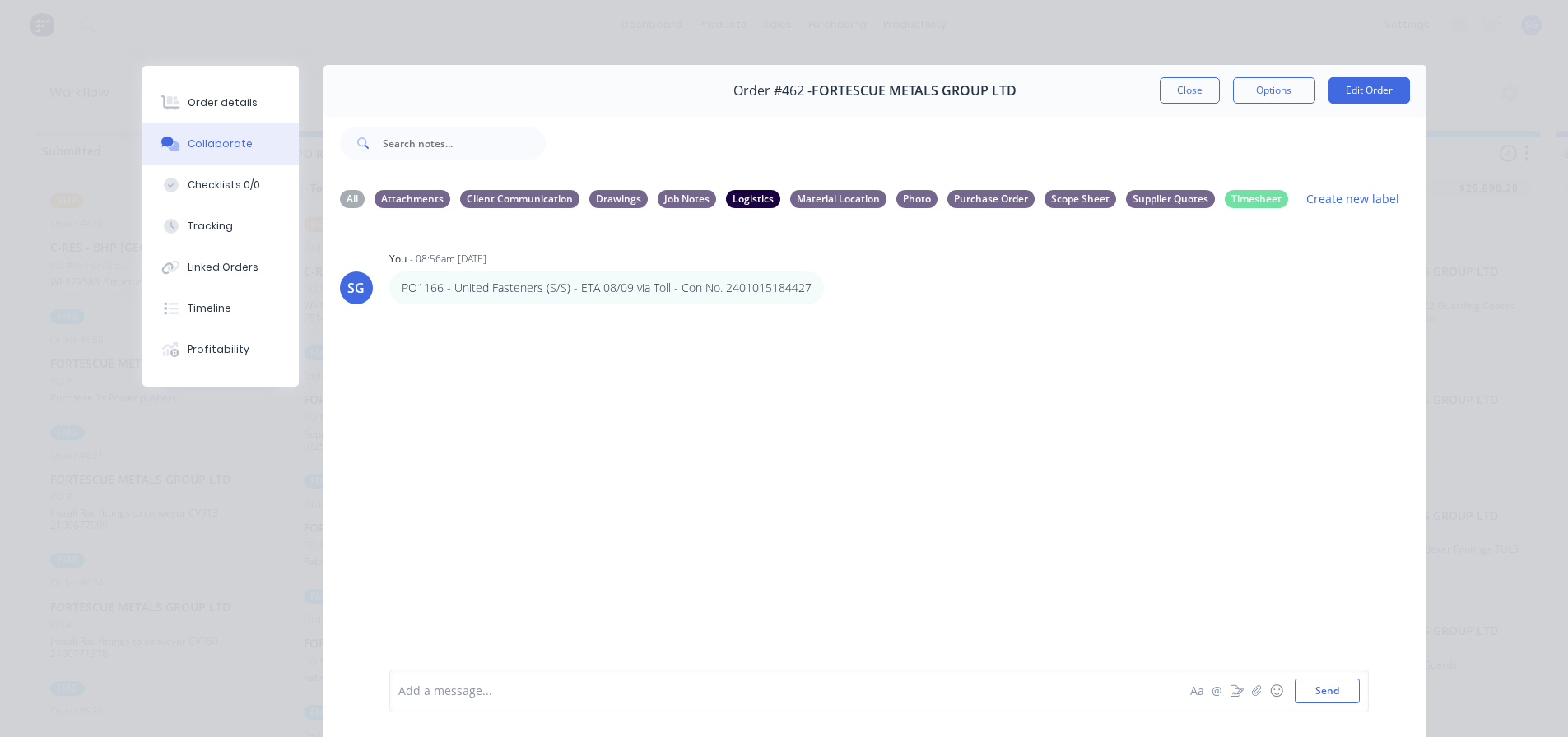
scroll to position [0, 0]
click at [411, 697] on div at bounding box center [759, 691] width 720 height 17
click at [532, 685] on span "PO1165 - Infrabuild (S/S) - ETA 16/09 from [GEOGRAPHIC_DATA]" at bounding box center [572, 691] width 346 height 15
click at [1338, 694] on button "Send" at bounding box center [1328, 690] width 65 height 24
click at [340, 206] on div "All" at bounding box center [352, 199] width 24 height 18
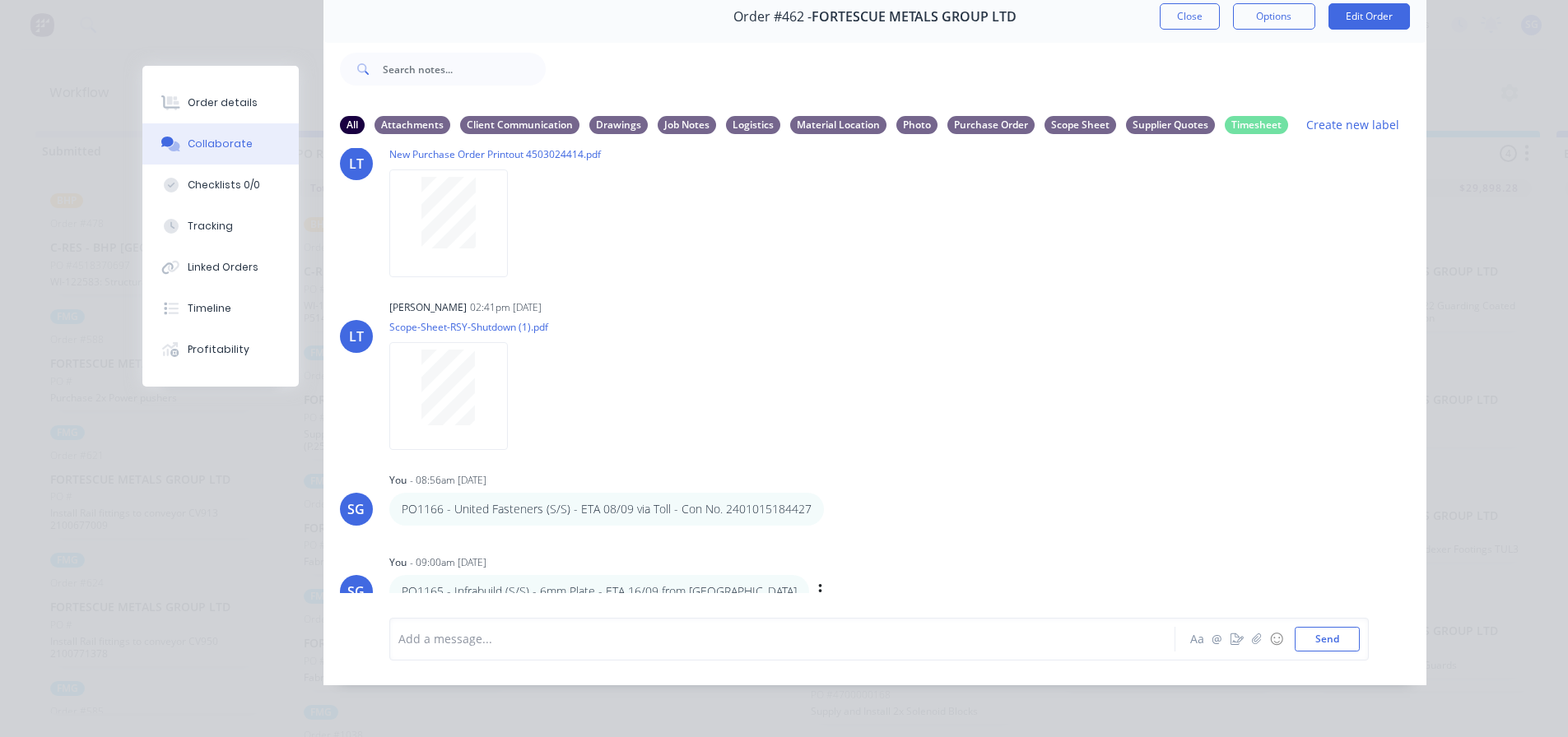
scroll to position [52, 0]
click at [818, 580] on icon "button" at bounding box center [820, 589] width 5 height 19
click at [828, 524] on button "Labels" at bounding box center [879, 533] width 104 height 27
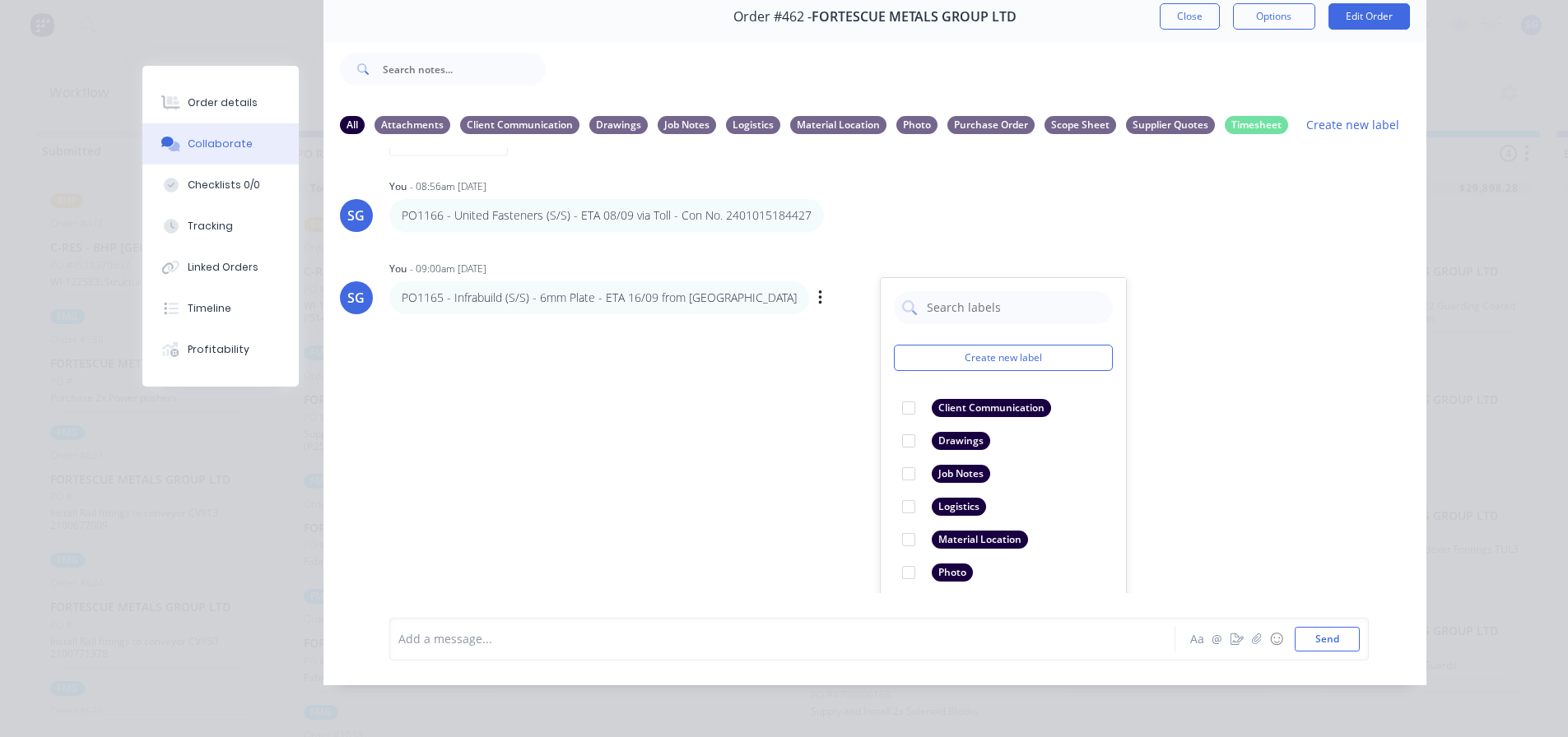
scroll to position [378, 0]
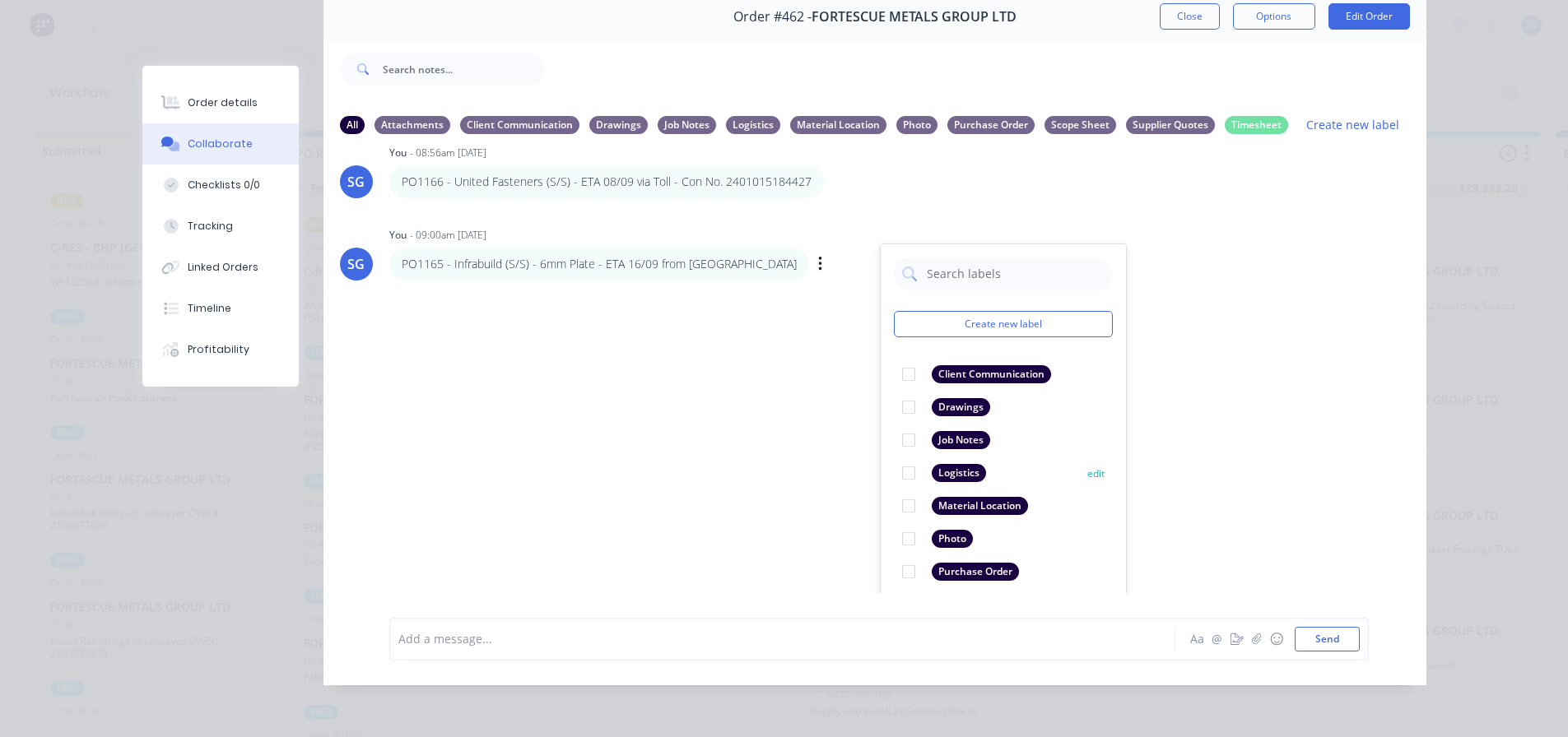
click at [899, 462] on div at bounding box center [908, 472] width 33 height 33
click at [1257, 362] on div "LT [PERSON_NAME] 02:39pm [DATE] New Purchase Order Printout 4503024414.pdf Labe…" at bounding box center [875, 370] width 1103 height 445
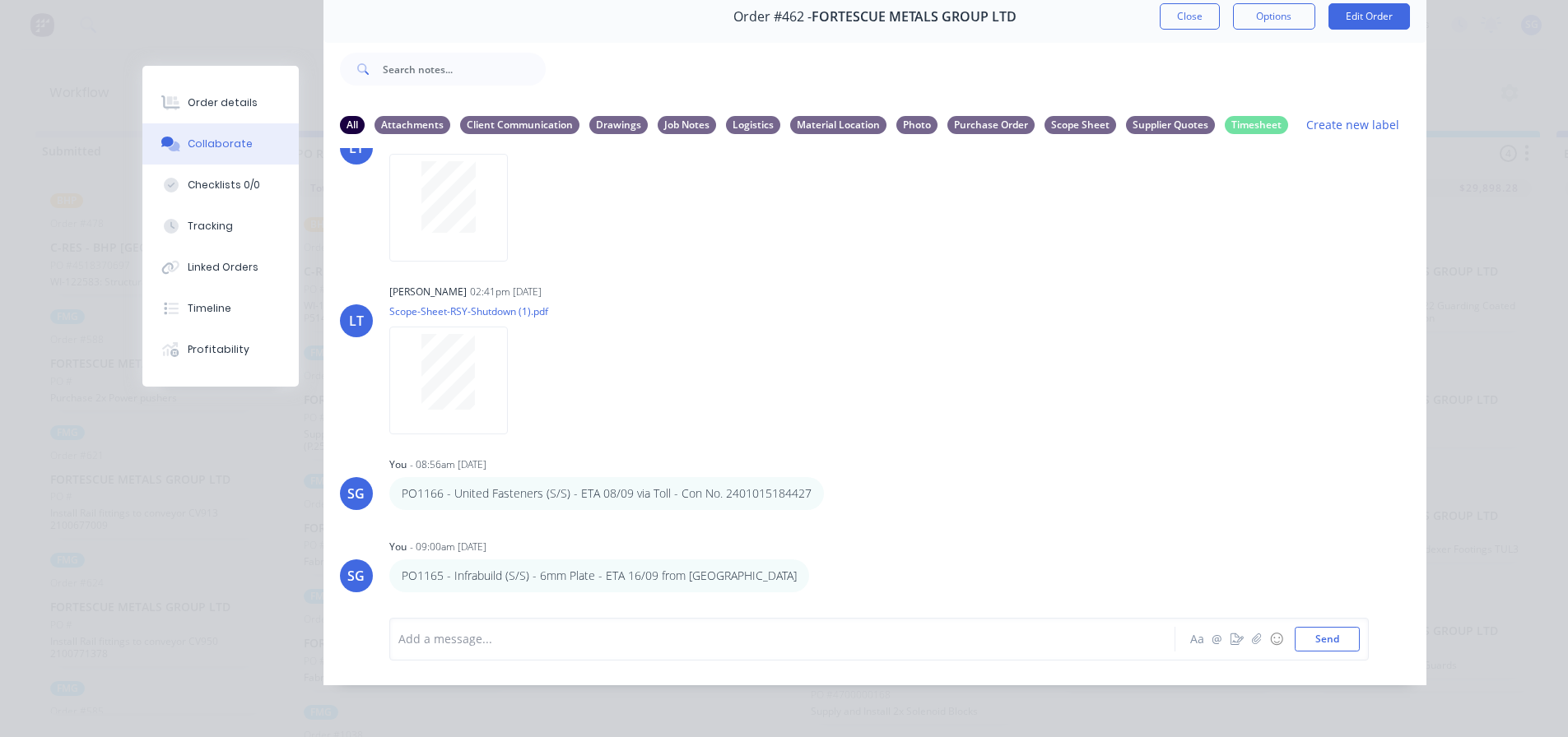
scroll to position [53, 0]
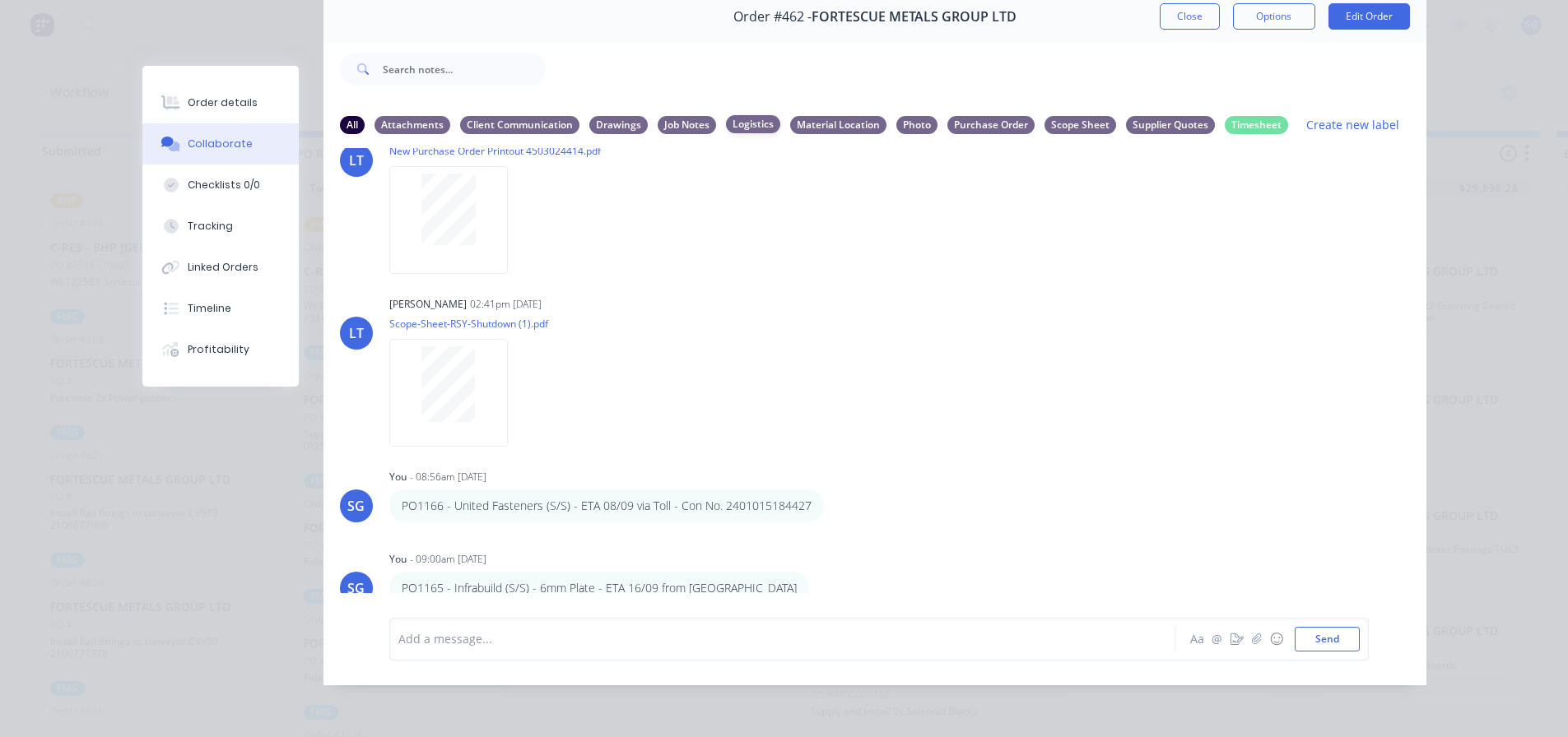
click at [747, 116] on div "Logistics" at bounding box center [753, 125] width 54 height 18
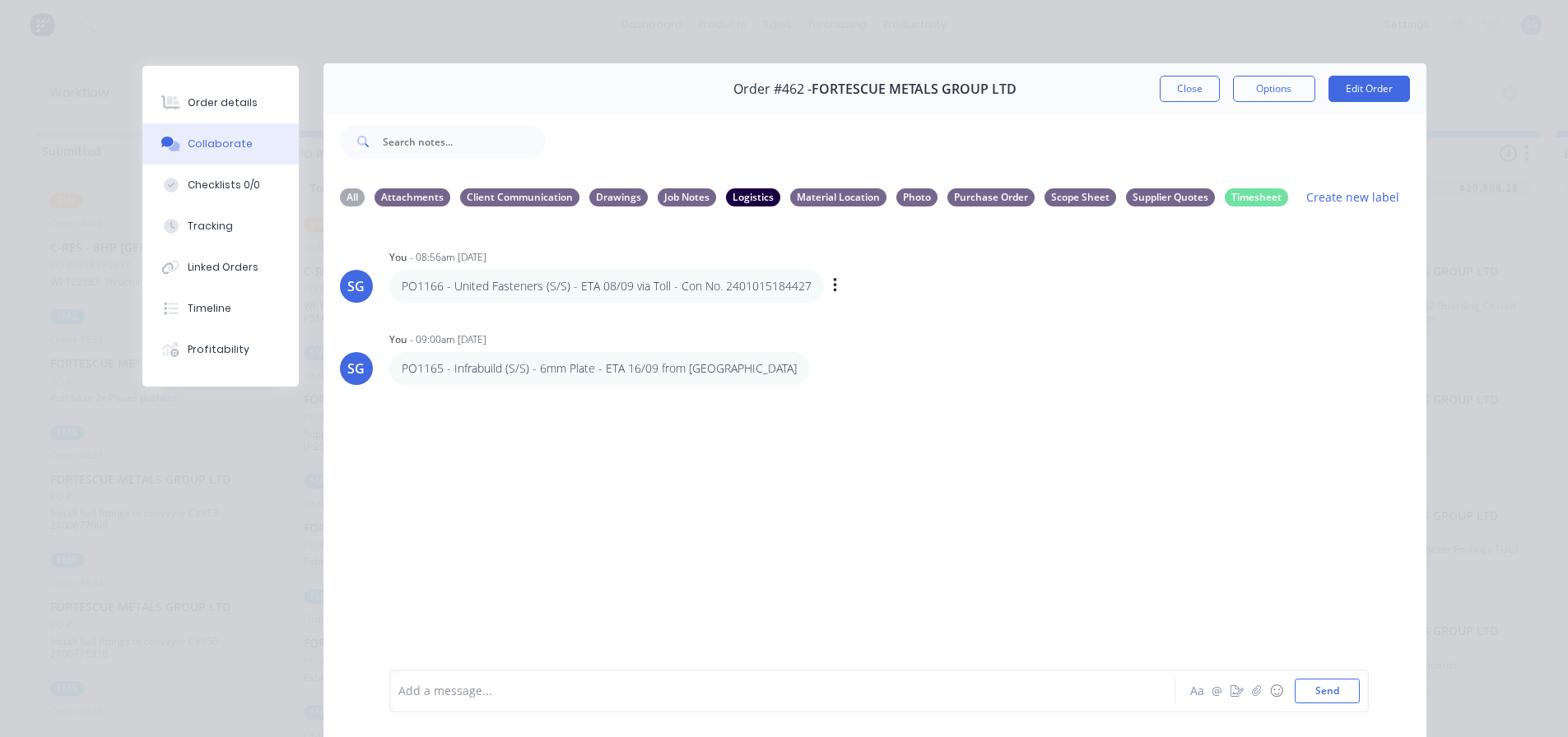
scroll to position [0, 0]
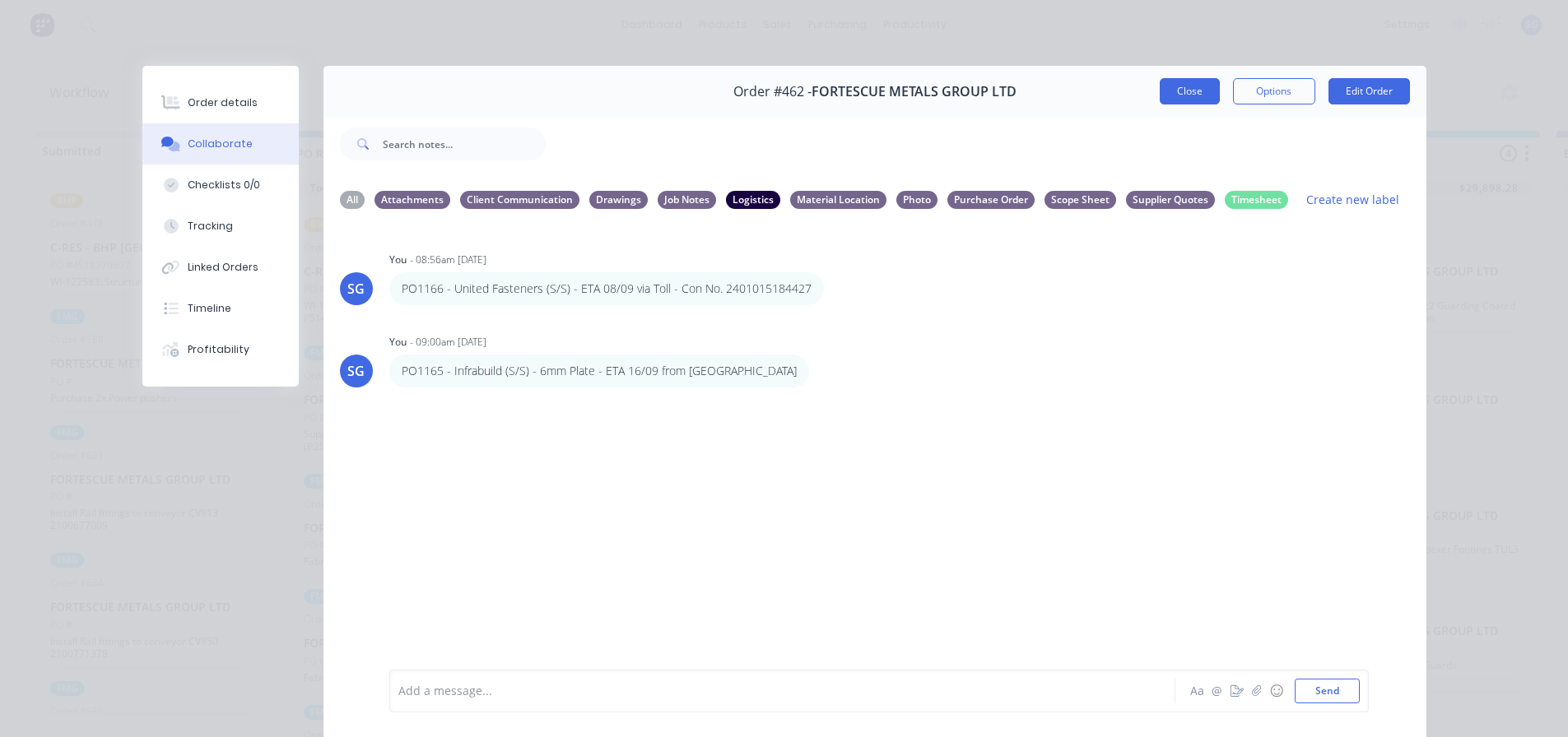
click at [1160, 90] on button "Close" at bounding box center [1189, 91] width 60 height 26
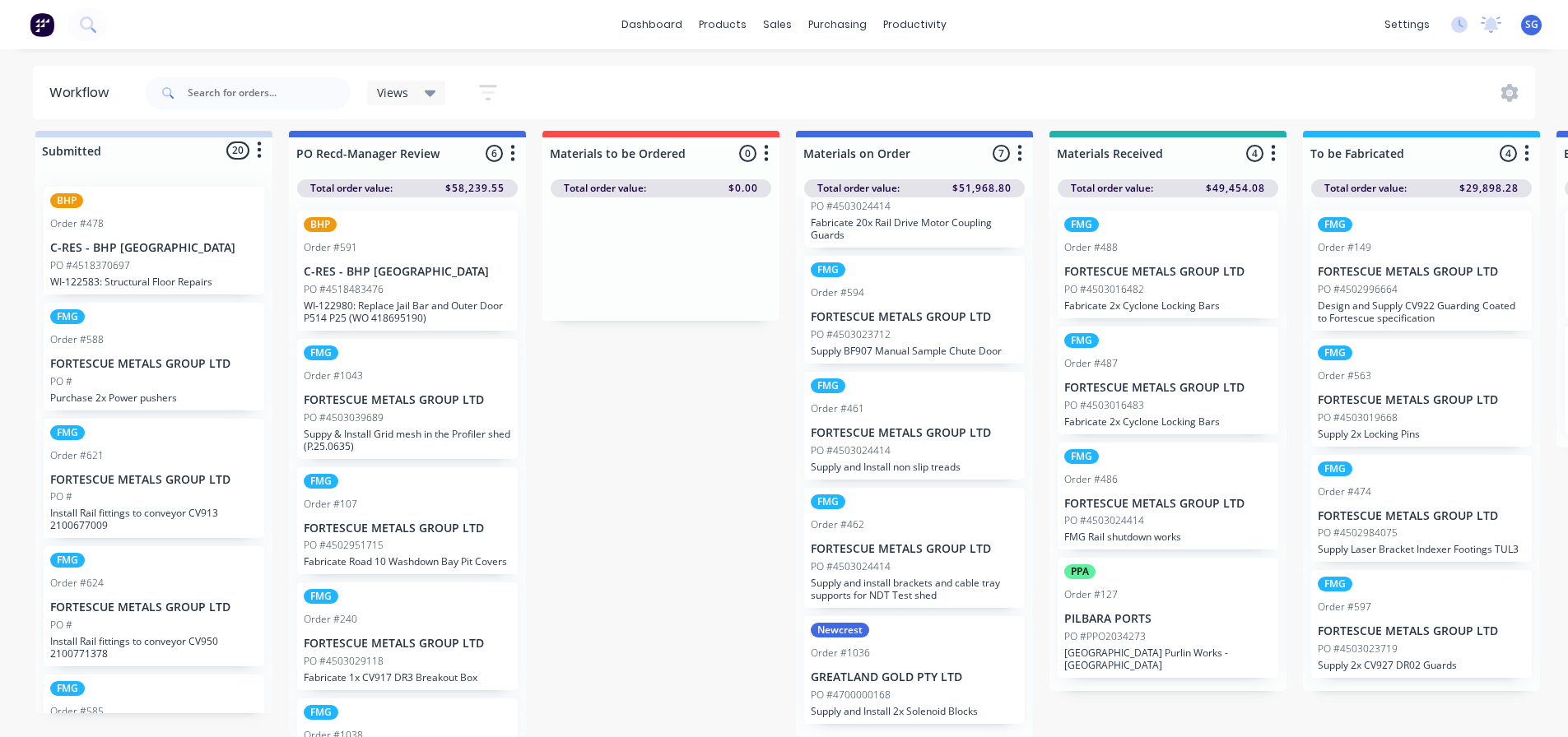
click at [889, 423] on div "FMG Order #461 FORTESCUE METALS GROUP LTD PO #4503024414 Supply and Install non…" at bounding box center [915, 425] width 221 height 107
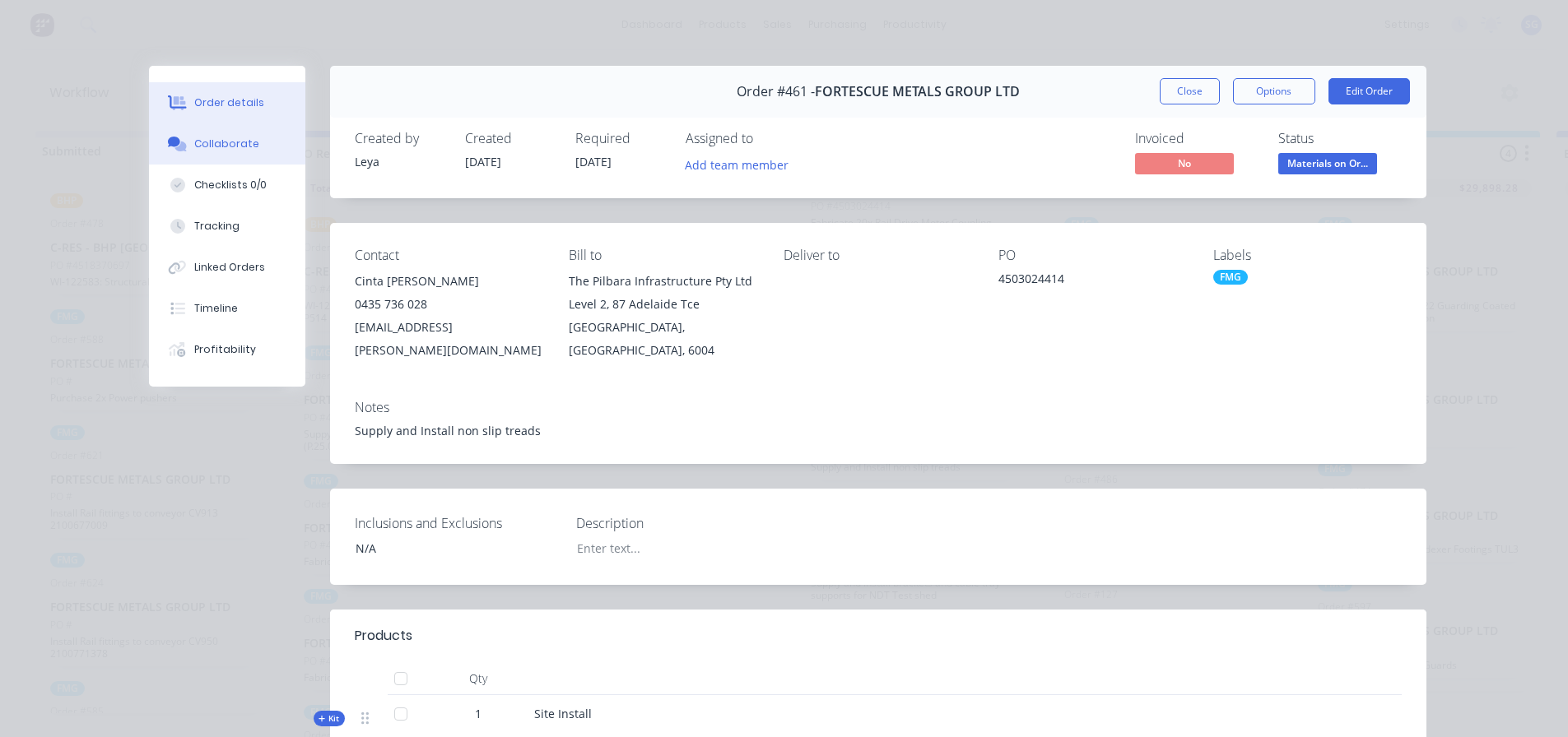
click at [233, 138] on div "Collaborate" at bounding box center [227, 144] width 65 height 14
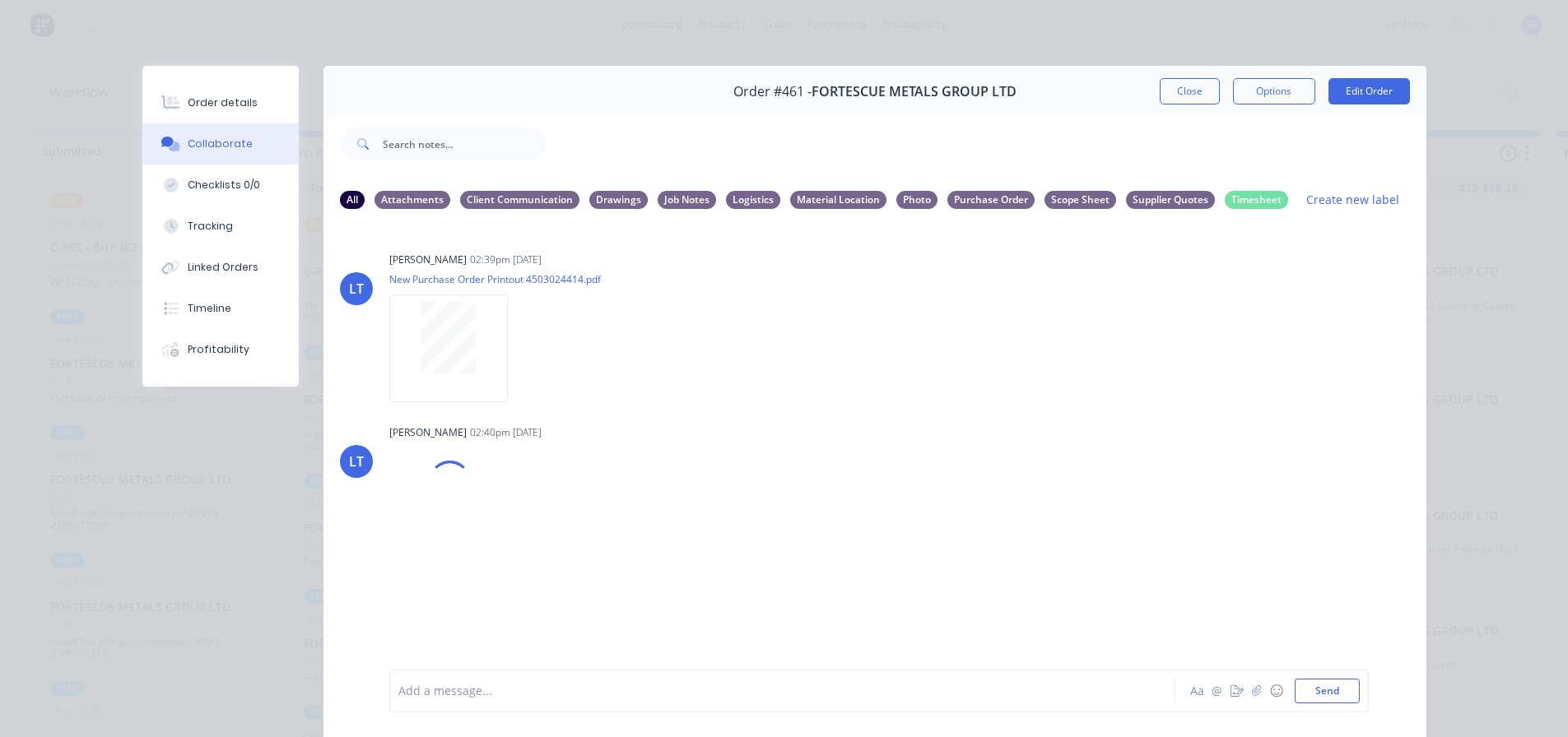
click at [793, 676] on div "Add a message... Aa @ ☺ Send" at bounding box center [879, 690] width 980 height 42
click at [786, 691] on div at bounding box center [759, 691] width 720 height 17
click at [757, 691] on div "PO1167 (S/S) - United Fasteners - ETA 08/09 via Toll - Con No." at bounding box center [759, 691] width 720 height 17
click at [1311, 695] on button "Send" at bounding box center [1328, 690] width 65 height 24
click at [832, 632] on button "button" at bounding box center [835, 634] width 6 height 23
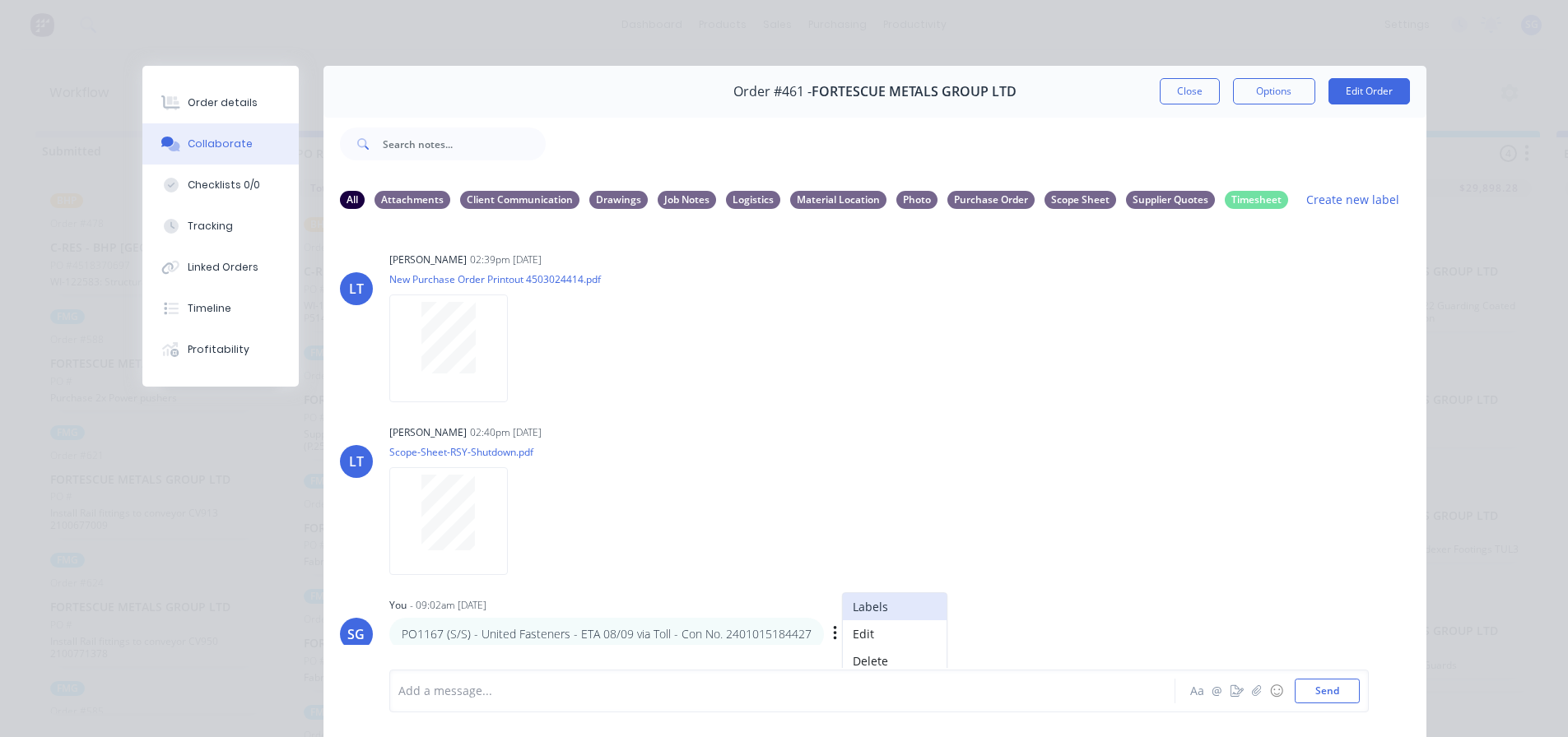
click at [854, 611] on button "Labels" at bounding box center [895, 607] width 104 height 27
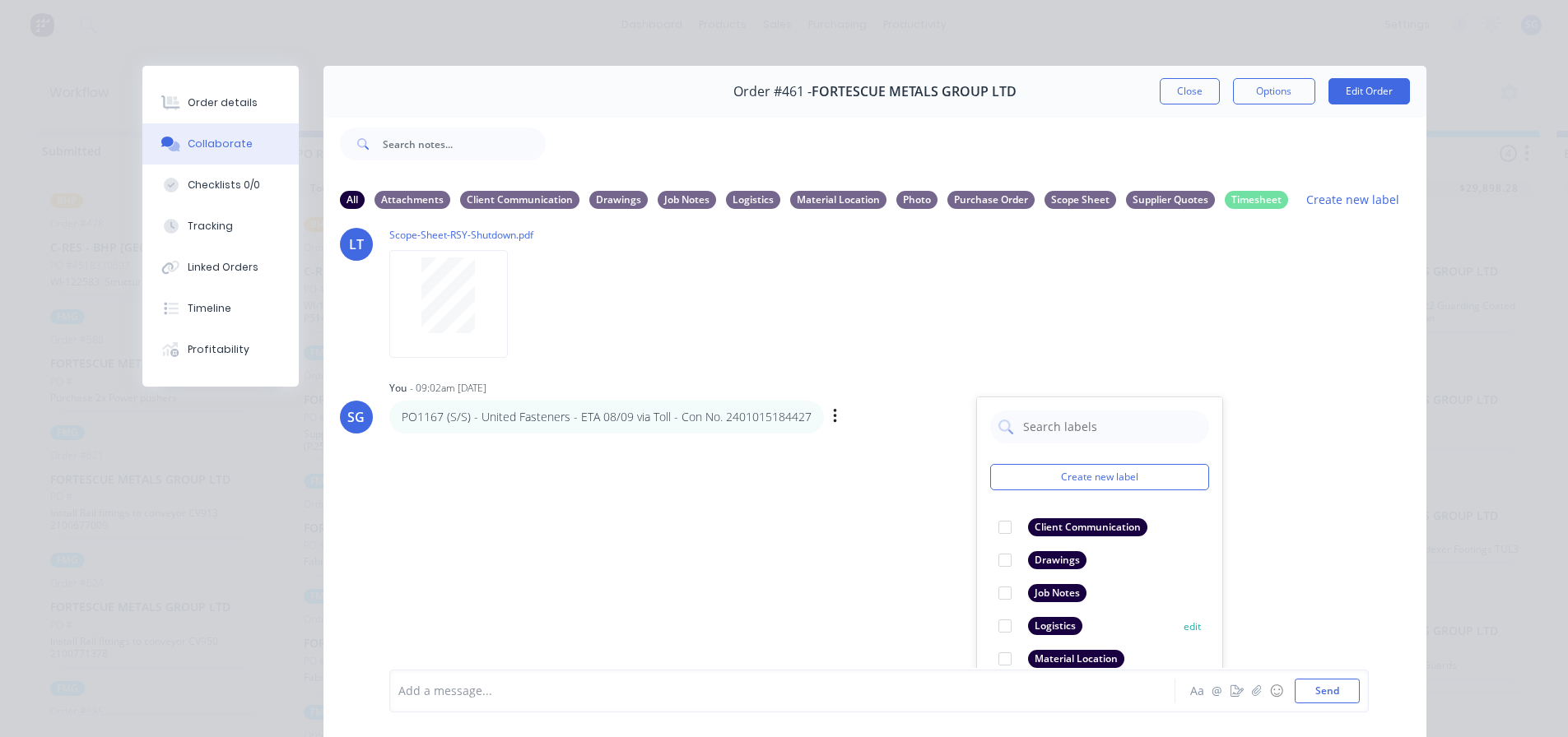
scroll to position [247, 0]
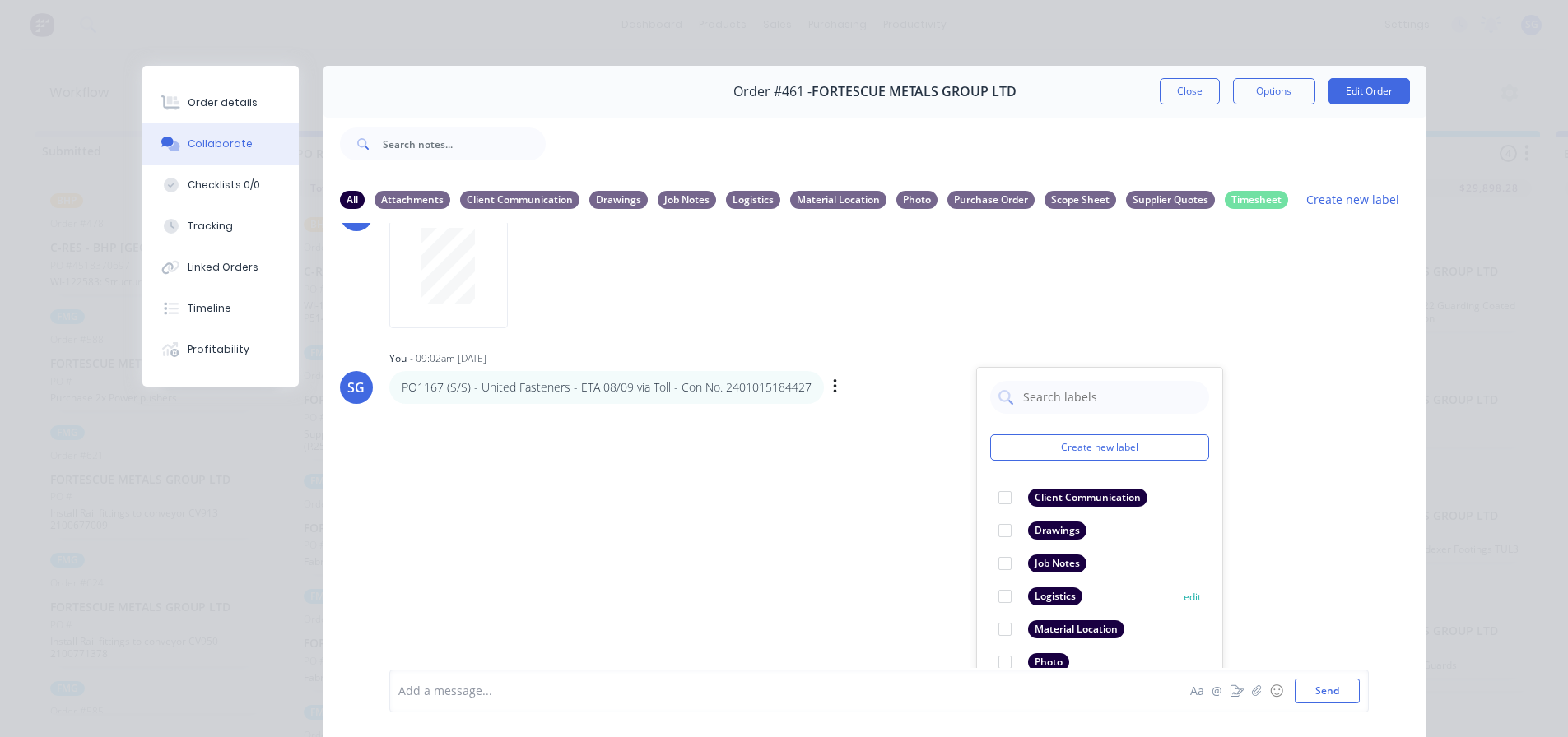
click at [1000, 599] on div at bounding box center [1005, 596] width 33 height 33
click at [876, 329] on div "LT [PERSON_NAME] 02:39pm [DATE] New Purchase Order Printout 4503024414.pdf Labe…" at bounding box center [875, 445] width 1103 height 445
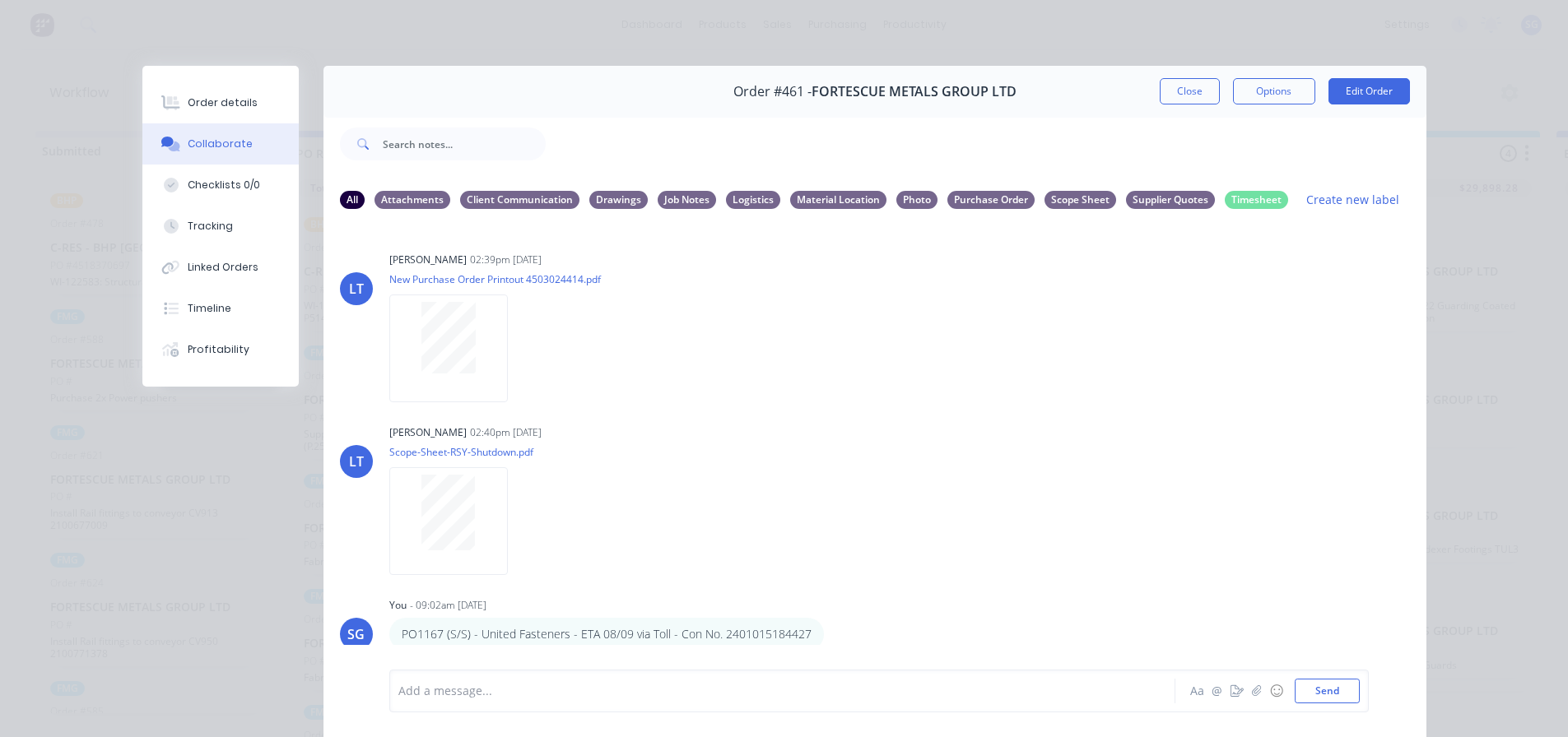
scroll to position [0, 0]
click at [1191, 94] on button "Close" at bounding box center [1189, 91] width 60 height 26
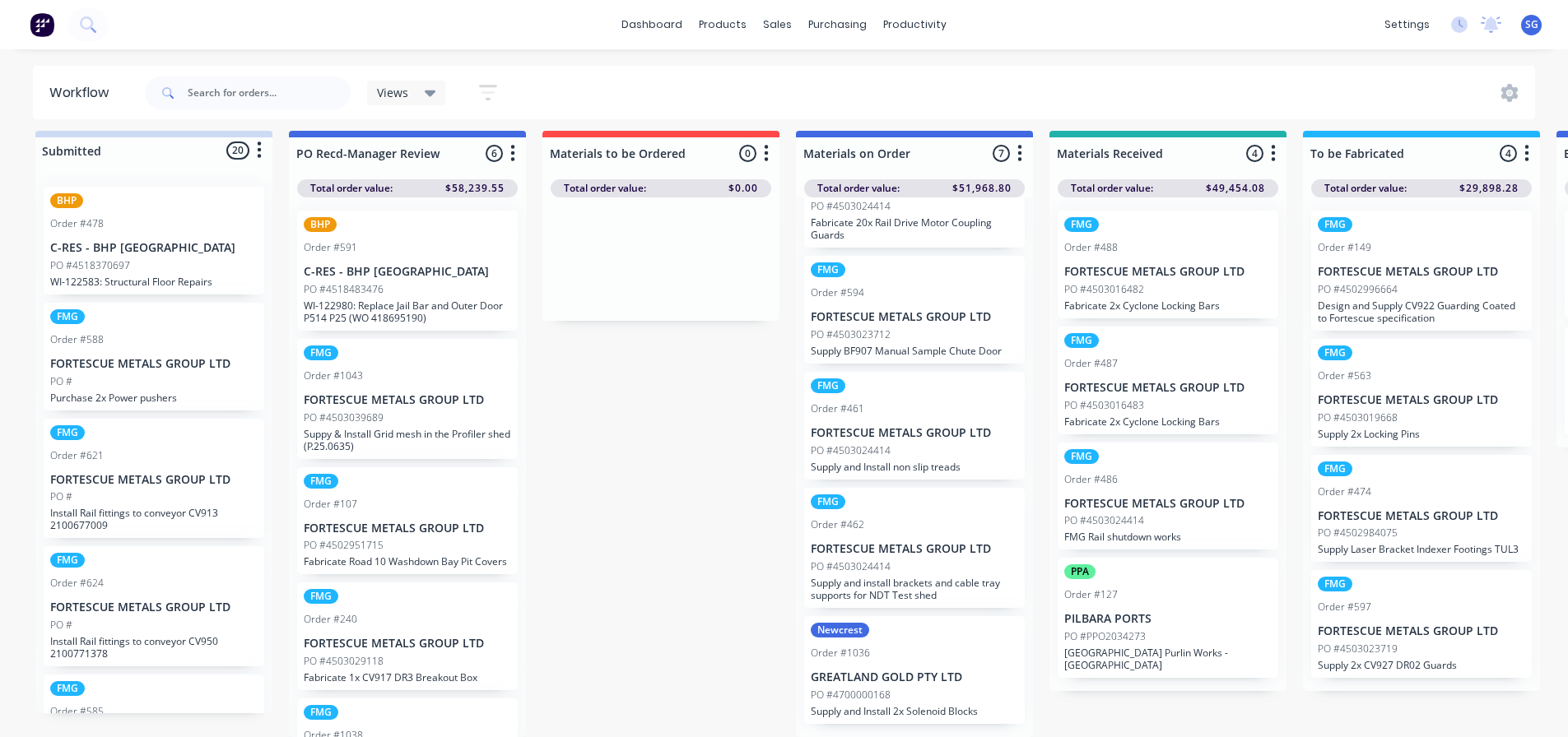
click at [881, 576] on p "Supply and install brackets and cable tray supports for NDT Test shed" at bounding box center [915, 588] width 208 height 24
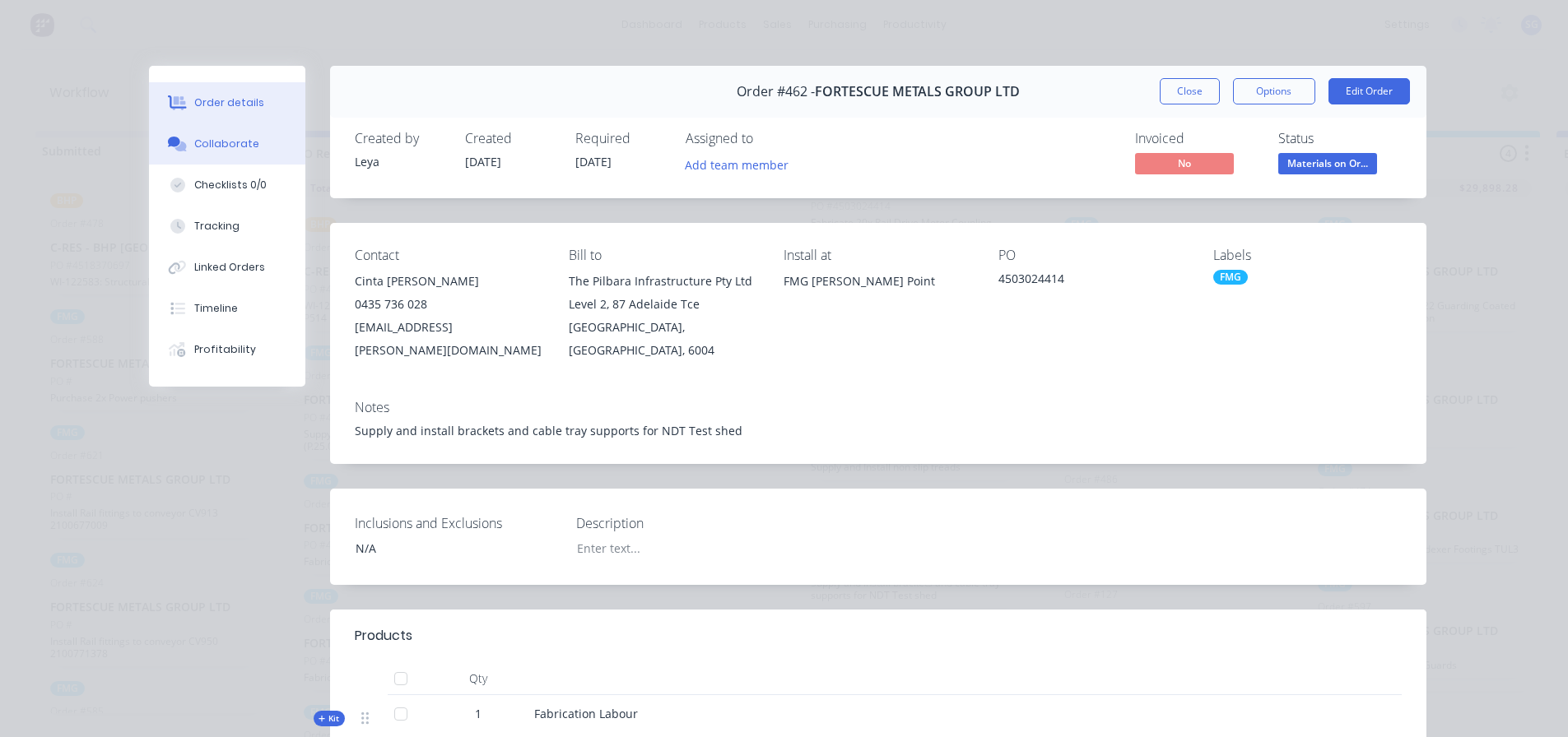
click at [199, 144] on div "Collaborate" at bounding box center [227, 144] width 65 height 14
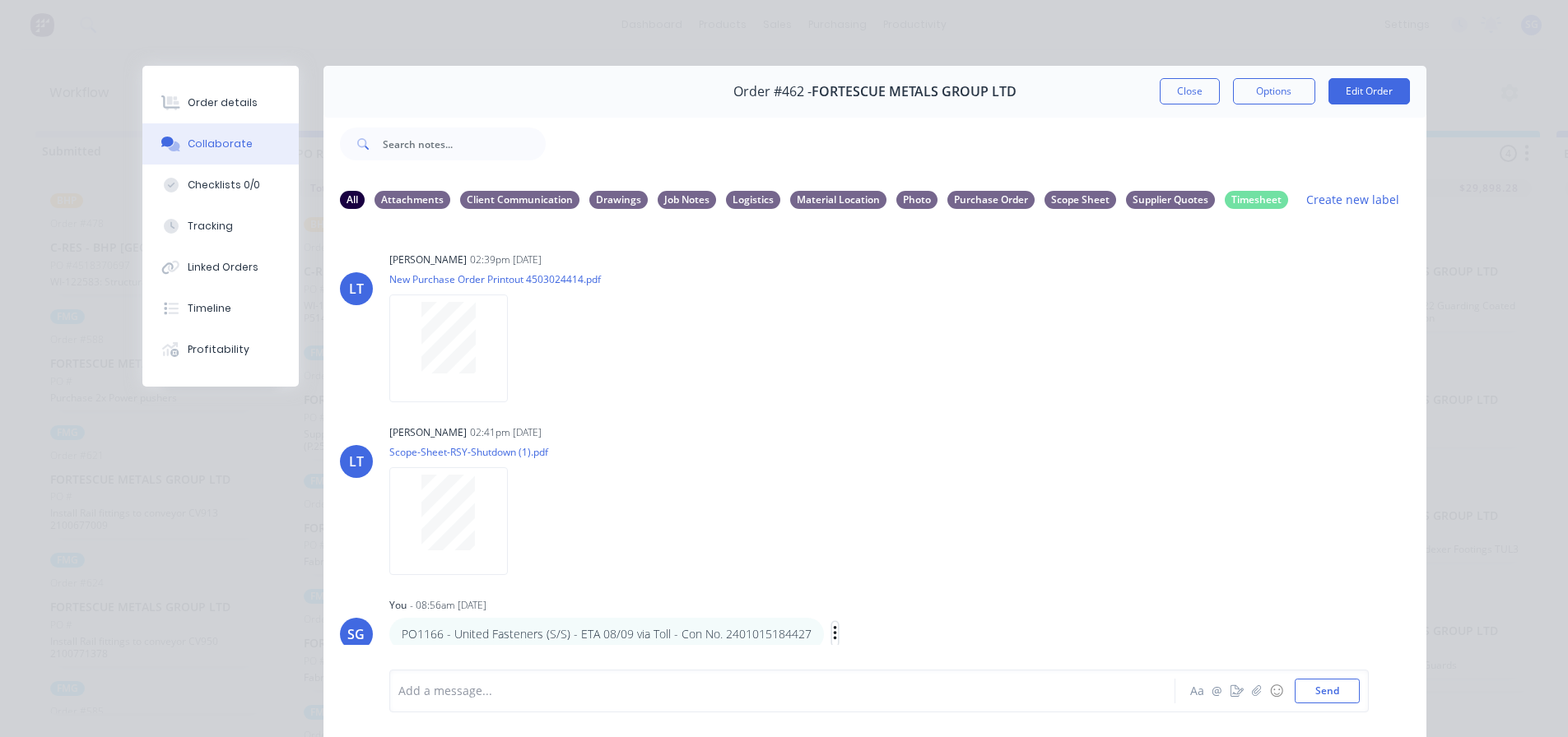
click at [833, 635] on icon "button" at bounding box center [835, 633] width 4 height 14
click at [843, 635] on button "Edit" at bounding box center [895, 634] width 104 height 27
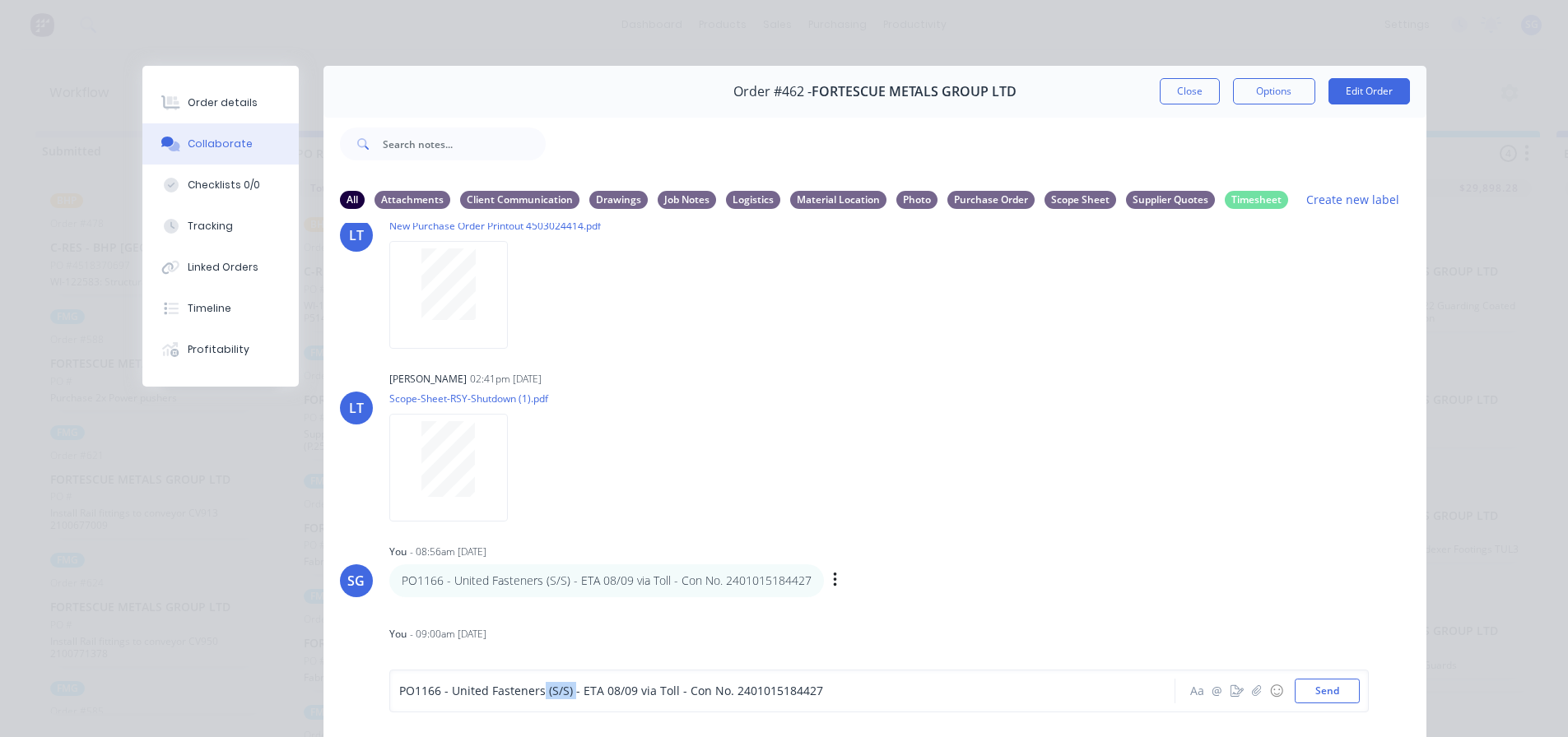
drag, startPoint x: 566, startPoint y: 691, endPoint x: 535, endPoint y: 694, distance: 31.1
click at [535, 694] on span "PO1166 - United Fasteners (S/S) - ETA 08/09 via Toll - Con No. 2401015184427" at bounding box center [611, 691] width 424 height 15
drag, startPoint x: 438, startPoint y: 692, endPoint x: 580, endPoint y: 692, distance: 142.0
click at [440, 692] on span "PO1166 - United Fasteners- ETA 08/09 via Toll - Con No. 2401015184427" at bounding box center [596, 691] width 393 height 15
click at [1331, 696] on button "Send" at bounding box center [1328, 690] width 65 height 24
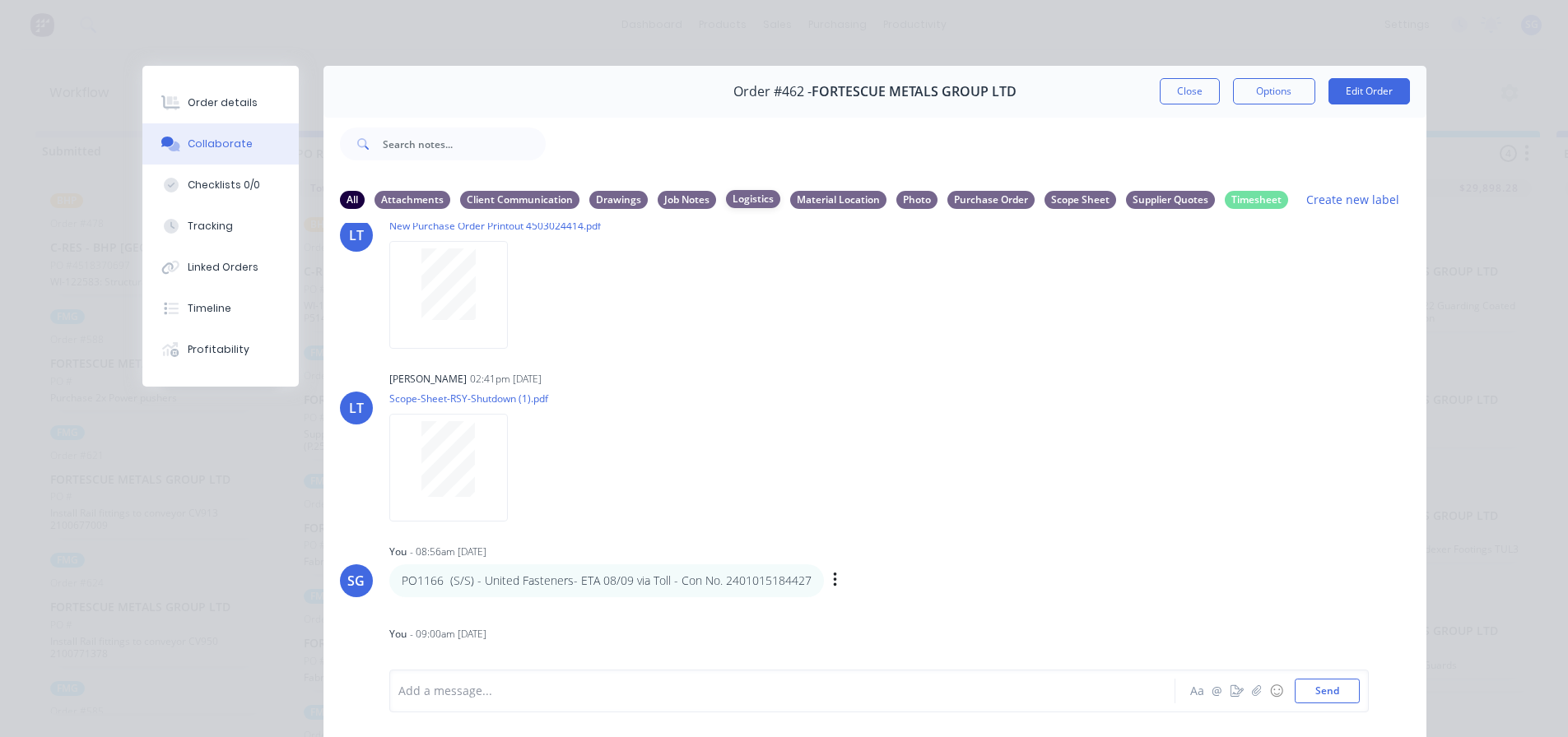
click at [739, 199] on div "Logistics" at bounding box center [753, 199] width 54 height 18
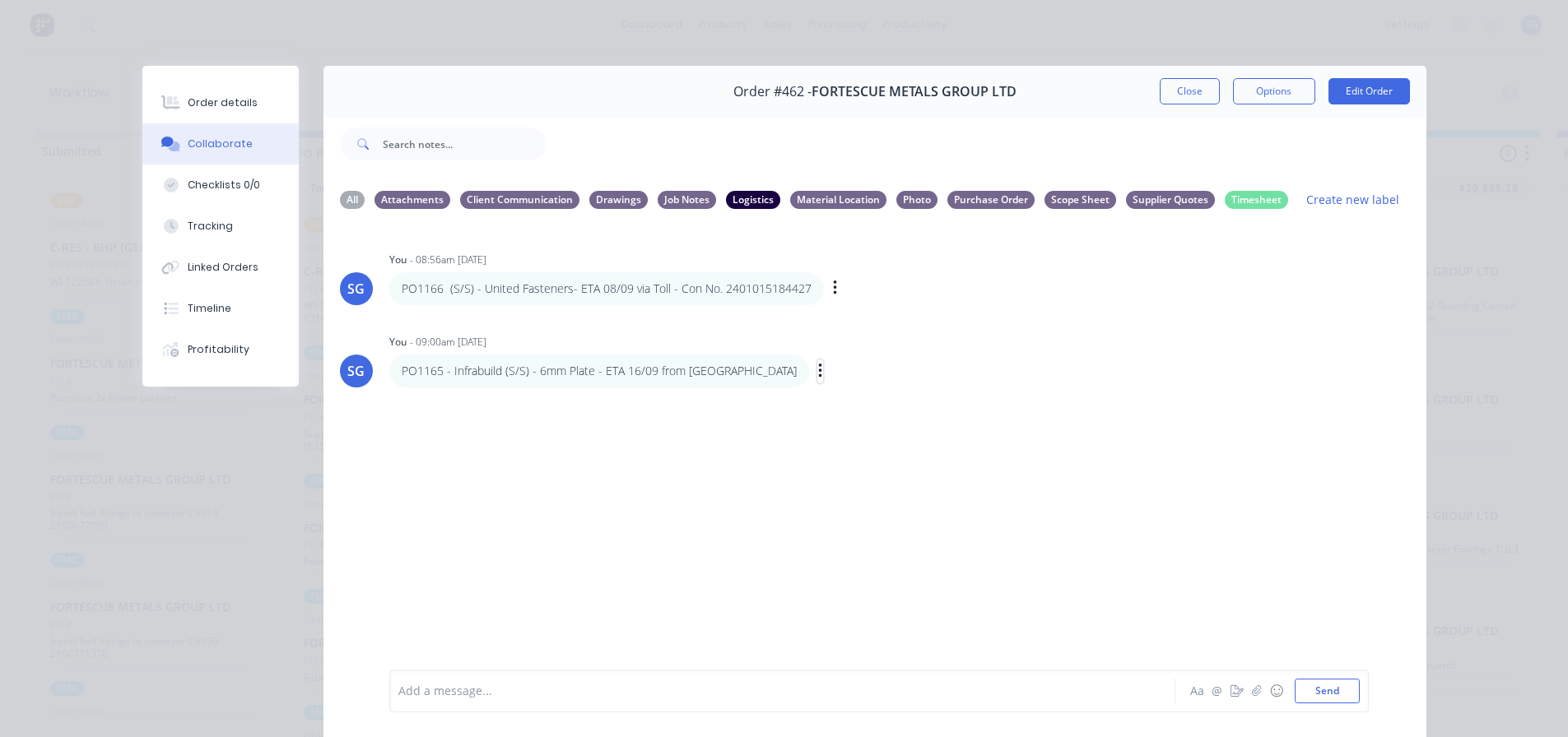
click at [818, 374] on icon "button" at bounding box center [820, 371] width 5 height 19
click at [828, 398] on button "Edit" at bounding box center [879, 401] width 104 height 27
click at [524, 688] on span "PO1165 - Infrabuild (S/S) - 6mm Plate - ETA 16/09 from [GEOGRAPHIC_DATA]" at bounding box center [607, 691] width 416 height 15
click at [1338, 691] on button "Send" at bounding box center [1328, 690] width 65 height 24
click at [833, 290] on icon "button" at bounding box center [835, 288] width 5 height 19
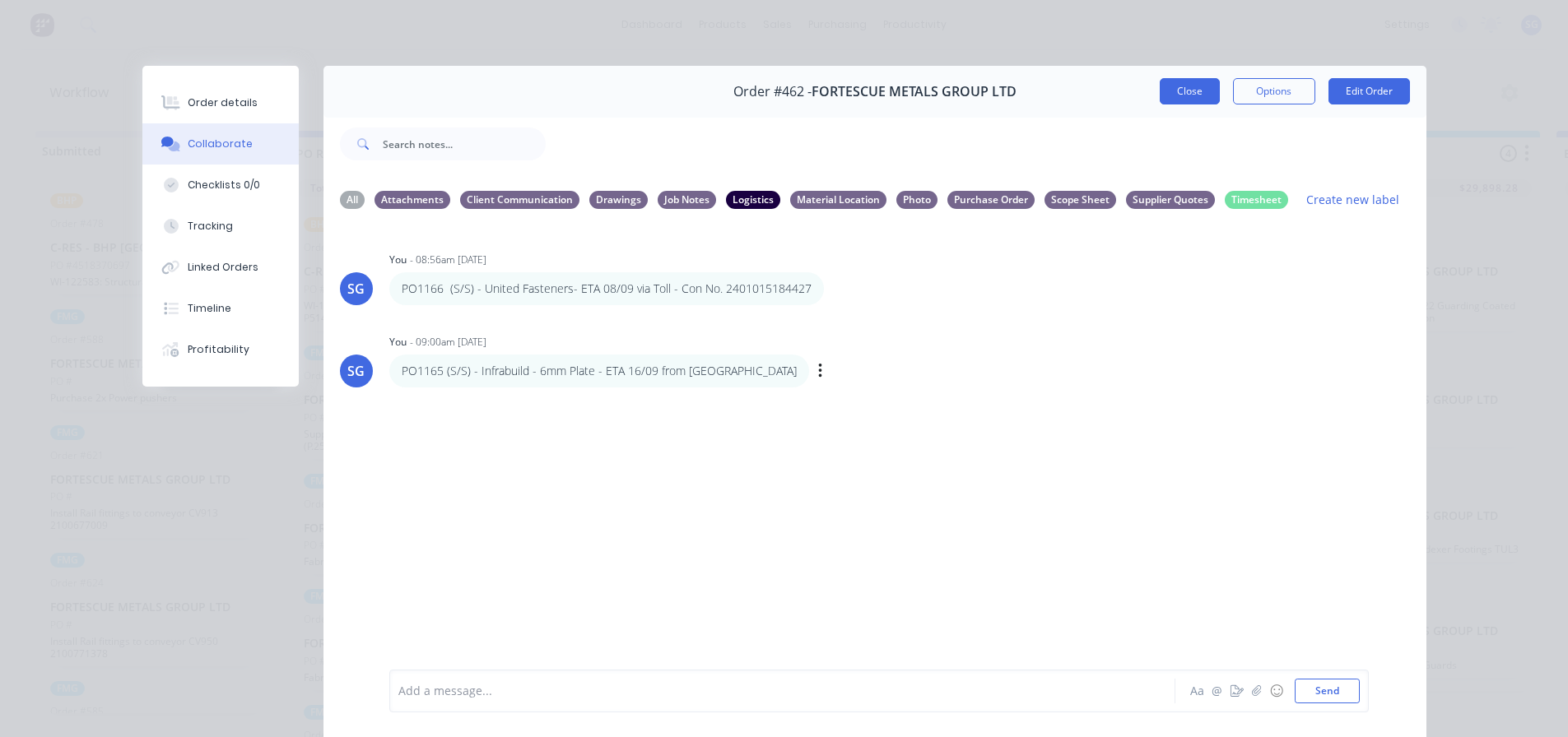
click at [1186, 90] on button "Close" at bounding box center [1189, 91] width 60 height 26
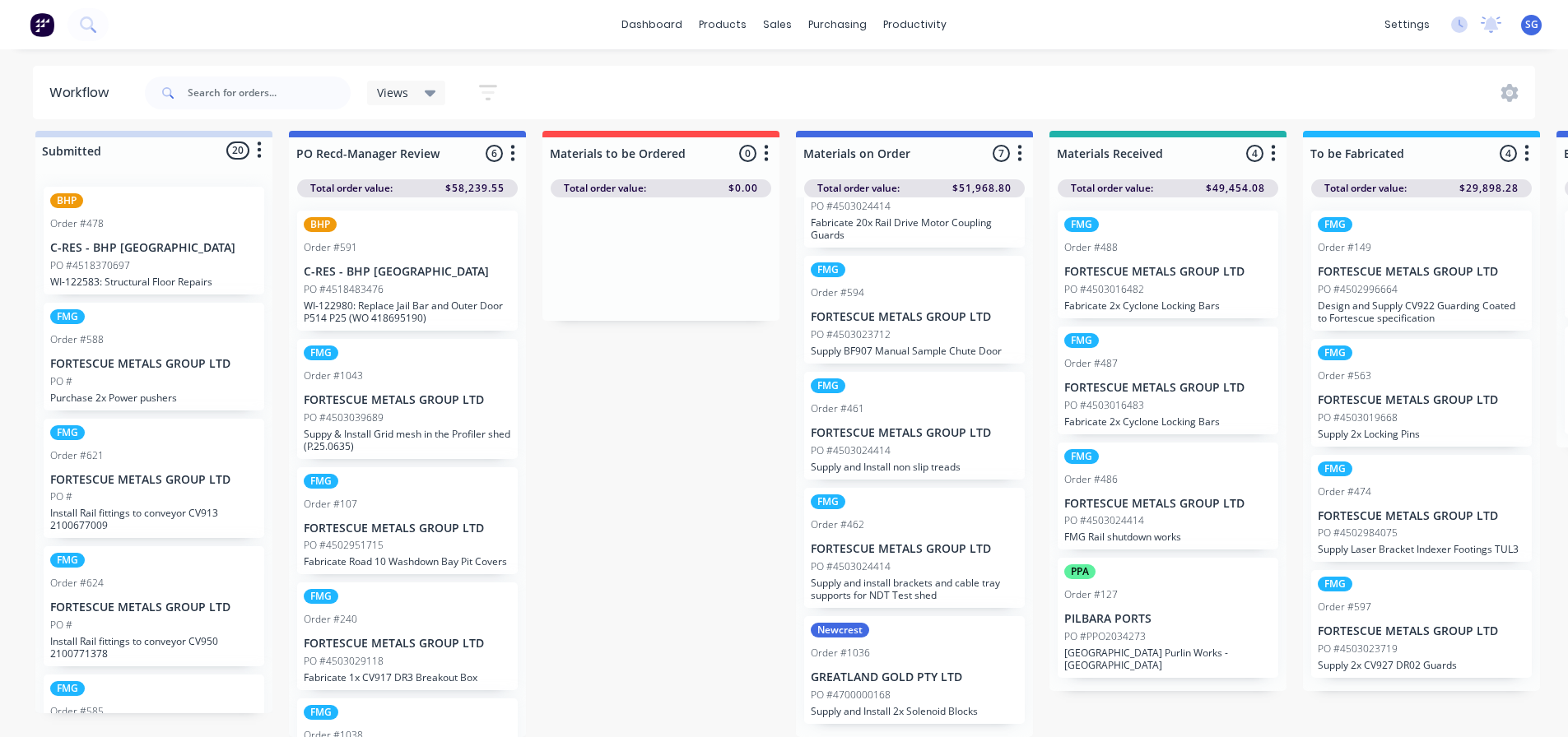
click at [890, 421] on div "FMG Order #461 FORTESCUE METALS GROUP LTD PO #4503024414 Supply and Install non…" at bounding box center [915, 425] width 221 height 107
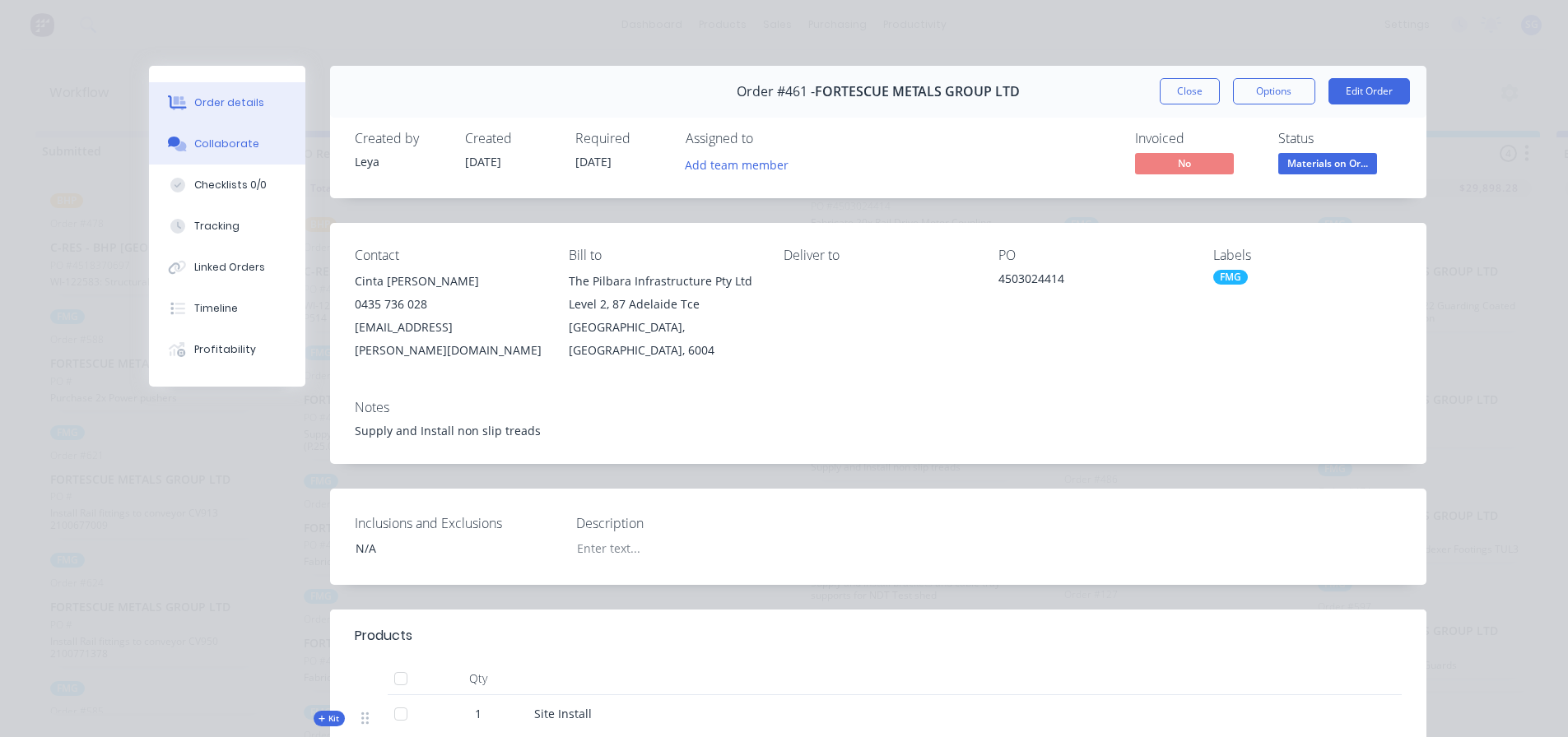
click at [211, 146] on div "Collaborate" at bounding box center [227, 144] width 65 height 14
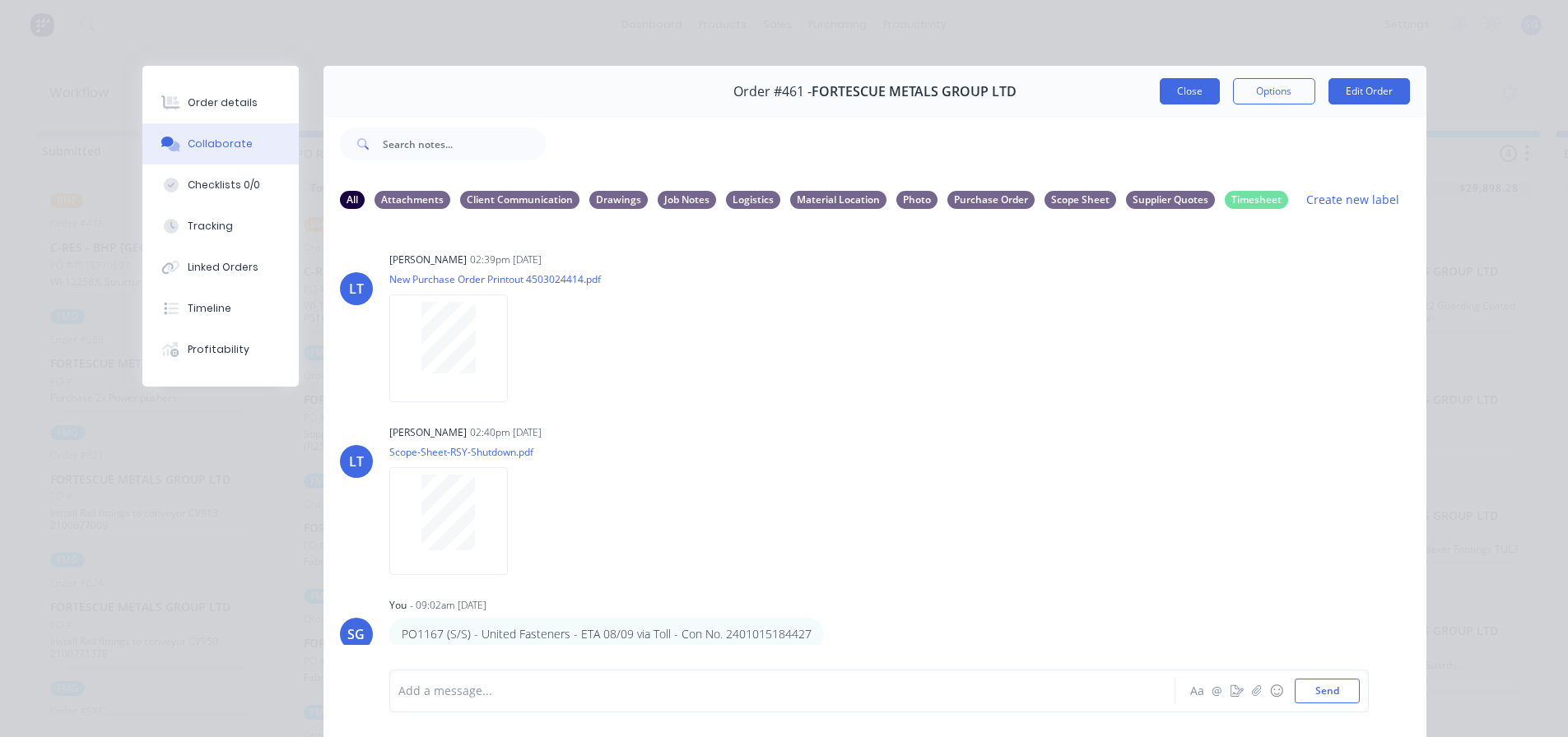
click at [1177, 89] on button "Close" at bounding box center [1189, 91] width 60 height 26
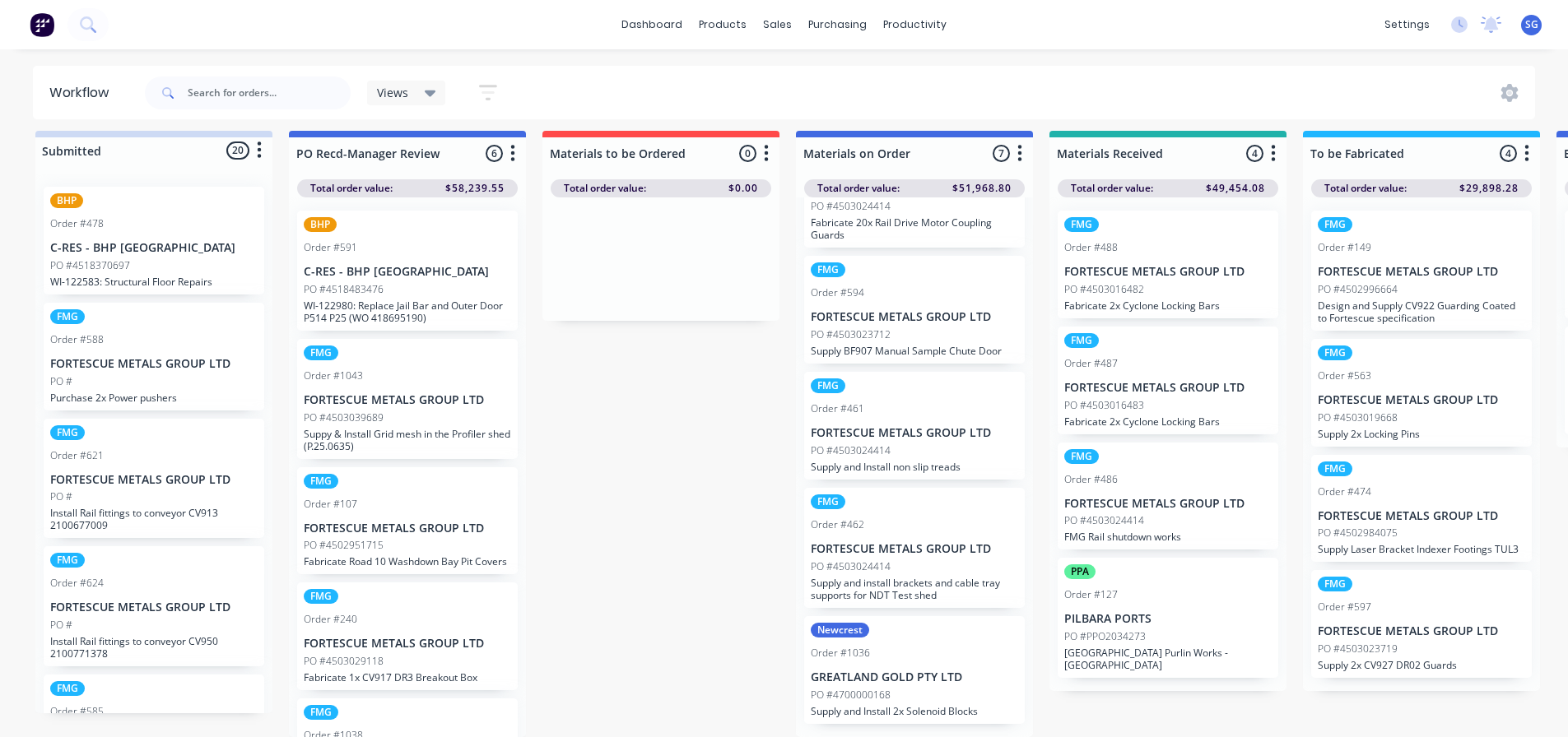
click at [886, 313] on p "FORTESCUE METALS GROUP LTD" at bounding box center [915, 316] width 208 height 14
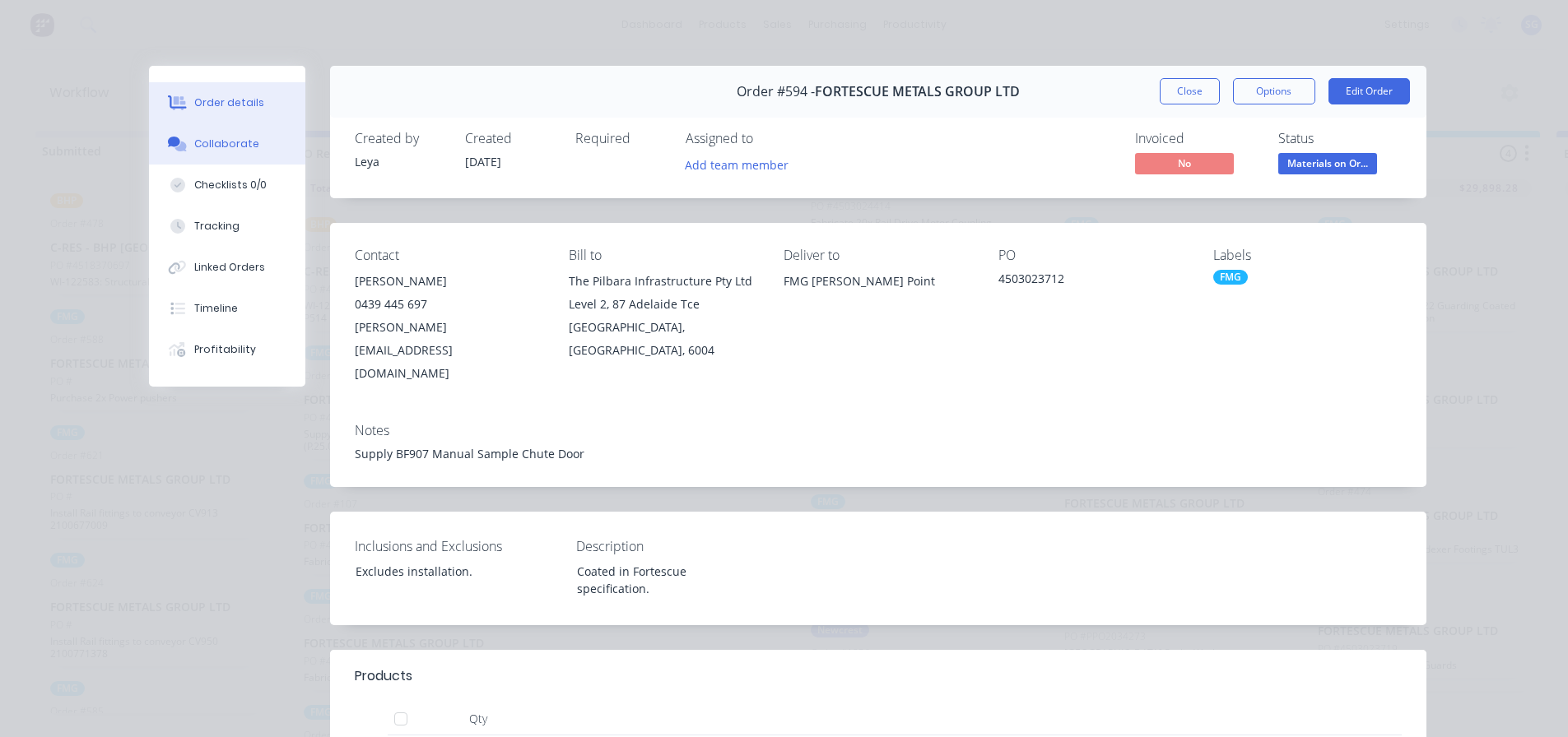
click at [218, 142] on div "Collaborate" at bounding box center [227, 144] width 65 height 14
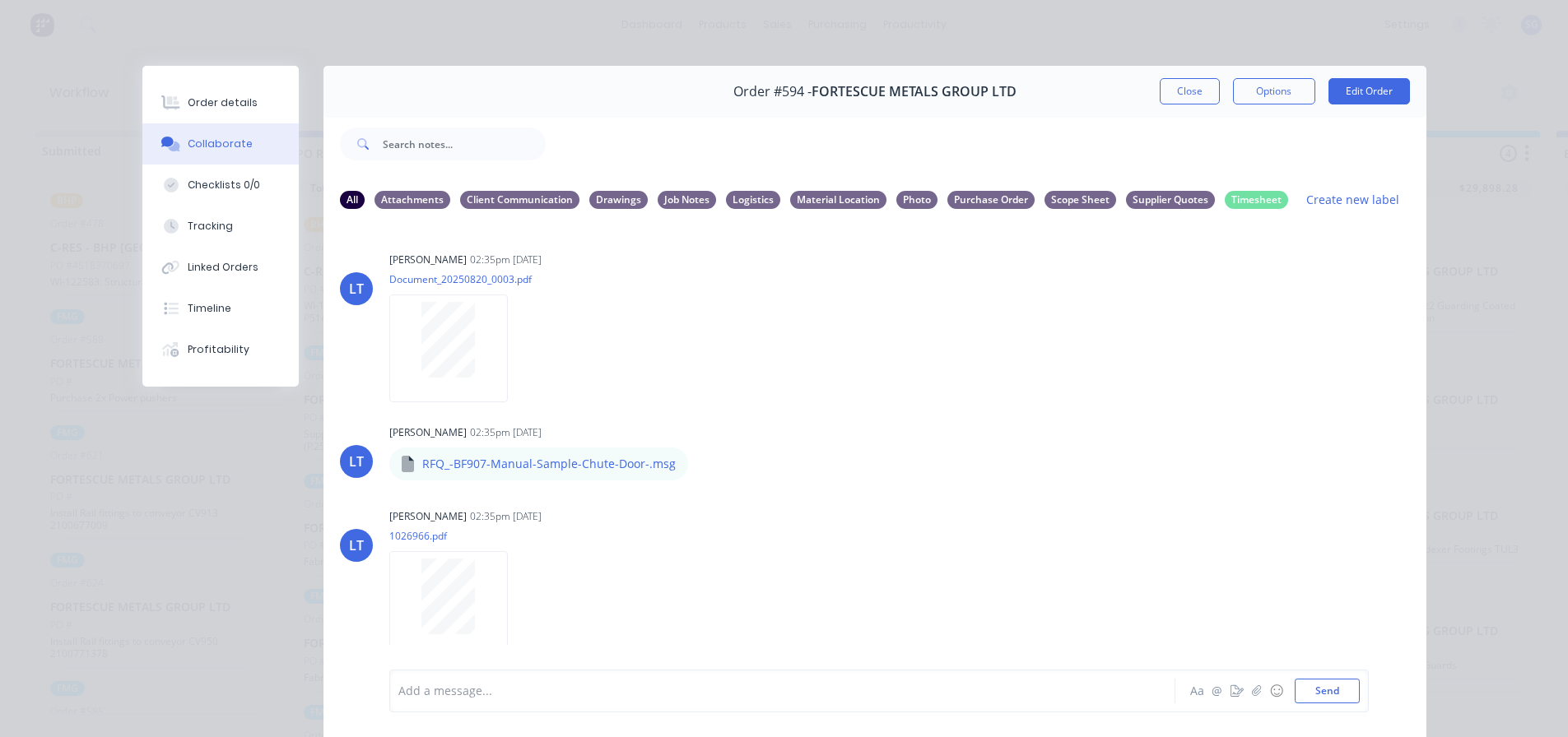
click at [435, 693] on div at bounding box center [759, 691] width 720 height 17
click at [661, 687] on div "PO1195 (S/S) - CNC Solutions" at bounding box center [759, 691] width 720 height 17
click at [1298, 687] on button "Send" at bounding box center [1328, 690] width 65 height 24
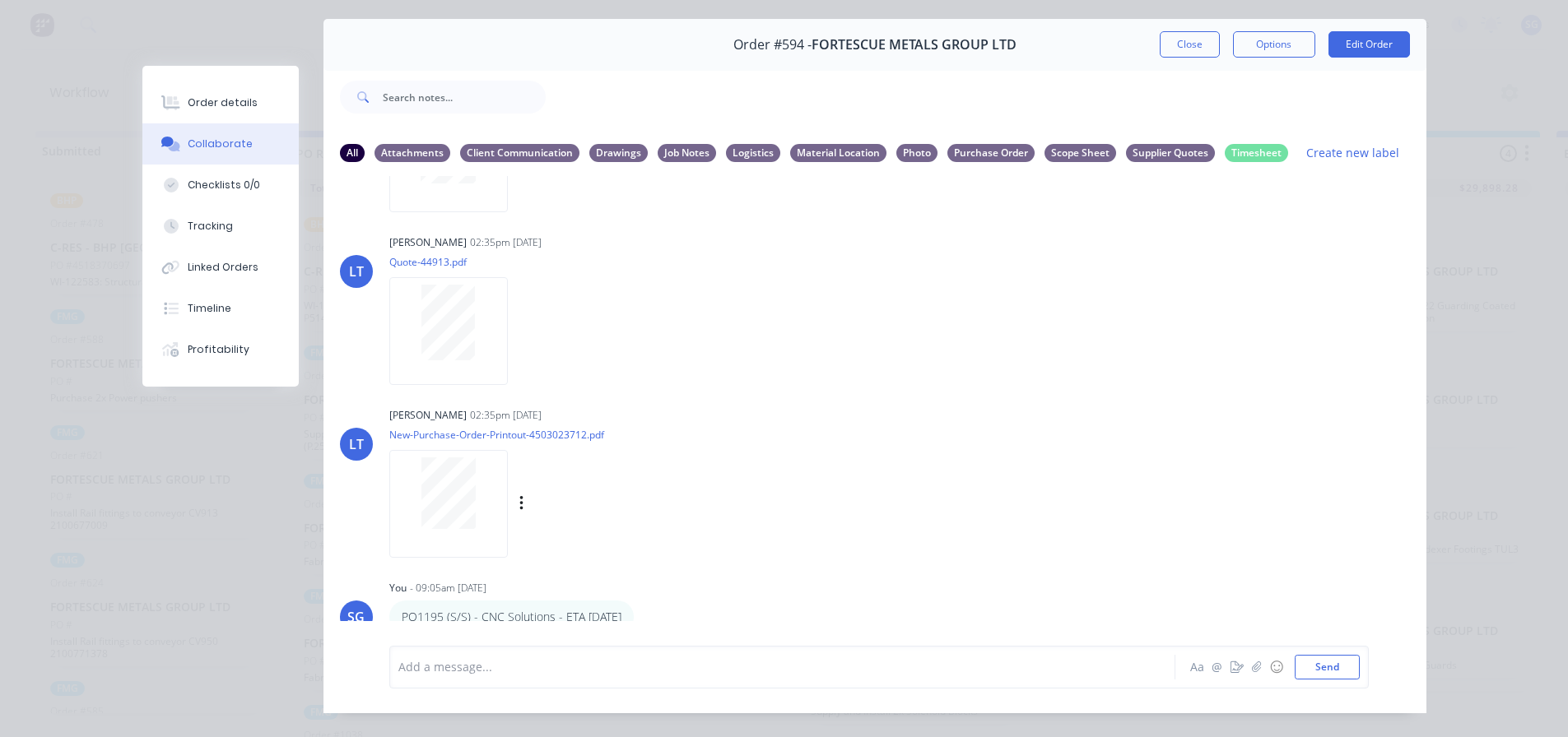
scroll to position [88, 0]
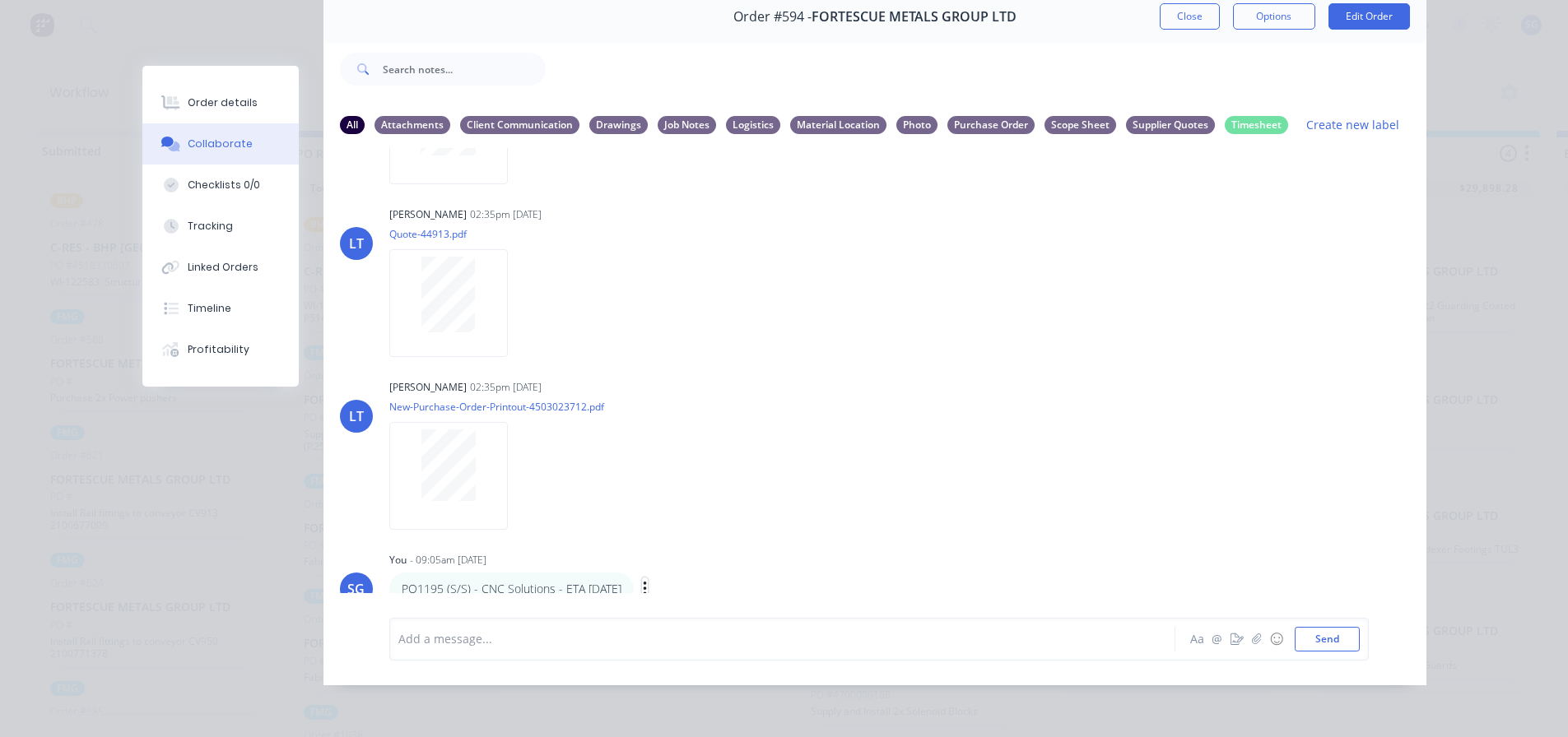
click at [648, 580] on icon "button" at bounding box center [644, 589] width 5 height 19
click at [688, 521] on button "Labels" at bounding box center [704, 533] width 104 height 27
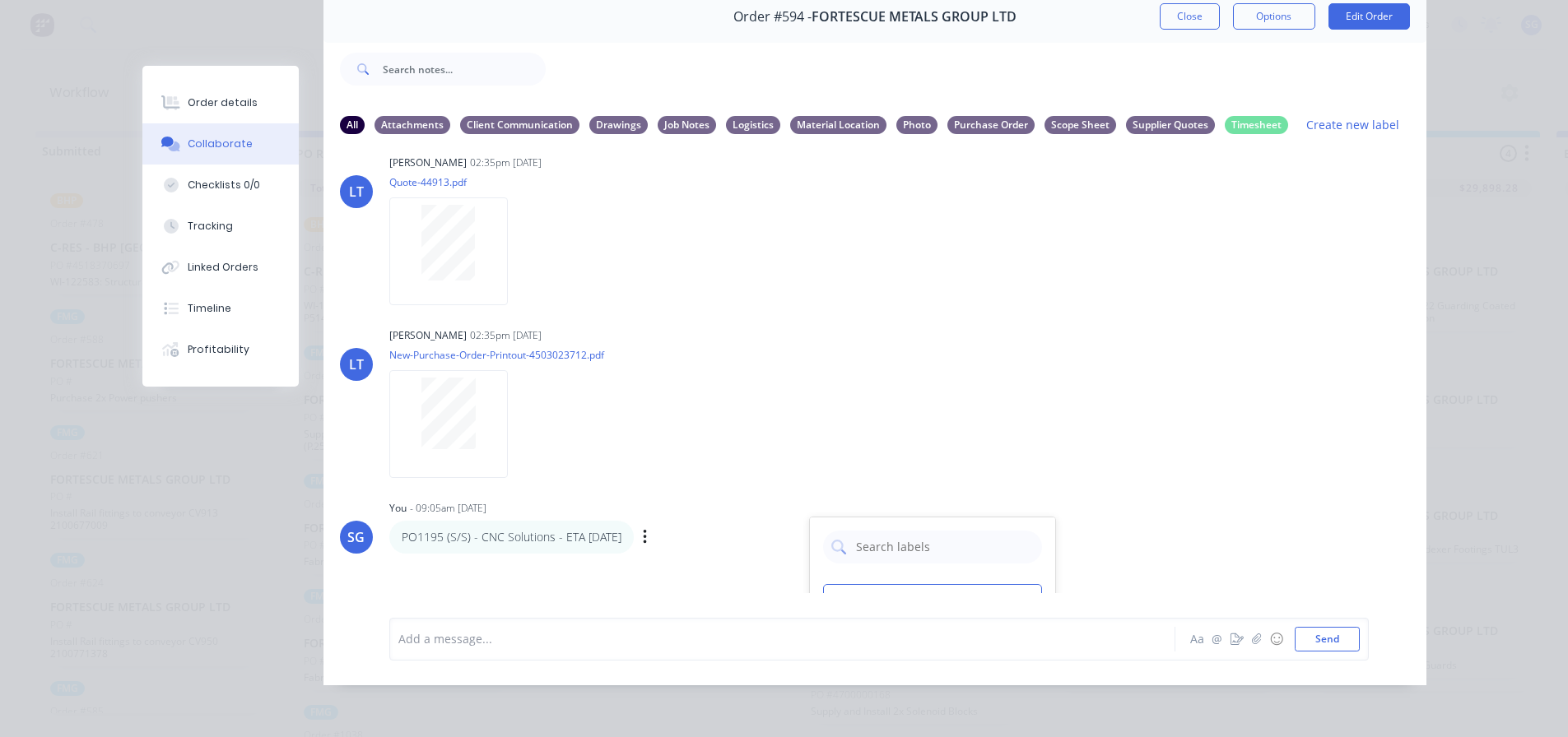
scroll to position [898, 0]
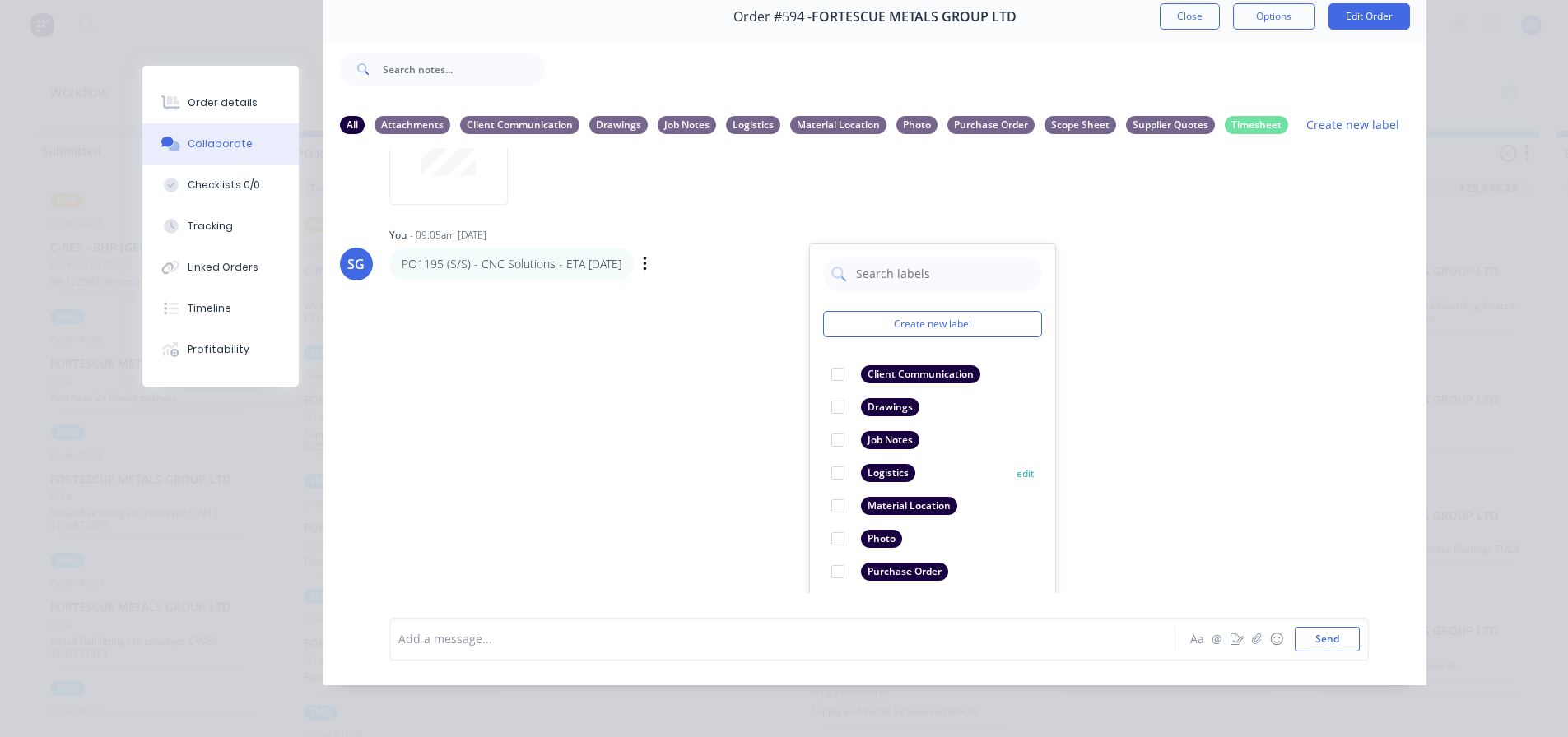
click at [832, 463] on div at bounding box center [838, 472] width 33 height 33
click at [623, 398] on div "LT [PERSON_NAME] 02:35pm [DATE] Document_20250820_0003.pdf Labels Download Dele…" at bounding box center [875, 370] width 1103 height 445
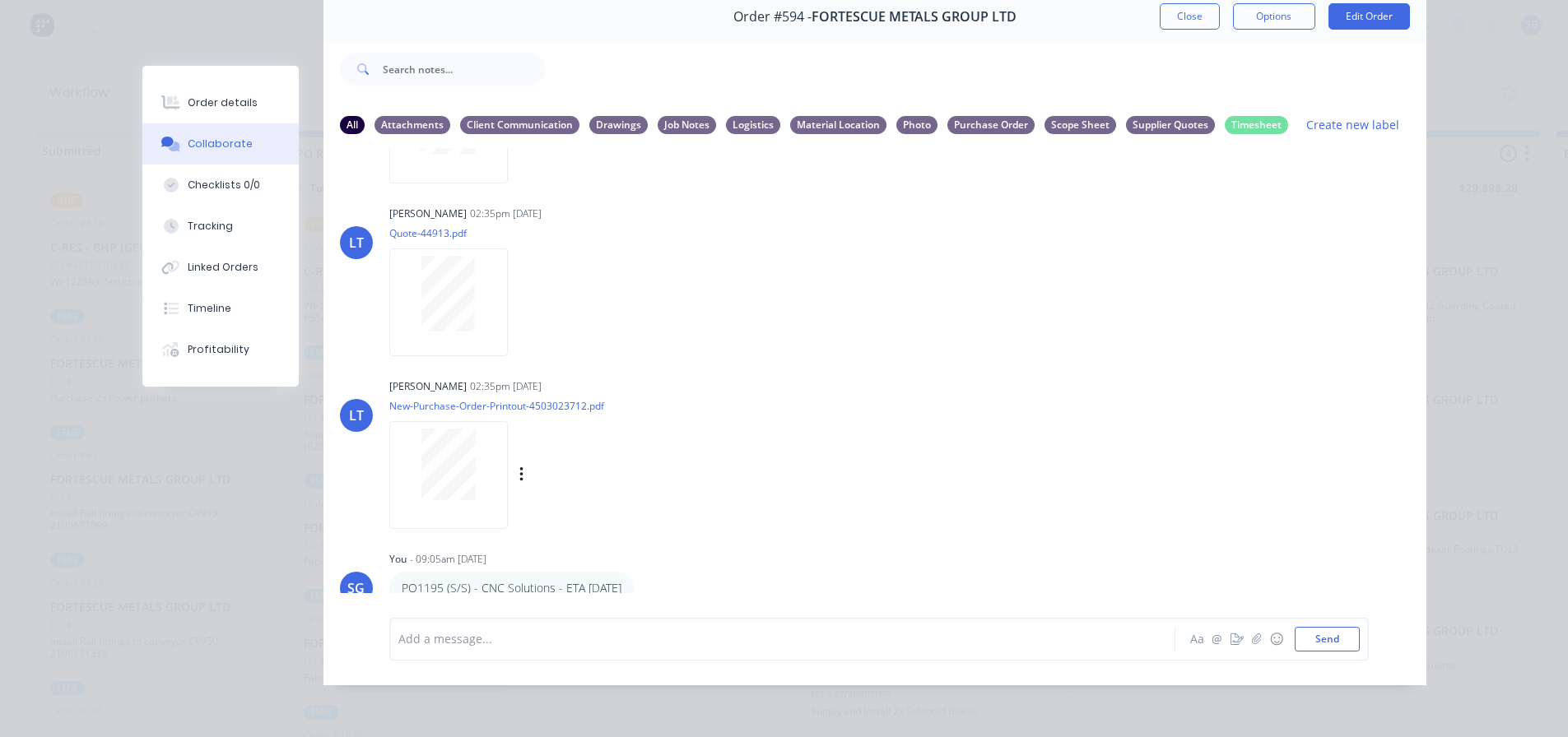
scroll to position [573, 0]
click at [446, 646] on div at bounding box center [759, 639] width 720 height 17
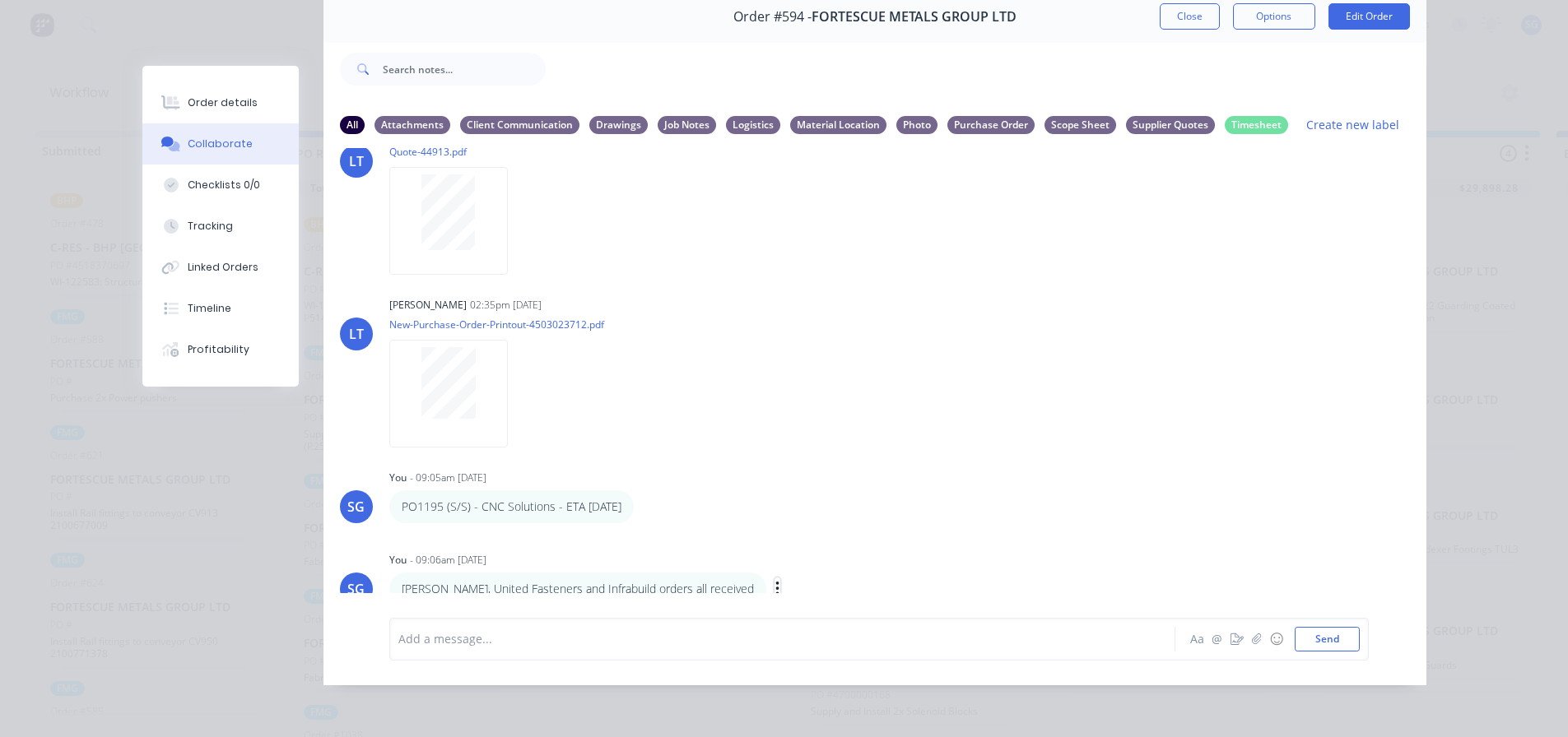
click at [775, 582] on icon "button" at bounding box center [777, 589] width 4 height 14
click at [785, 519] on button "Labels" at bounding box center [837, 533] width 104 height 27
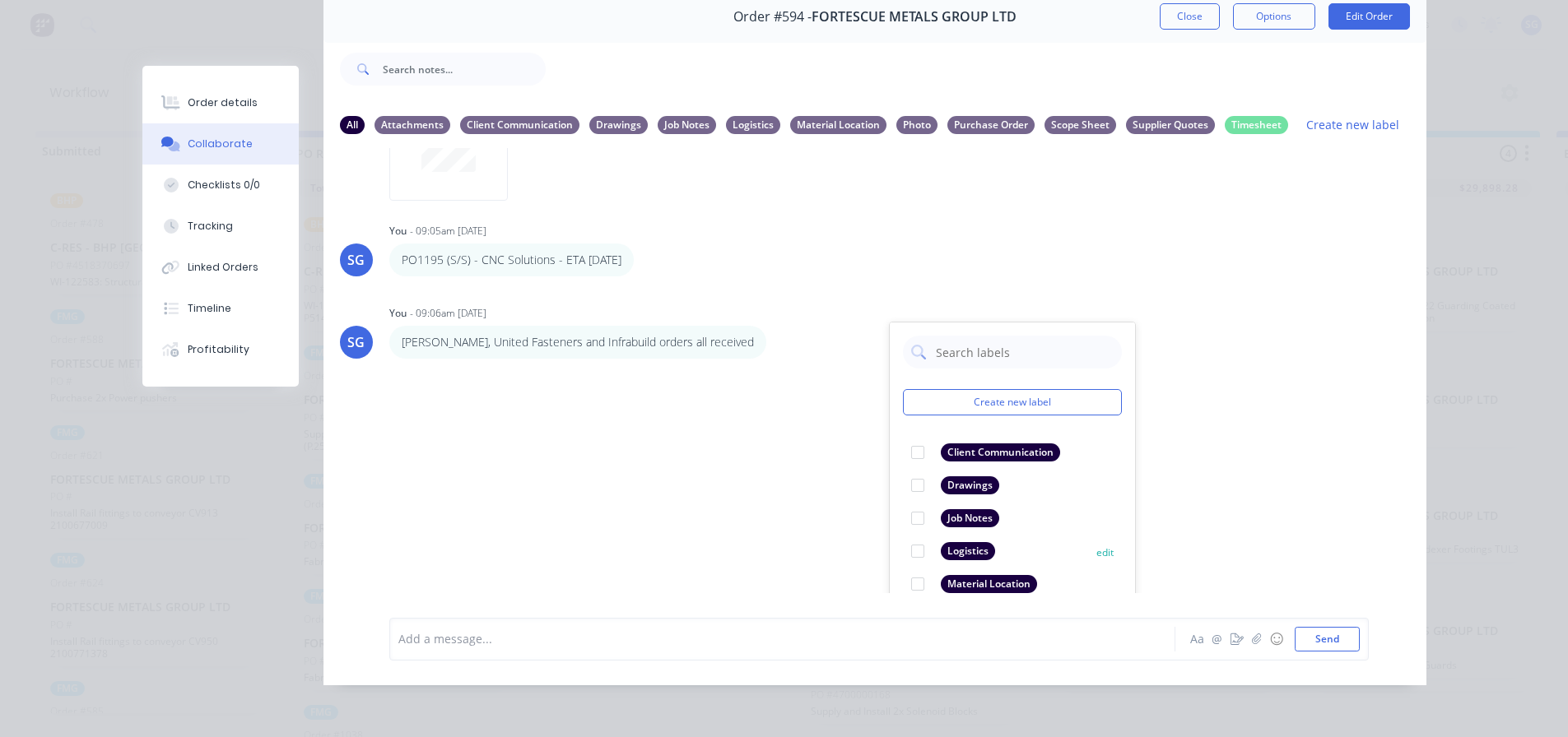
click at [911, 541] on div at bounding box center [917, 551] width 33 height 33
click at [1187, 433] on div "LT [PERSON_NAME] 02:35pm [DATE] Document_20250820_0003.pdf Labels Download Dele…" at bounding box center [875, 370] width 1103 height 445
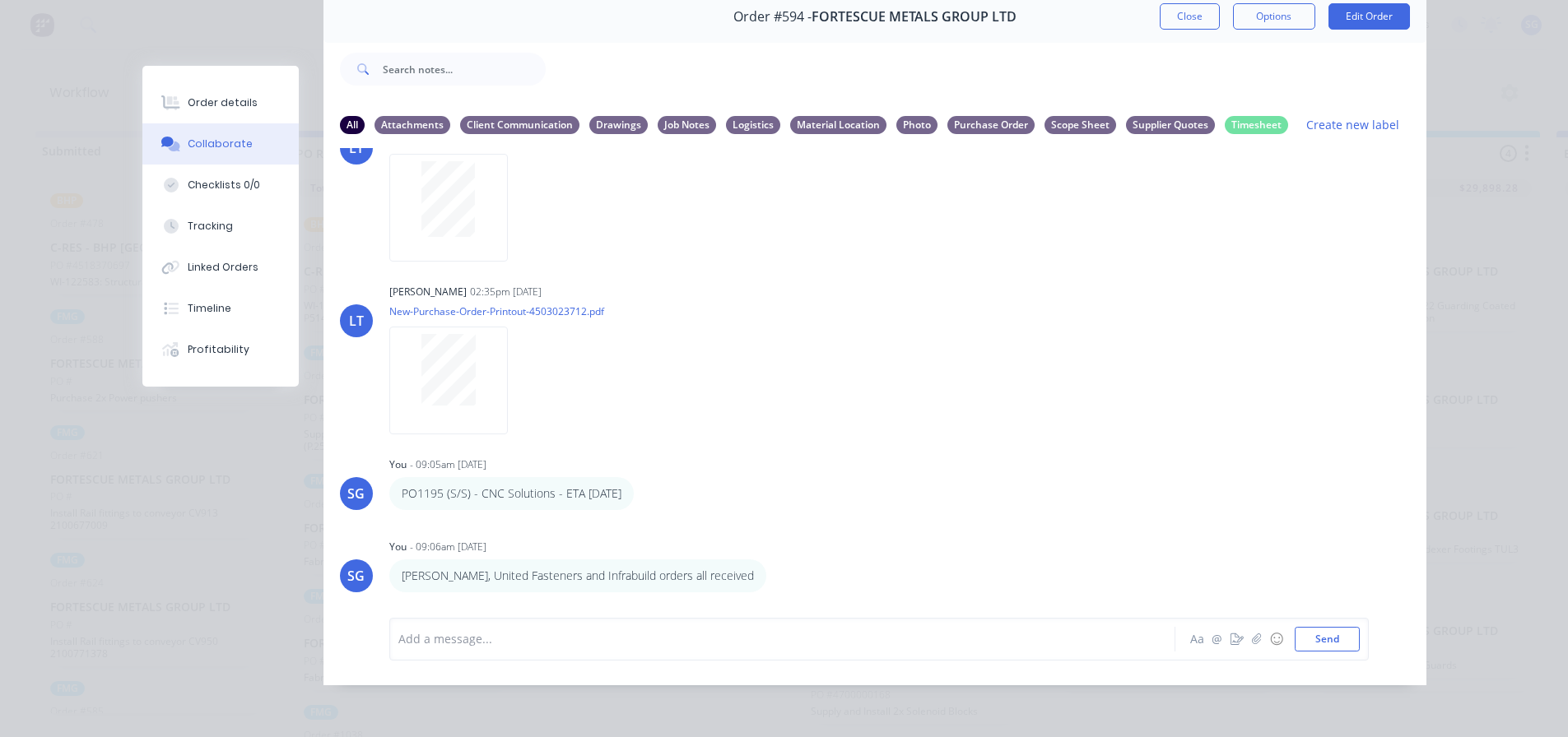
scroll to position [656, 0]
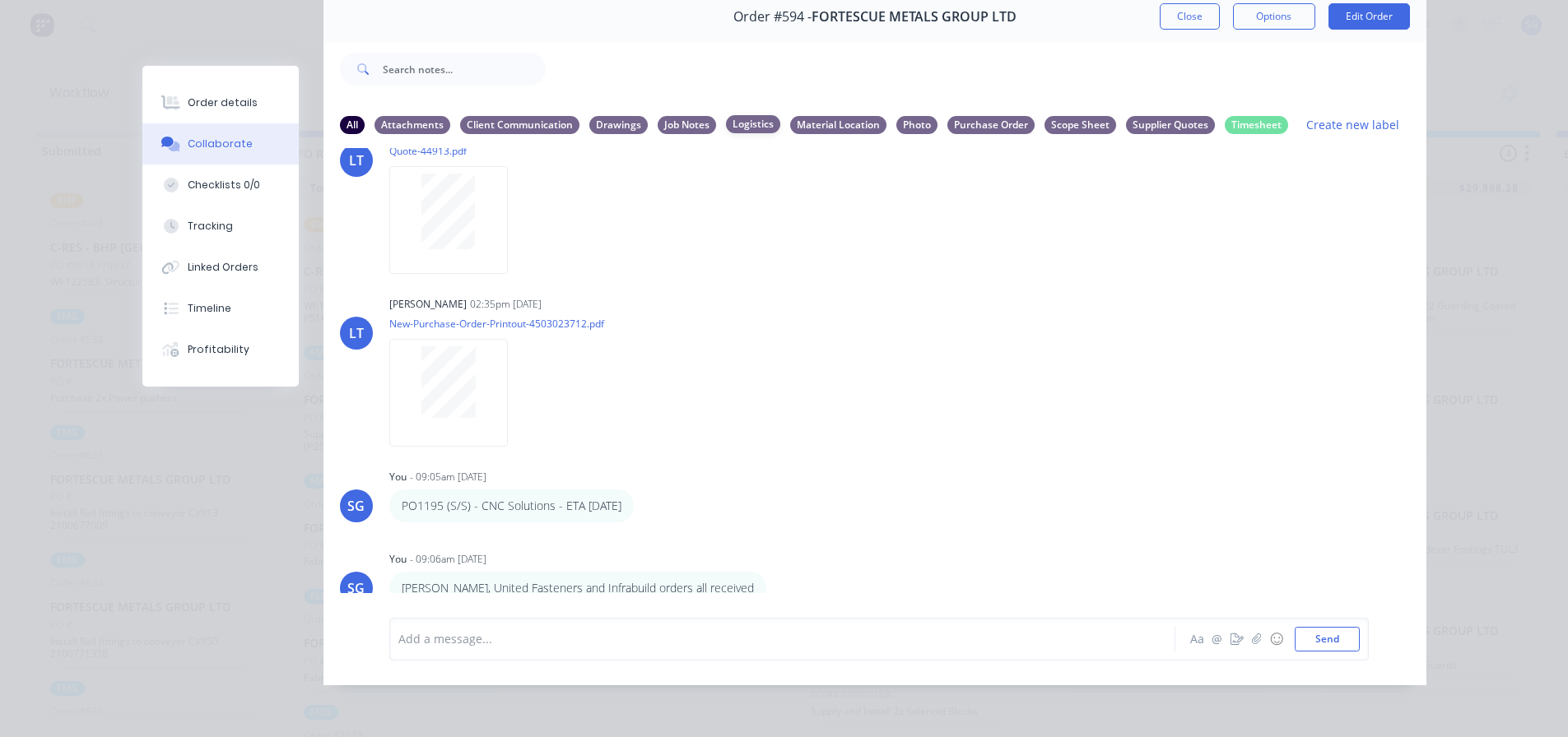
click at [733, 118] on div "Logistics" at bounding box center [753, 125] width 54 height 18
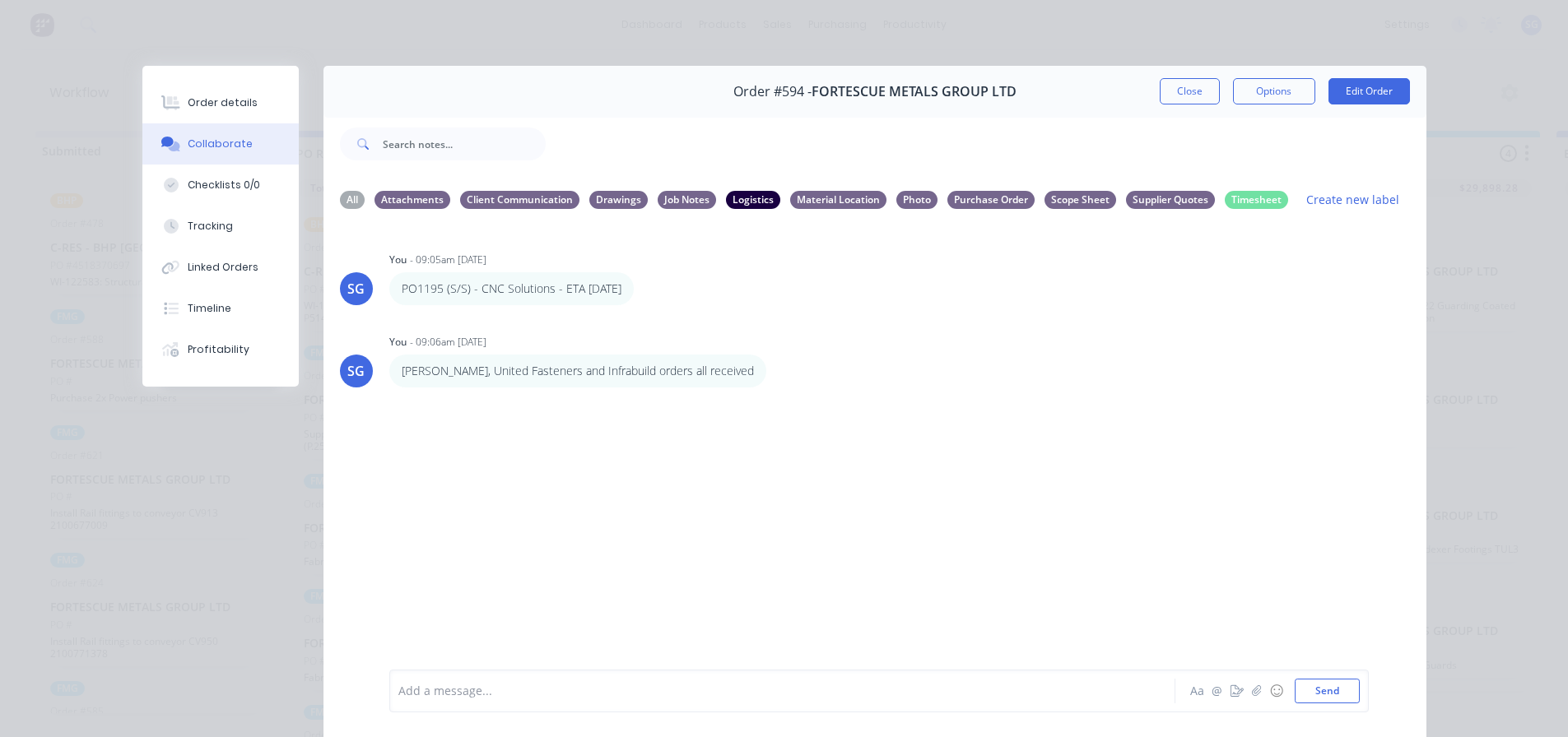
scroll to position [0, 0]
click at [1180, 95] on button "Close" at bounding box center [1189, 91] width 60 height 26
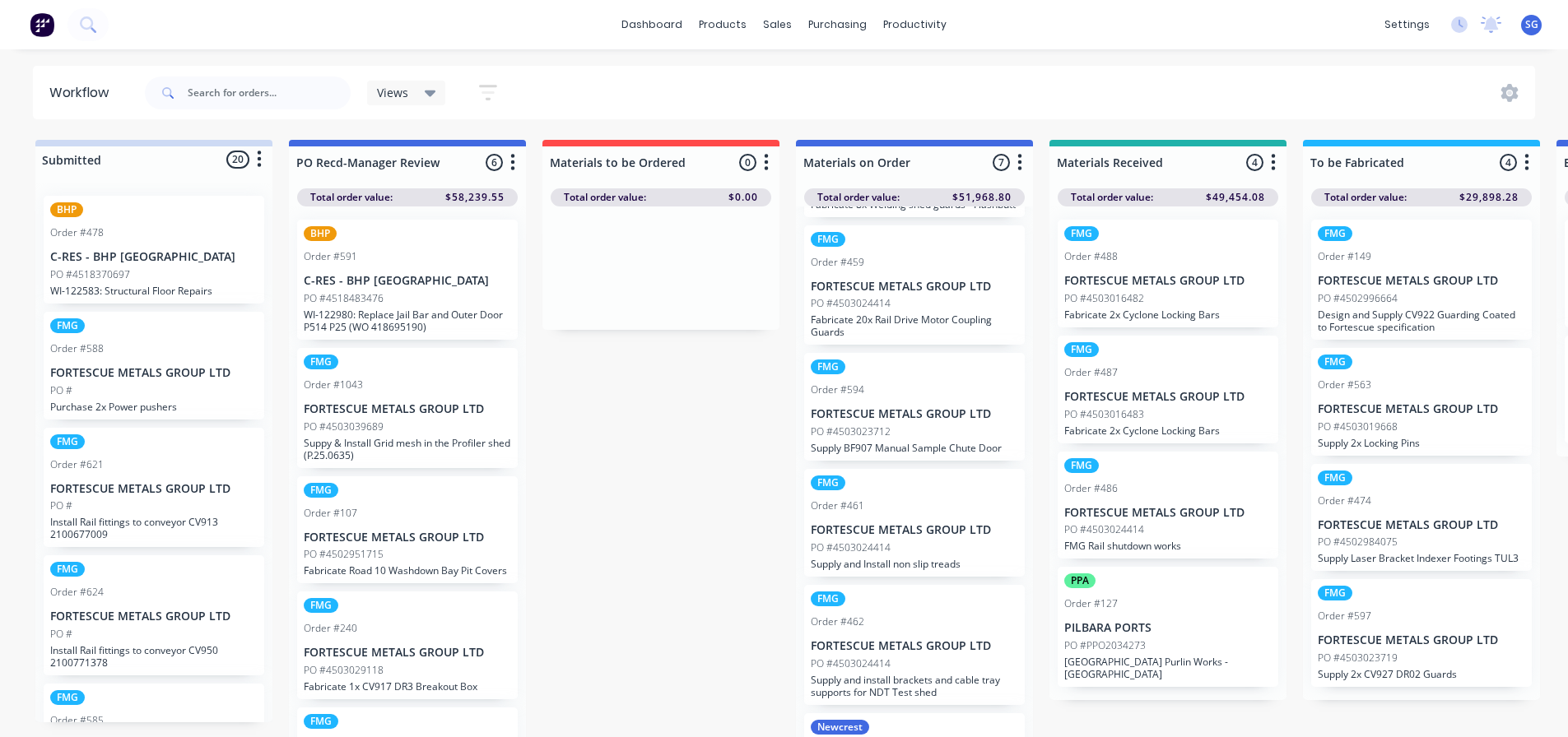
scroll to position [150, 0]
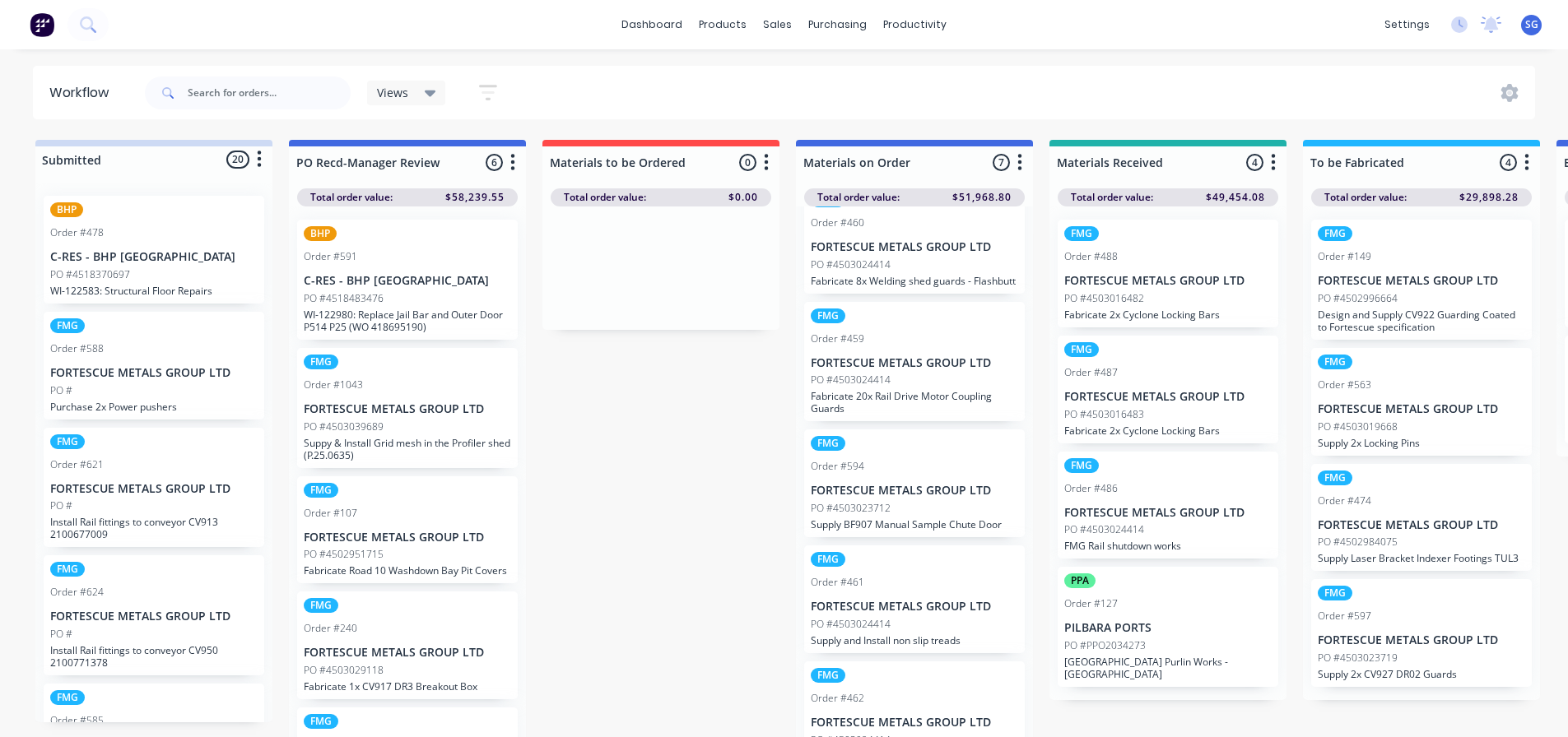
click at [863, 370] on p "FORTESCUE METALS GROUP LTD" at bounding box center [915, 362] width 208 height 14
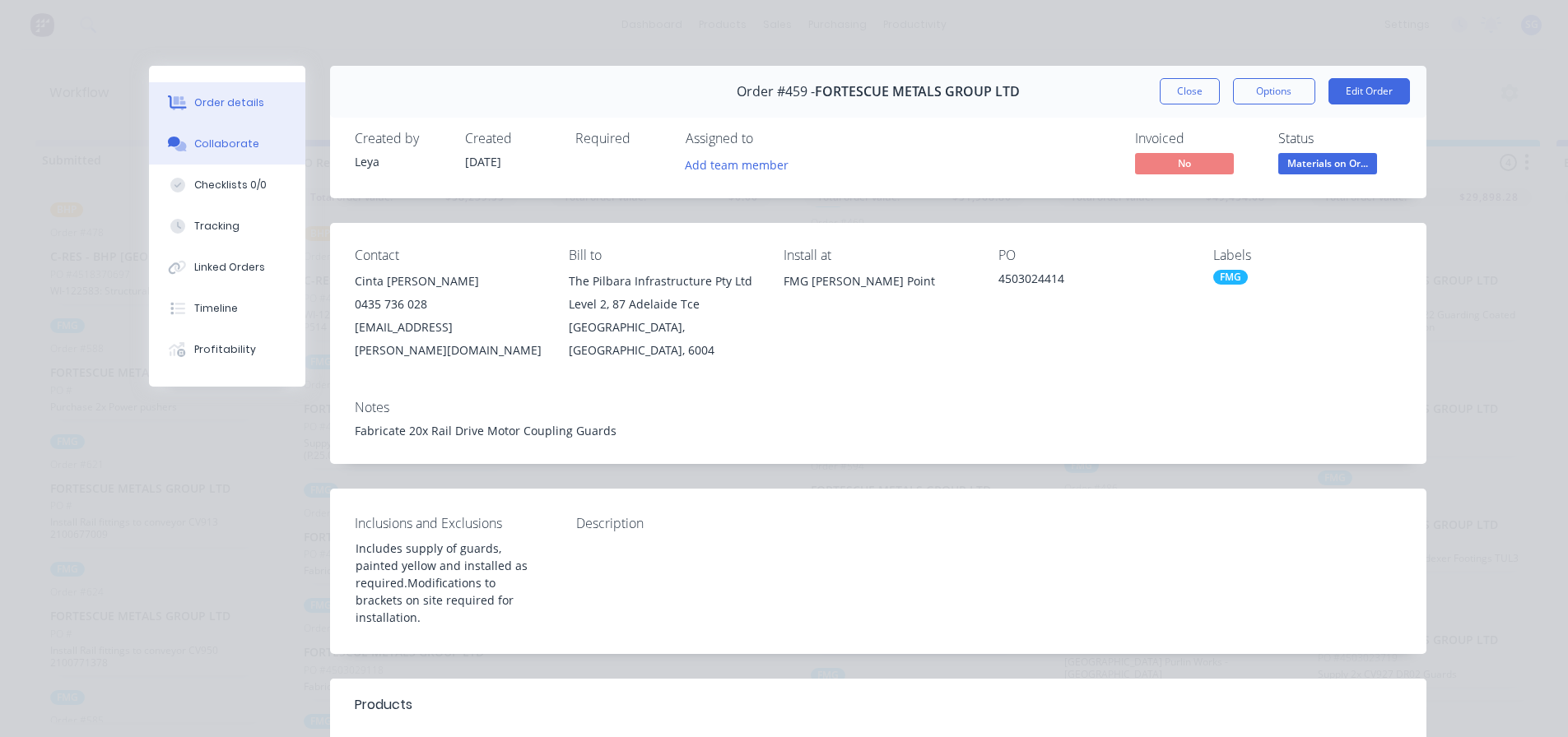
click at [192, 153] on button "Collaborate" at bounding box center [227, 145] width 156 height 42
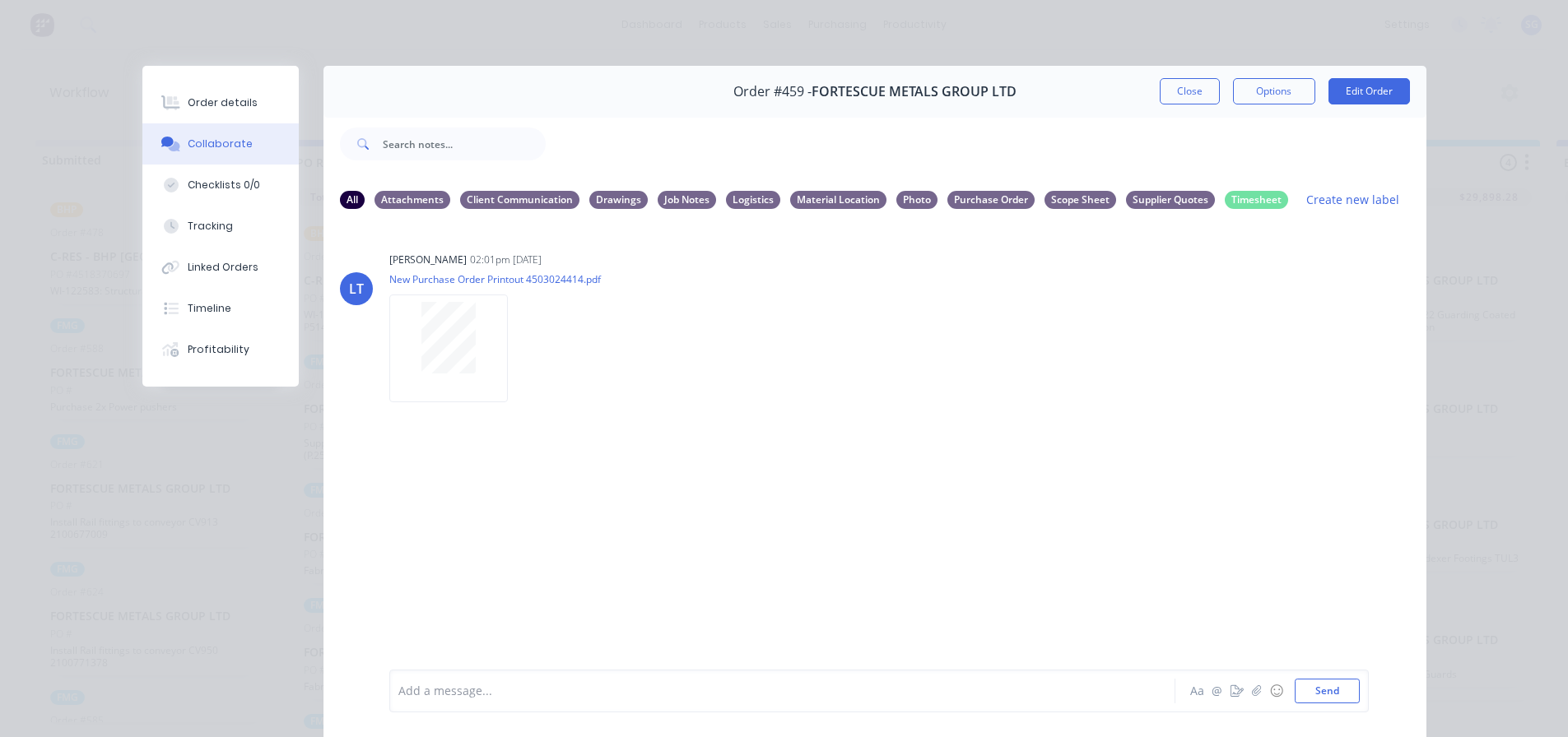
click at [492, 696] on div at bounding box center [759, 691] width 720 height 17
click at [626, 695] on div "PO1171 (S/S) - Infrabuild material received" at bounding box center [759, 691] width 720 height 17
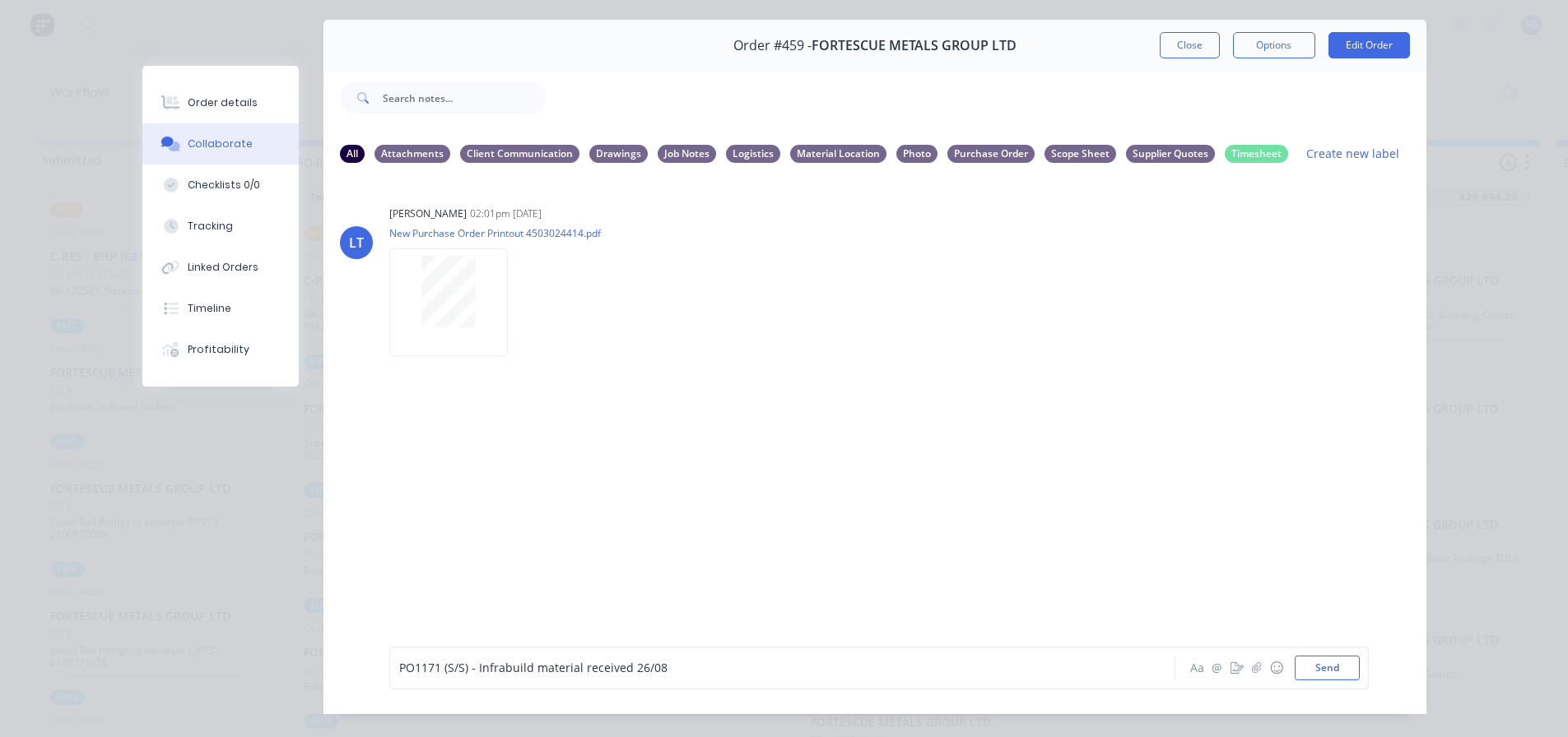
scroll to position [82, 0]
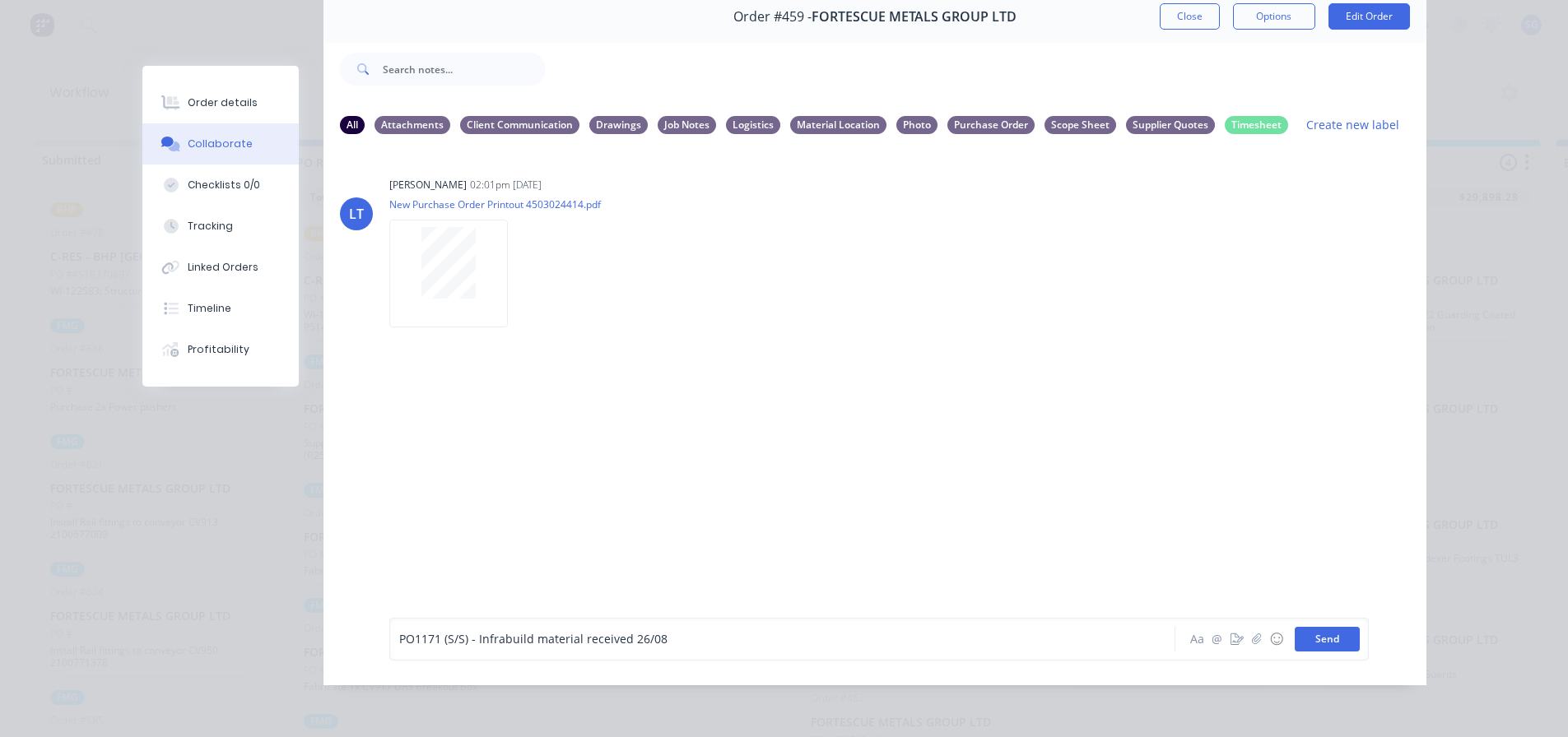
click at [1317, 642] on button "Send" at bounding box center [1328, 639] width 65 height 24
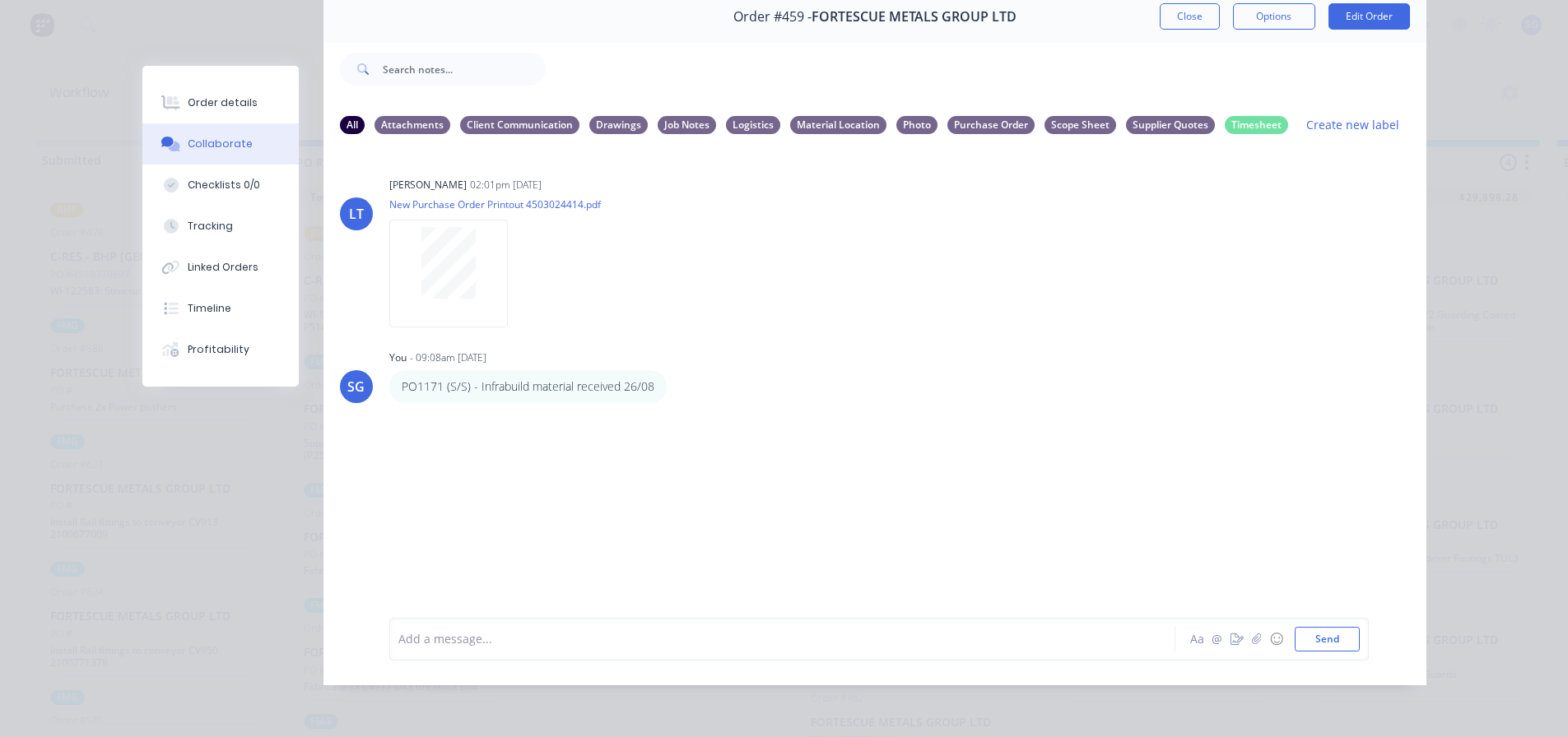
click at [435, 642] on div at bounding box center [759, 639] width 720 height 17
click at [792, 648] on div "PO1170 (S/S) - United Fasteners - ETA 08/09 via Toll - Con No." at bounding box center [759, 639] width 720 height 17
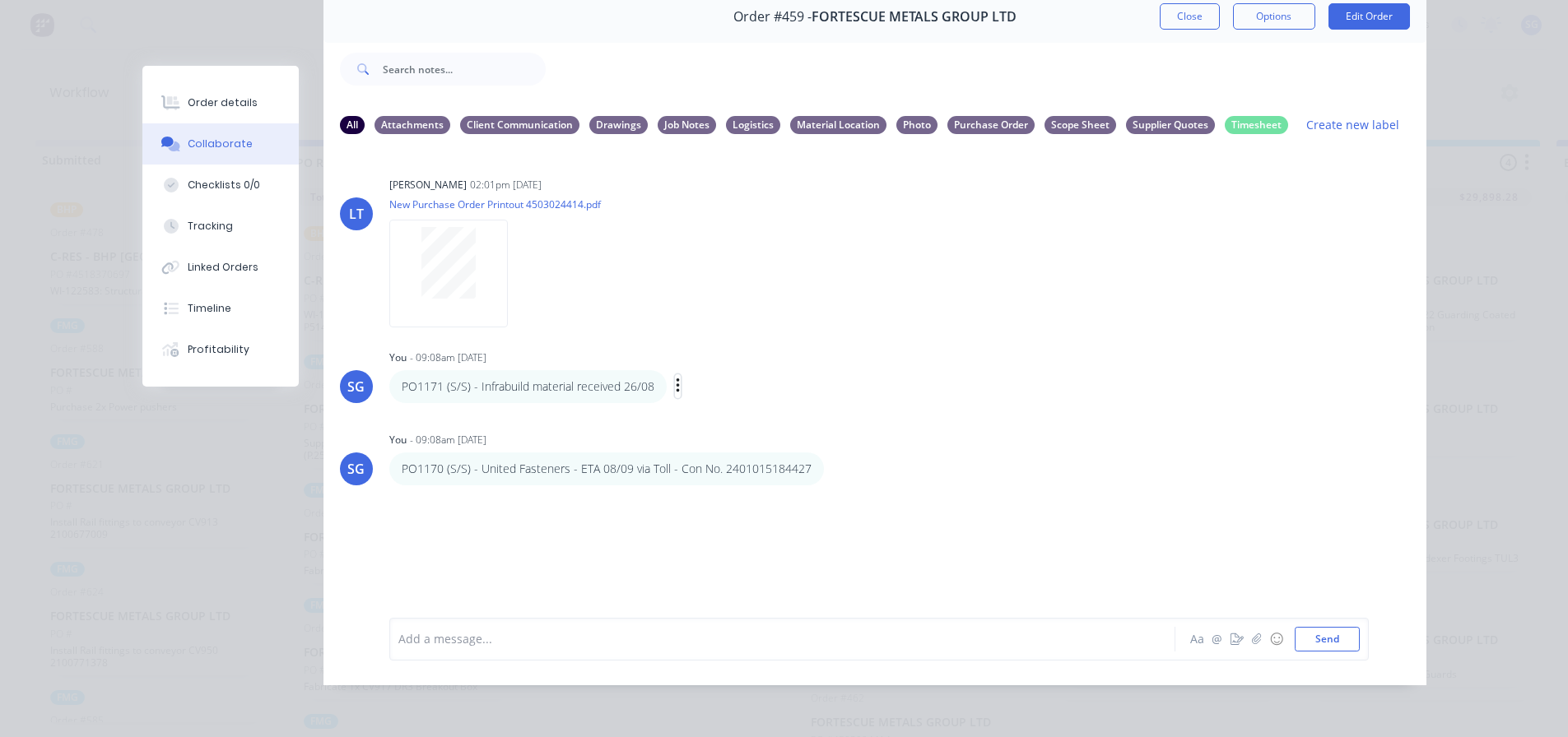
click at [676, 379] on icon "button" at bounding box center [678, 386] width 5 height 19
click at [691, 379] on button "Labels" at bounding box center [737, 388] width 104 height 27
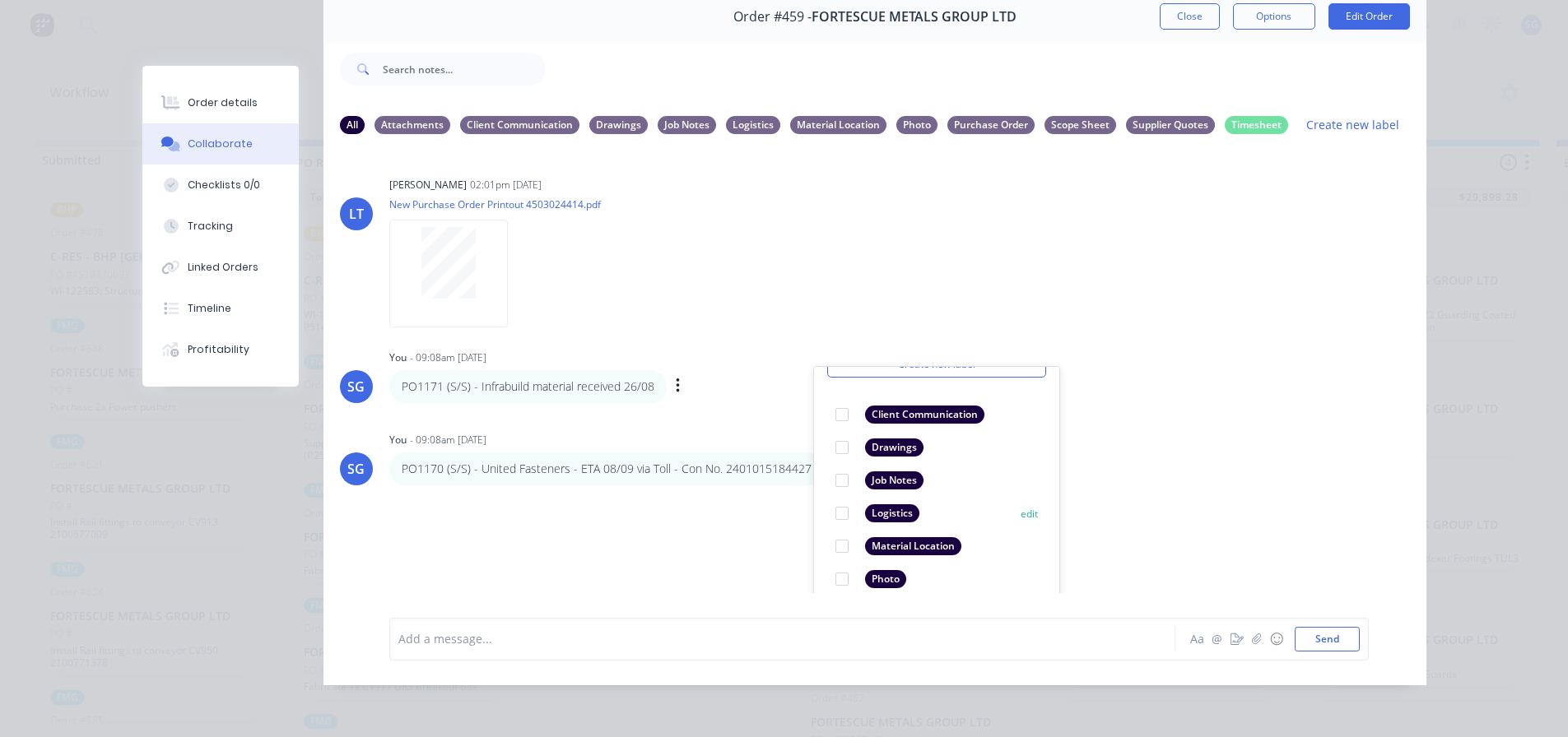
click at [830, 505] on div at bounding box center [842, 513] width 33 height 33
click at [731, 466] on p "PO1170 (S/S) - United Fasteners - ETA 08/09 via Toll - Con No. 2401015184427" at bounding box center [606, 469] width 410 height 16
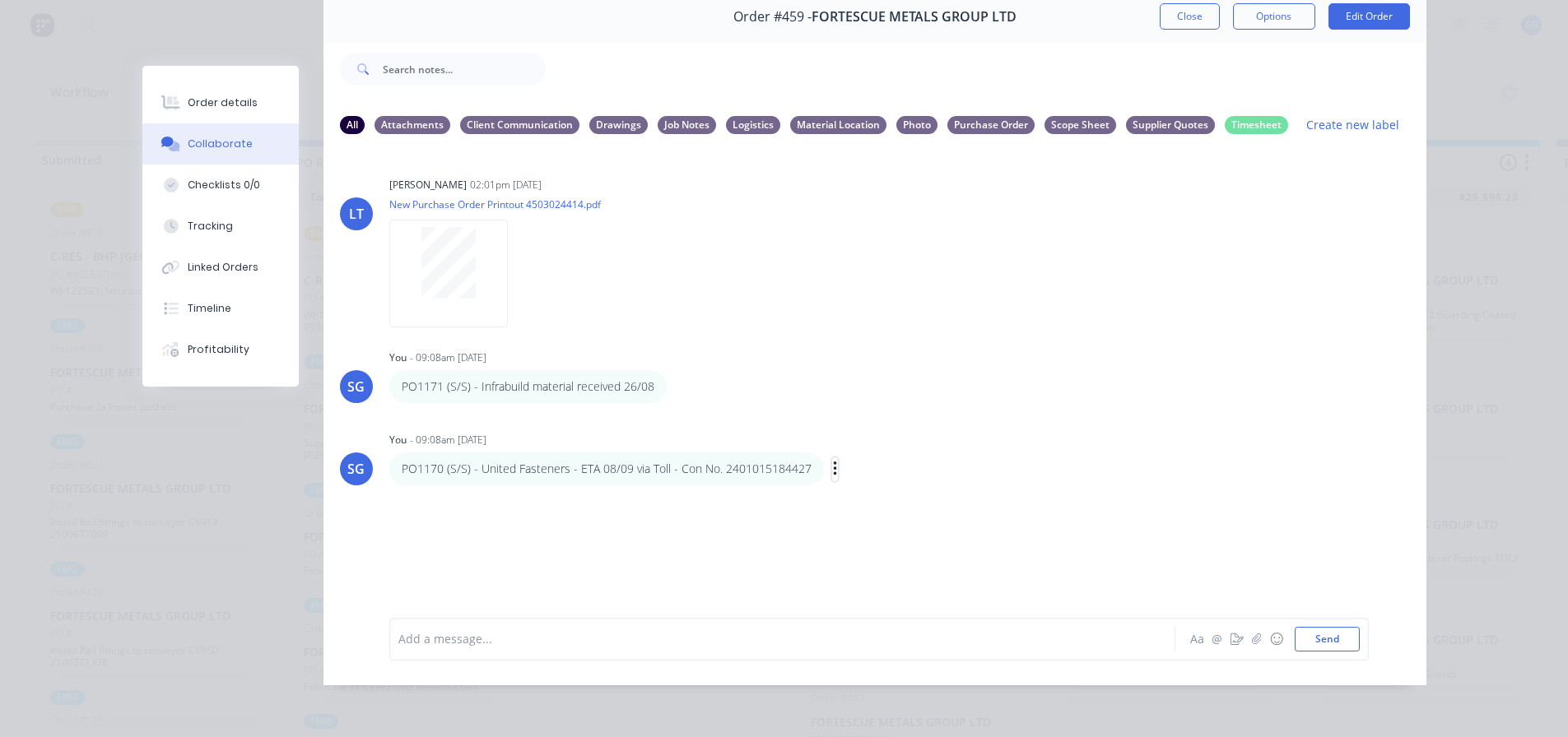
click at [833, 466] on icon "button" at bounding box center [835, 469] width 5 height 19
click at [849, 465] on button "Labels" at bounding box center [895, 471] width 104 height 27
click at [991, 576] on div at bounding box center [999, 583] width 33 height 33
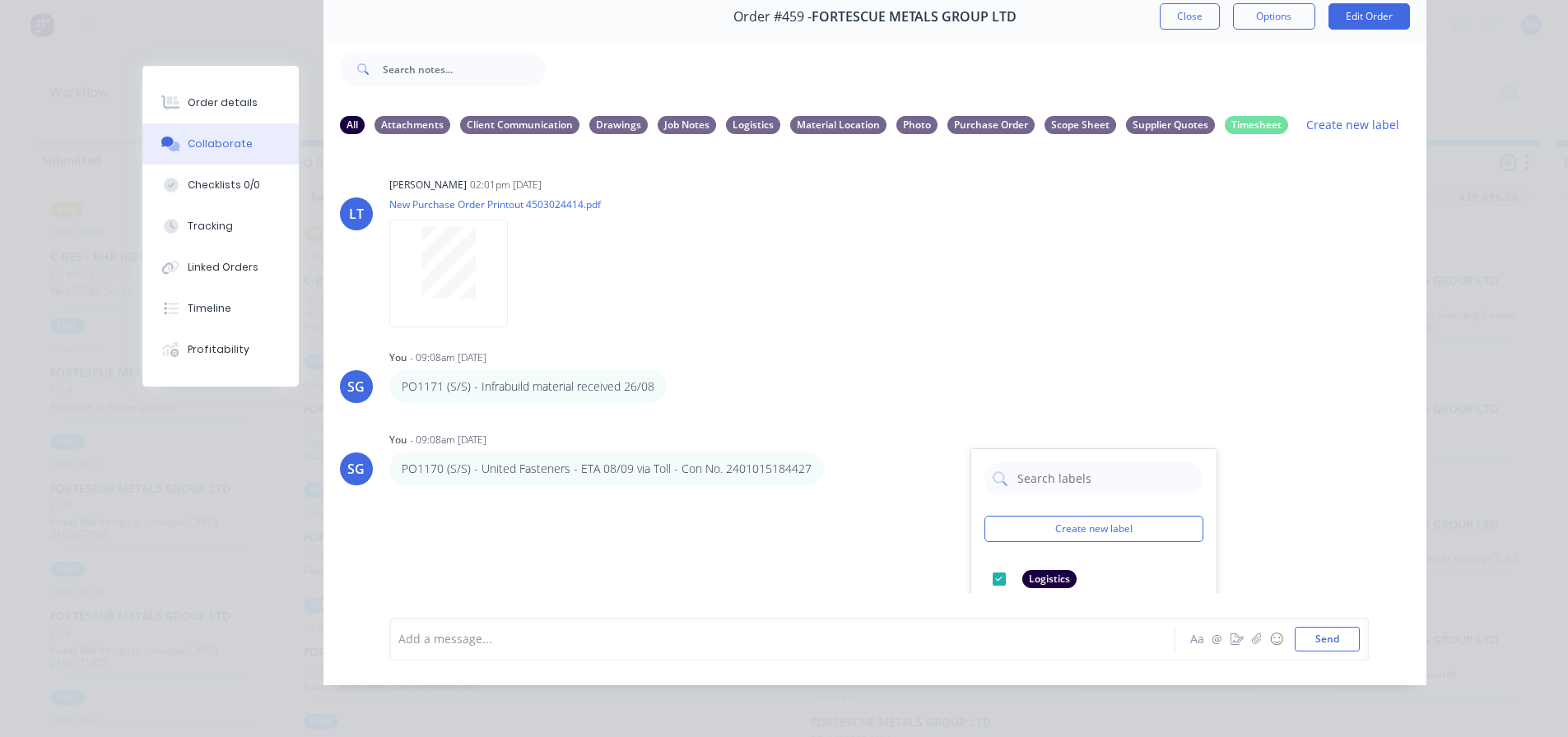
click at [835, 322] on div "LT [PERSON_NAME] 02:01pm [DATE] New Purchase Order Printout 4503024414.pdf Labe…" at bounding box center [875, 370] width 1103 height 445
click at [745, 116] on div "Logistics" at bounding box center [753, 125] width 54 height 18
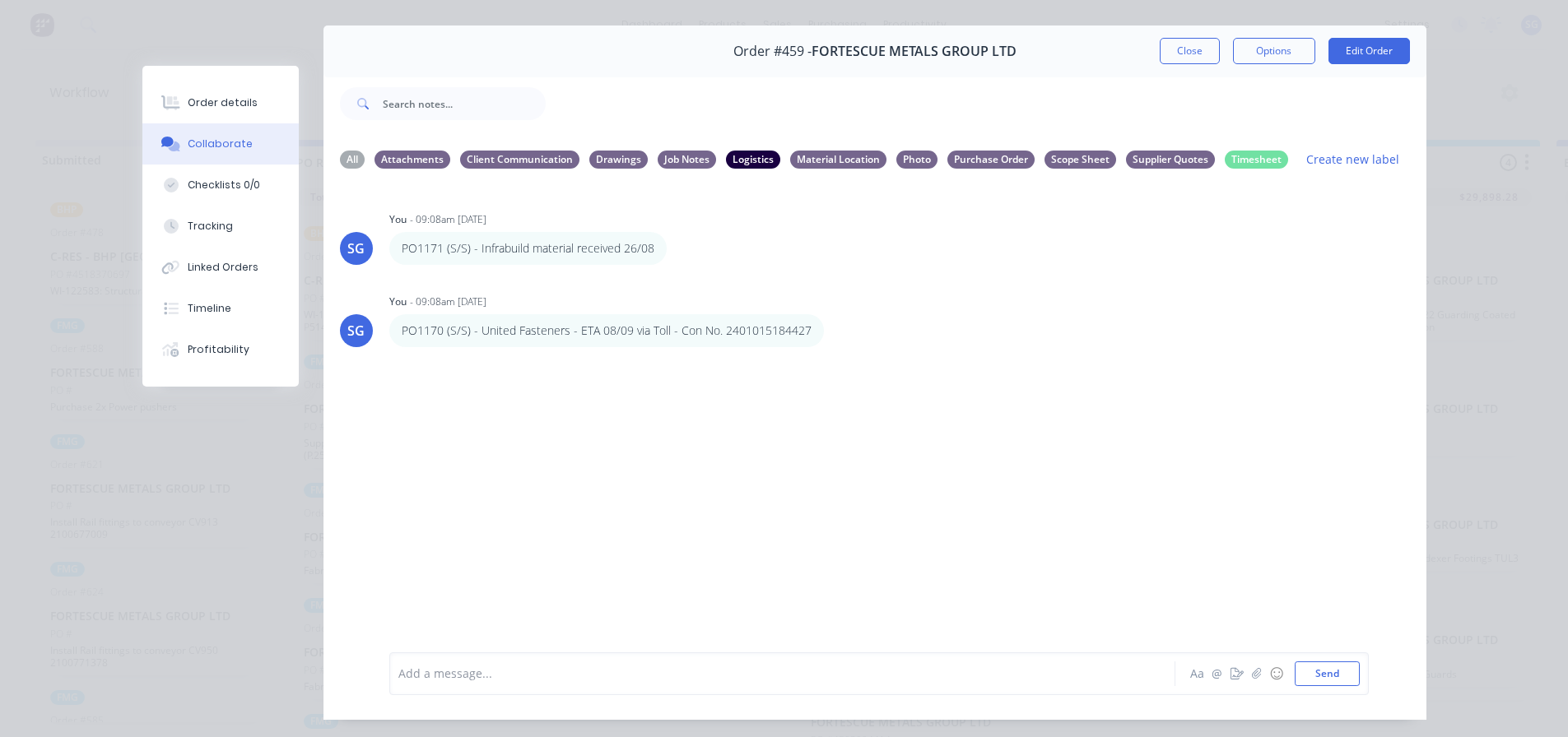
scroll to position [0, 0]
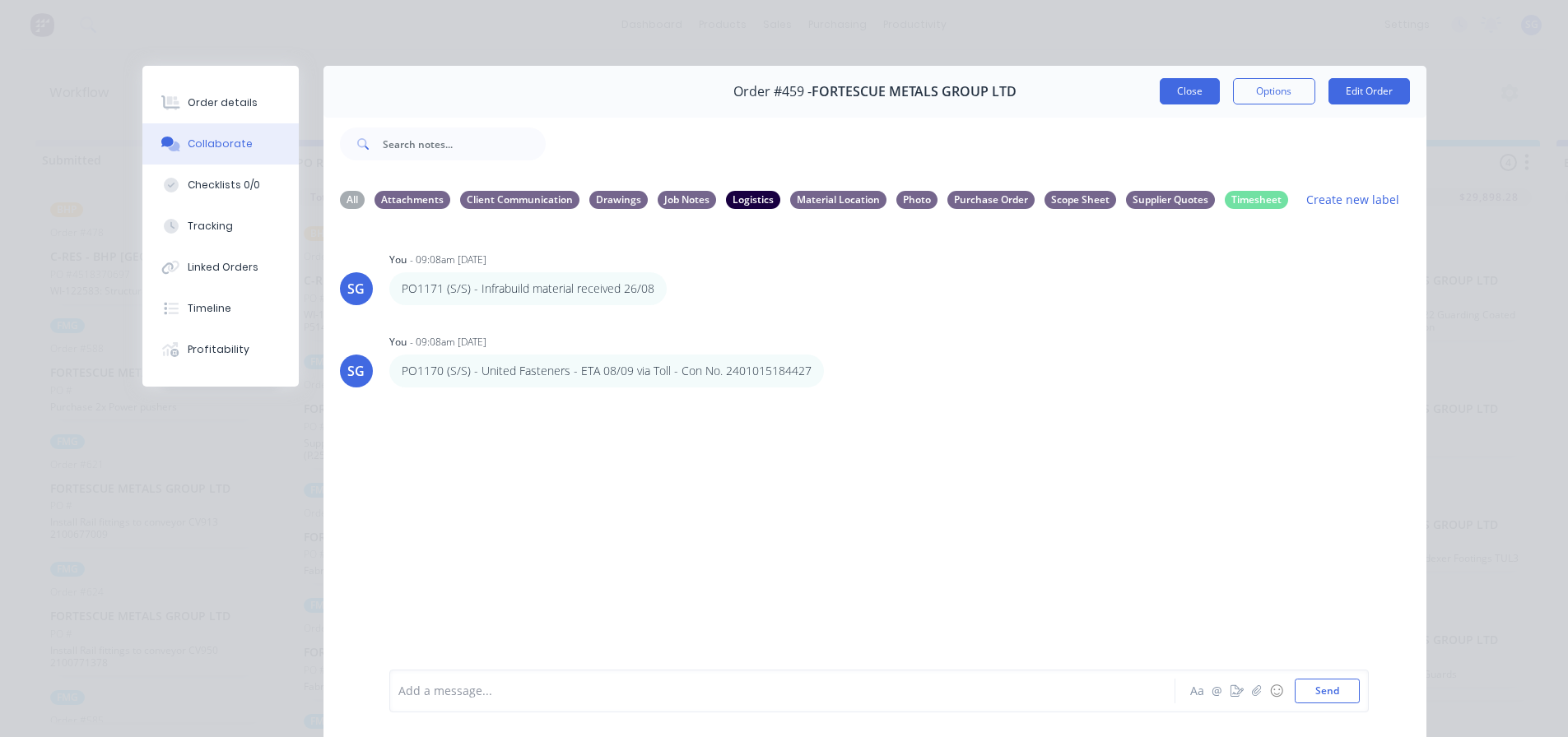
click at [1184, 99] on button "Close" at bounding box center [1189, 91] width 60 height 26
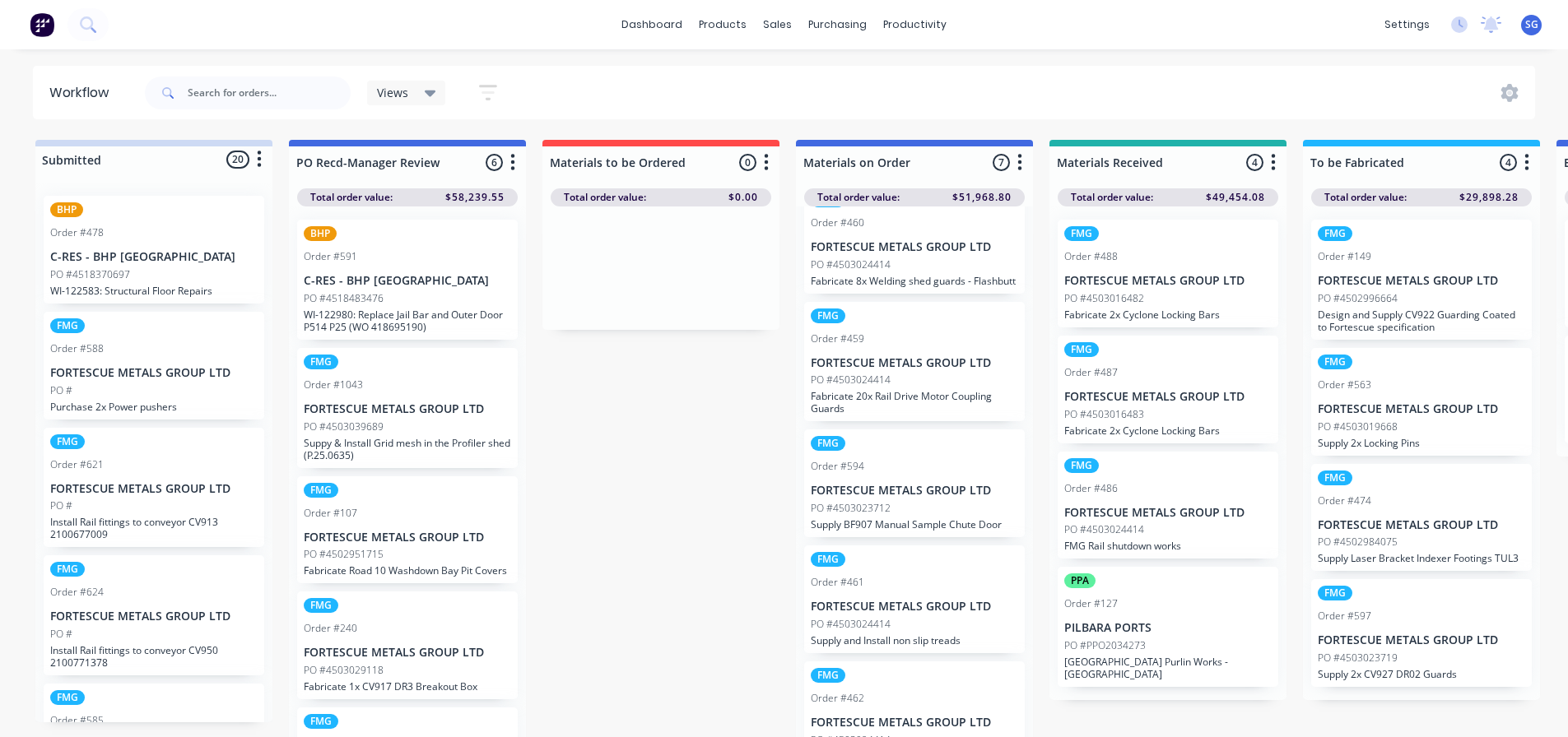
click at [872, 256] on div "FMG Order #460 FORTESCUE METALS GROUP LTD PO #4503024414 Fabricate 8x Welding s…" at bounding box center [915, 239] width 221 height 107
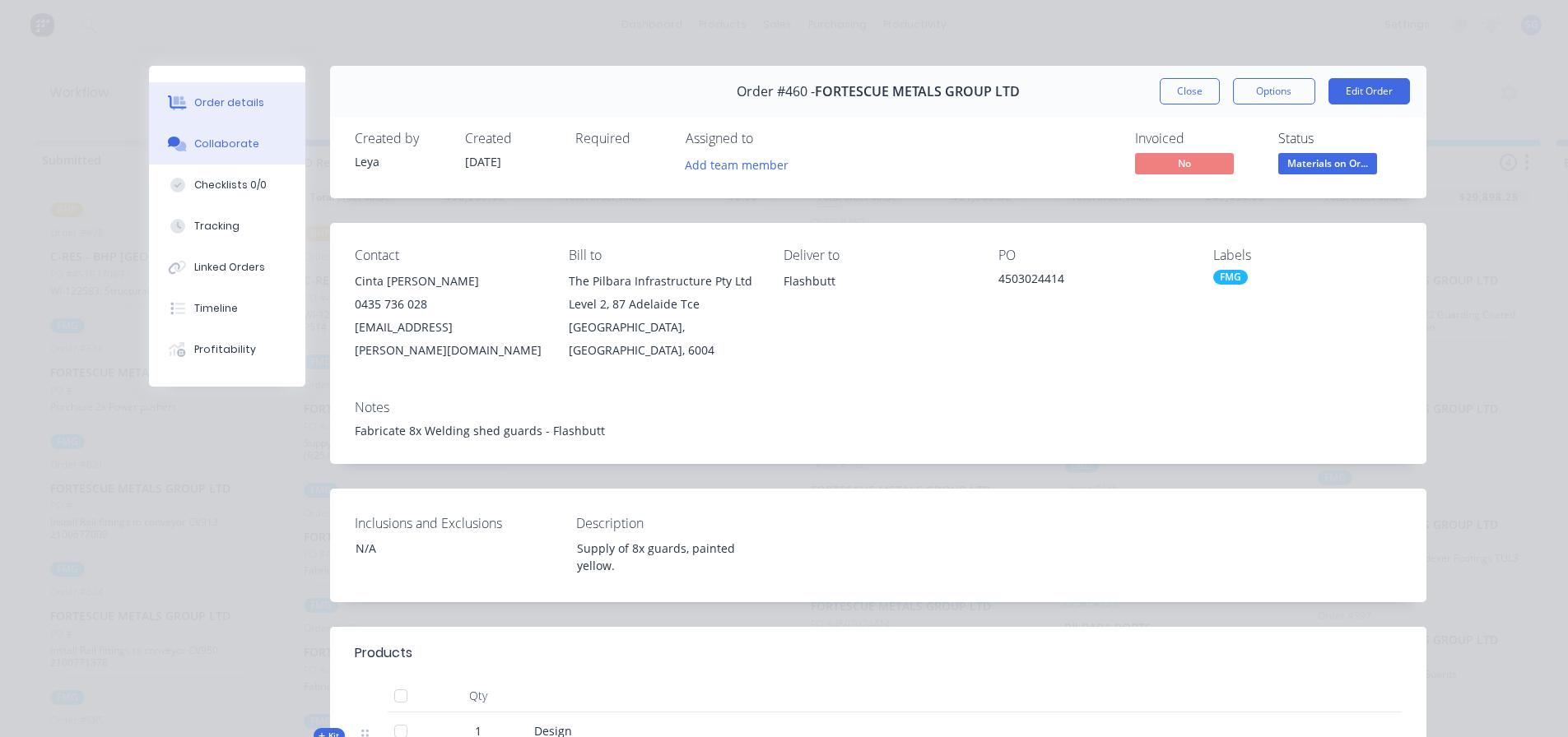
click at [220, 142] on div "Collaborate" at bounding box center [227, 144] width 65 height 14
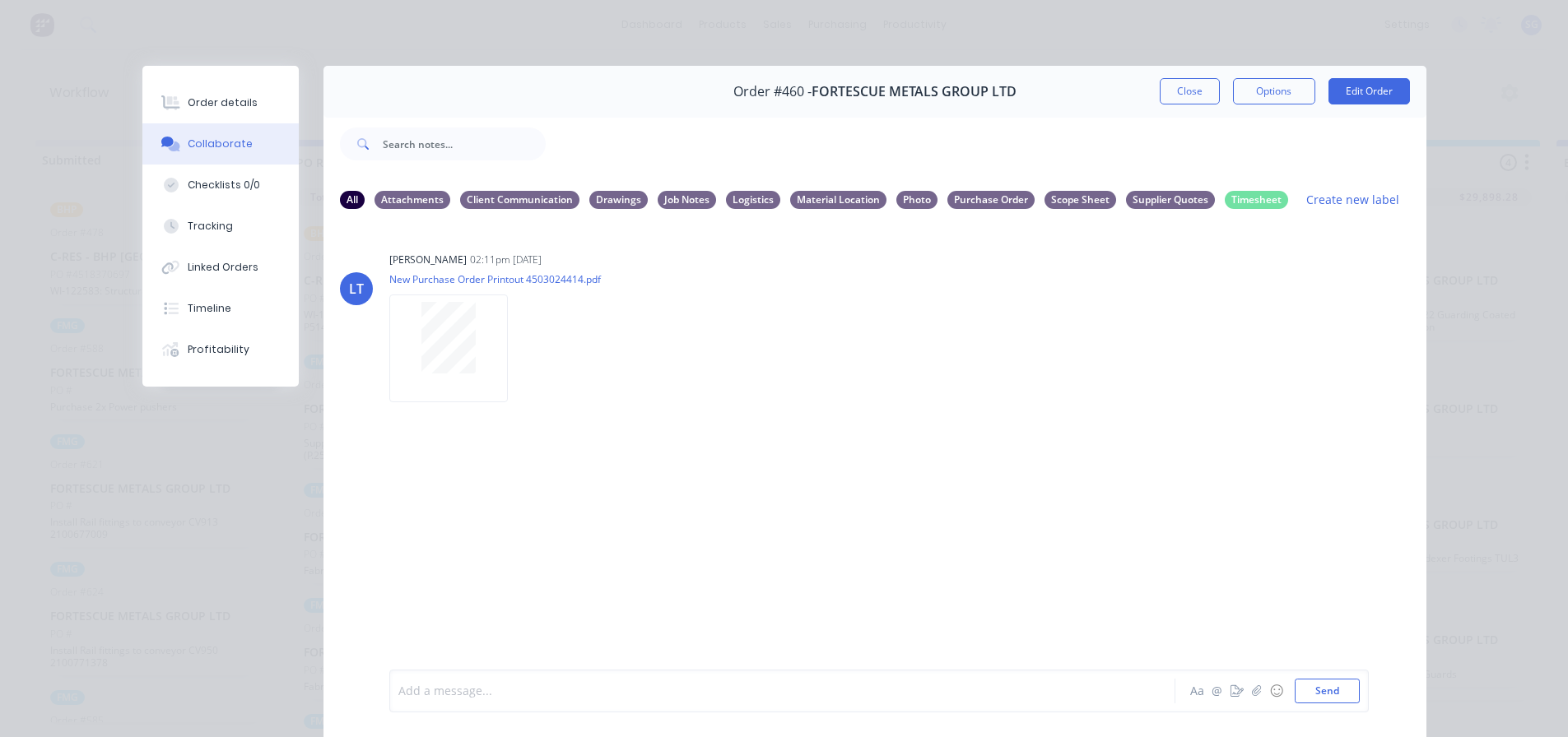
click at [614, 685] on div at bounding box center [759, 691] width 720 height 17
click at [690, 684] on div "PO1169 (S/S) - Infrabuild materials delivered" at bounding box center [759, 691] width 720 height 17
click at [1334, 687] on button "Send" at bounding box center [1328, 690] width 65 height 24
click at [431, 691] on div at bounding box center [759, 691] width 720 height 17
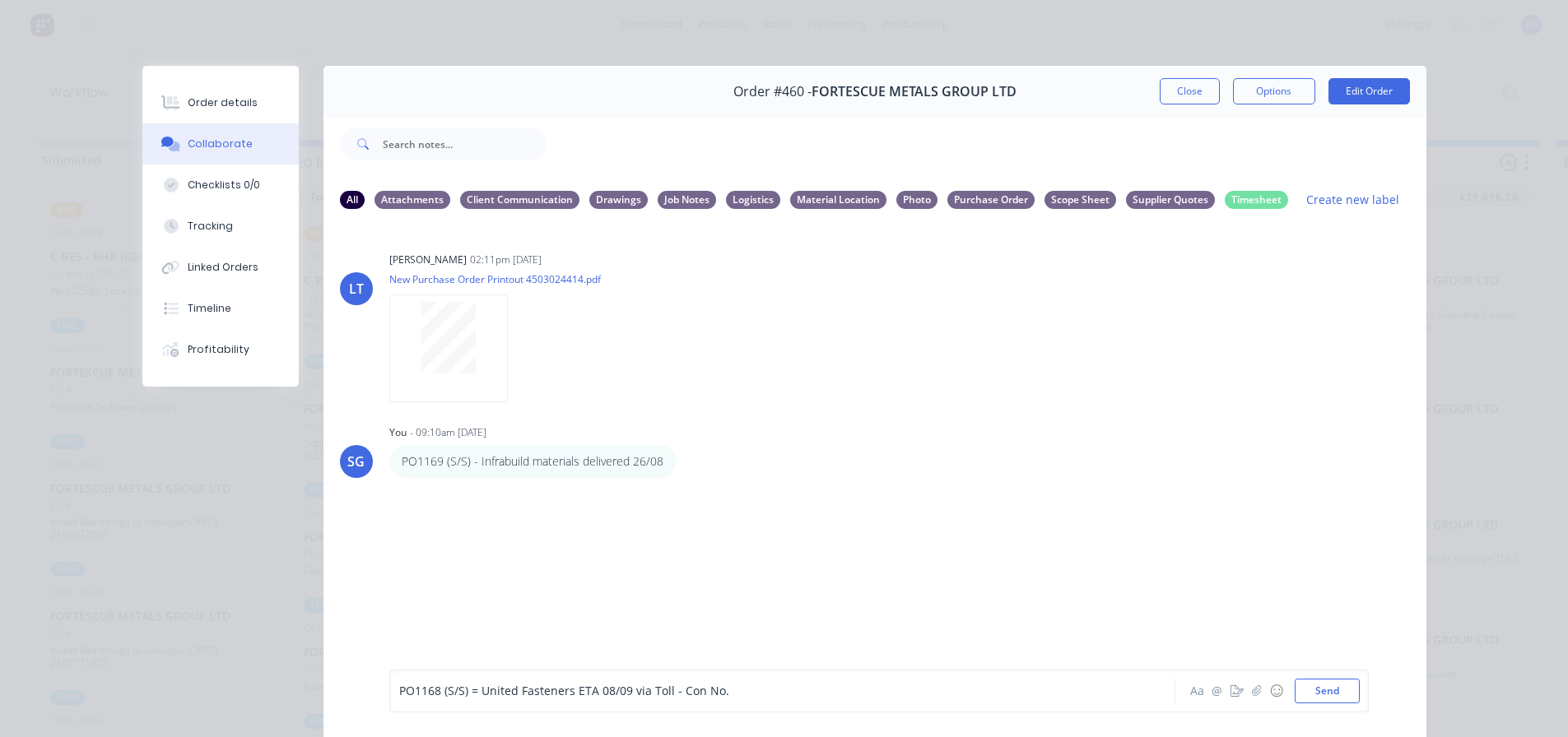
click at [772, 686] on div "PO1168 (S/S) = United Fasteners ETA 08/09 via Toll - Con No." at bounding box center [759, 691] width 720 height 17
click at [1338, 700] on button "Send" at bounding box center [1328, 690] width 65 height 24
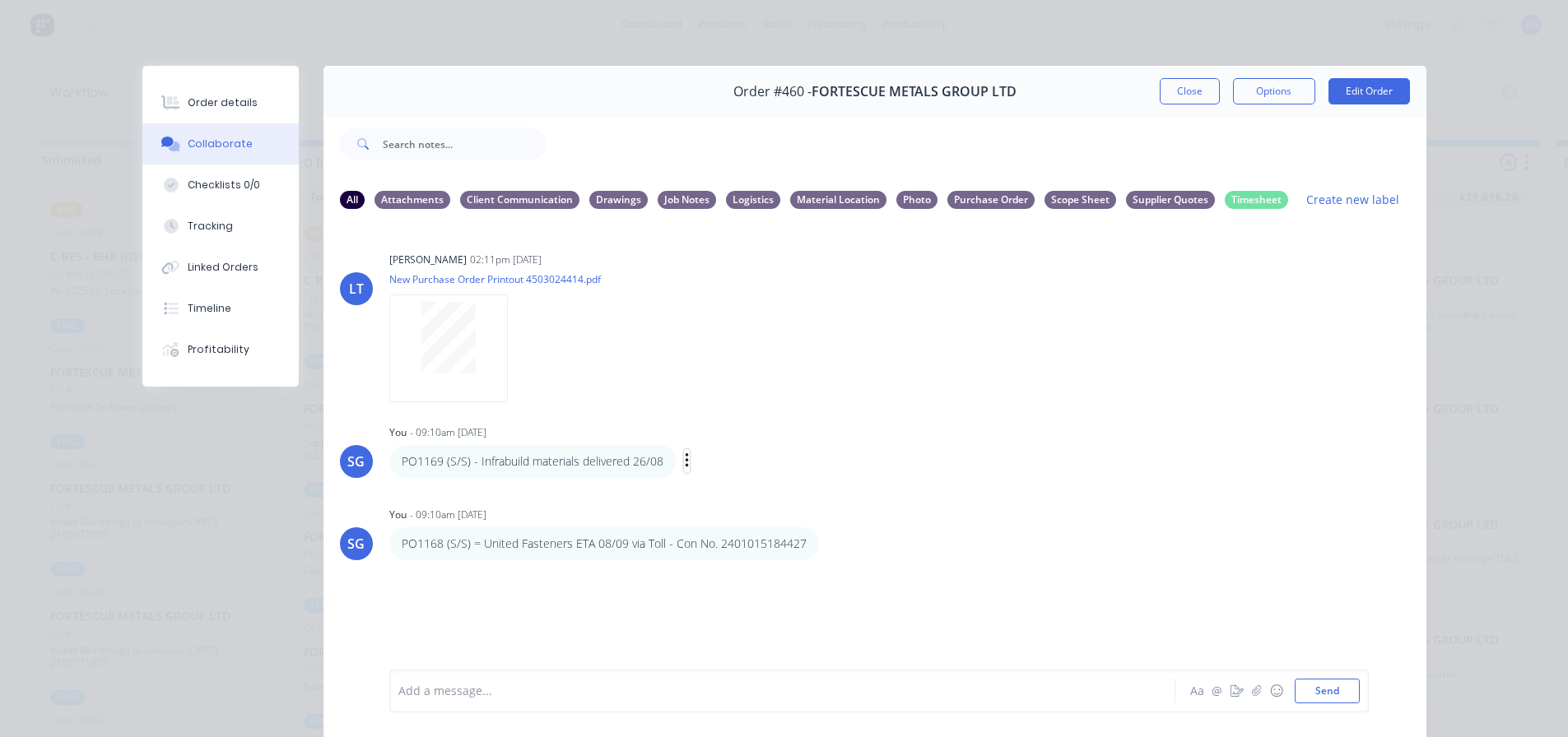
click at [685, 459] on icon "button" at bounding box center [687, 461] width 5 height 19
click at [706, 473] on button "Labels" at bounding box center [746, 463] width 104 height 27
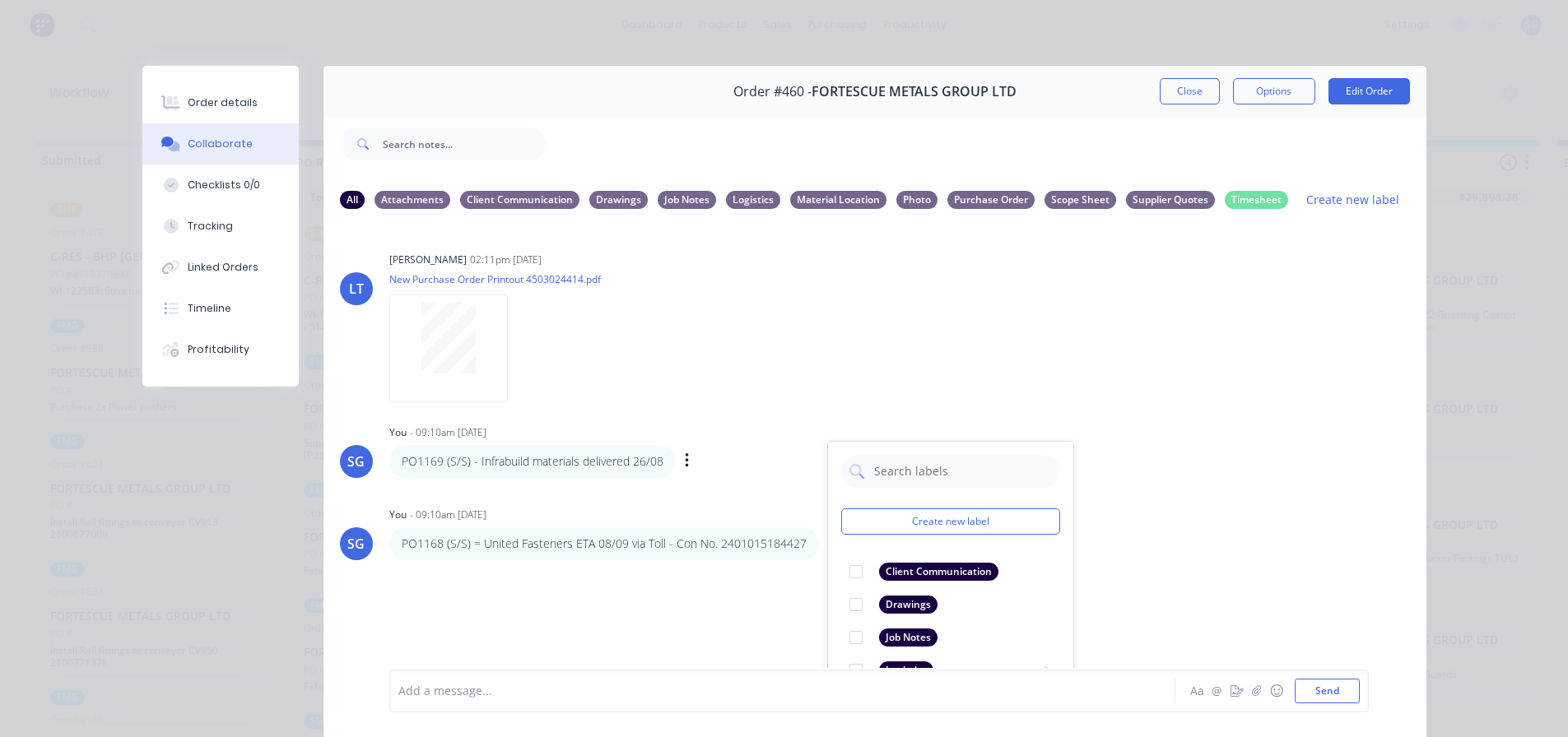
click at [850, 671] on div at bounding box center [856, 670] width 33 height 33
click at [1197, 521] on div "SG You - 09:10am [DATE] PO1168 (S/S) = United Fasteners ETA 08/09 via Toll - Co…" at bounding box center [875, 531] width 1103 height 58
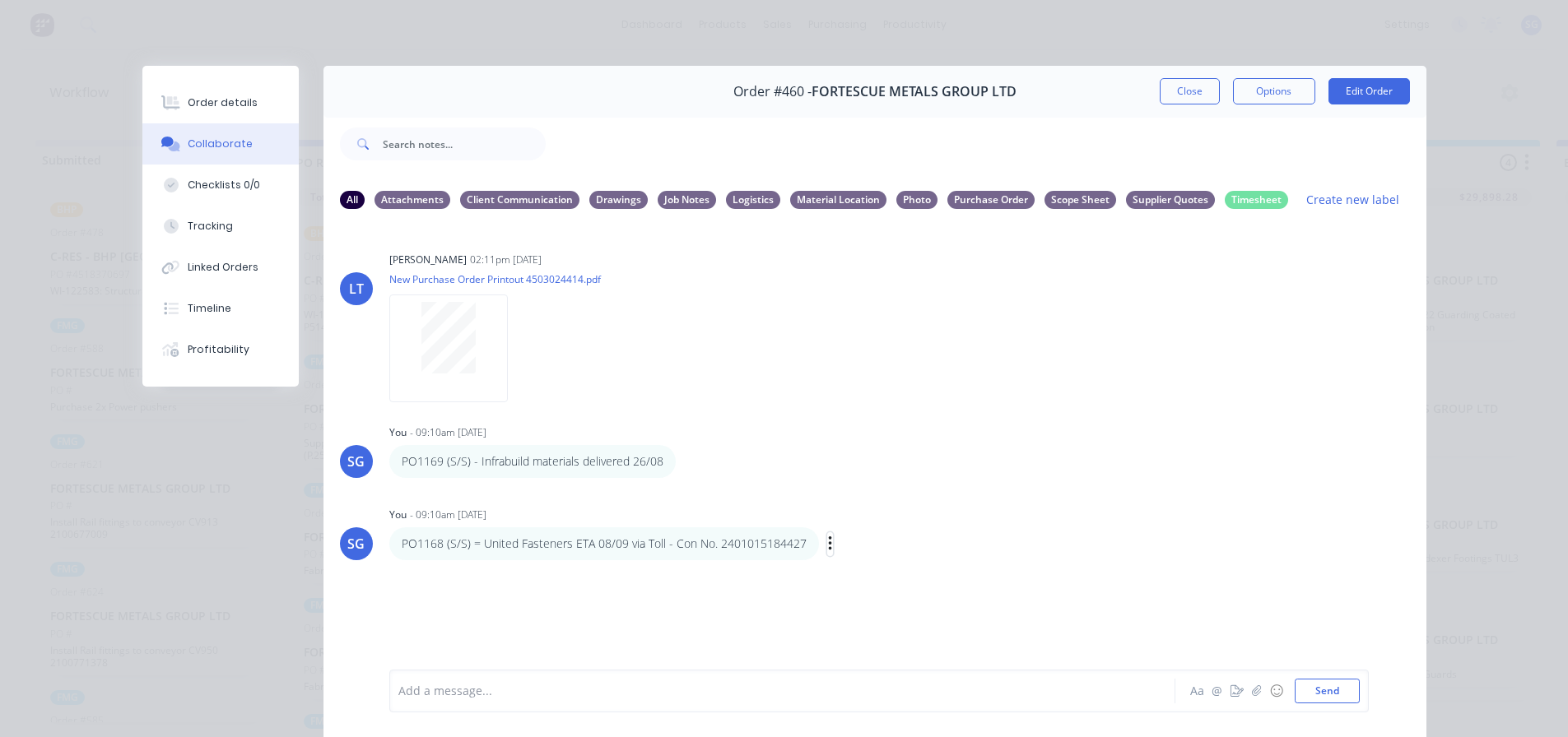
click at [828, 543] on icon "button" at bounding box center [830, 544] width 5 height 19
click at [853, 544] on button "Labels" at bounding box center [889, 546] width 104 height 27
click at [1000, 672] on div at bounding box center [1003, 670] width 33 height 33
click at [1241, 517] on div "SG You - 09:10am [DATE] Create new label Logistics edit Client Communication ed…" at bounding box center [875, 531] width 1103 height 58
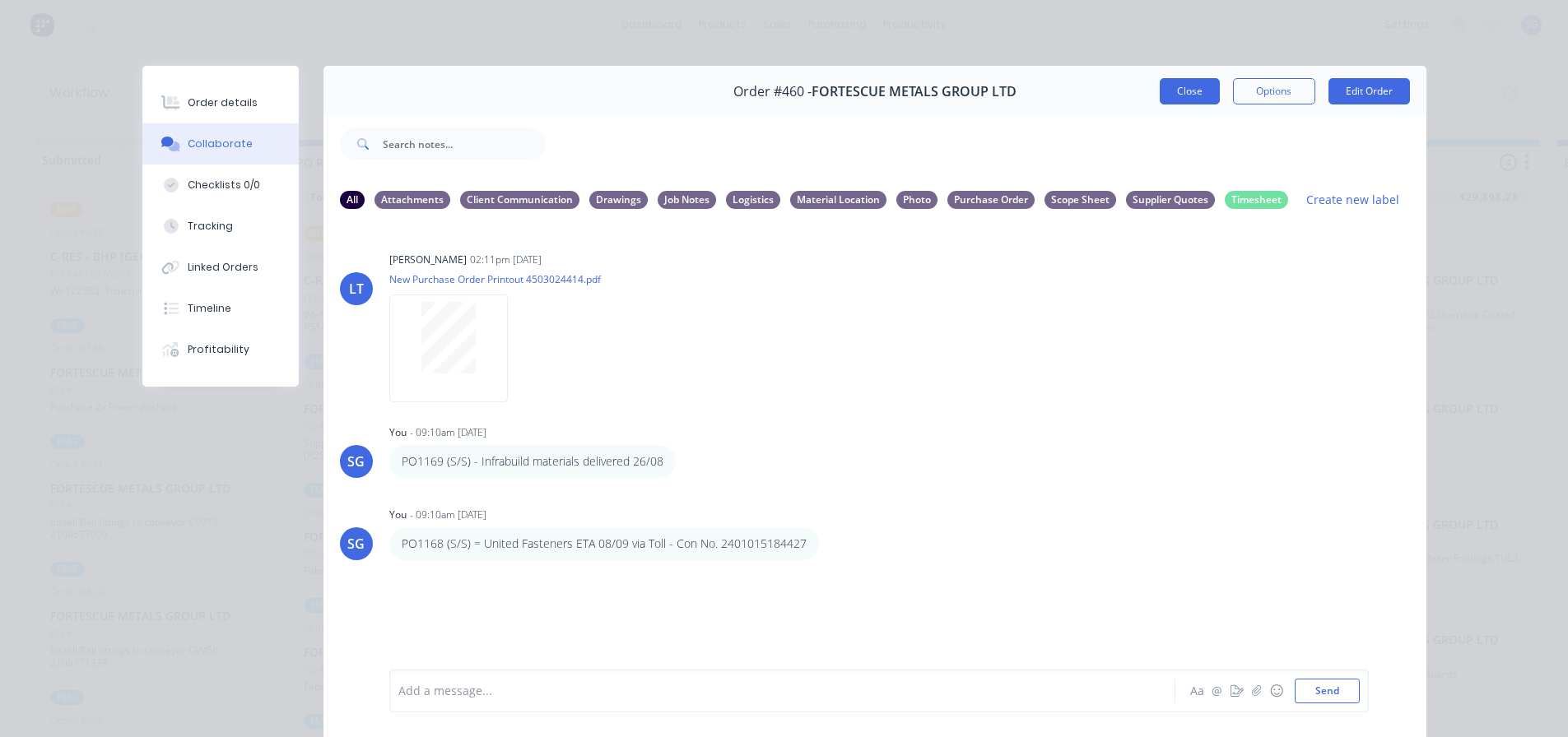
click at [1178, 85] on button "Close" at bounding box center [1189, 91] width 60 height 26
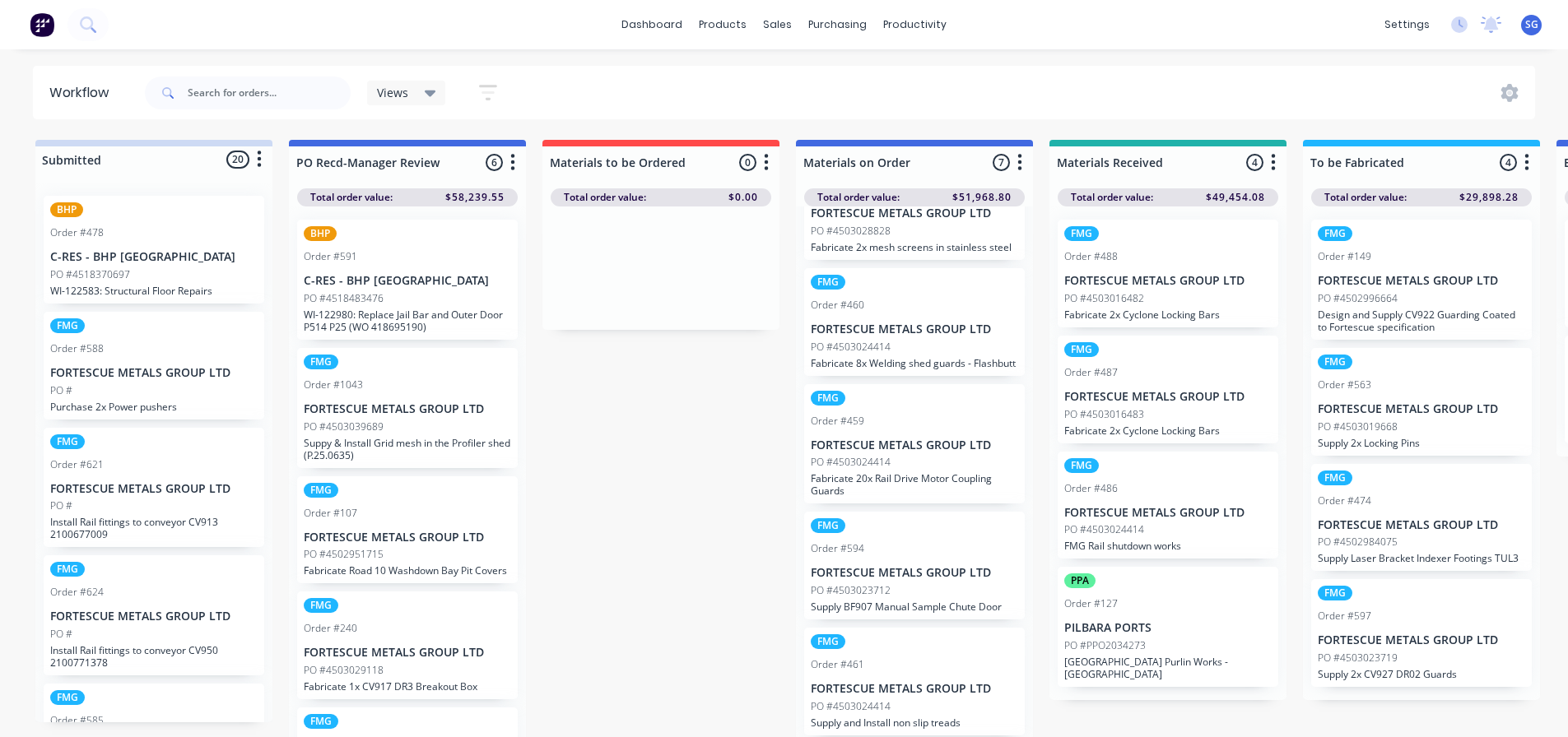
scroll to position [0, 0]
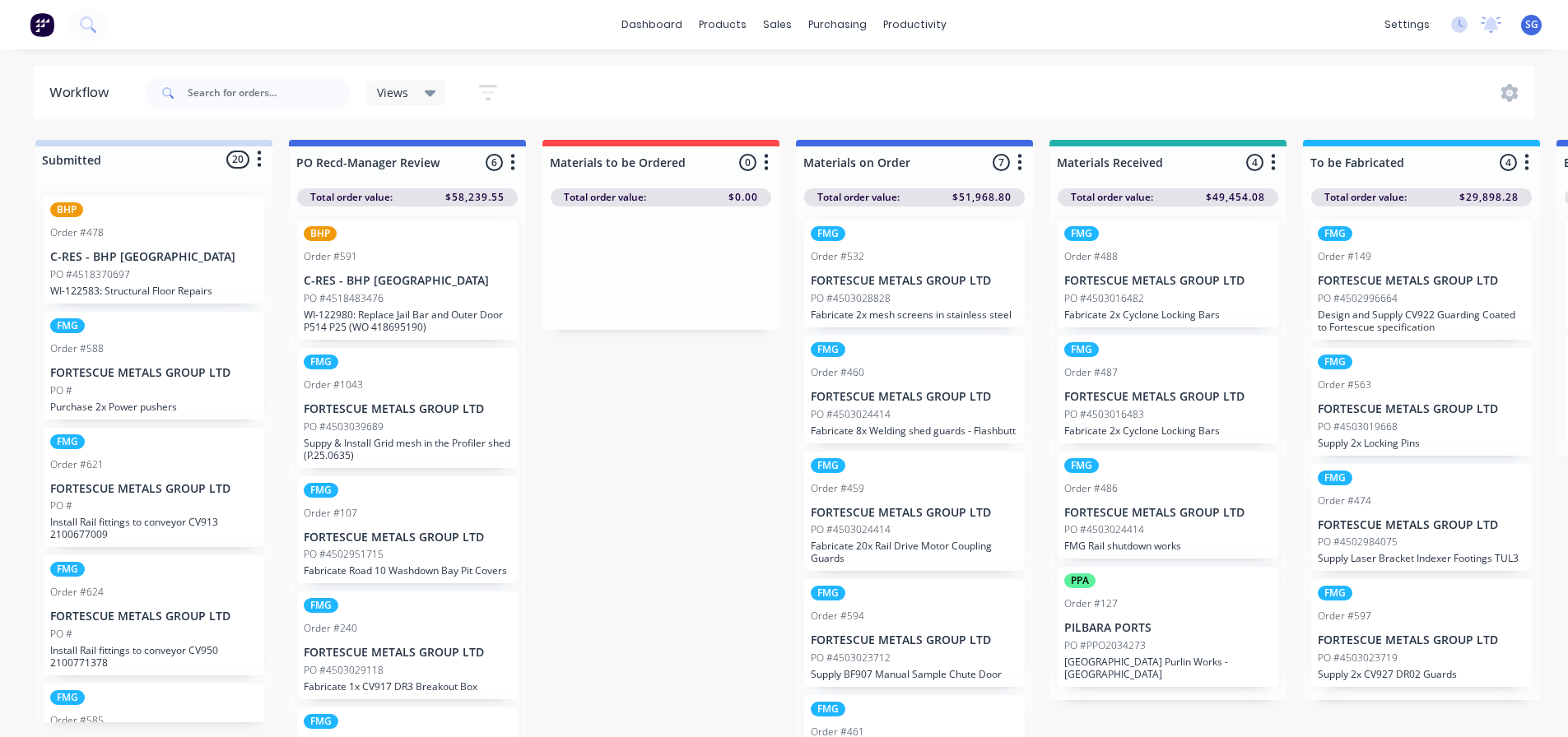
click at [872, 281] on p "FORTESCUE METALS GROUP LTD" at bounding box center [915, 280] width 208 height 14
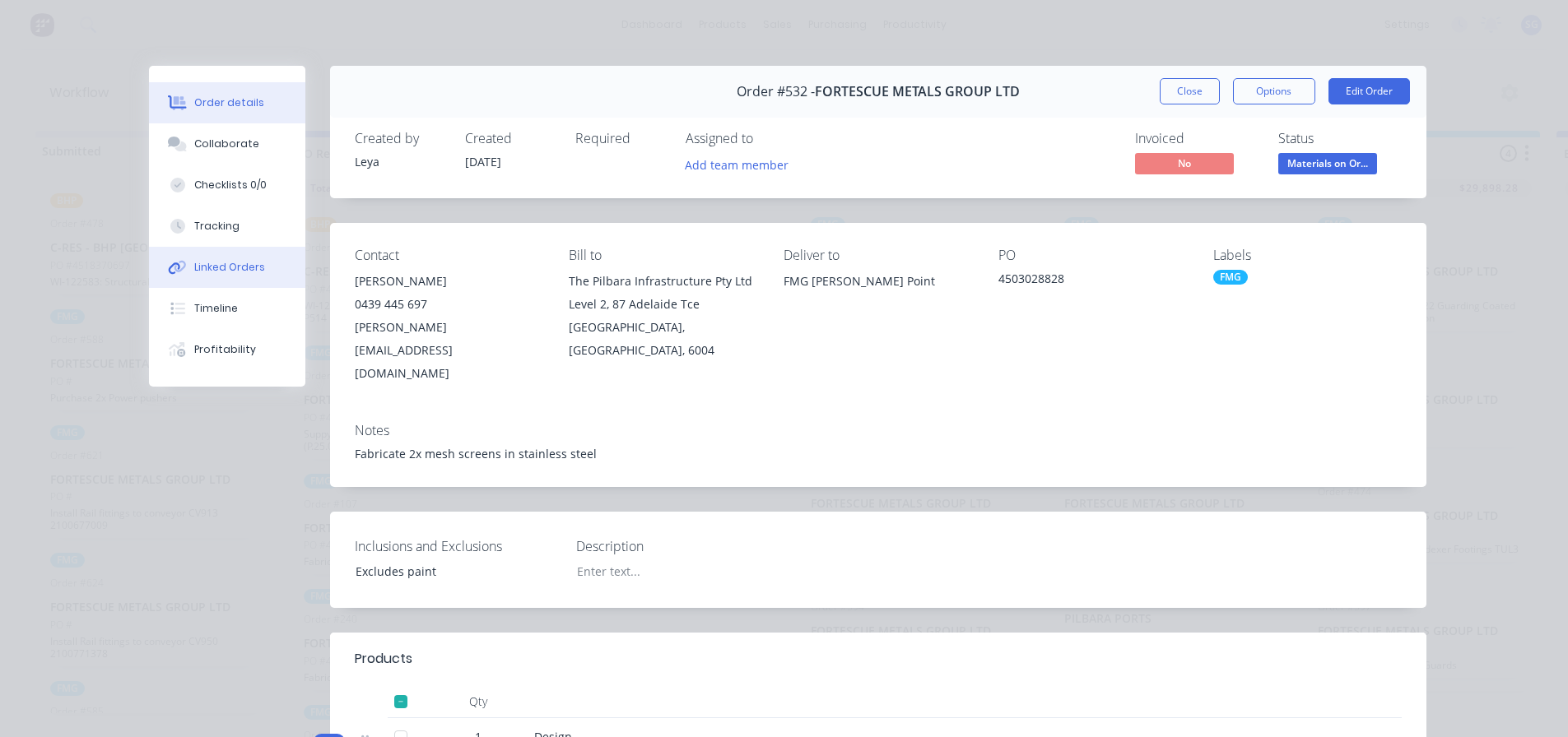
scroll to position [22, 0]
click at [197, 275] on button "Linked Orders" at bounding box center [227, 267] width 156 height 42
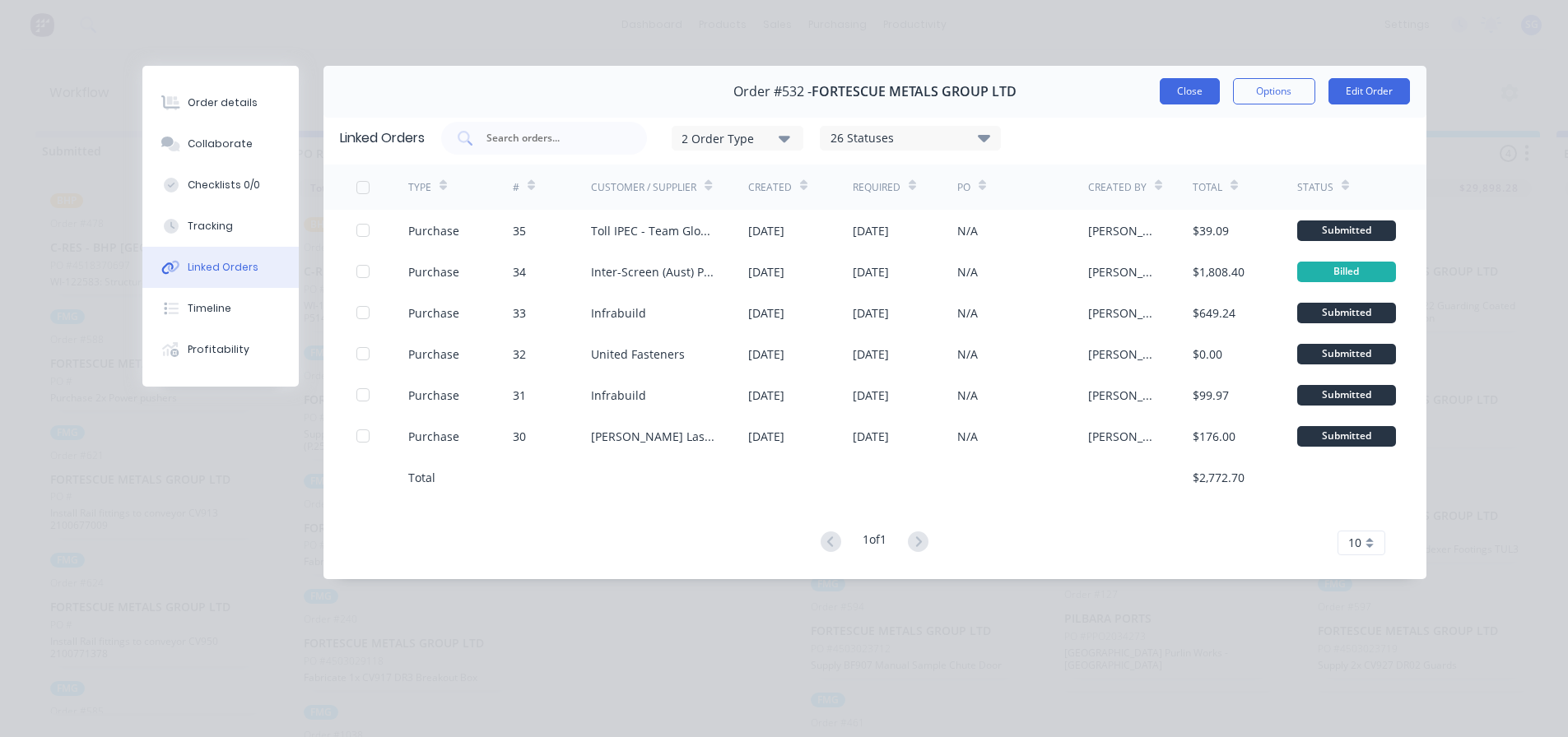
click at [1177, 98] on button "Close" at bounding box center [1189, 91] width 60 height 26
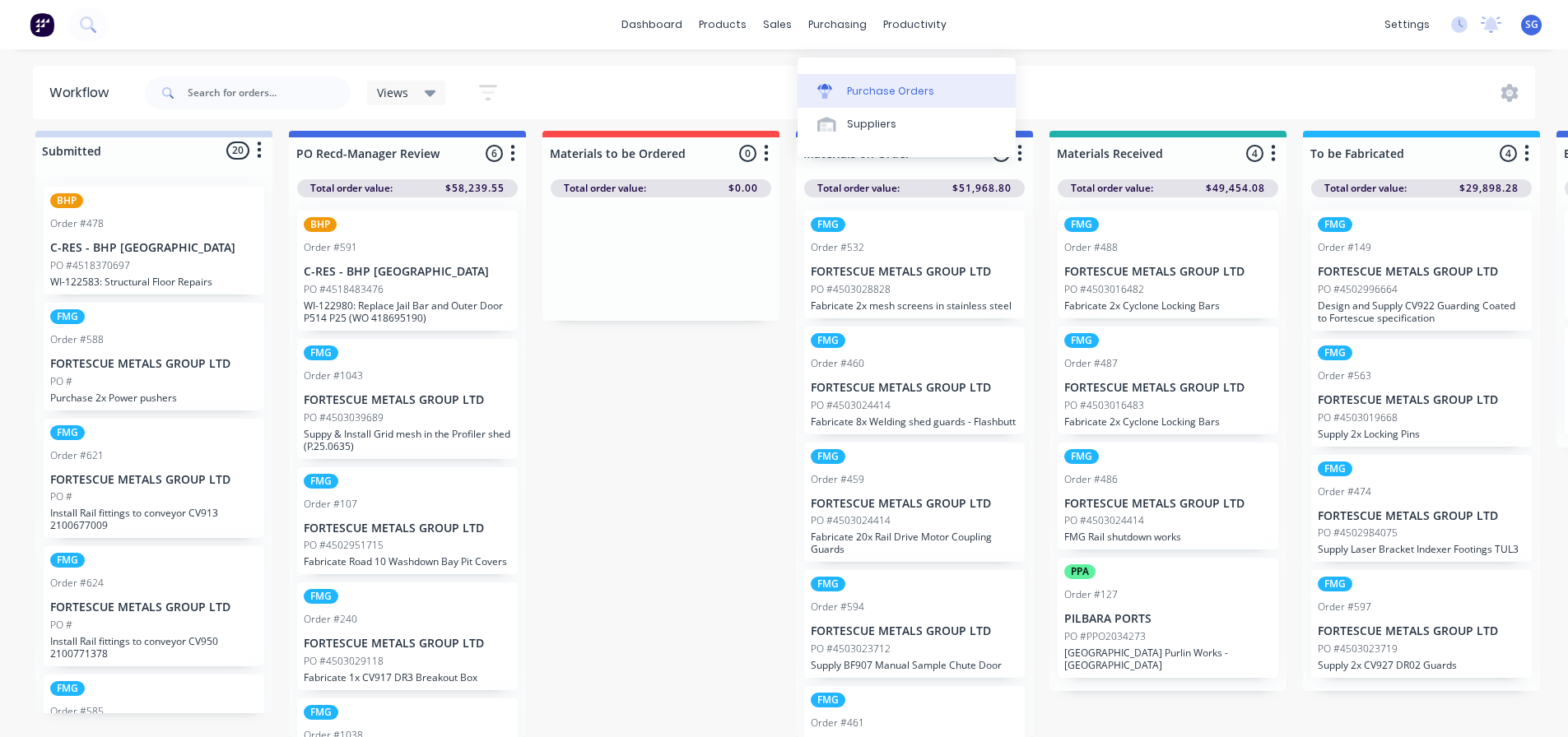
click at [850, 84] on div "Purchase Orders" at bounding box center [890, 91] width 88 height 14
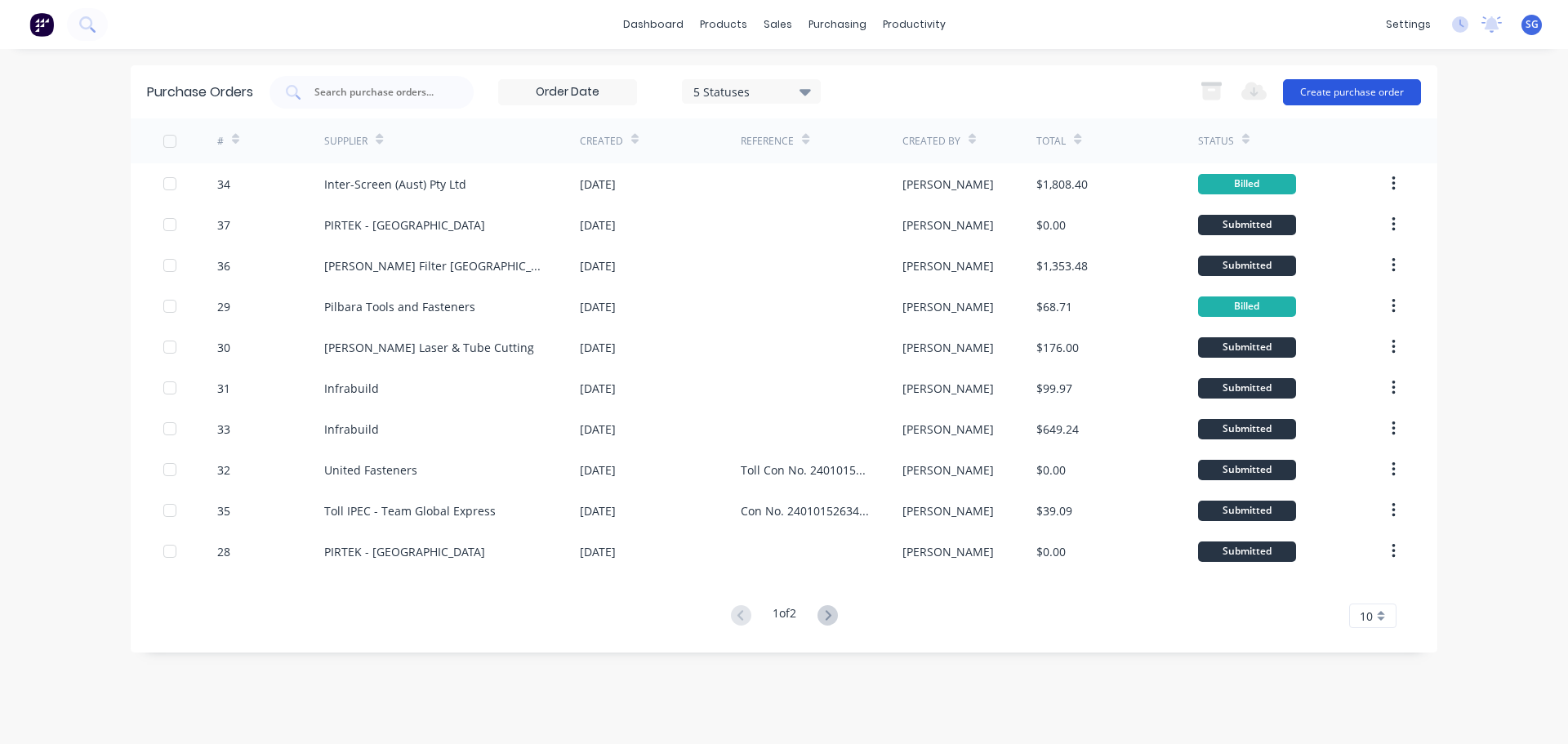
click at [1330, 94] on button "Create purchase order" at bounding box center [1352, 91] width 138 height 26
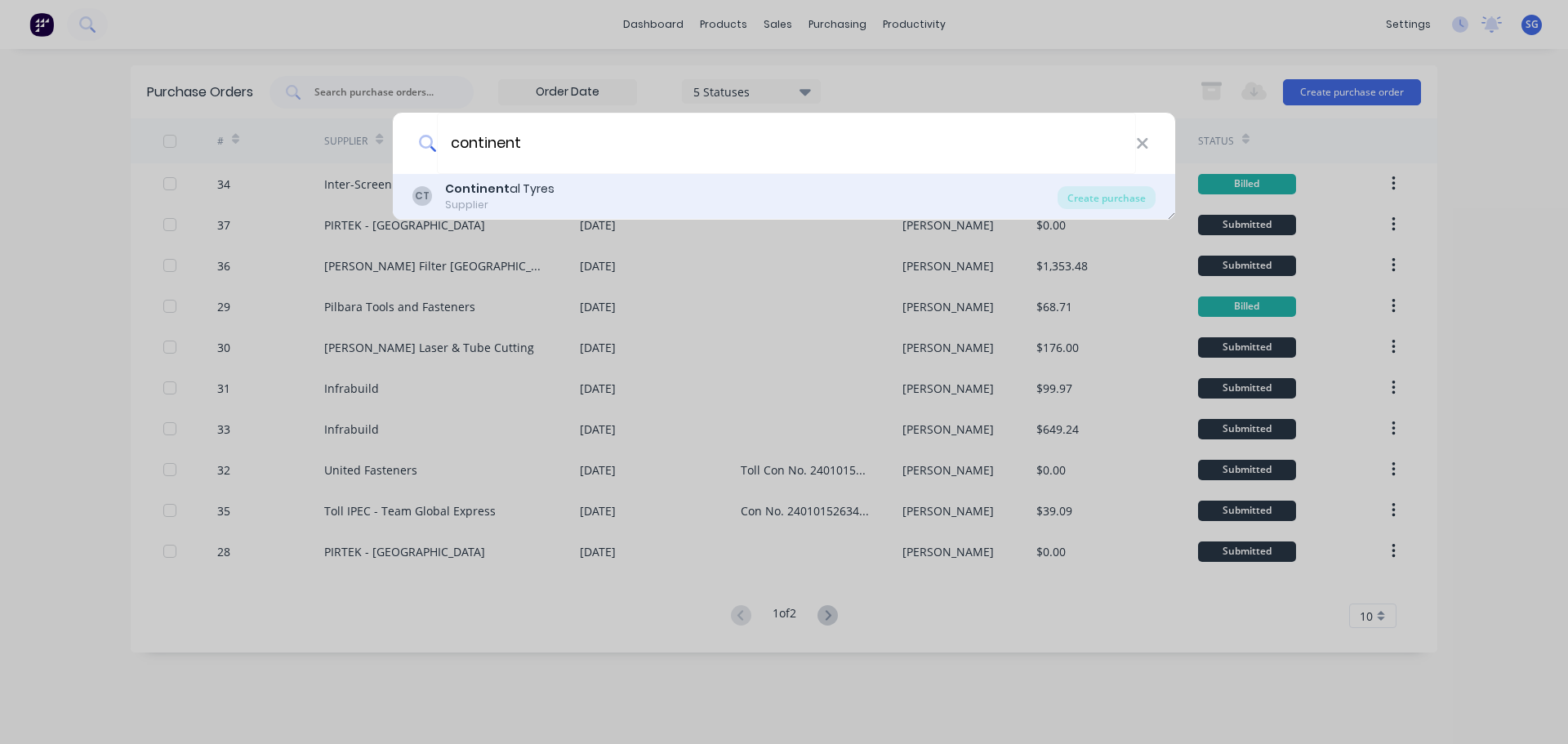
type input "continent"
click at [484, 187] on b "Continent" at bounding box center [477, 188] width 65 height 16
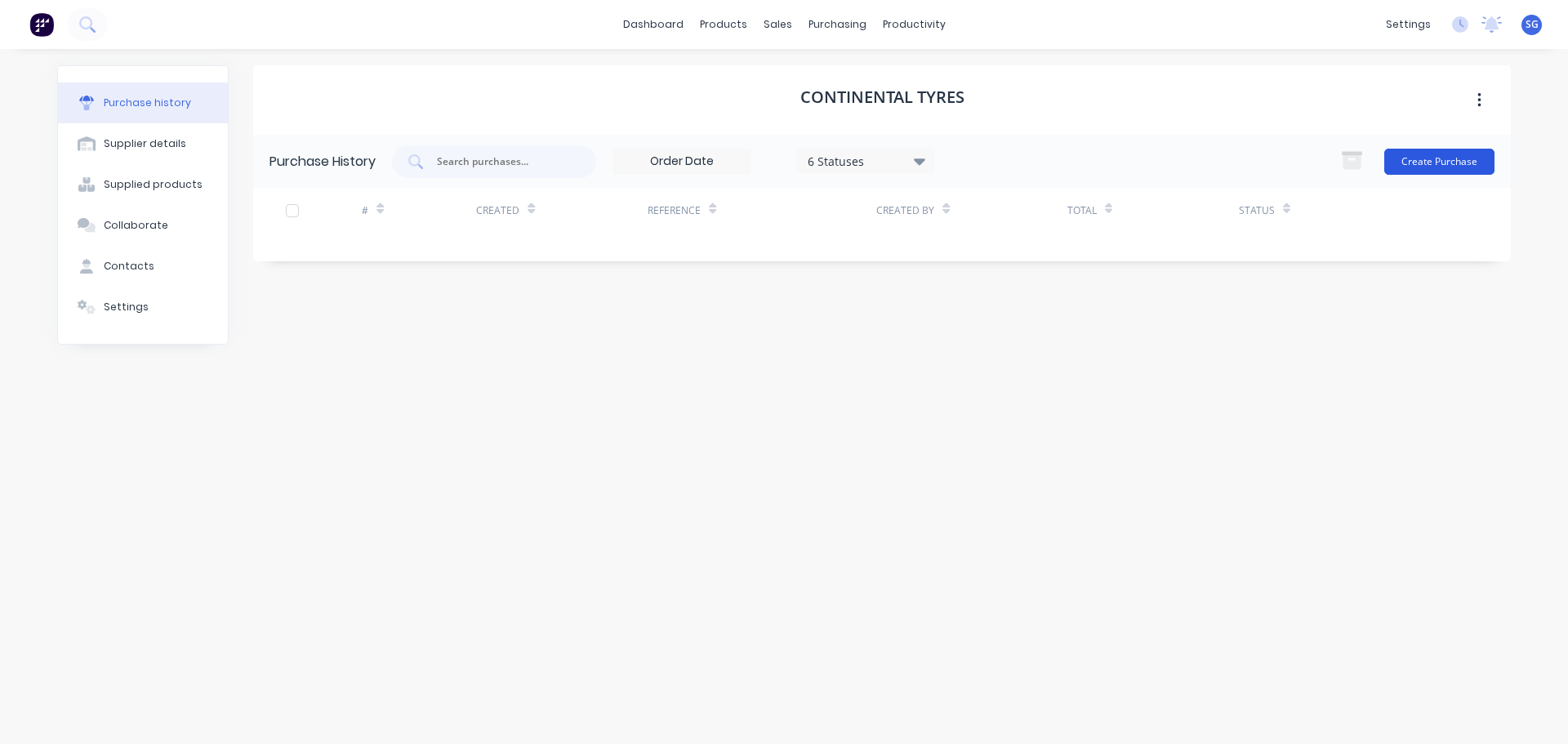
click at [1433, 160] on button "Create Purchase" at bounding box center [1439, 161] width 110 height 26
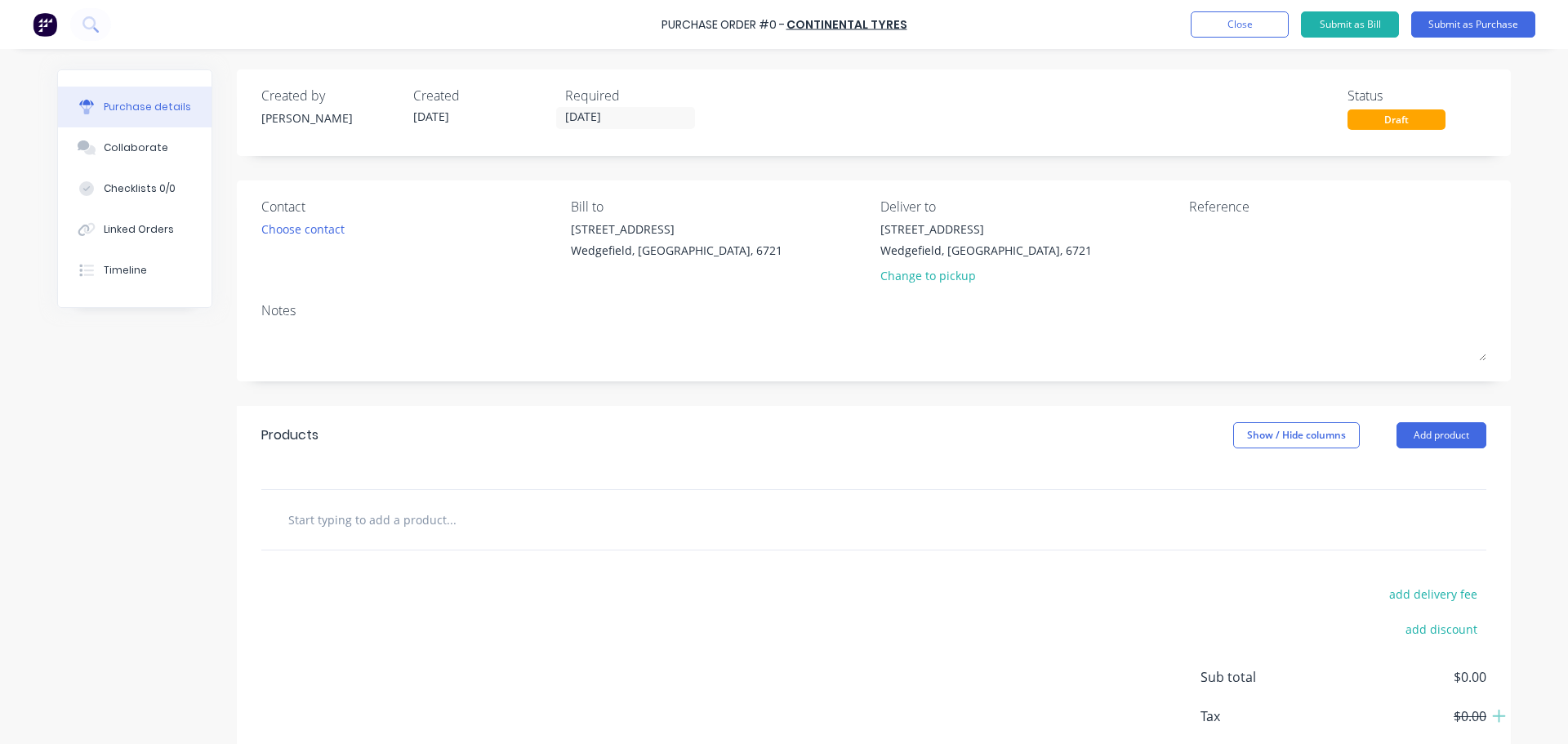
click at [320, 527] on input "text" at bounding box center [451, 519] width 326 height 32
click at [1205, 235] on textarea at bounding box center [1291, 238] width 204 height 37
type textarea "x"
type textarea "M"
type textarea "x"
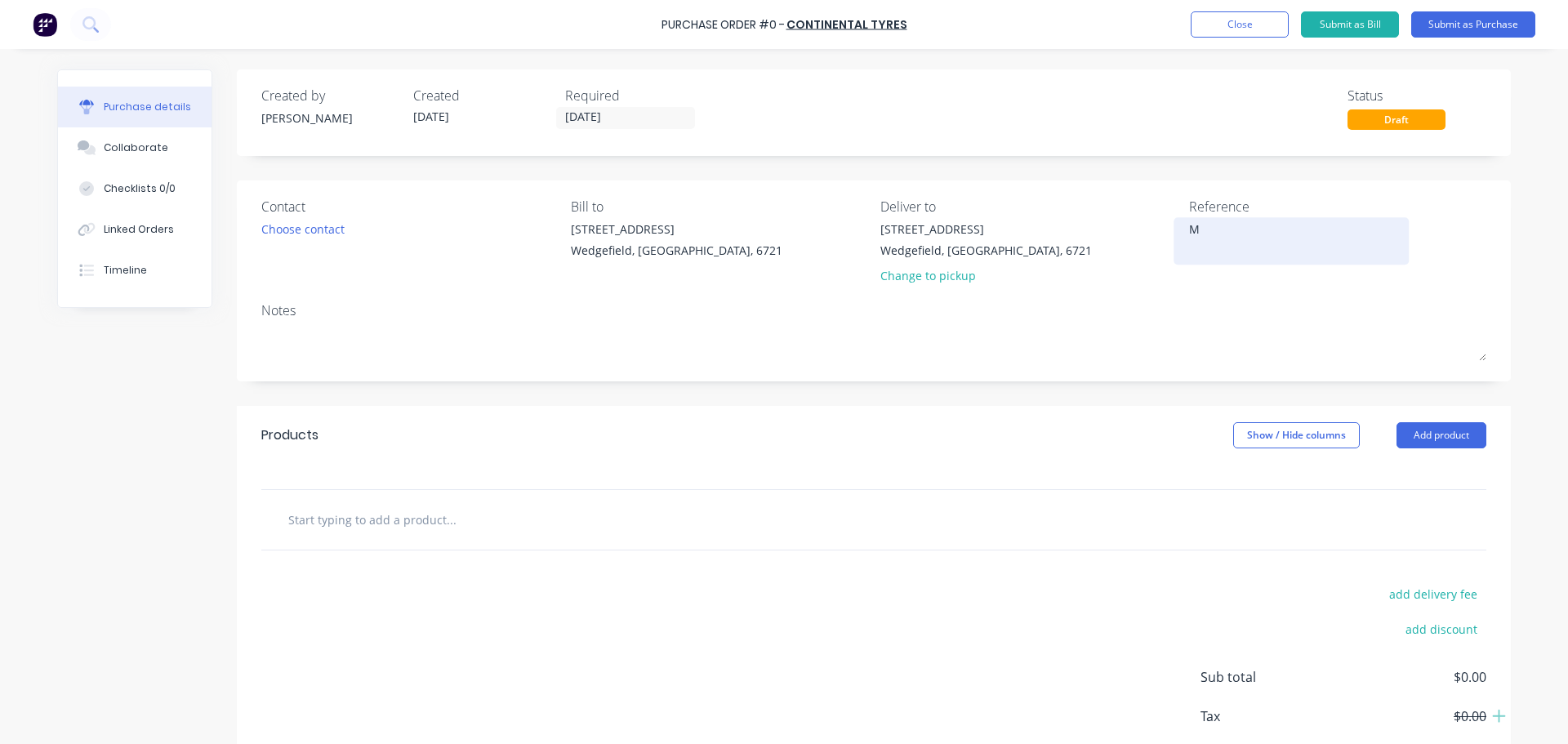
type textarea "MA"
type textarea "x"
type textarea "MAD"
type textarea "x"
type textarea "MAD"
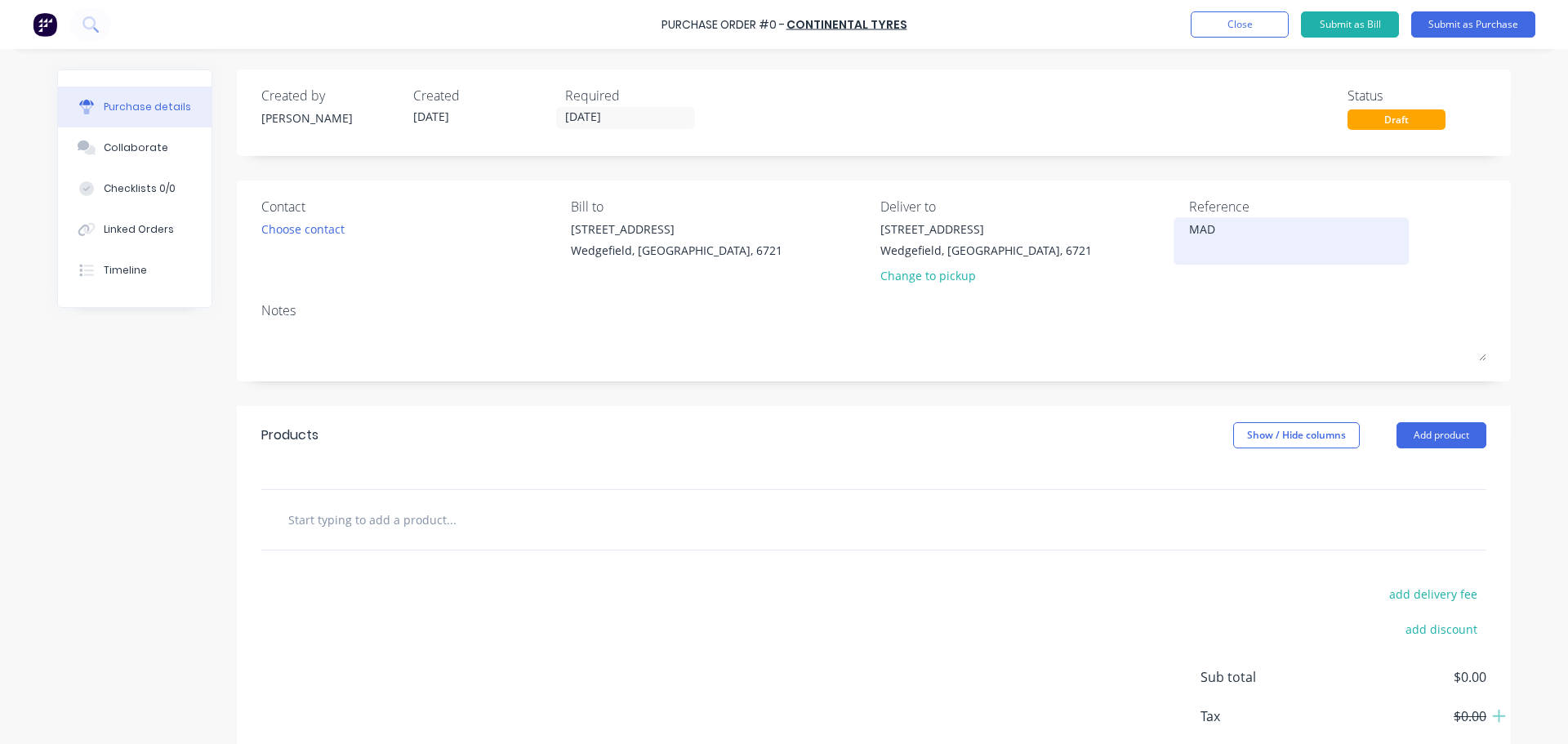
type textarea "x"
click at [1250, 227] on textarea "MAD" at bounding box center [1291, 238] width 204 height 37
type textarea "MAD 27"
type textarea "x"
type textarea "MAD 27"
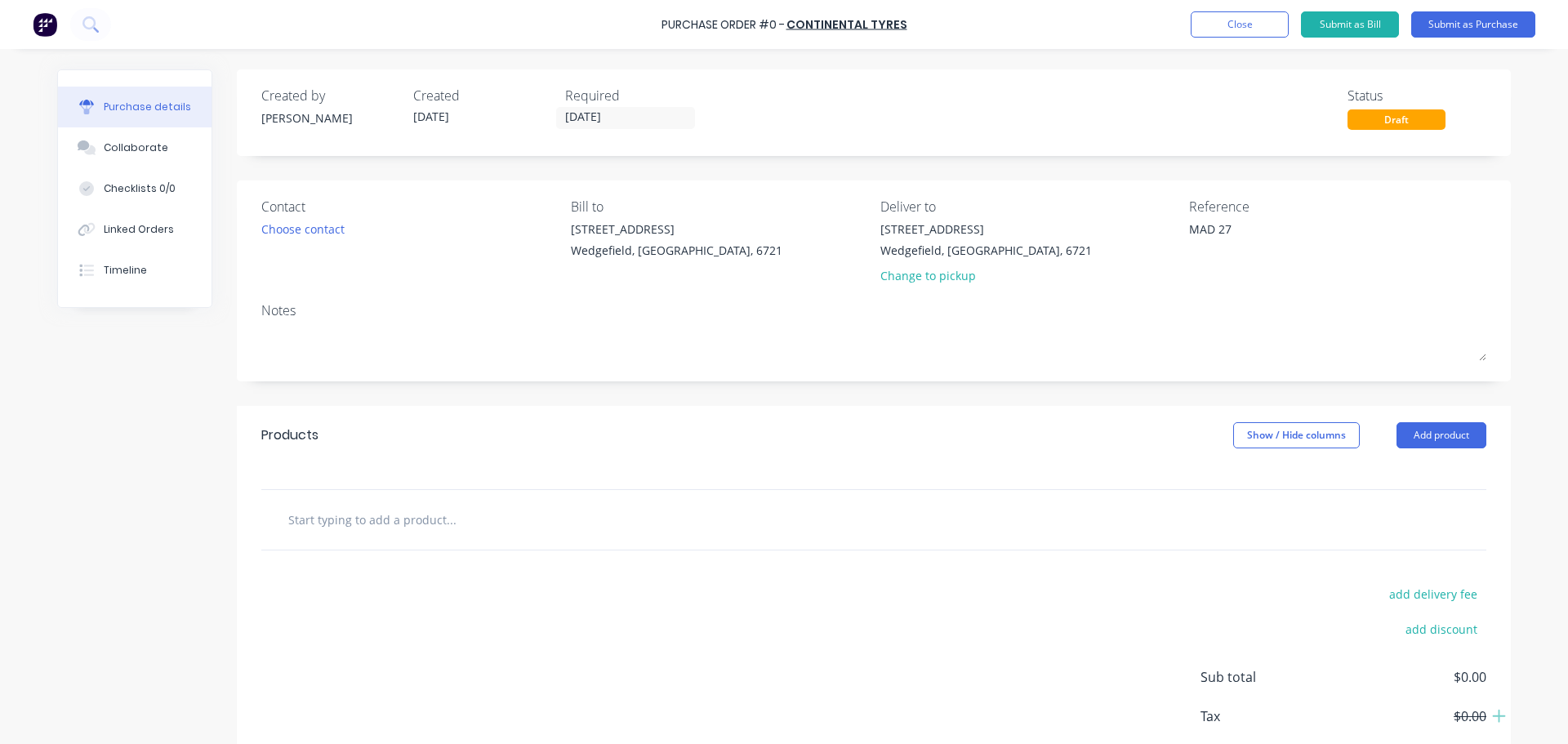
type textarea "x"
click at [335, 527] on input "text" at bounding box center [451, 519] width 326 height 32
paste input "205/70R 15"
type input "205/70R 15"
type textarea "x"
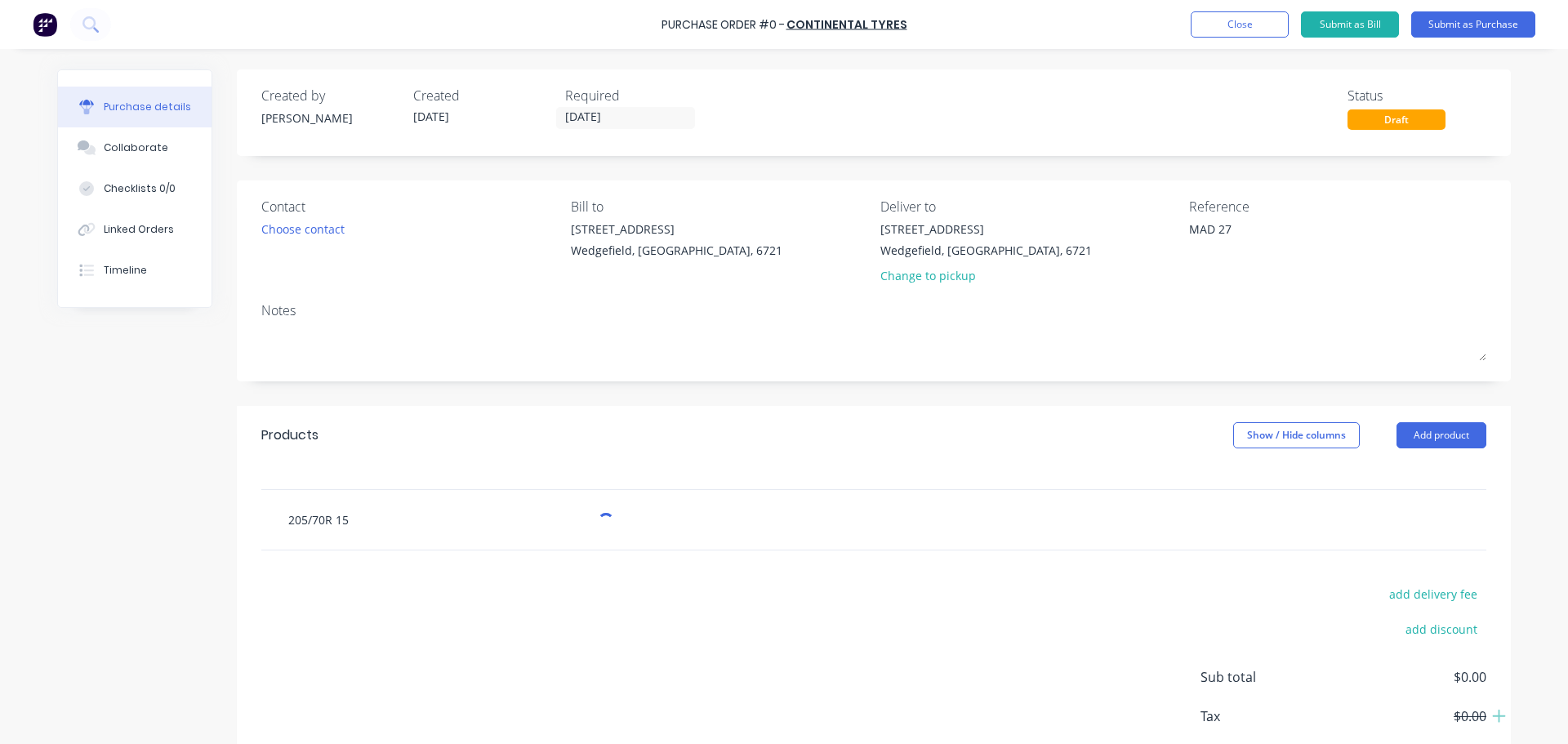
type input "205/70R 15"
type textarea "x"
type input "205/70R 15 -"
type textarea "x"
type input "205/70R 15 -"
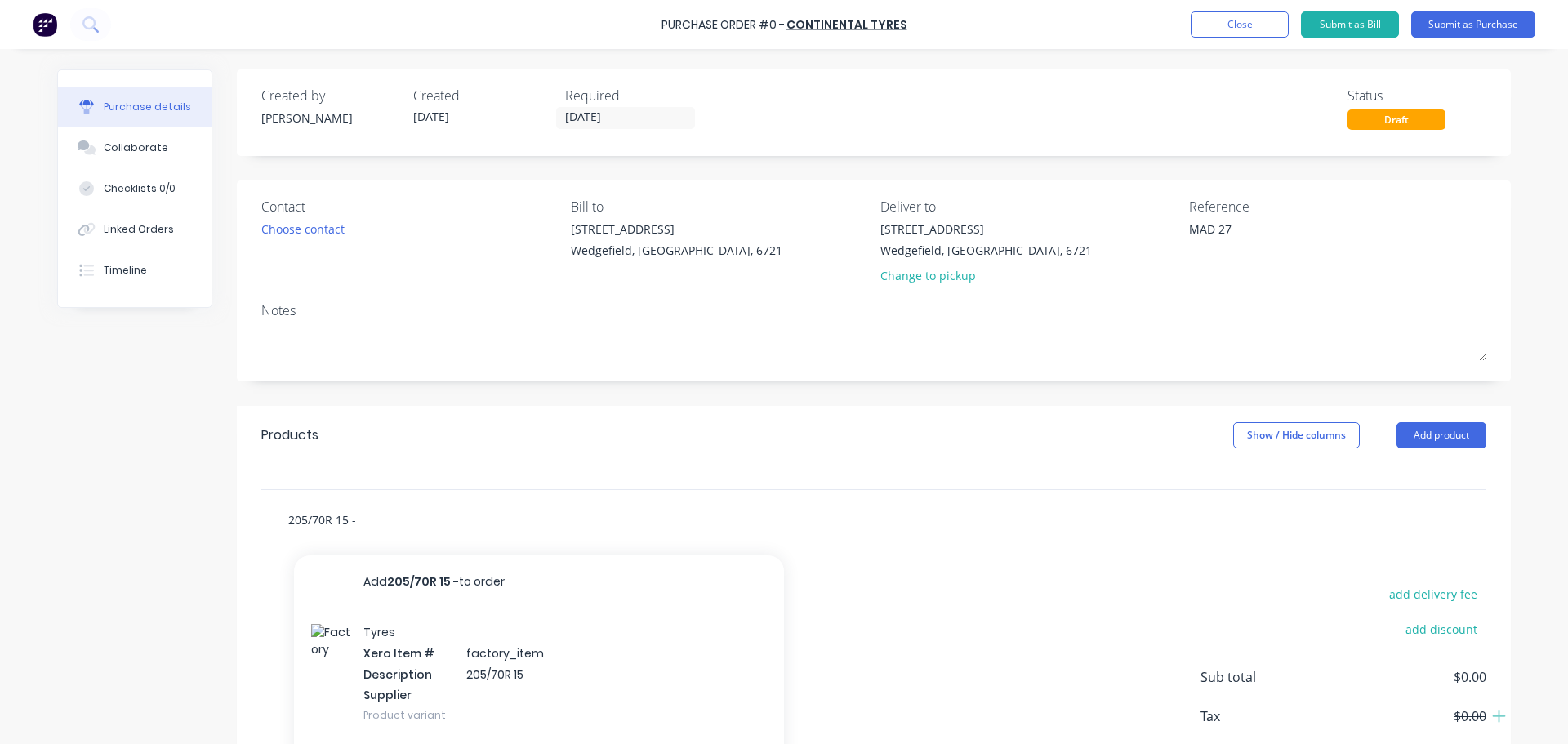
type textarea "x"
type input "205/70R 15 - t"
type textarea "x"
type input "205/70R 15 - tY"
type textarea "x"
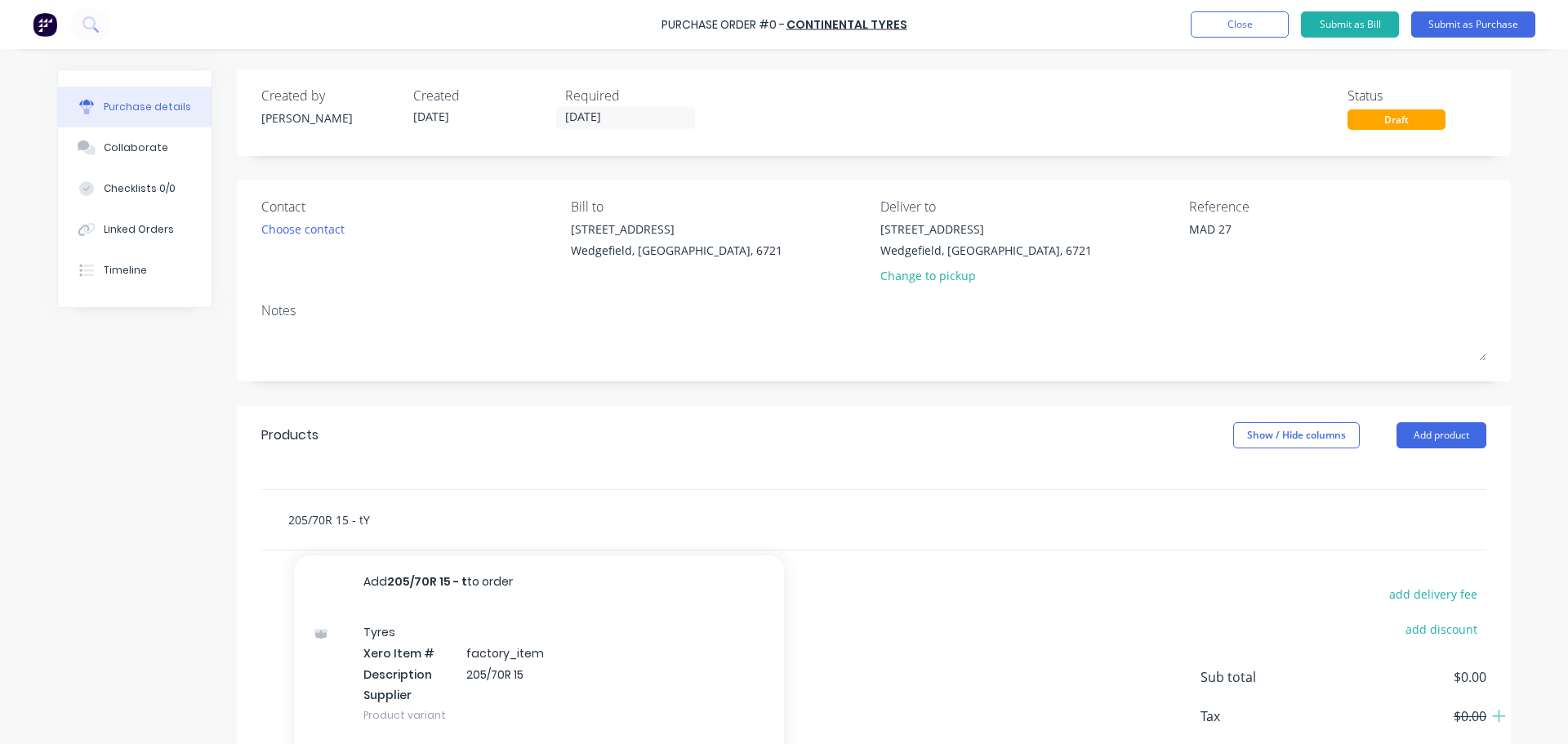
type input "205/70R 15 - tYR"
type textarea "x"
type input "205/70R 15 - tYRE"
type textarea "x"
type input "205/70R 15 - tYRE"
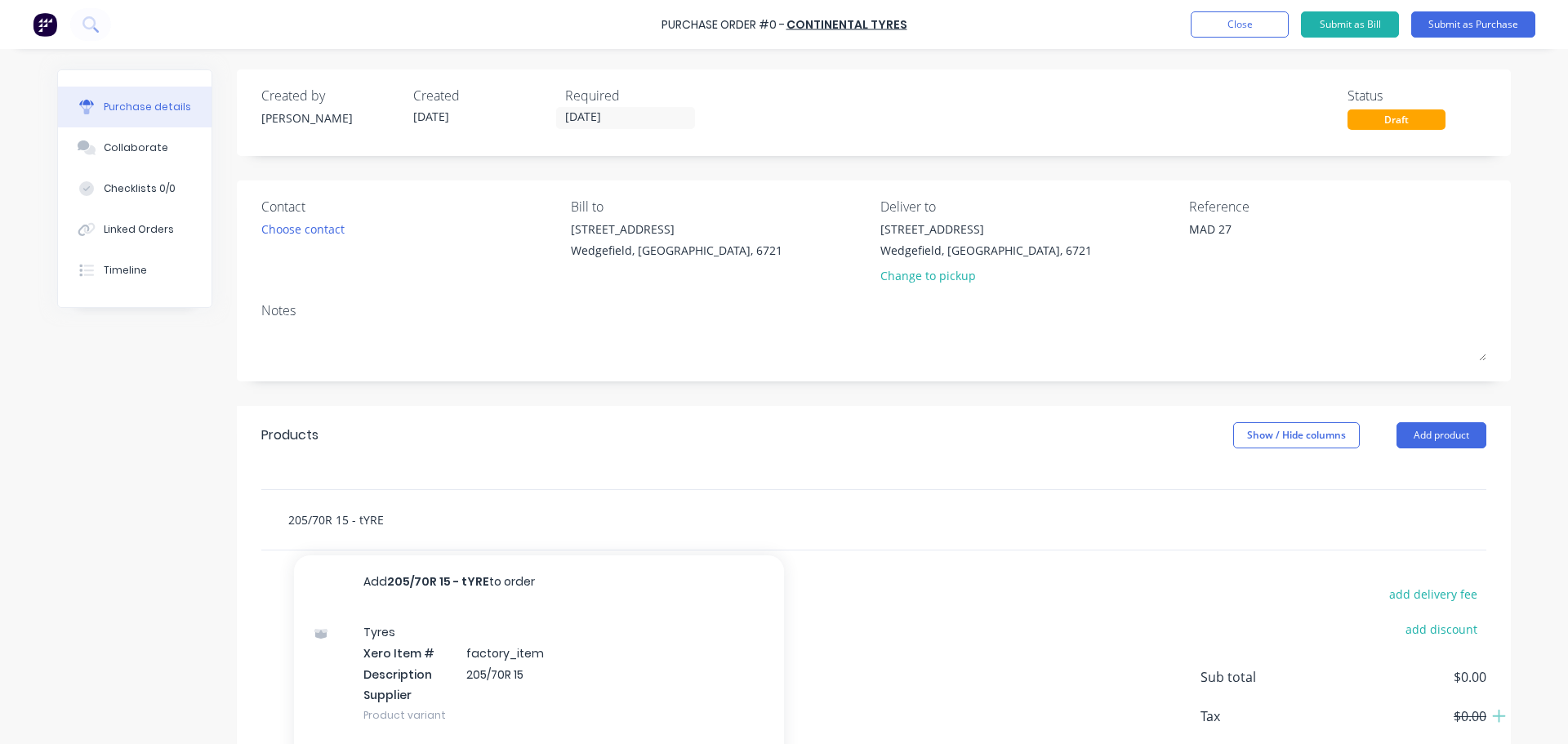
type textarea "x"
type input "205/70R 15 - tYRE r"
type textarea "x"
type input "205/70R 15 - tYRE"
type textarea "x"
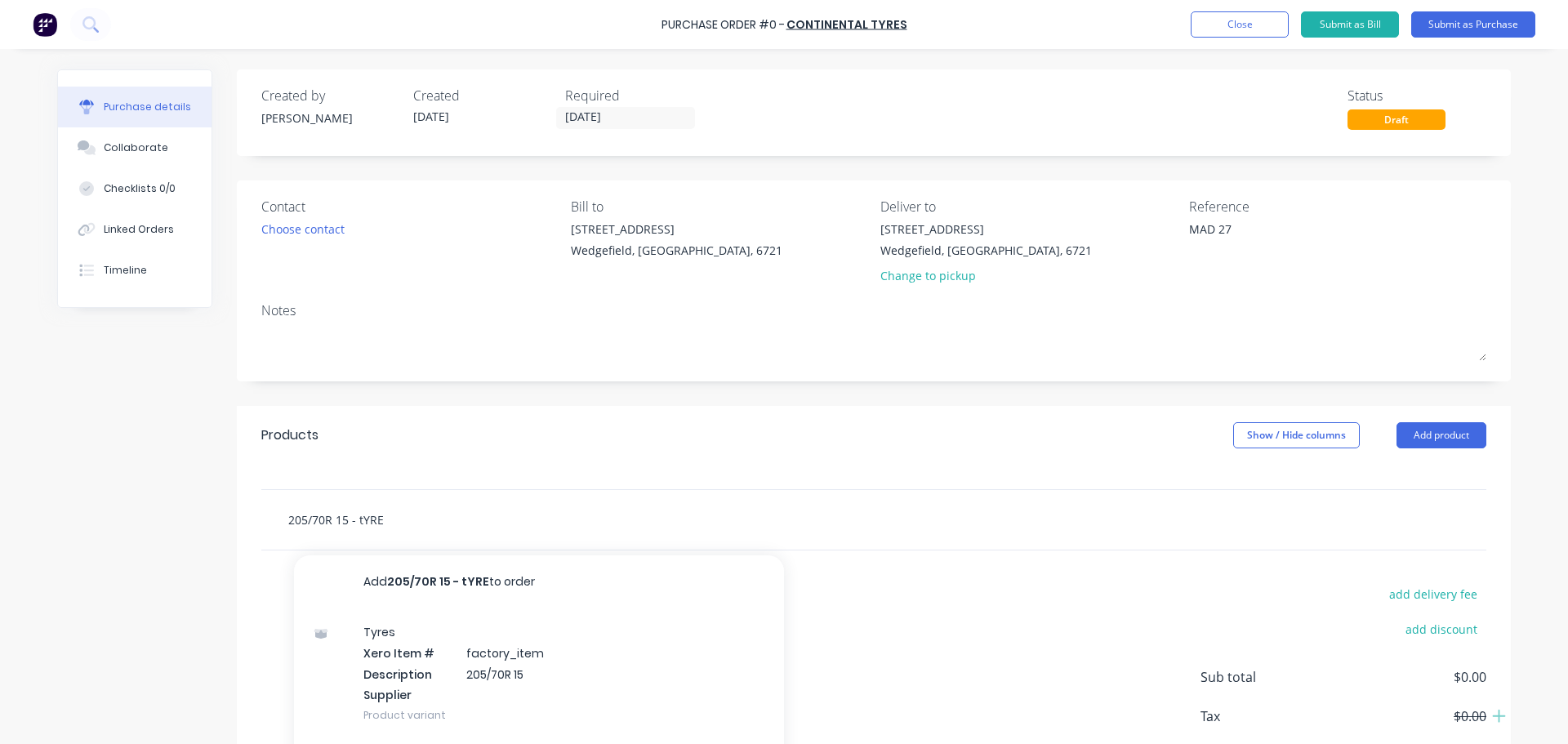
type input "205/70R 15 - tYRE"
type textarea "x"
type input "205/70R 15 - tYR"
type textarea "x"
type input "205/70R 15 - tY"
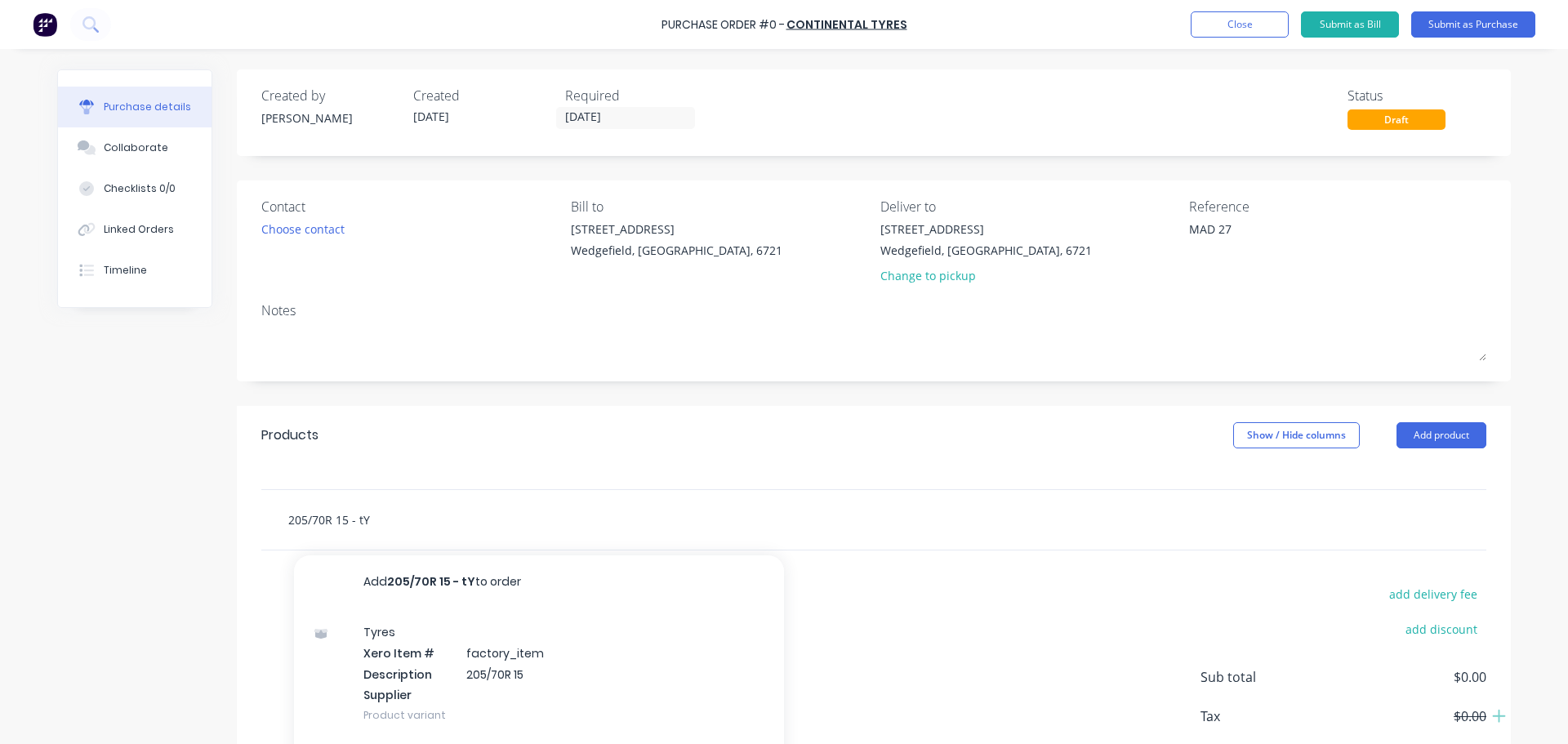
type textarea "x"
type input "205/70R 15 - t"
type textarea "x"
type input "205/70R 15 -"
type textarea "x"
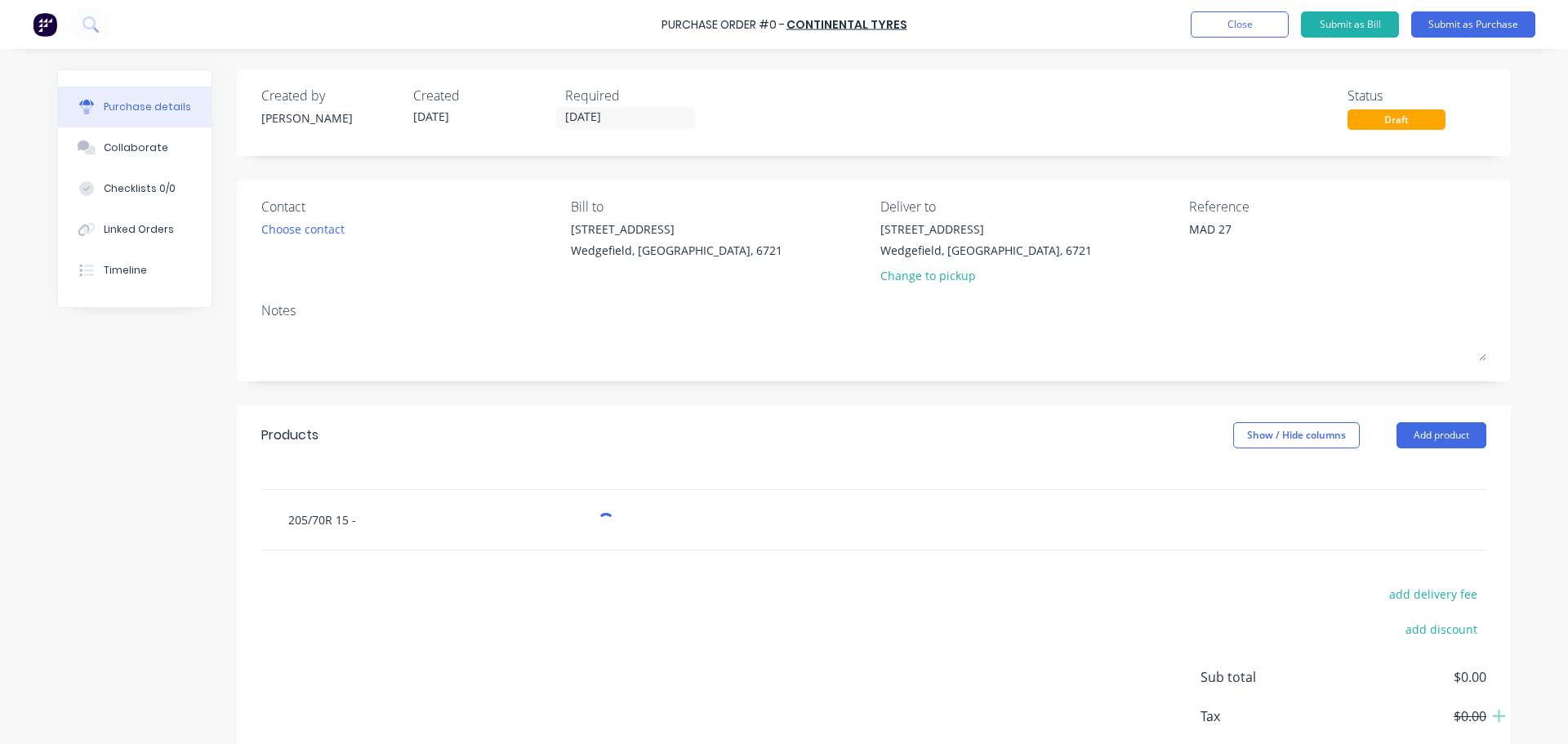
type input "205/70R 15 - T"
type textarea "x"
type input "205/70R 15 - Ty"
type textarea "x"
type input "205/70R 15 - Tyr"
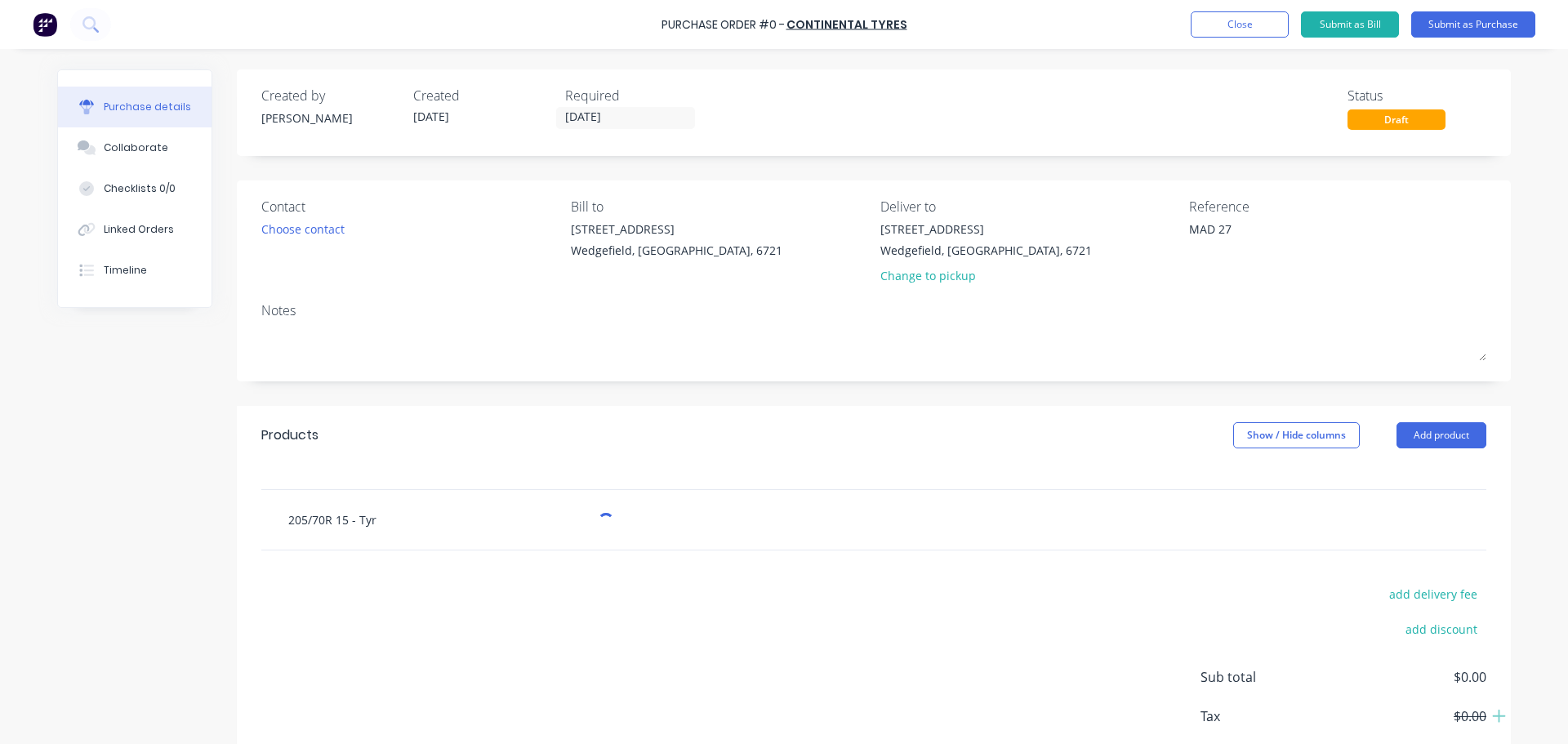
type textarea "x"
type input "205/70R 15 - Tyre"
type textarea "x"
type input "205/70R 15 - Tyre"
type textarea "x"
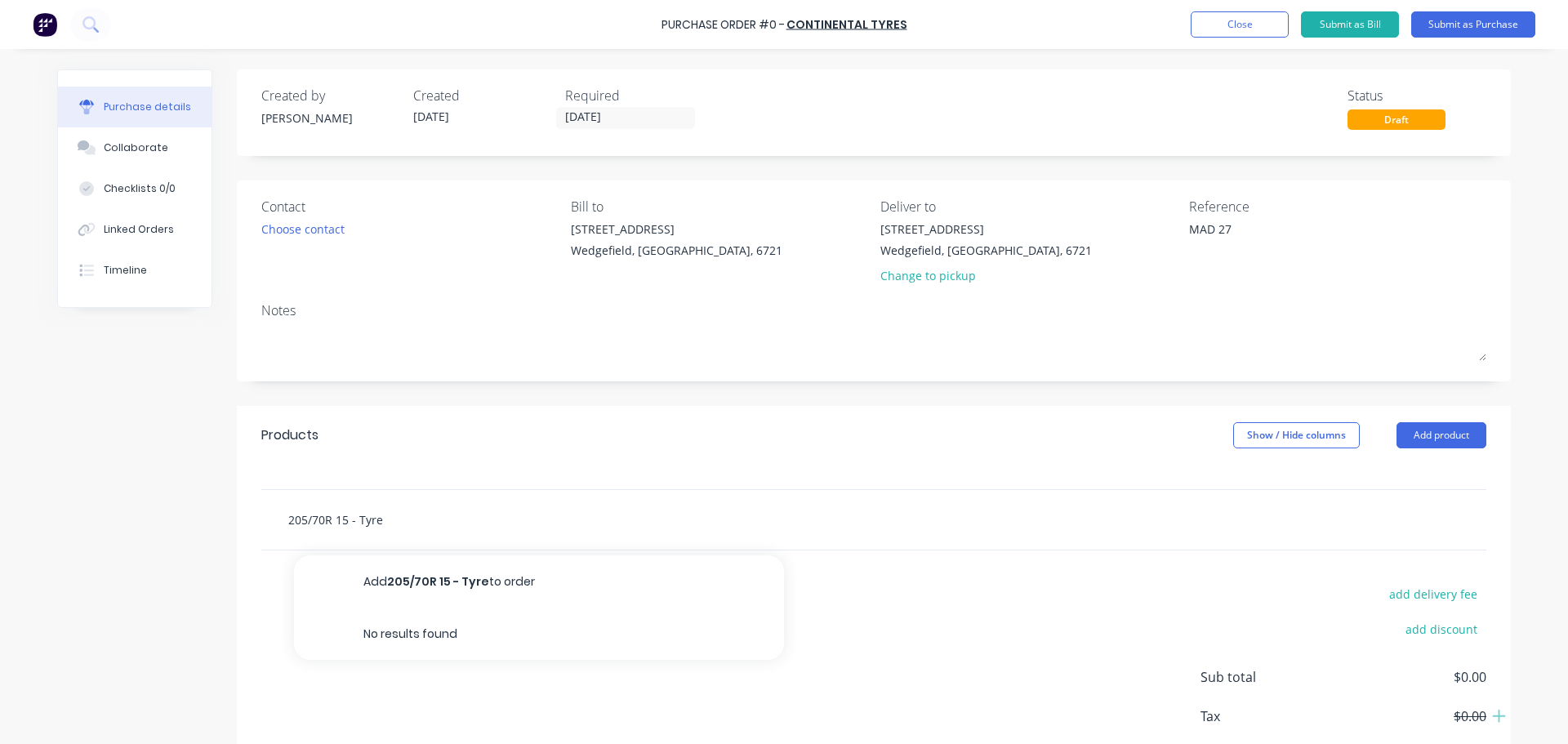
type input "205/70R 15 - Tyre R"
type textarea "x"
type input "205/70R 15 - Tyre Re"
type textarea "x"
type input "205/70R 15 - Tyre Repl"
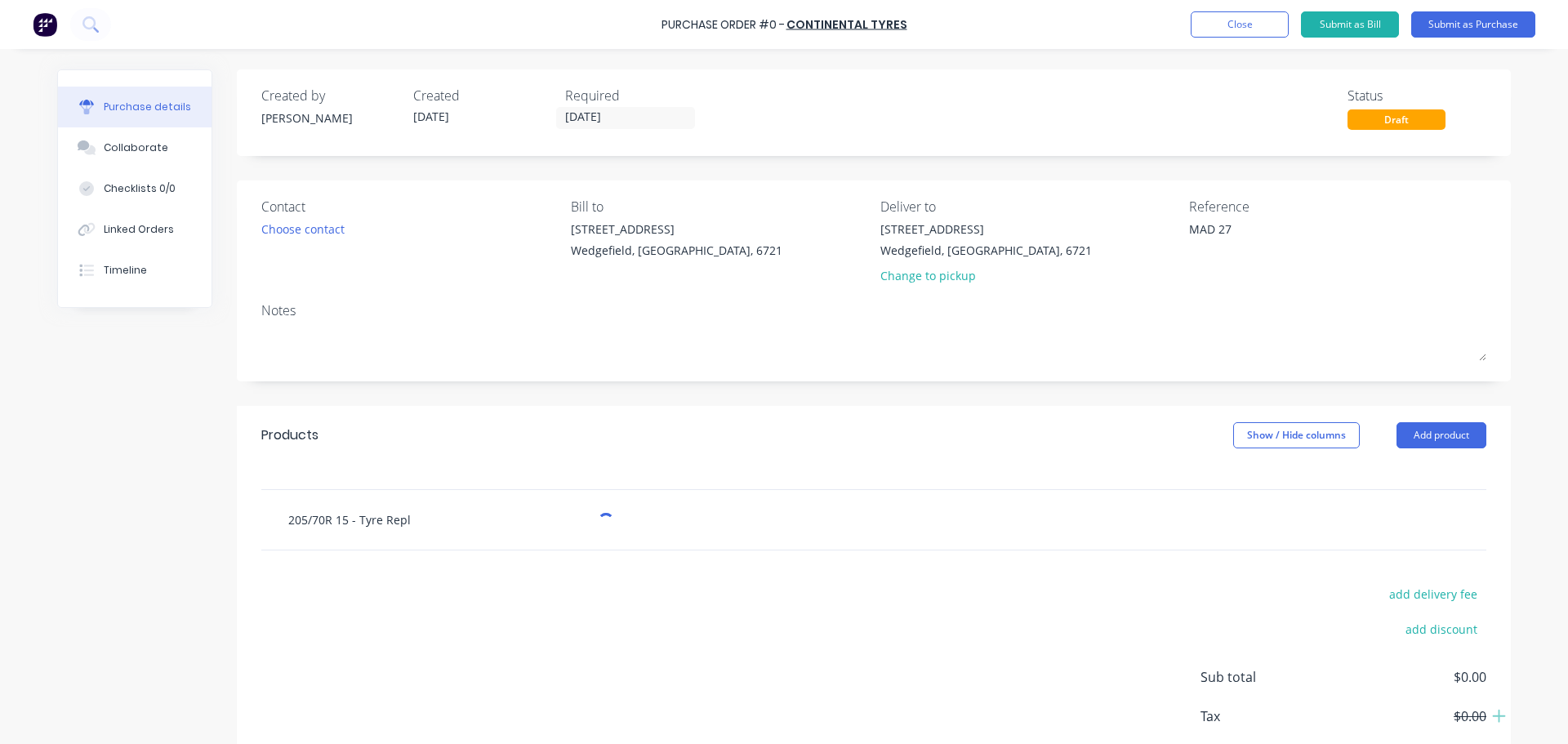
type textarea "x"
type input "205/70R 15 - Tyre Repla"
type textarea "x"
type input "205/70R 15 - Tyre Replac"
type textarea "x"
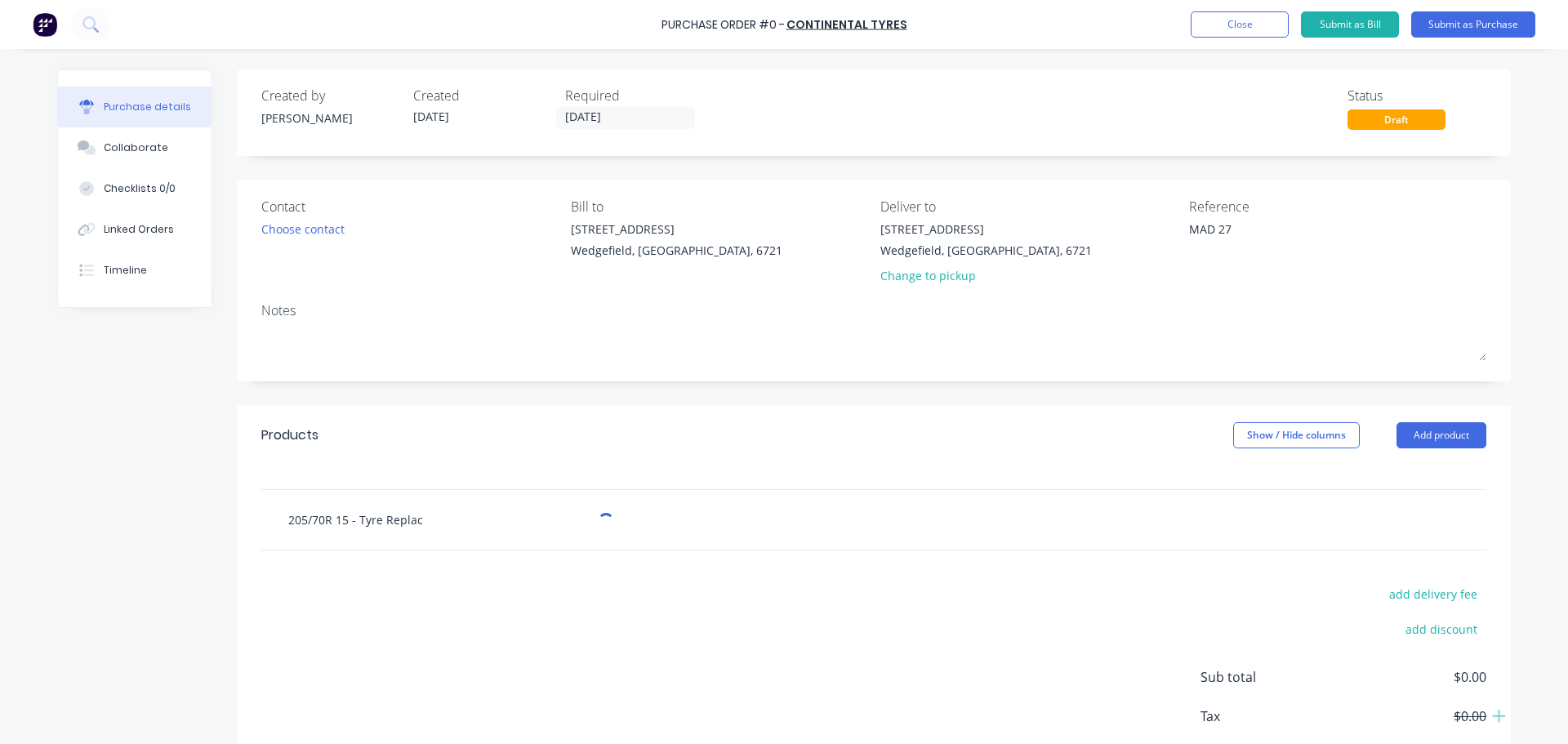
type input "205/70R 15 - Tyre Replace"
type textarea "x"
type input "205/70R 15 - Tyre Replacem"
type textarea "x"
type input "205/70R 15 - Tyre Replaceme"
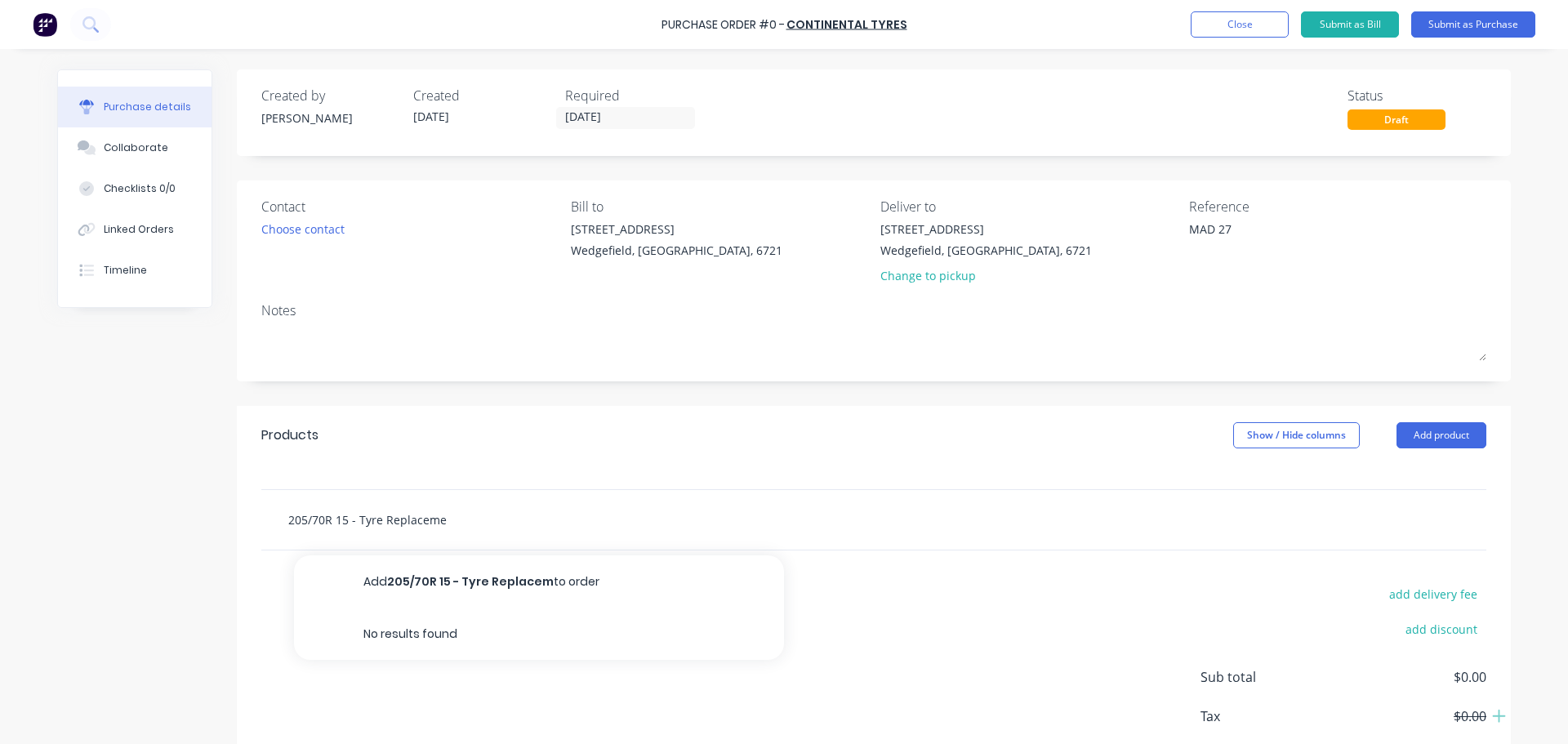
type textarea "x"
type input "205/70R 15 - Tyre Replacemen"
type textarea "x"
type input "205/70R 15 - Tyre Replacement"
type textarea "x"
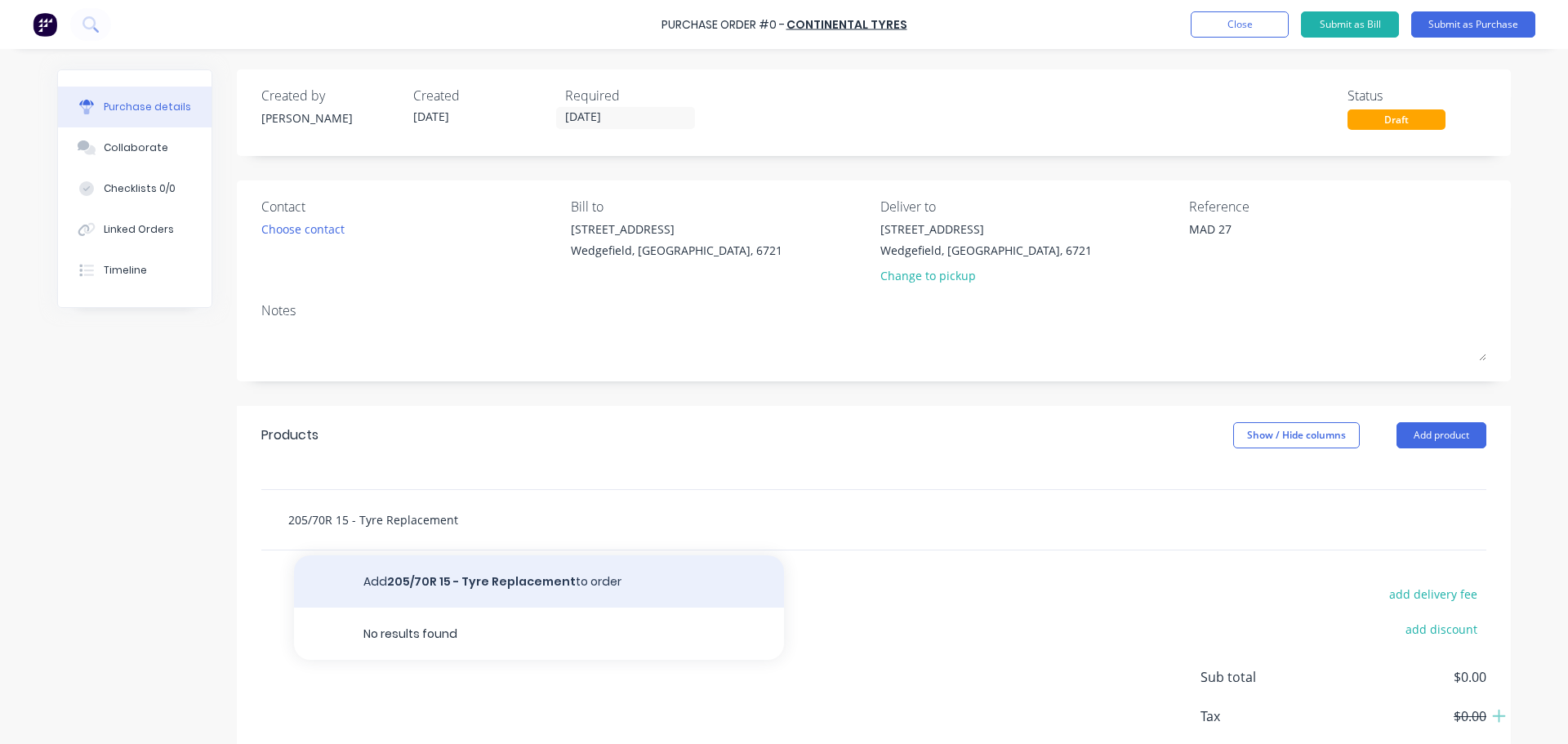
type input "205/70R 15 - Tyre Replacement"
click at [403, 572] on button "Add 205/70R 15 - Tyre Replacement to order" at bounding box center [539, 581] width 489 height 52
type textarea "x"
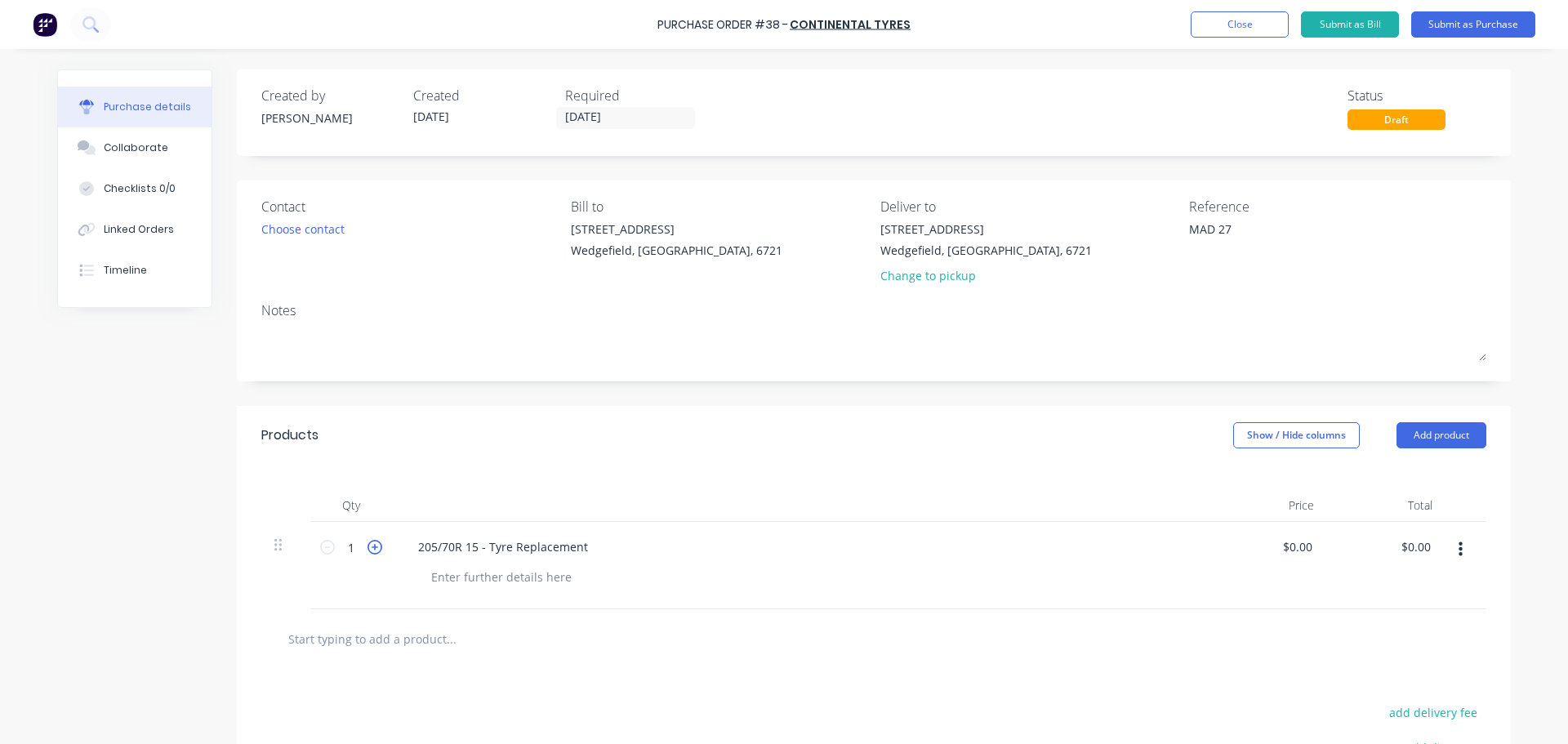
click at [369, 551] on icon at bounding box center [375, 547] width 14 height 14
type textarea "x"
type input "2"
click at [369, 551] on icon at bounding box center [375, 547] width 14 height 14
type textarea "x"
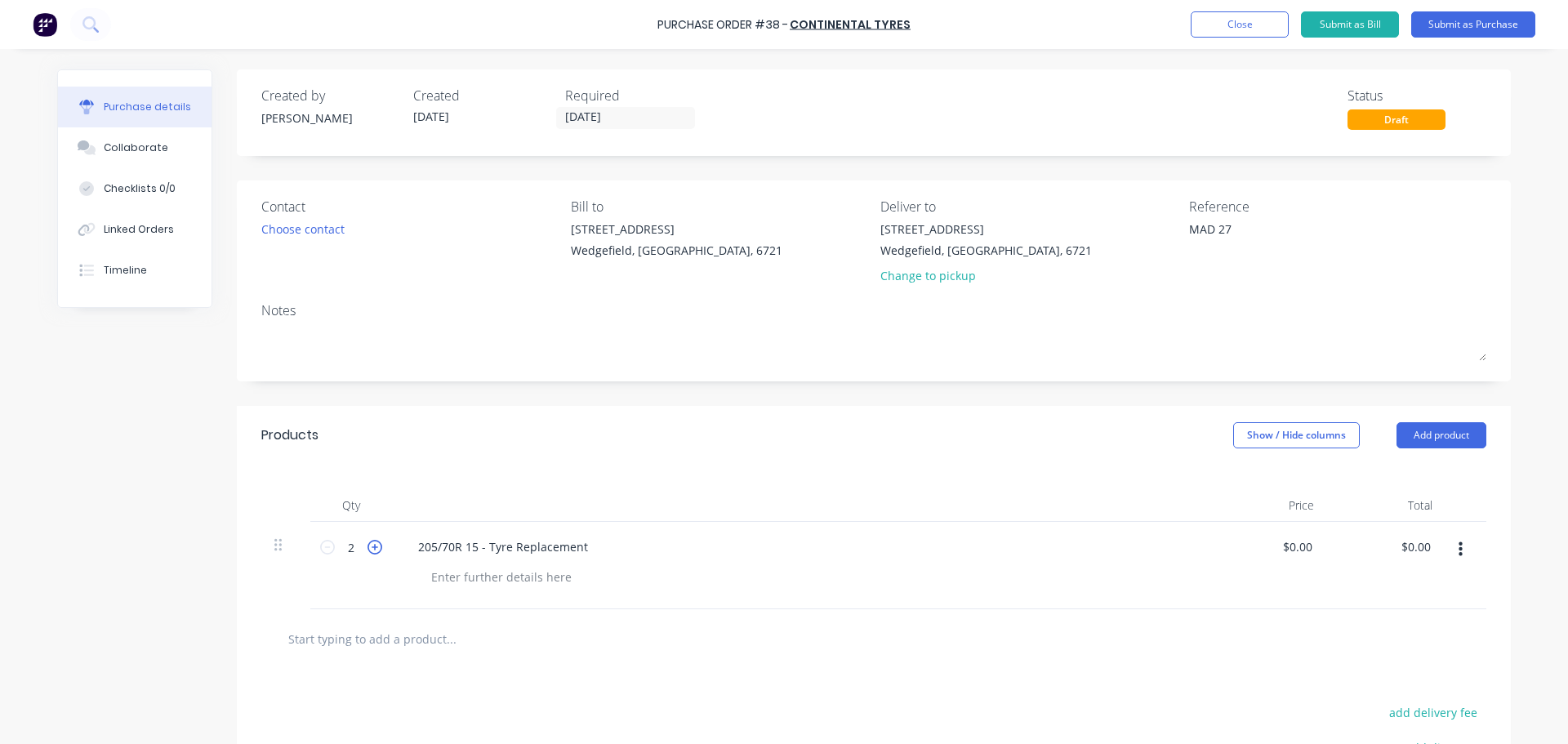
type input "3"
click at [369, 551] on icon at bounding box center [375, 547] width 14 height 14
type textarea "x"
type input "4"
click at [608, 120] on input "[DATE]" at bounding box center [625, 117] width 137 height 21
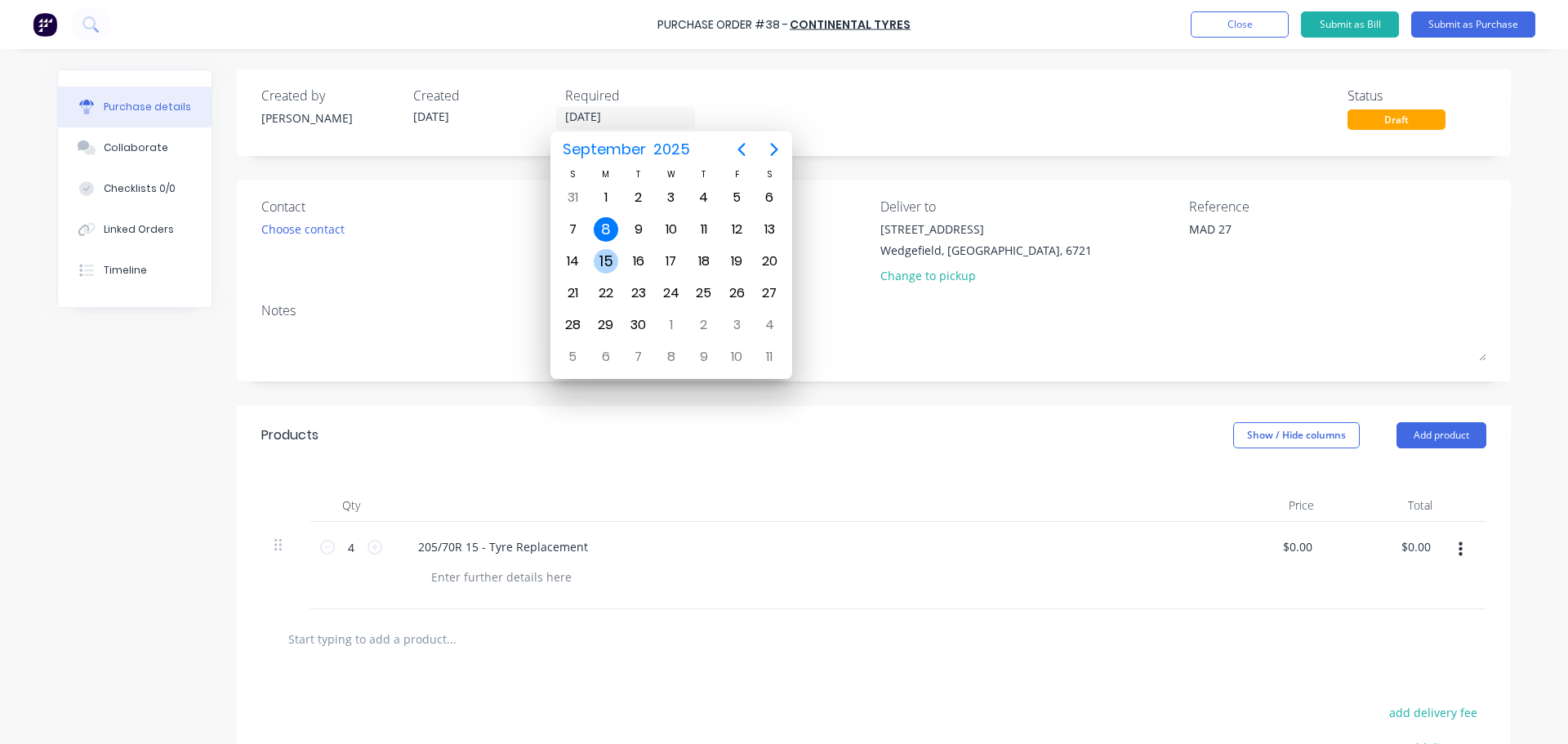
click at [602, 267] on div "15" at bounding box center [605, 261] width 24 height 24
type textarea "x"
type input "[DATE]"
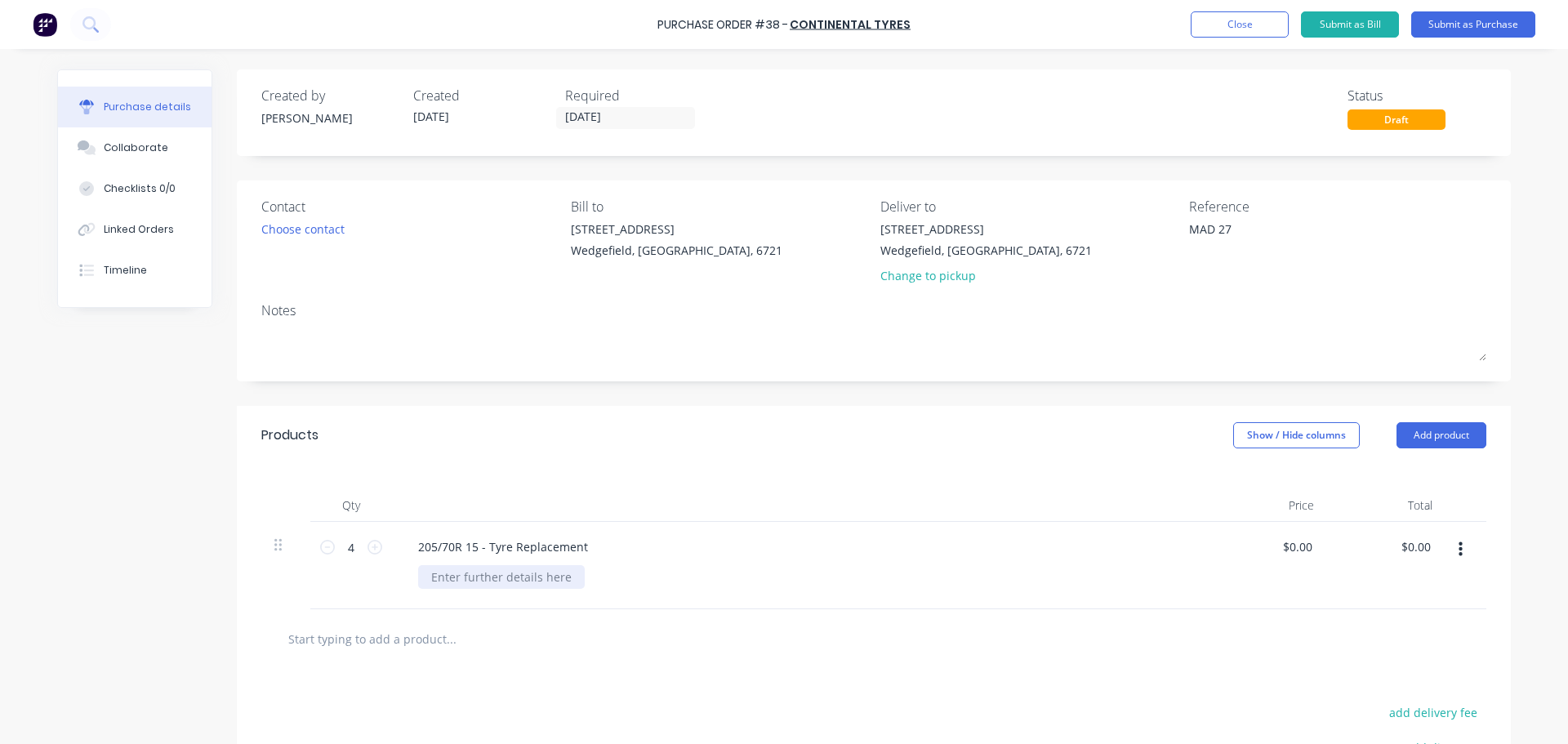
type textarea "x"
click at [463, 582] on div at bounding box center [501, 576] width 167 height 23
click at [1445, 26] on button "Submit as Purchase" at bounding box center [1473, 24] width 124 height 26
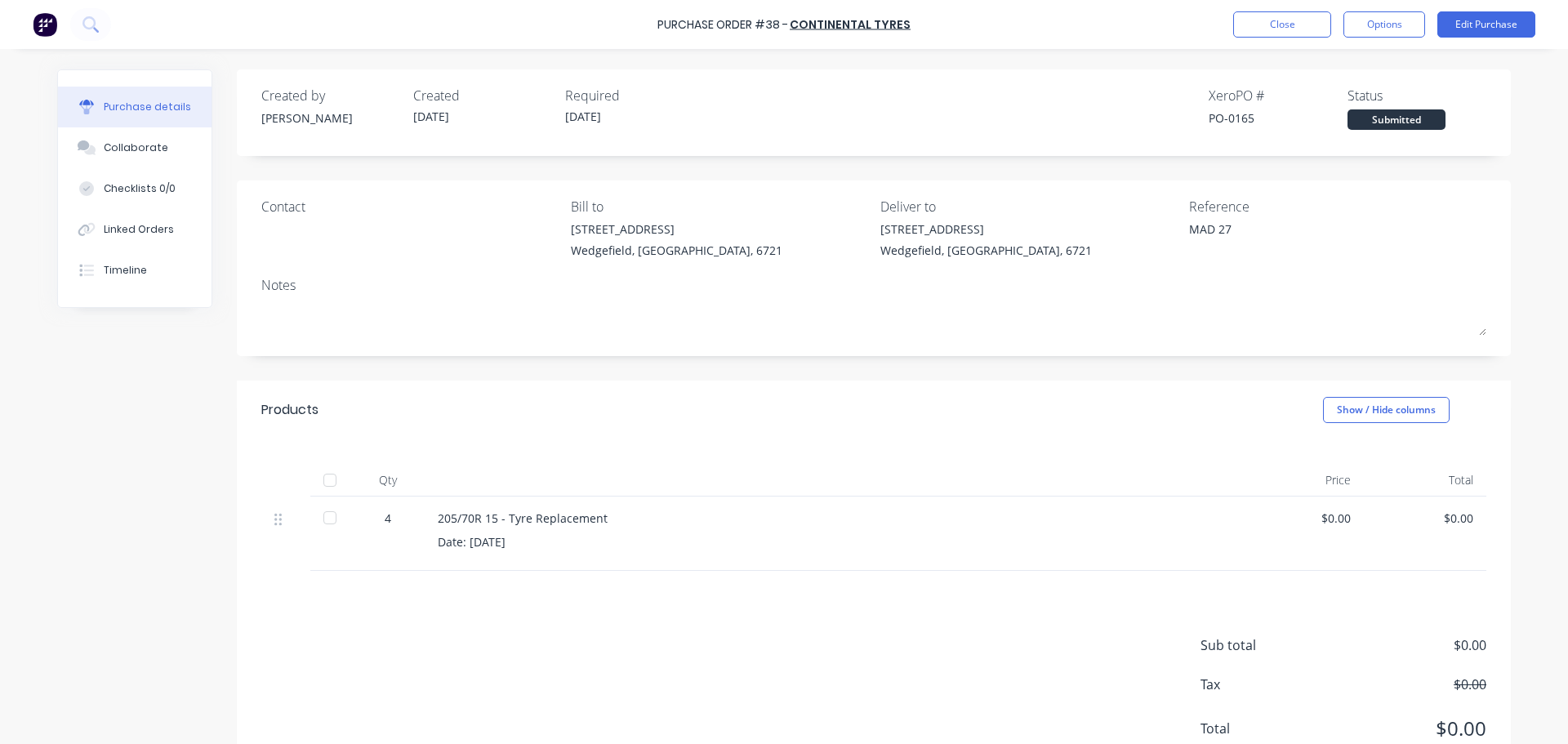
click at [437, 546] on div "Date: [DATE]" at bounding box center [833, 541] width 791 height 17
click at [1378, 24] on button "Options" at bounding box center [1383, 24] width 82 height 26
click at [1357, 66] on div "Print / Email" at bounding box center [1347, 66] width 126 height 23
click at [1296, 101] on div "With pricing" at bounding box center [1347, 99] width 126 height 23
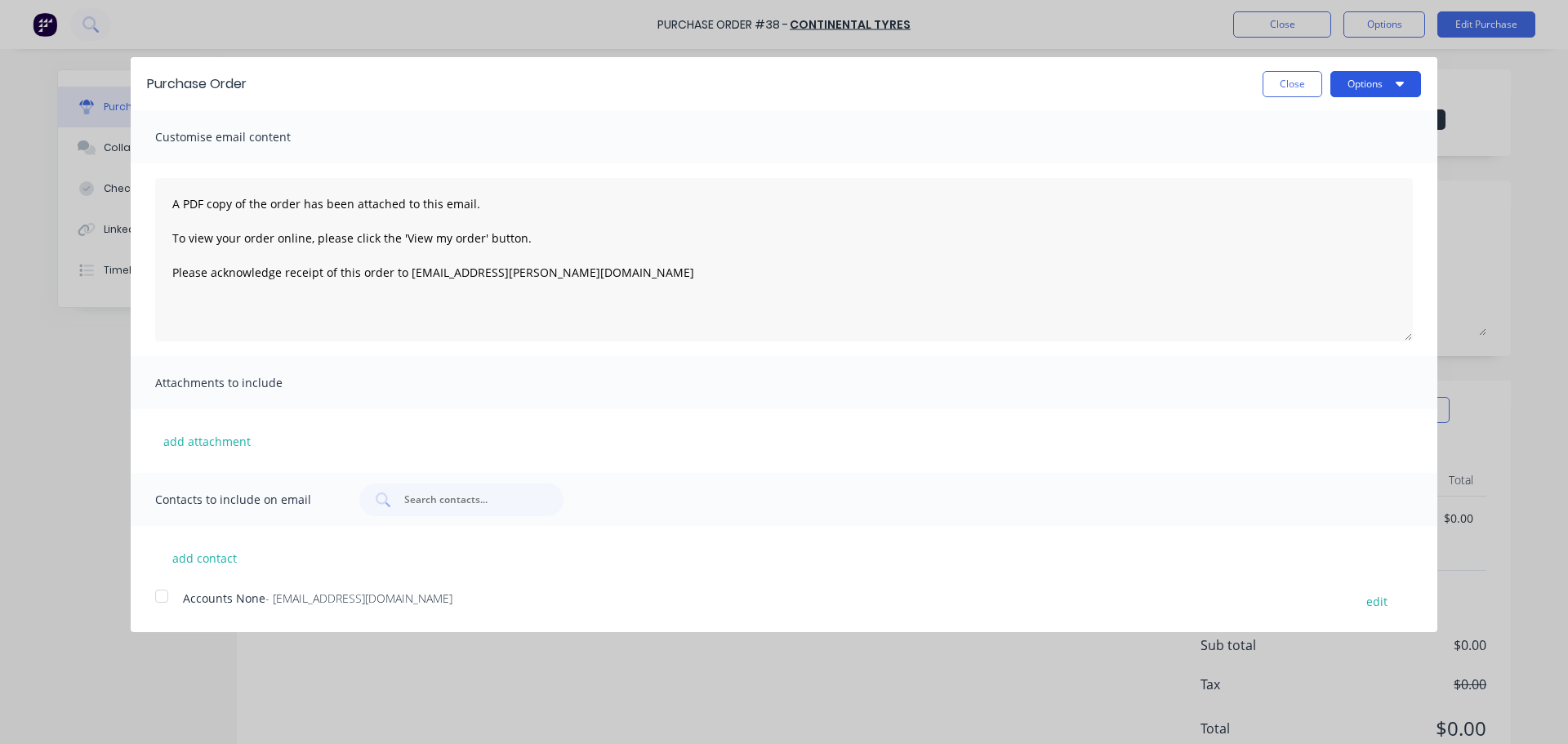
click at [1378, 90] on button "Options" at bounding box center [1375, 83] width 91 height 26
click at [1312, 138] on button "Print" at bounding box center [1343, 125] width 155 height 32
type textarea "x"
click at [186, 554] on button "add contact" at bounding box center [204, 557] width 98 height 24
select select "AU"
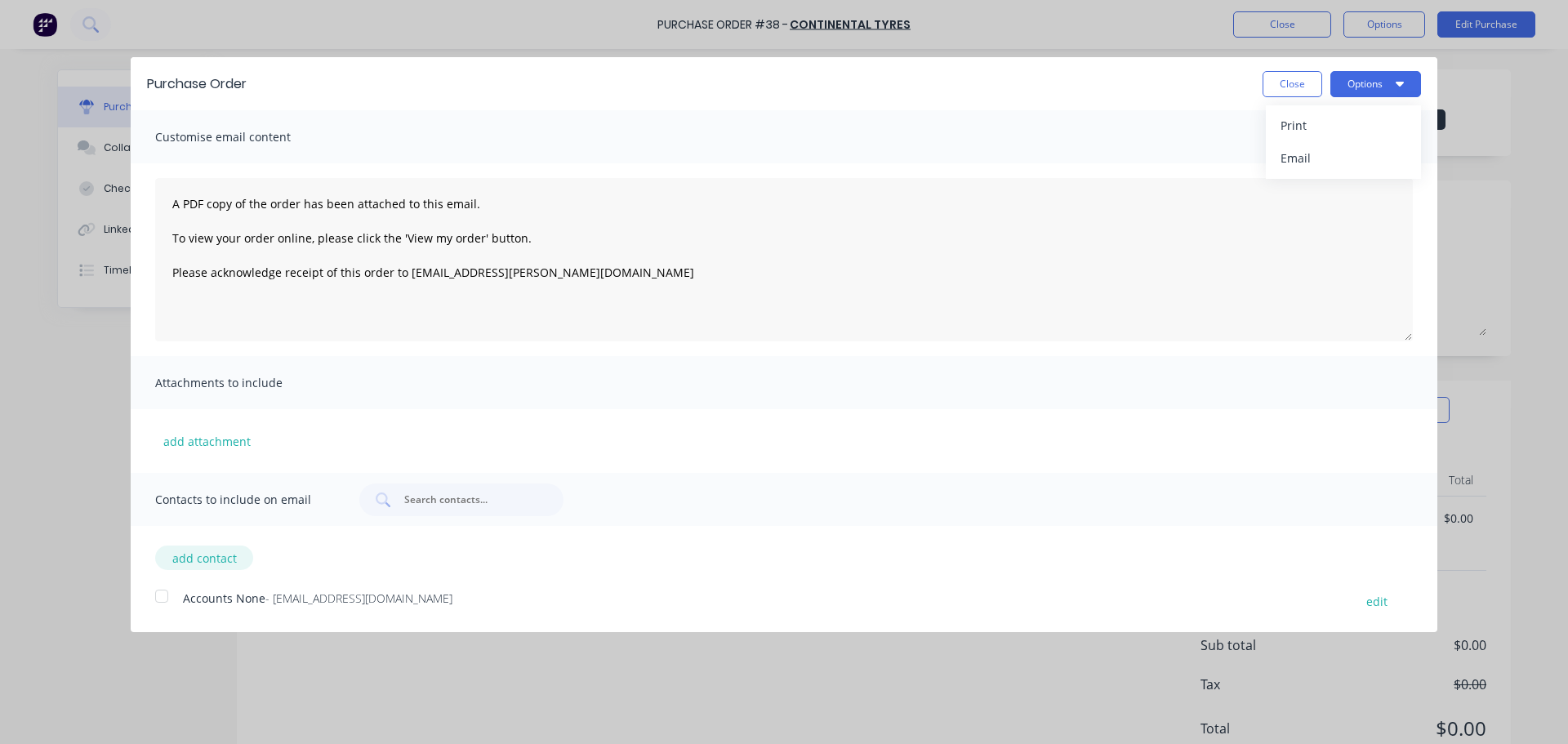
select select "AU"
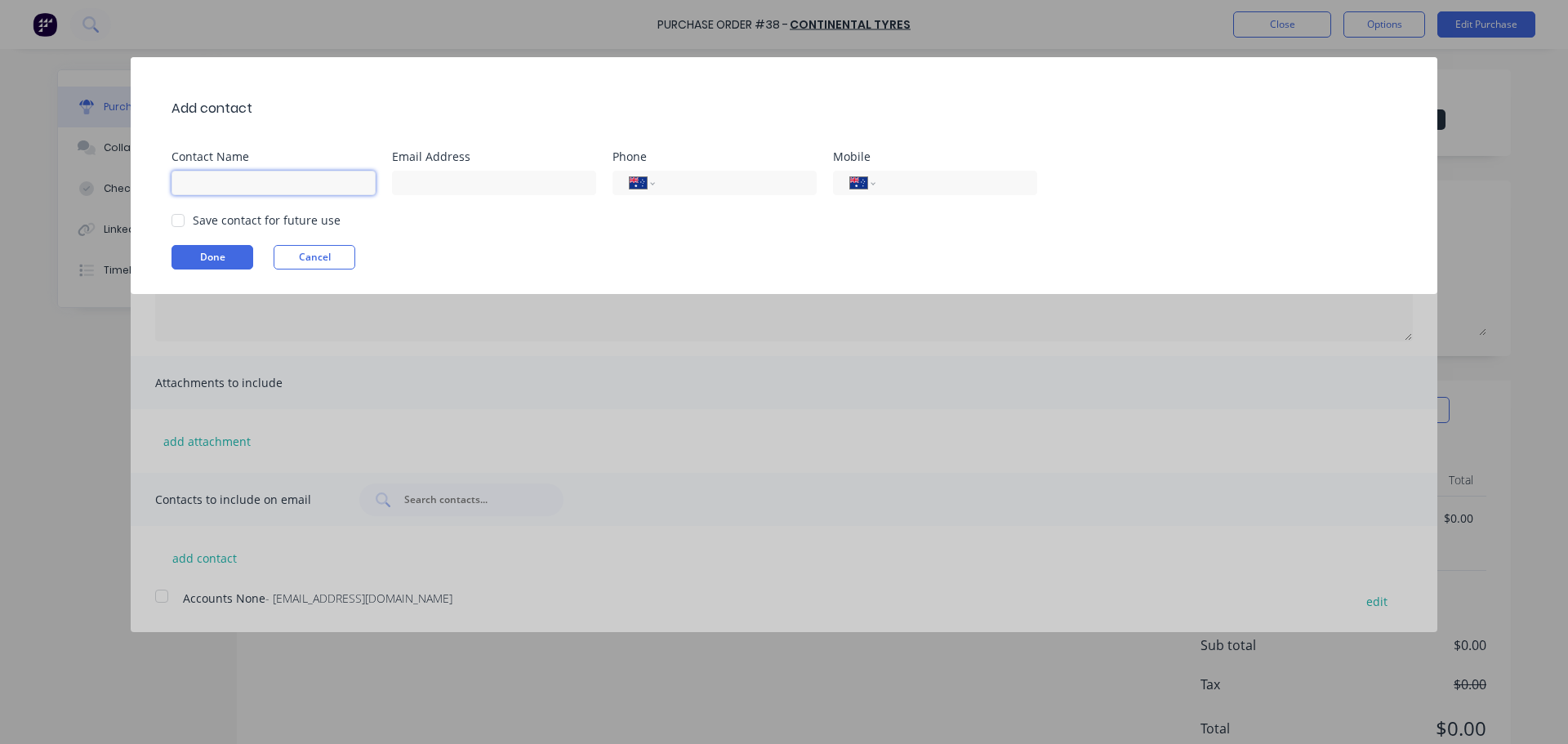
click at [210, 180] on input at bounding box center [273, 182] width 204 height 24
type input "Jarra"
click at [425, 187] on input at bounding box center [494, 182] width 204 height 24
paste input "[EMAIL_ADDRESS][DOMAIN_NAME]"
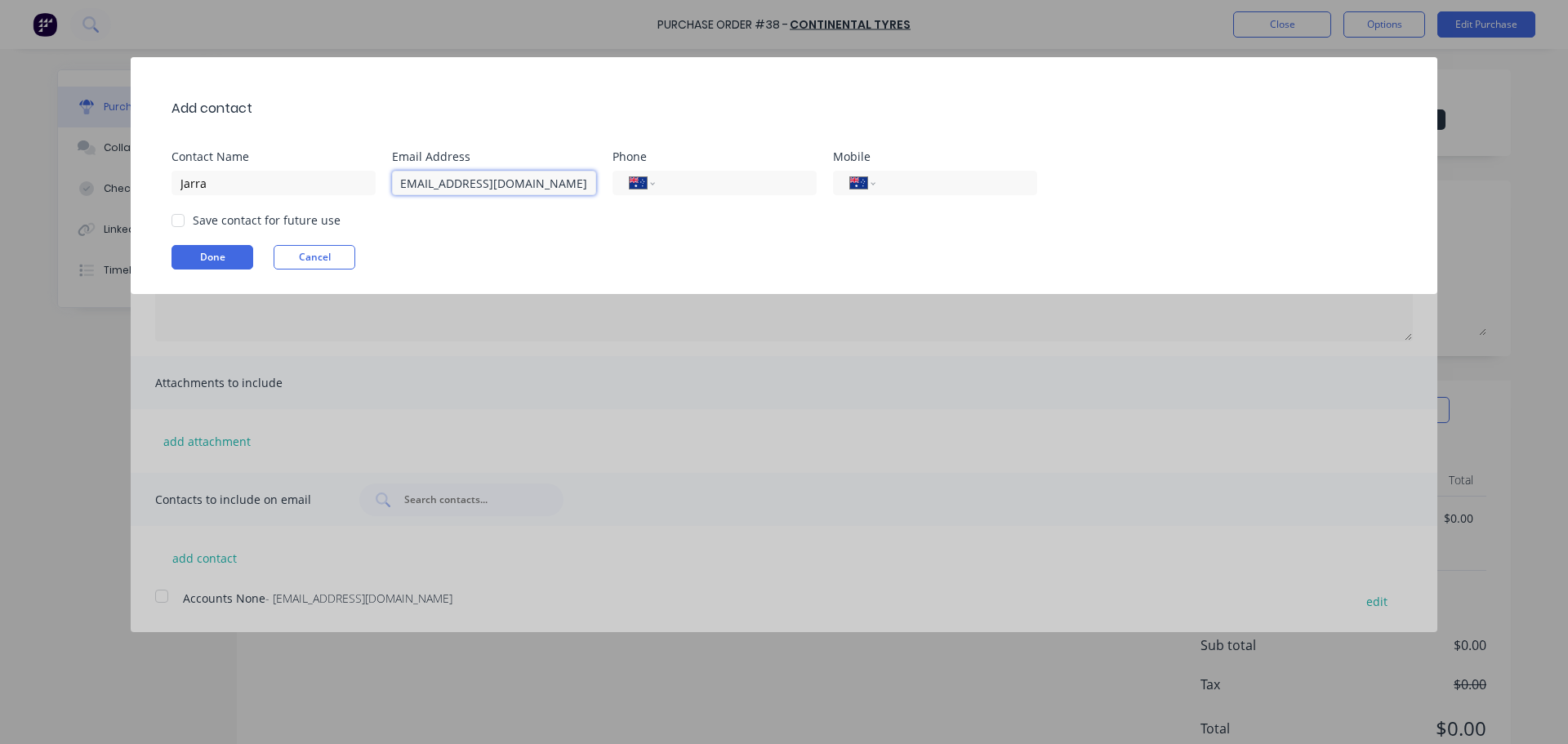
type input "[EMAIL_ADDRESS][DOMAIN_NAME]"
click at [217, 218] on div "Save contact for future use" at bounding box center [266, 220] width 148 height 17
click at [178, 217] on div at bounding box center [178, 221] width 32 height 32
click at [197, 253] on button "Done" at bounding box center [212, 256] width 82 height 24
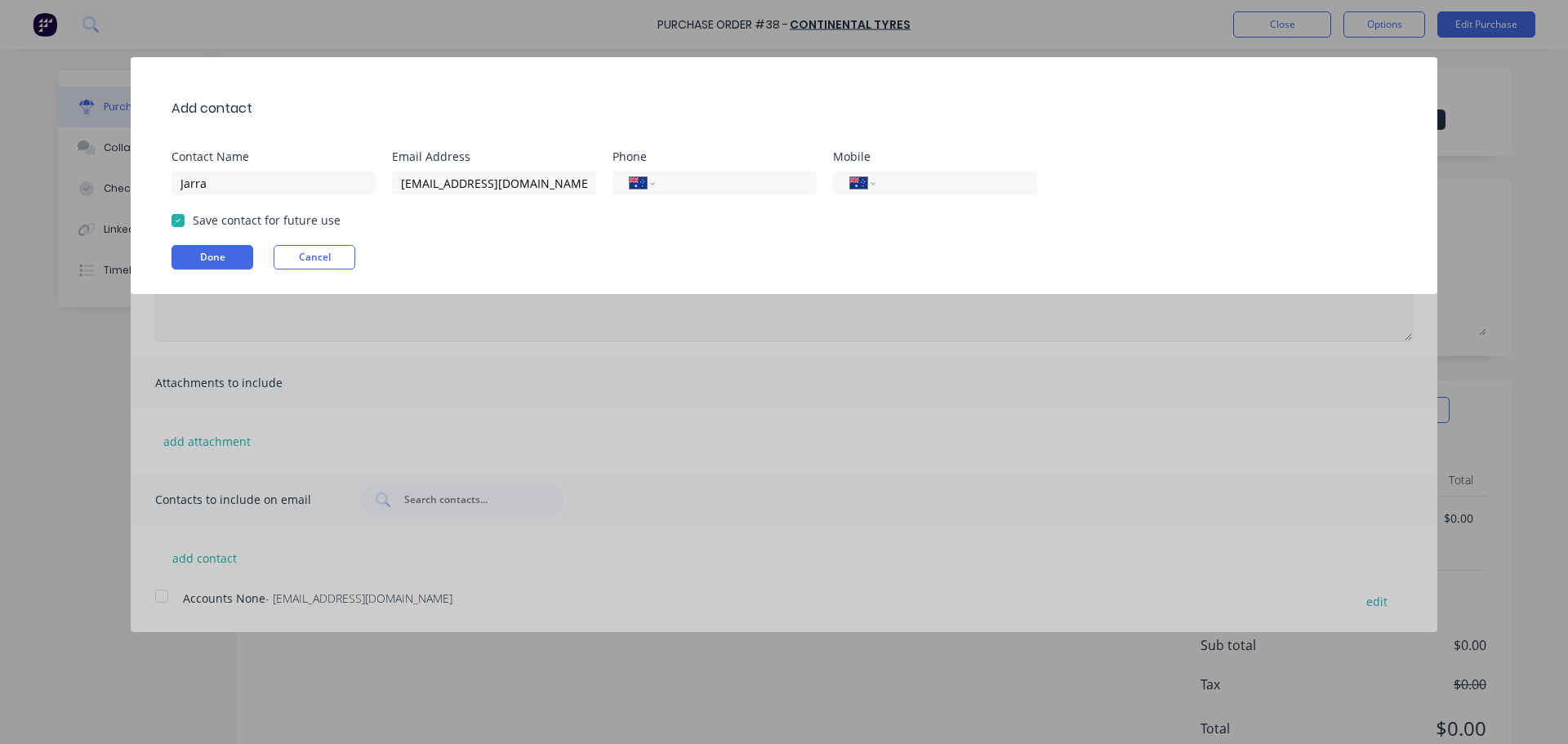
type textarea "x"
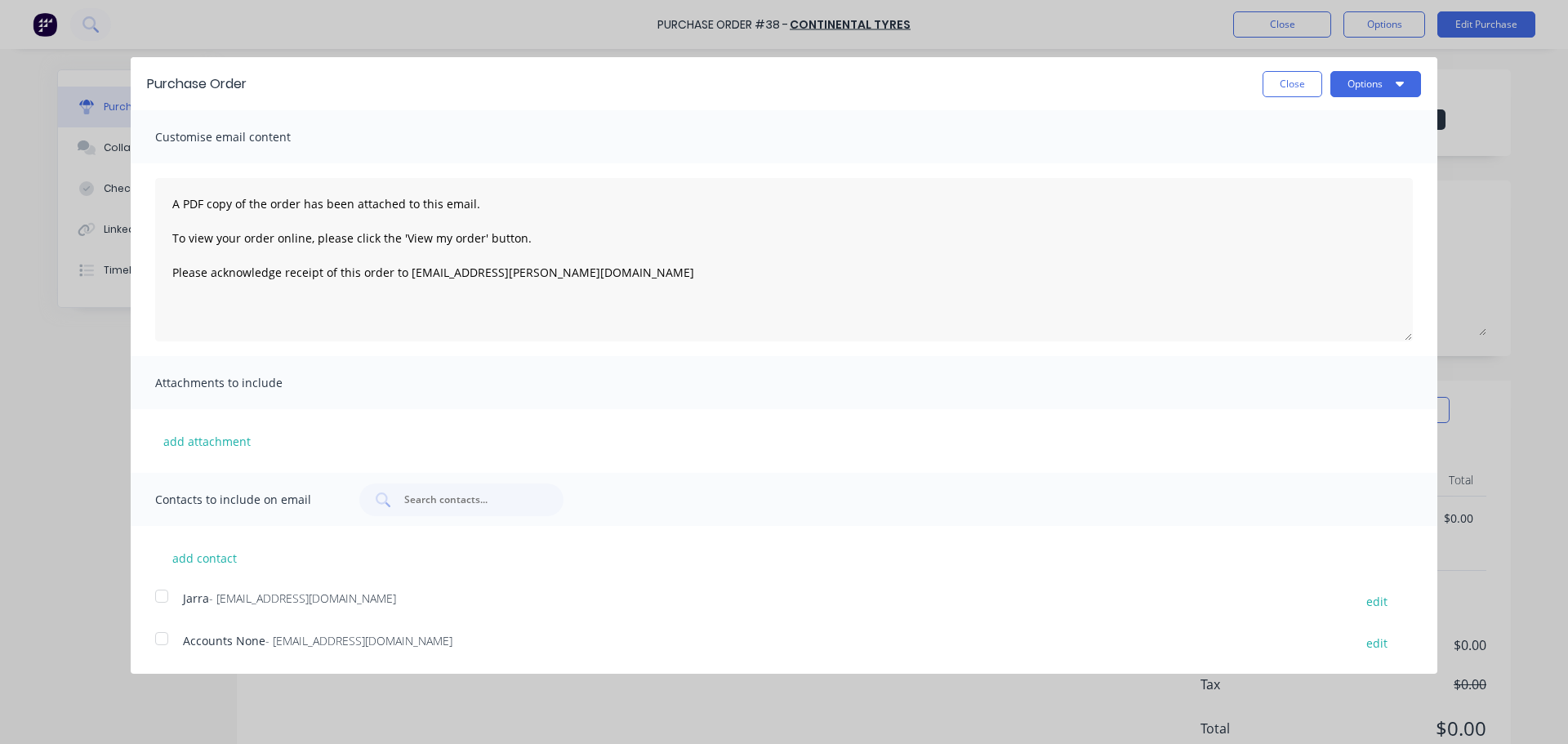
click at [161, 598] on div at bounding box center [161, 596] width 32 height 32
drag, startPoint x: 500, startPoint y: 203, endPoint x: 151, endPoint y: 186, distance: 349.4
click at [151, 186] on div "A PDF copy of the order has been attached to this email. To view your order onl…" at bounding box center [784, 259] width 1306 height 193
click at [568, 208] on textarea "Can I please book in MAD 27 to have all 4x tyres replaced [DATE], To view your …" at bounding box center [784, 260] width 1258 height 163
click at [412, 203] on textarea "Can I please book in MAD 27 to have all 4x tyres replaced [DATE][DATE]. To view…" at bounding box center [784, 260] width 1258 height 163
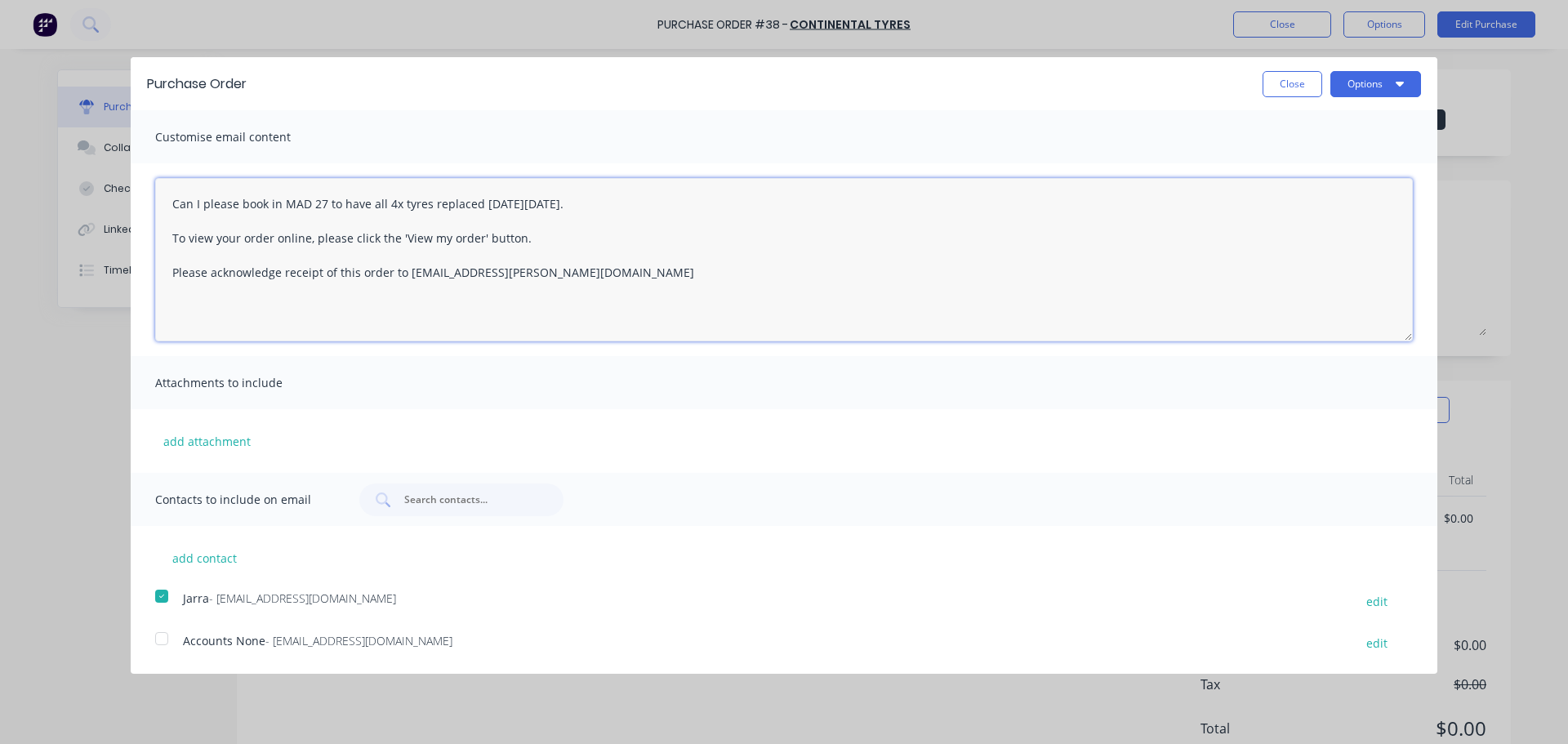
drag, startPoint x: 419, startPoint y: 206, endPoint x: 869, endPoint y: 279, distance: 455.9
click at [869, 280] on textarea "Can I please book in MAD 27 to have all 4x tyres replaced [DATE][DATE]. To view…" at bounding box center [784, 260] width 1258 height 163
type textarea "Can I please book in MAD 27 to have all 4x tyres replaced [DATE][DATE]. To view…"
click at [1359, 89] on button "Options" at bounding box center [1375, 83] width 91 height 26
click at [1314, 156] on div "Email" at bounding box center [1343, 158] width 126 height 23
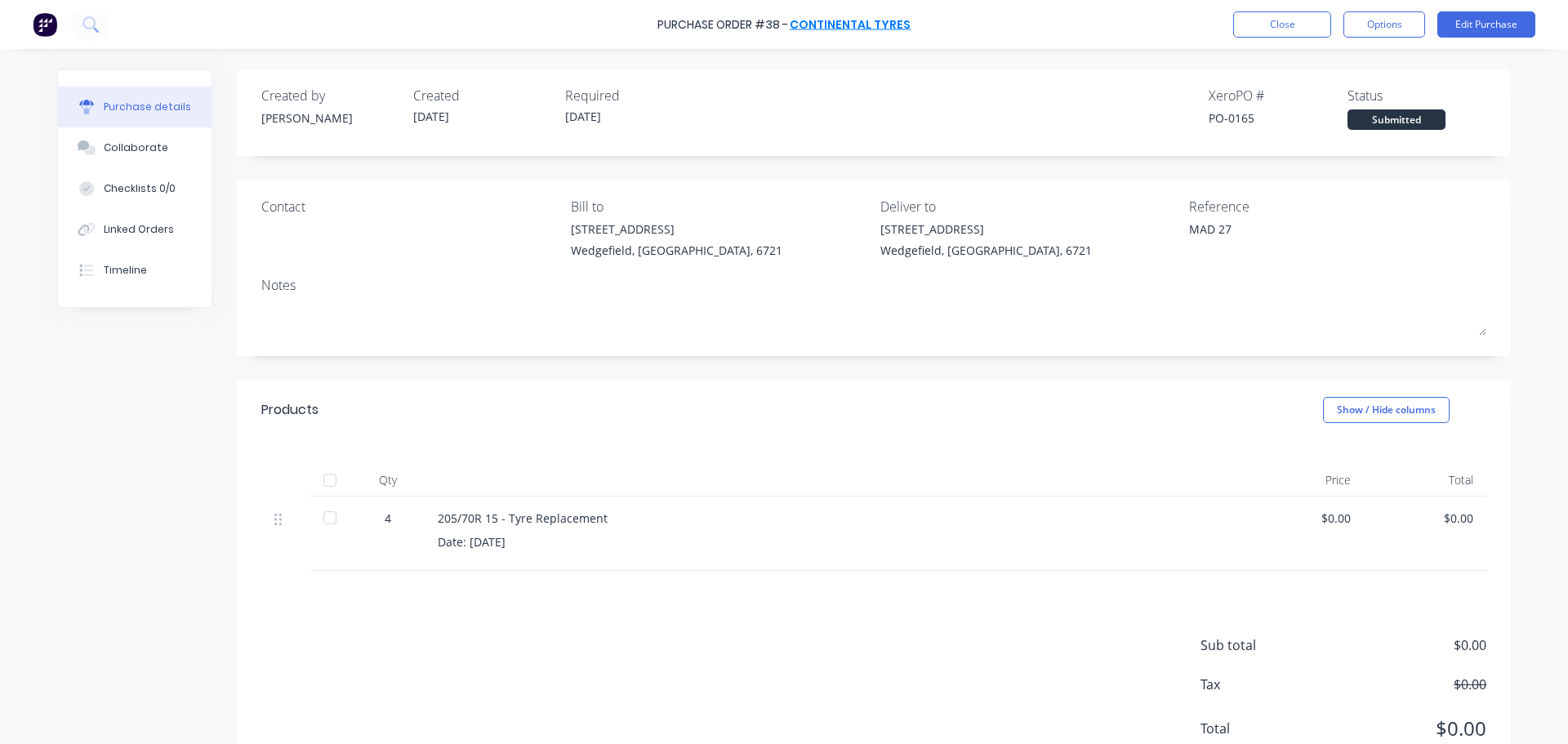
type textarea "x"
click at [1247, 22] on button "Close" at bounding box center [1281, 24] width 98 height 26
